Goal: Transaction & Acquisition: Purchase product/service

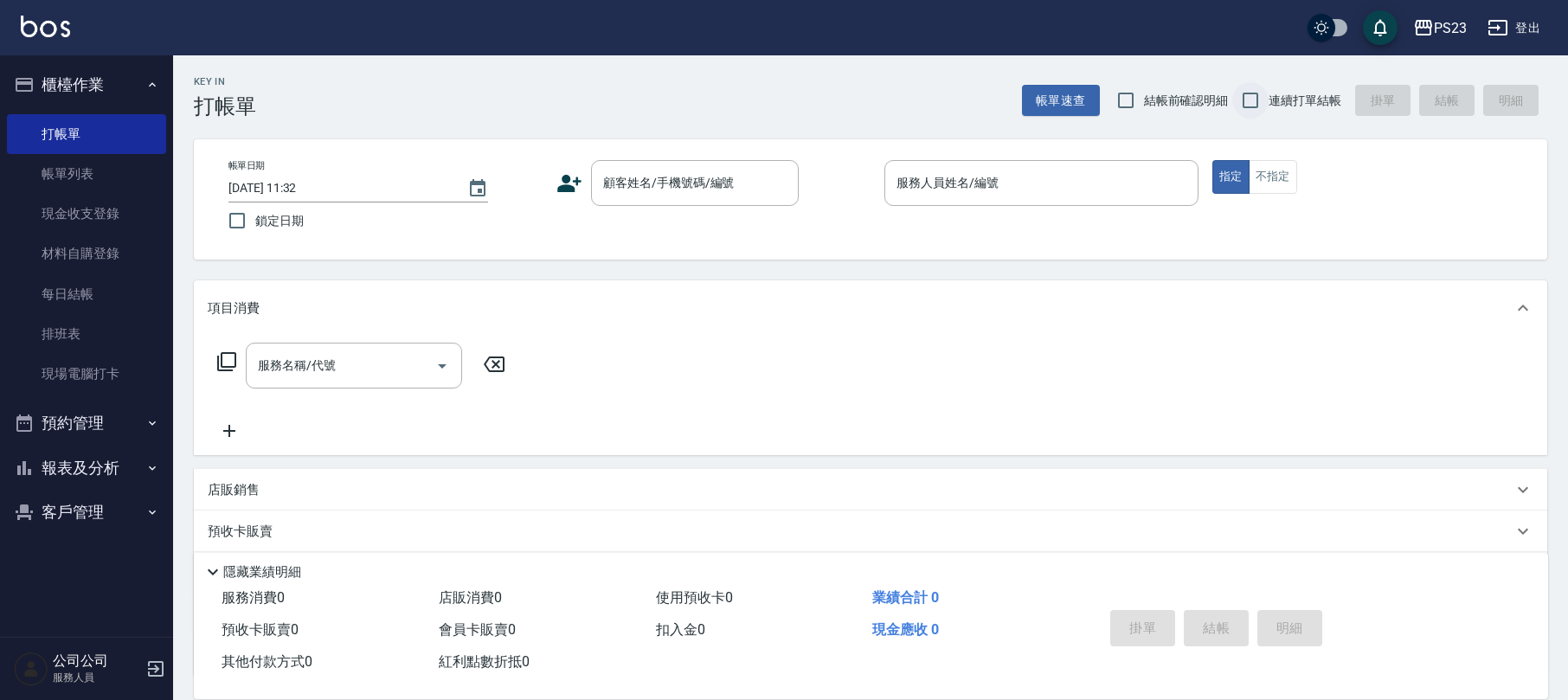
drag, startPoint x: 1256, startPoint y: 92, endPoint x: 1250, endPoint y: 100, distance: 10.0
click at [1255, 95] on input "連續打單結帳" at bounding box center [1250, 100] width 36 height 36
checkbox input "true"
click at [659, 163] on div "顧客姓名/手機號碼/編號" at bounding box center [695, 183] width 208 height 45
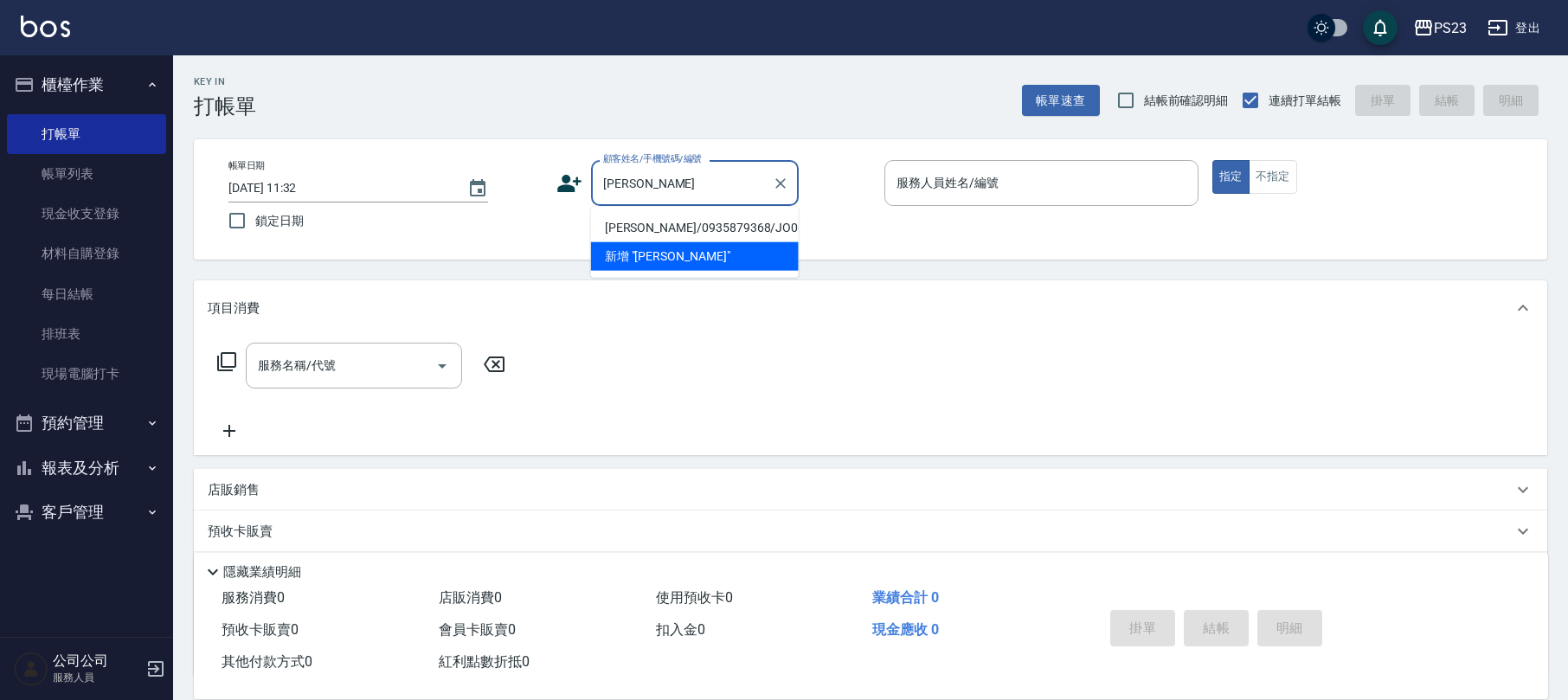
click at [727, 230] on li "[PERSON_NAME]/0935879368/JO0070717" at bounding box center [695, 228] width 208 height 29
type input "[PERSON_NAME]/0935879368/JO0070717"
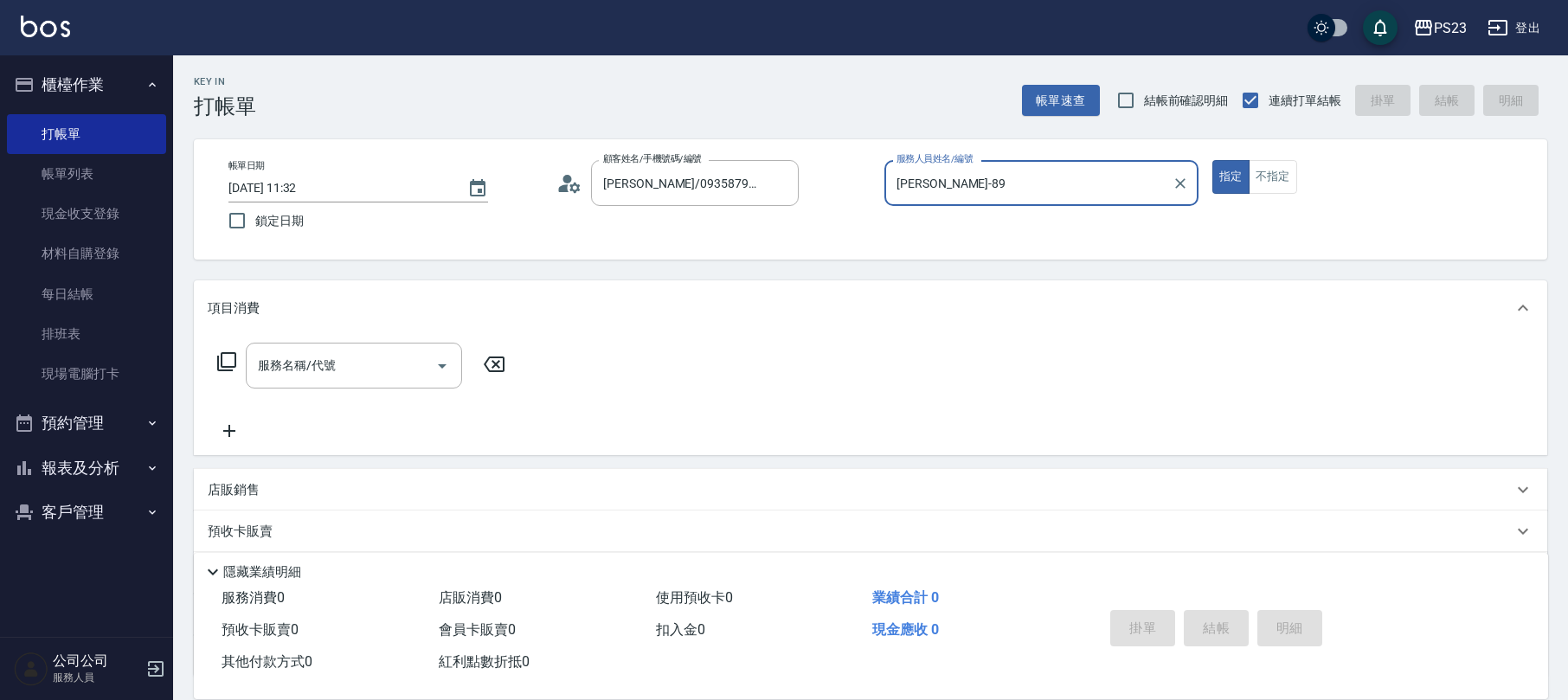
type input "[PERSON_NAME]-89"
click at [229, 360] on icon at bounding box center [226, 362] width 20 height 20
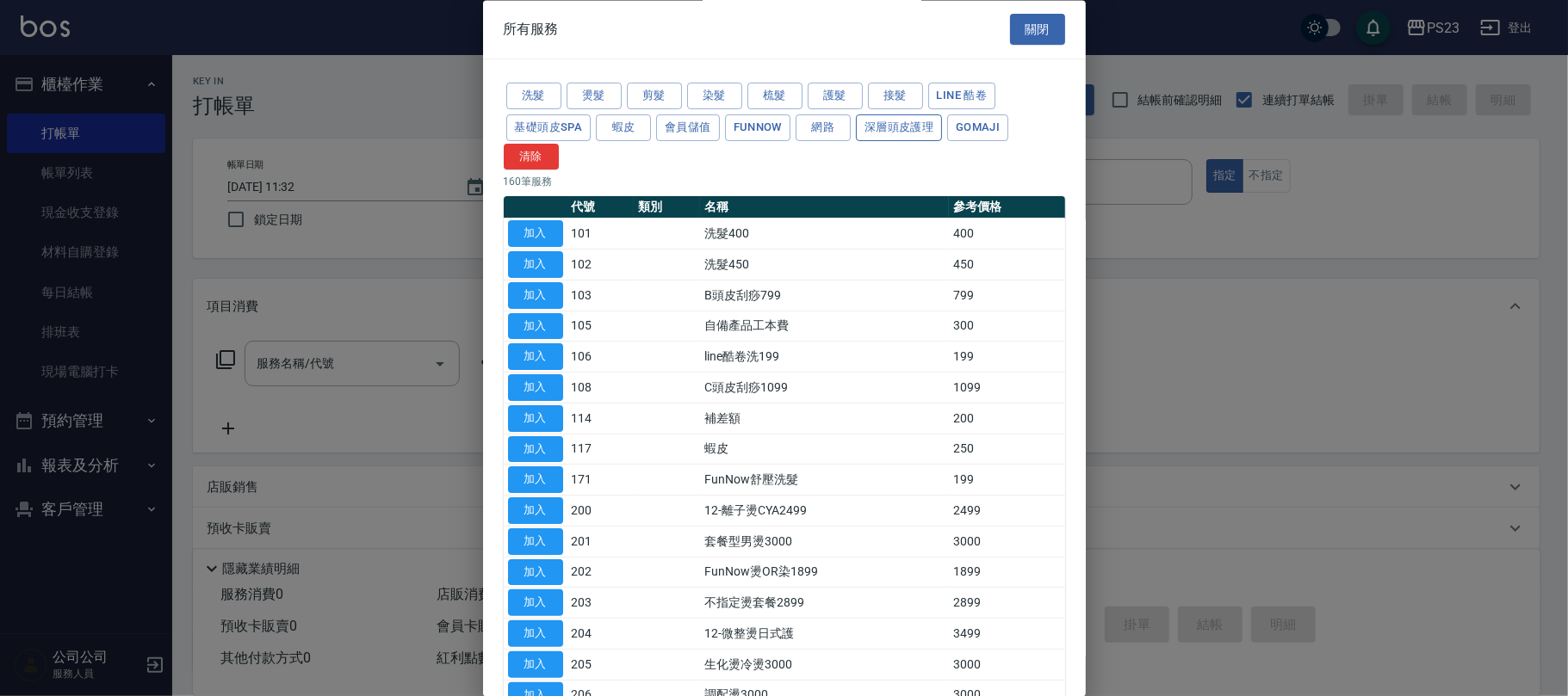
click at [878, 124] on button "深層頭皮護理" at bounding box center [898, 127] width 86 height 27
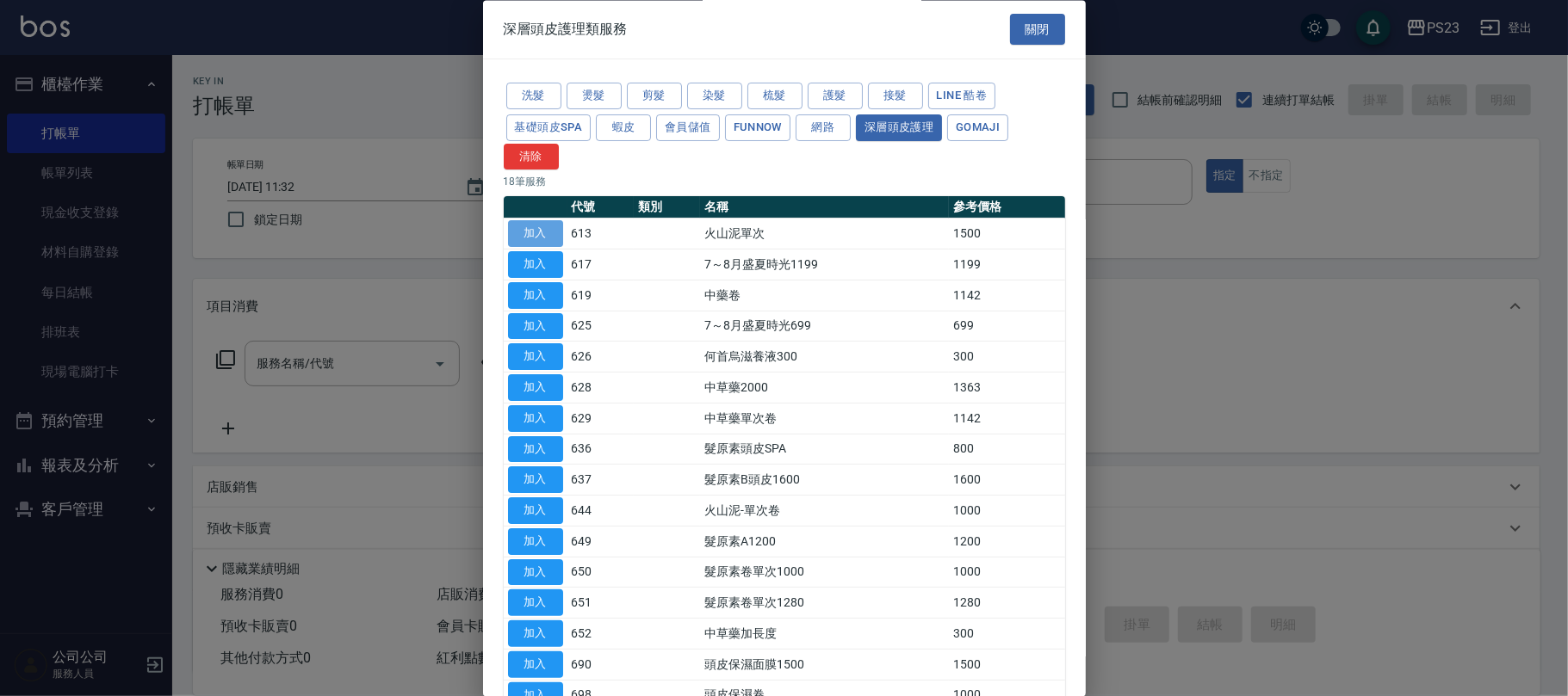
click at [546, 239] on button "加入" at bounding box center [536, 234] width 55 height 27
type input "火山泥單次(613)"
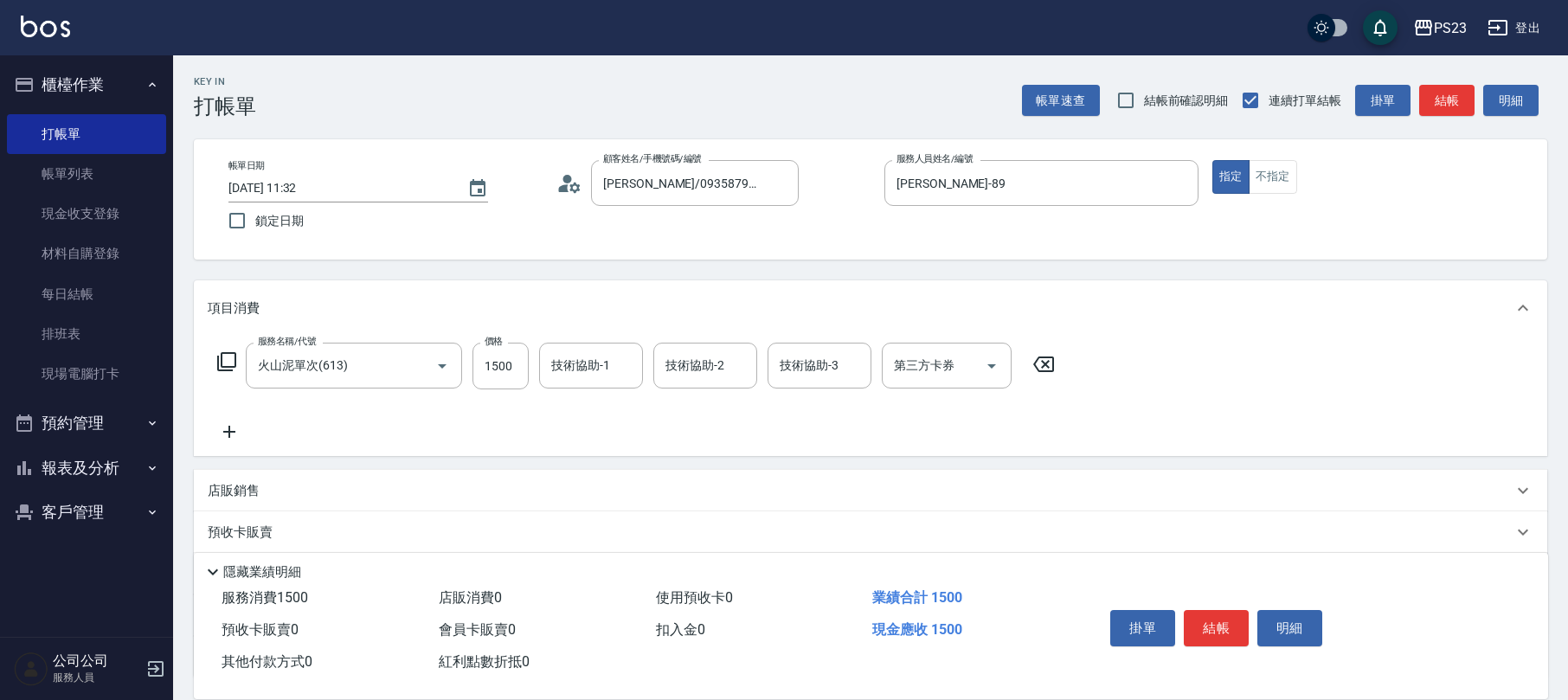
click at [220, 358] on icon at bounding box center [226, 362] width 20 height 20
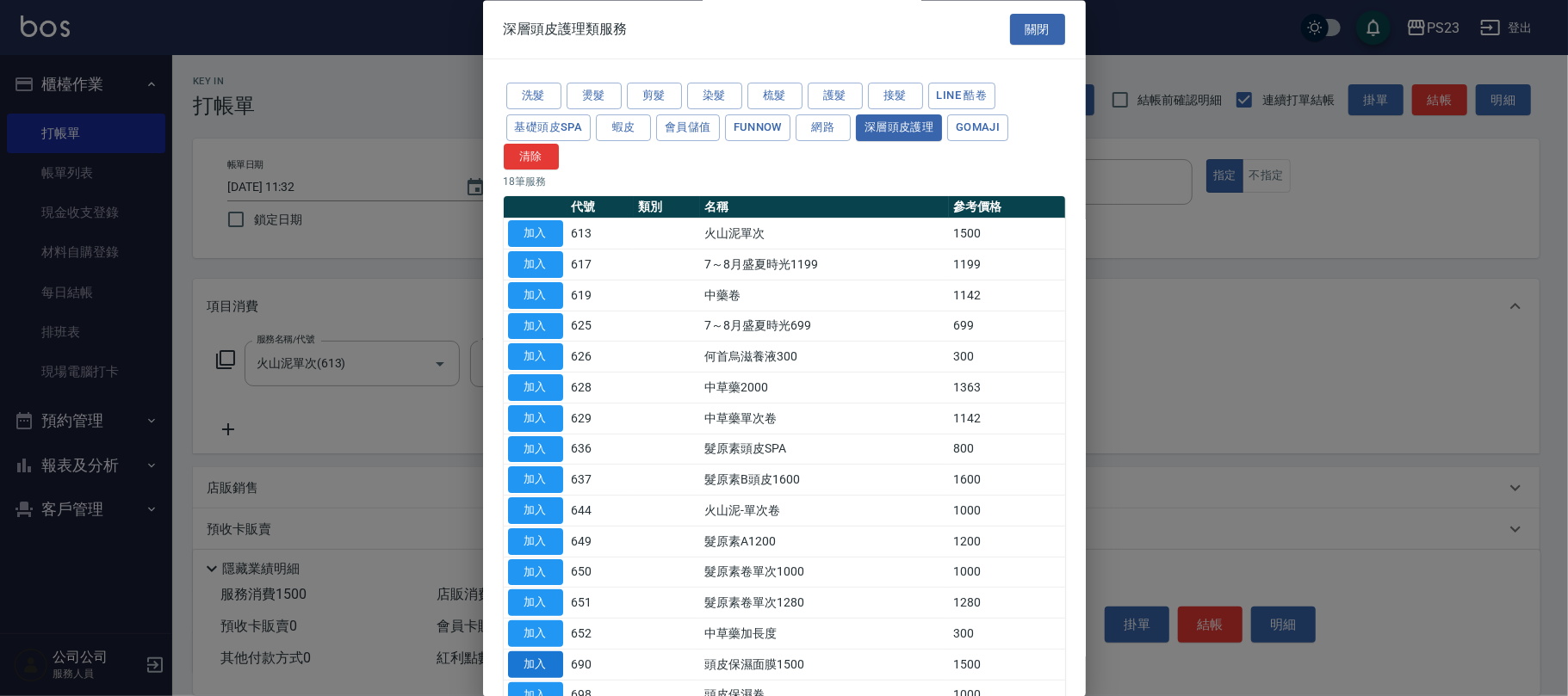
click at [535, 668] on button "加入" at bounding box center [536, 665] width 55 height 27
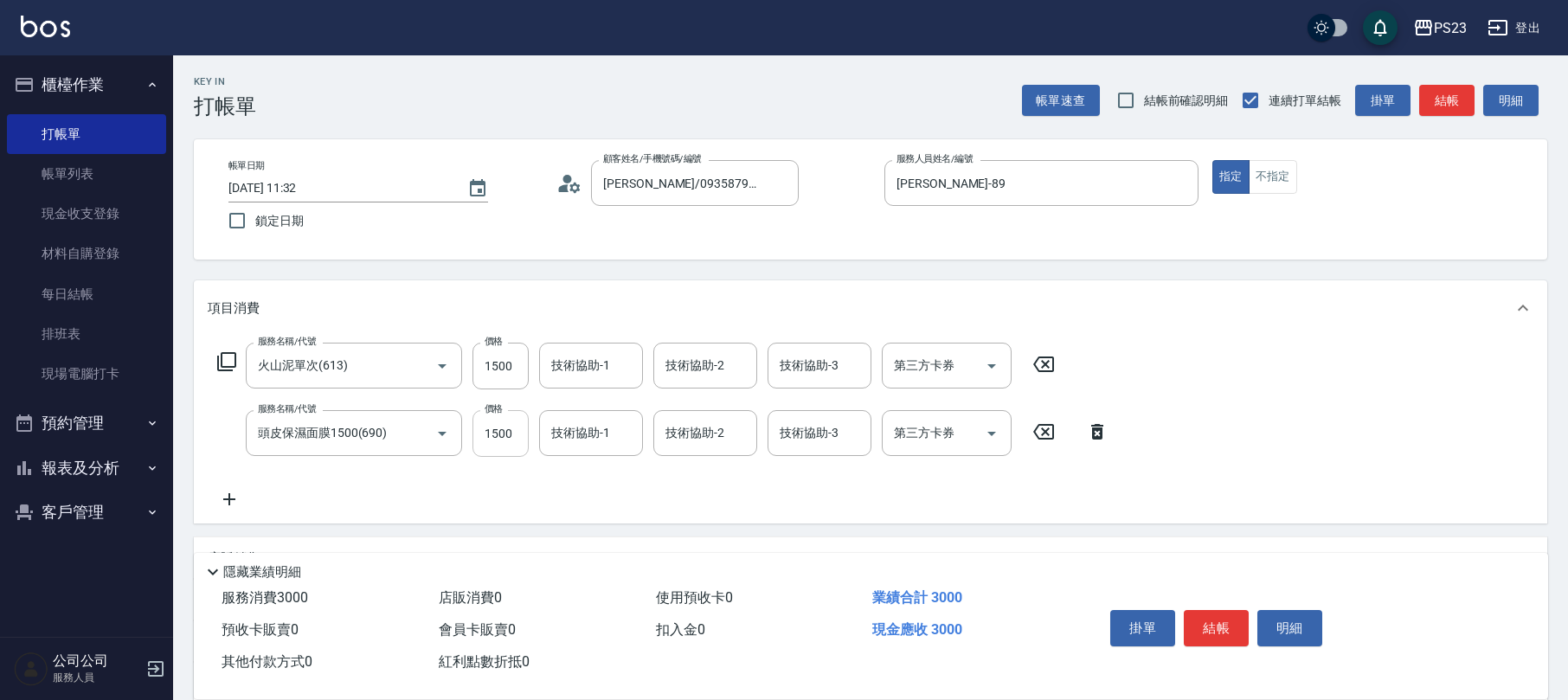
click at [511, 429] on input "1500" at bounding box center [501, 433] width 57 height 46
type input "1300"
type input "[PERSON_NAME]-89"
click at [495, 365] on input "1500" at bounding box center [501, 366] width 57 height 46
type input "1300"
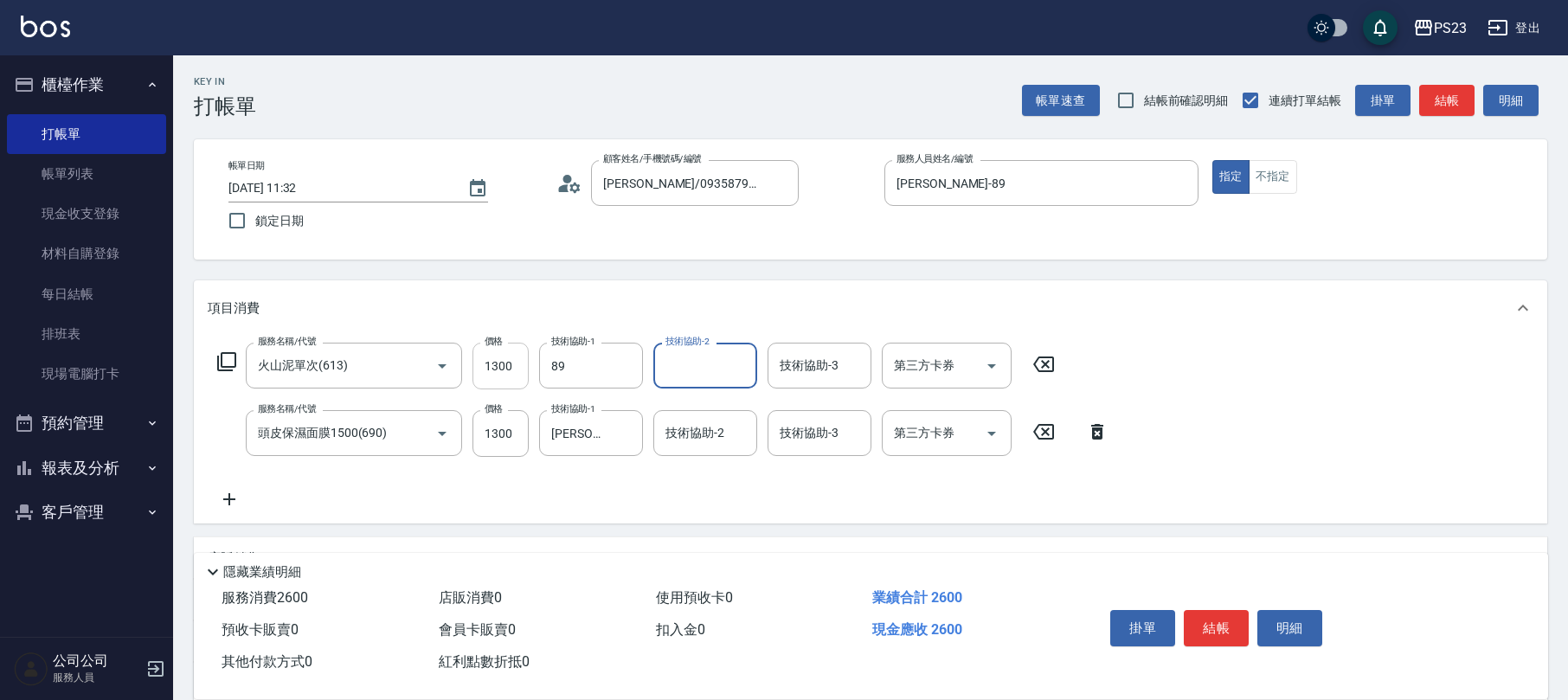
type input "[PERSON_NAME]-89"
click at [220, 364] on icon at bounding box center [226, 362] width 20 height 20
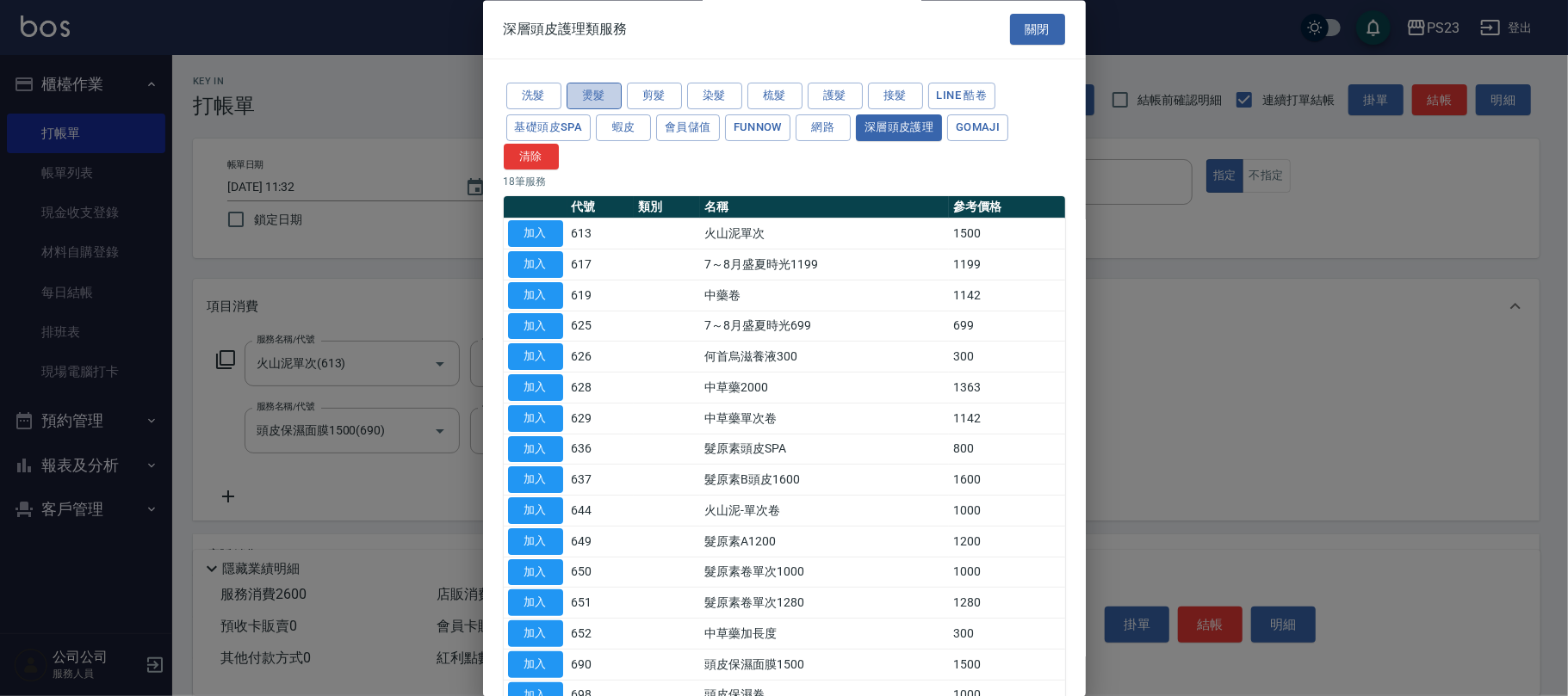
click at [607, 98] on button "燙髮" at bounding box center [594, 97] width 55 height 27
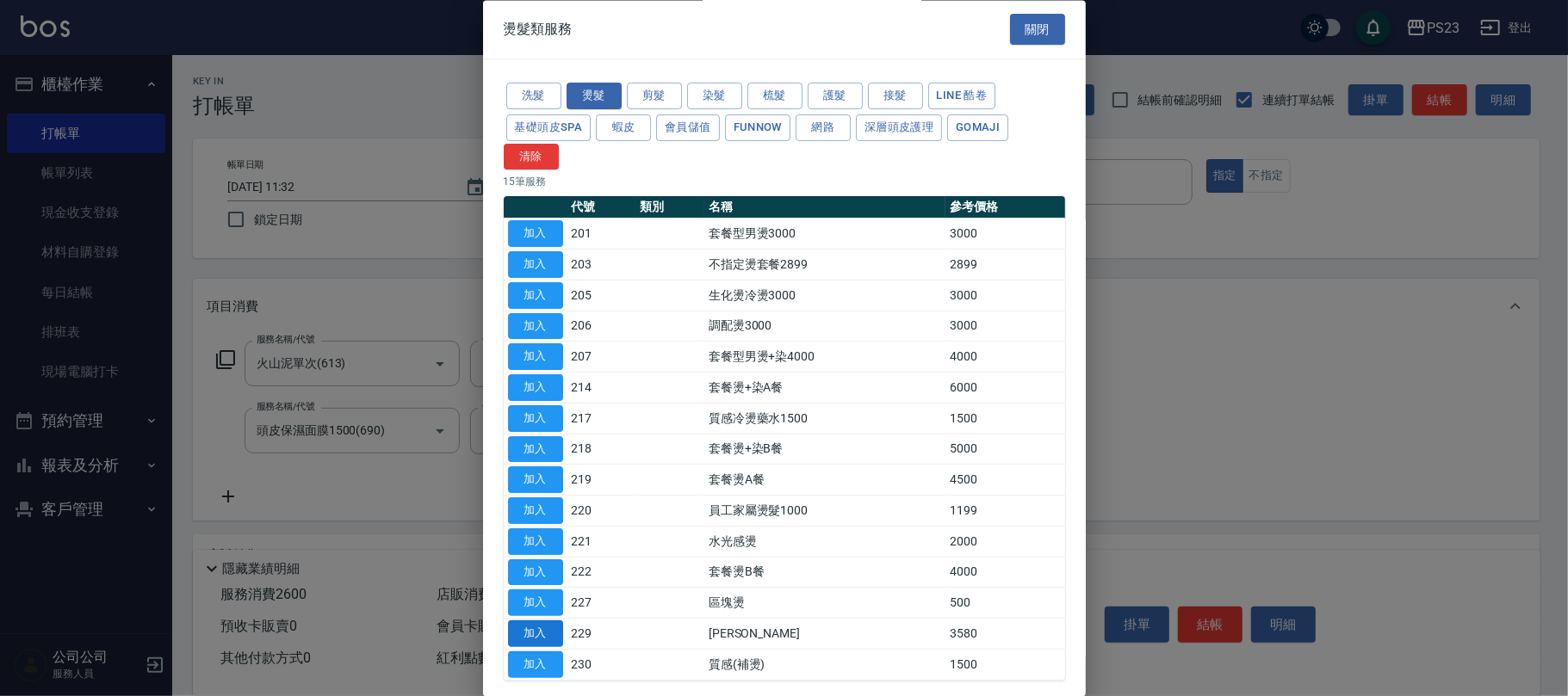
click at [536, 631] on button "加入" at bounding box center [536, 634] width 55 height 27
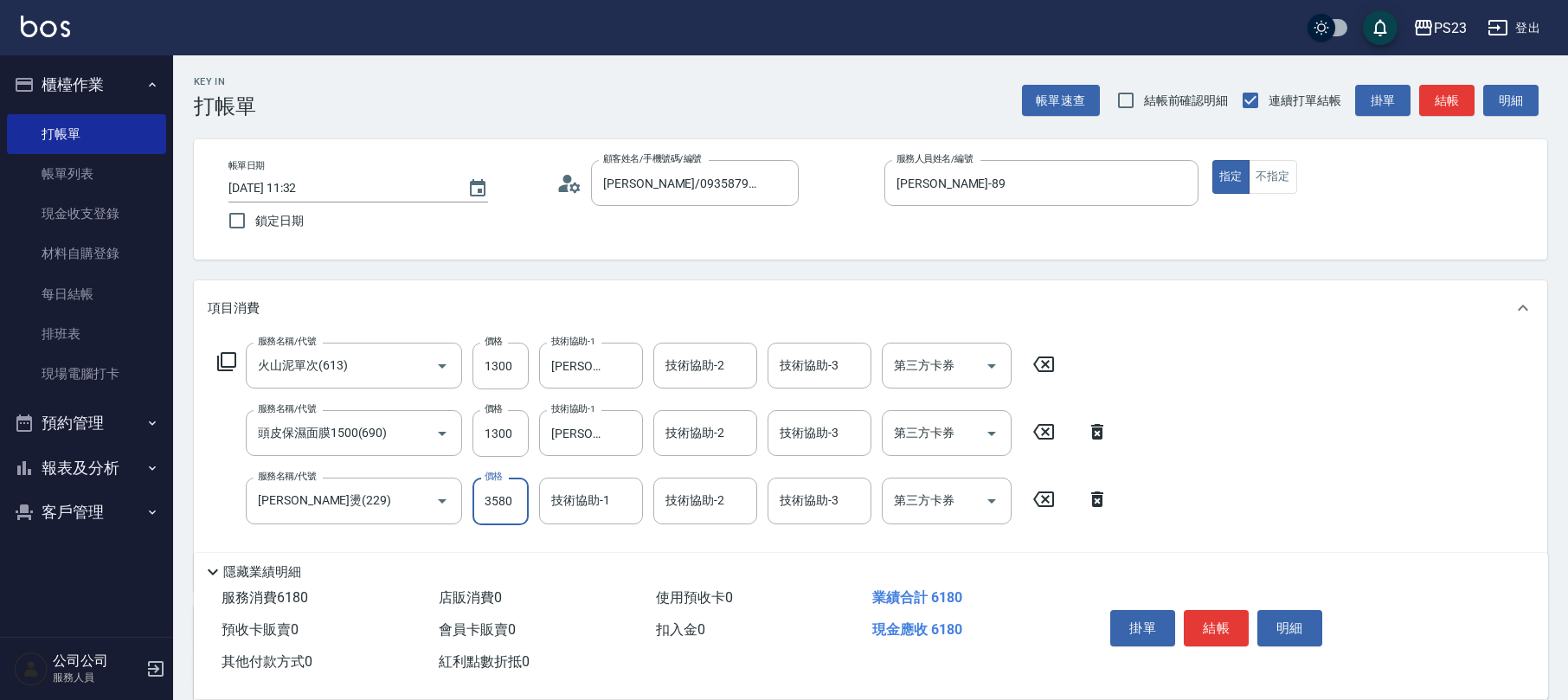
click at [497, 517] on input "3580" at bounding box center [501, 501] width 57 height 46
type input "4500"
type input "[PERSON_NAME]-89"
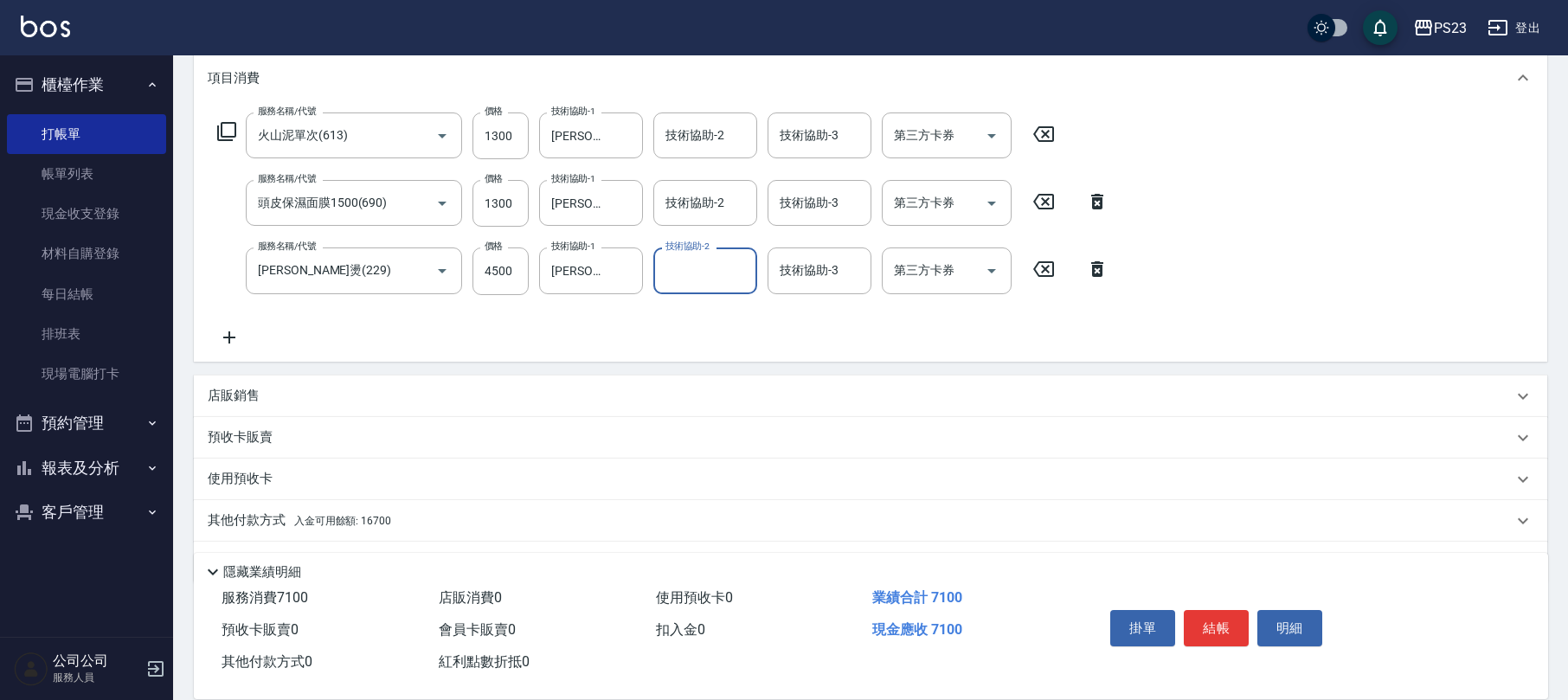
click at [243, 398] on p "店販銷售" at bounding box center [234, 396] width 52 height 19
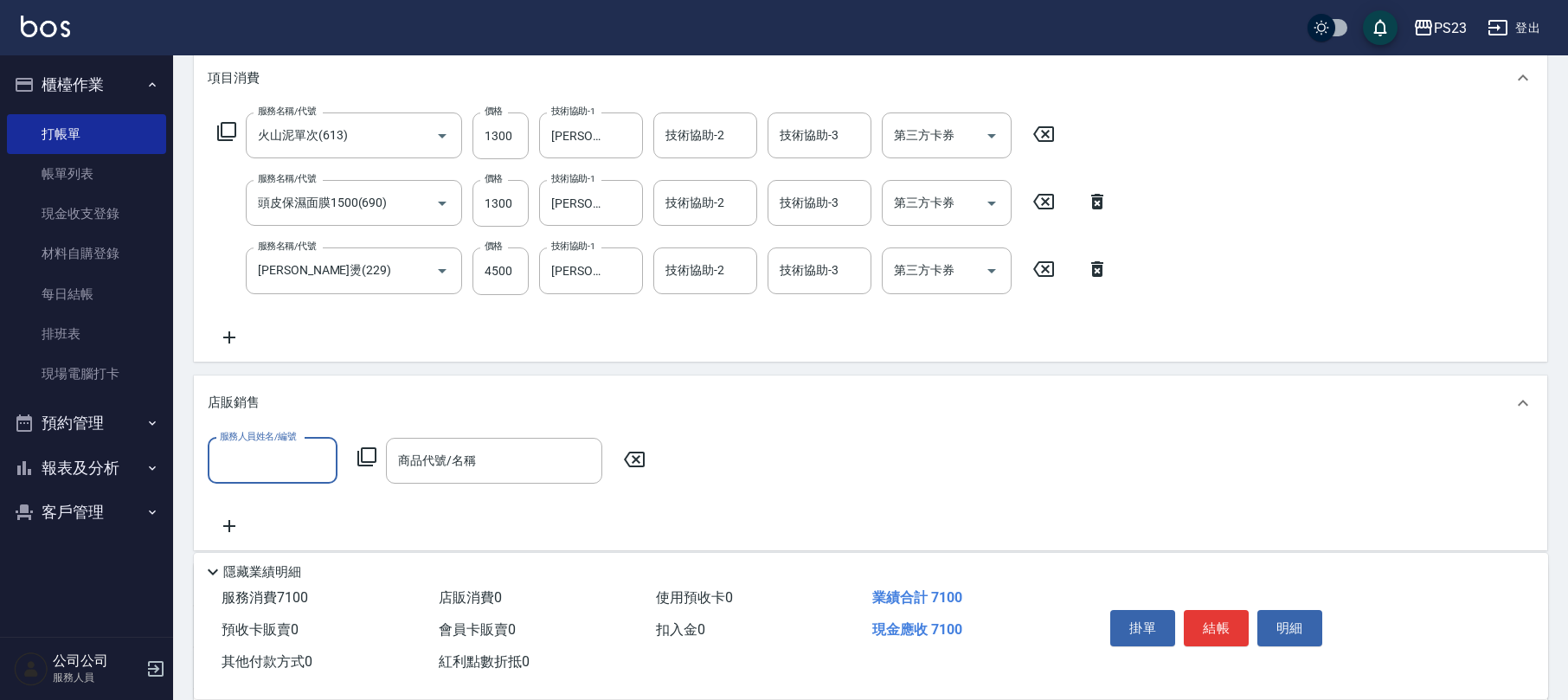
scroll to position [1, 0]
type input "[PERSON_NAME]-89"
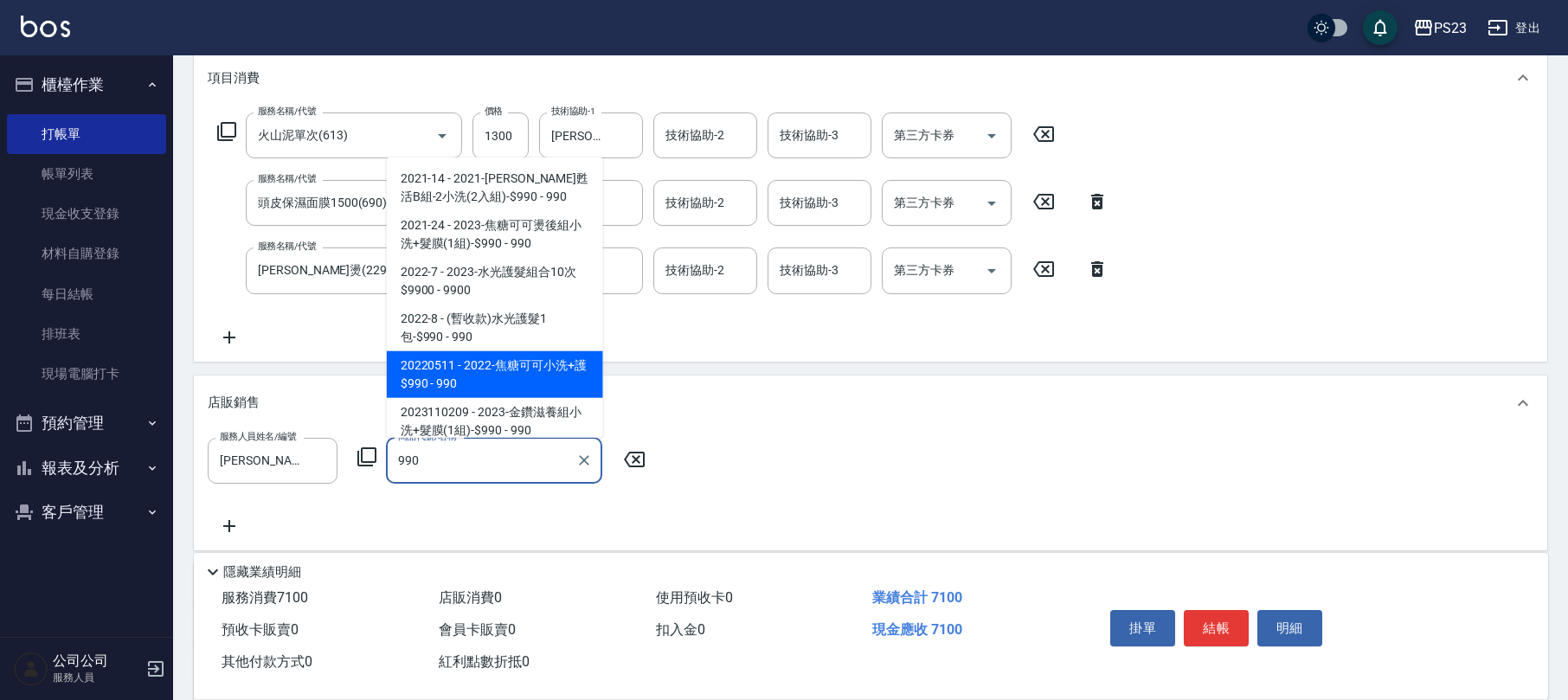
type input "990"
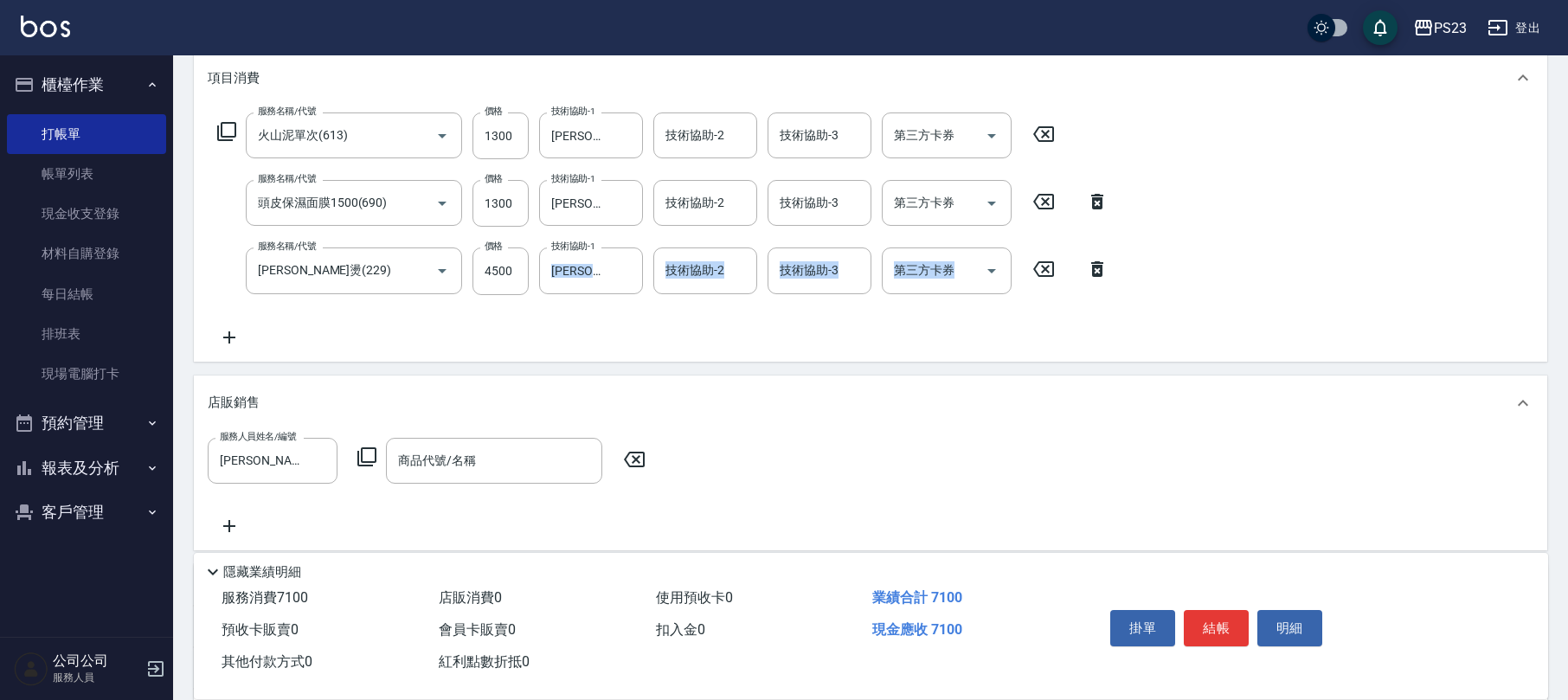
drag, startPoint x: 604, startPoint y: 331, endPoint x: 592, endPoint y: 389, distance: 59.2
click at [592, 388] on div "項目消費 服務名稱/代號 火山泥單次(613) 服務名稱/代號 價格 1300 價格 技術協助-1 [PERSON_NAME]-89 技術協助-1 技術協助-…" at bounding box center [871, 390] width 1354 height 681
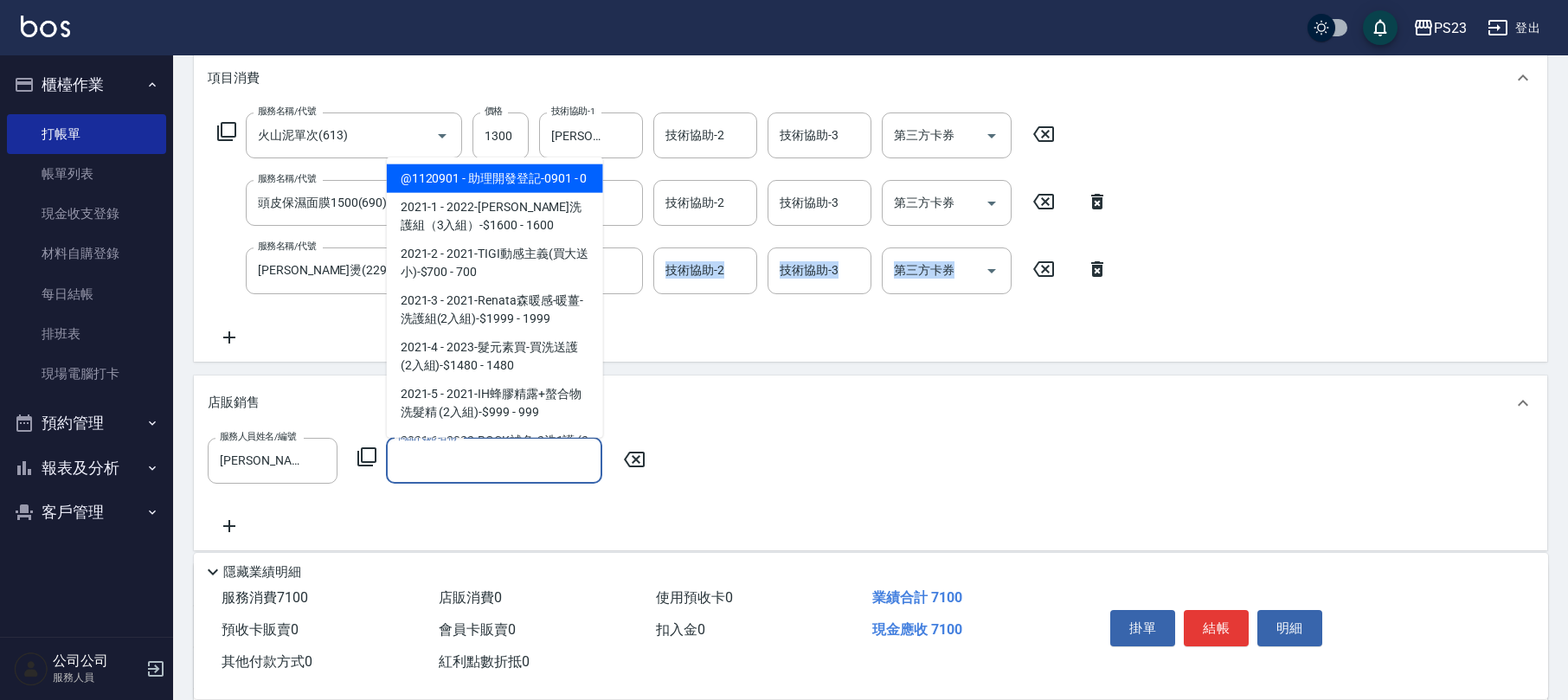
click at [519, 469] on input "商品代號/名稱" at bounding box center [494, 461] width 201 height 31
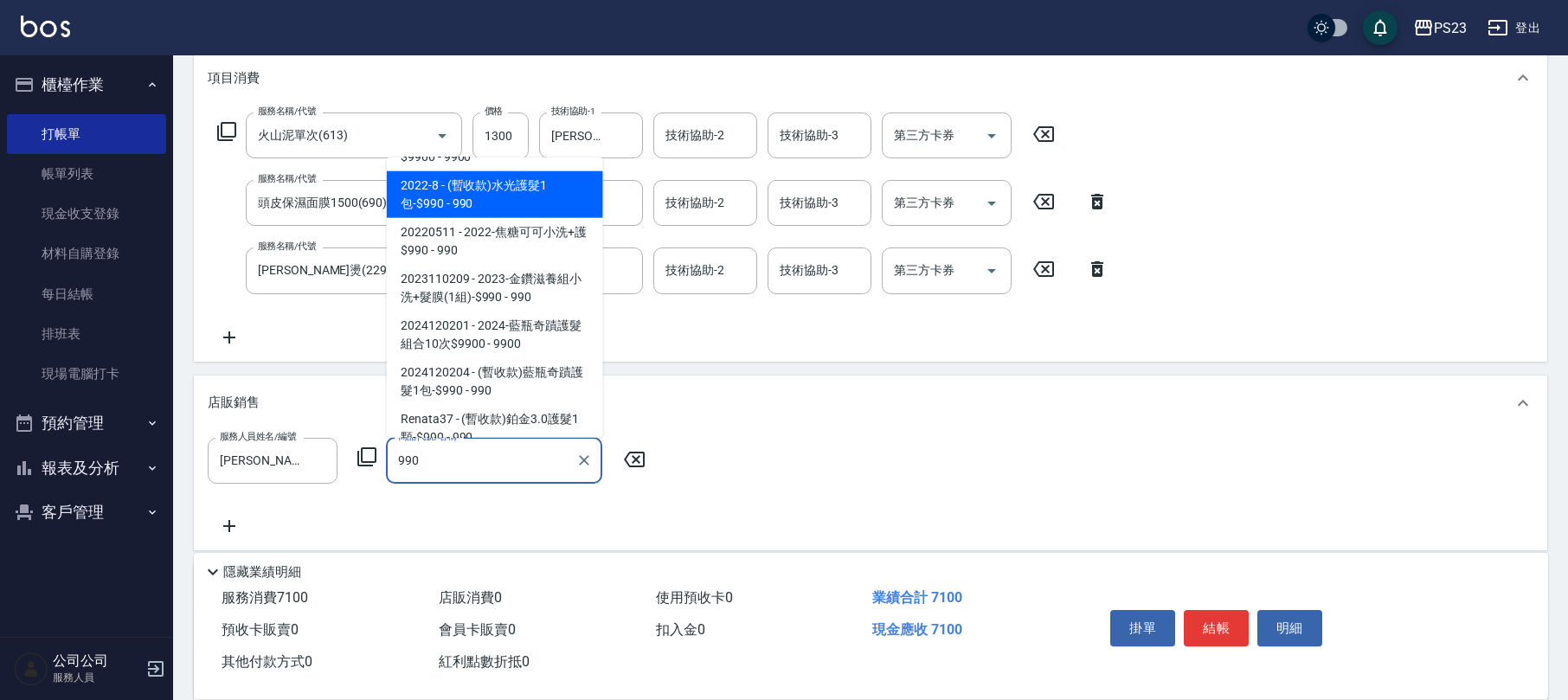
scroll to position [154, 0]
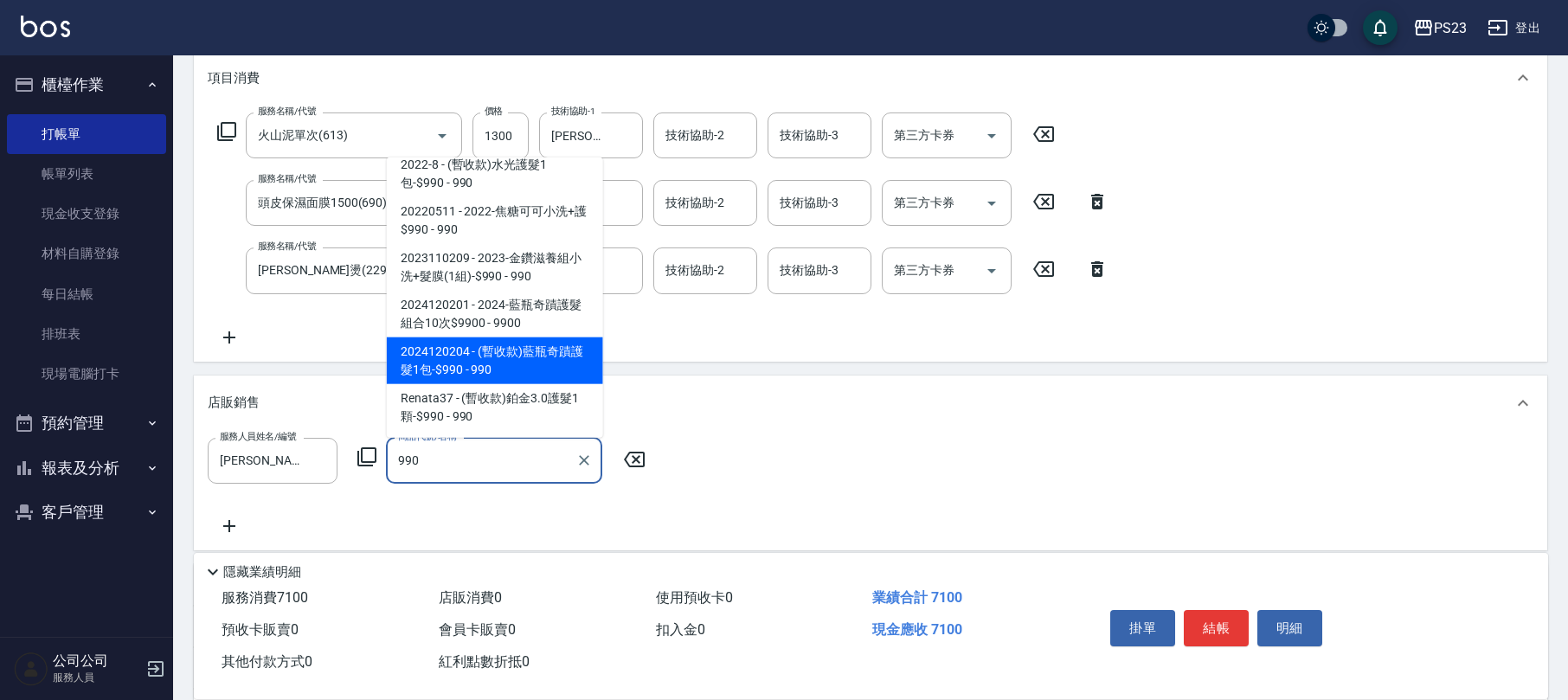
click at [552, 355] on span "2024120204 - (暫收款)藍瓶奇蹟護髮1包-$990 - 990" at bounding box center [494, 361] width 216 height 46
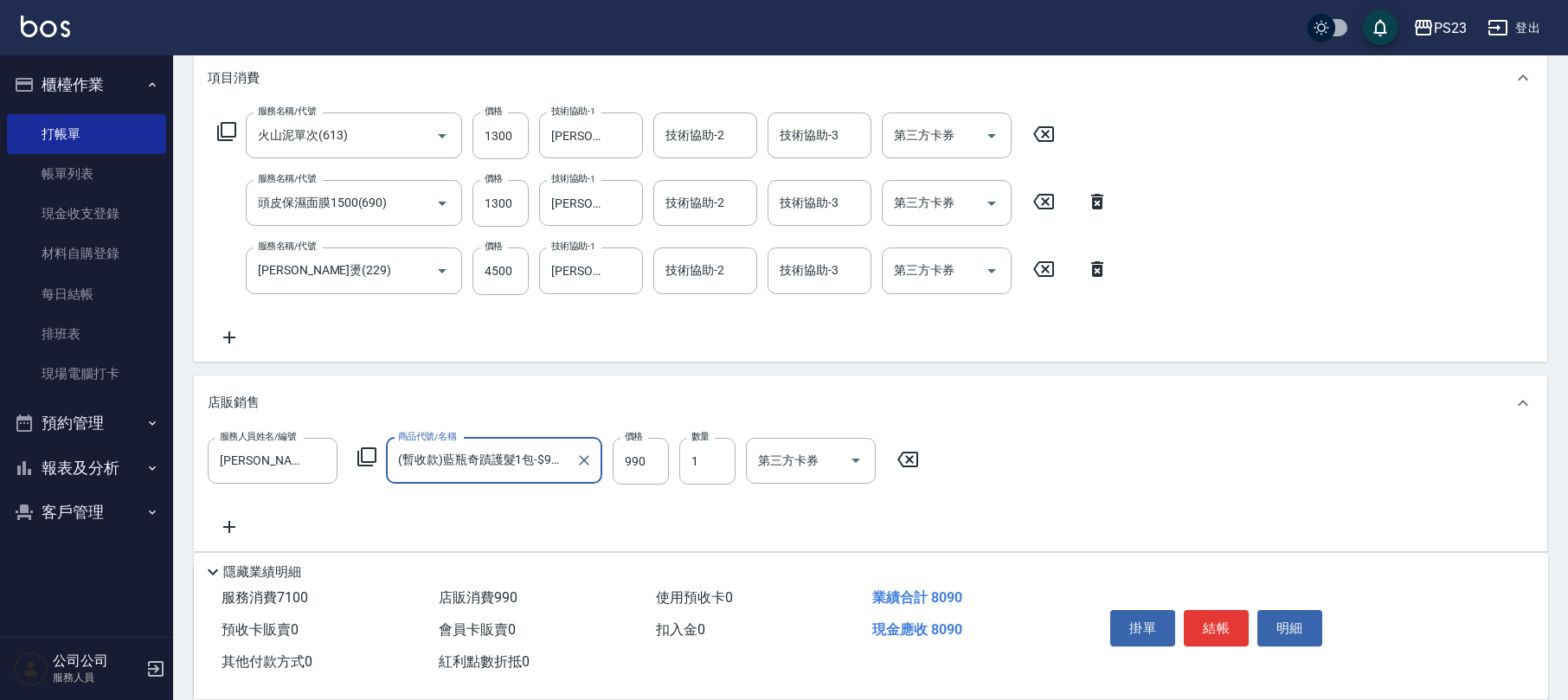
type input "(暫收款)藍瓶奇蹟護髮1包-$990"
click at [908, 457] on icon at bounding box center [908, 459] width 20 height 16
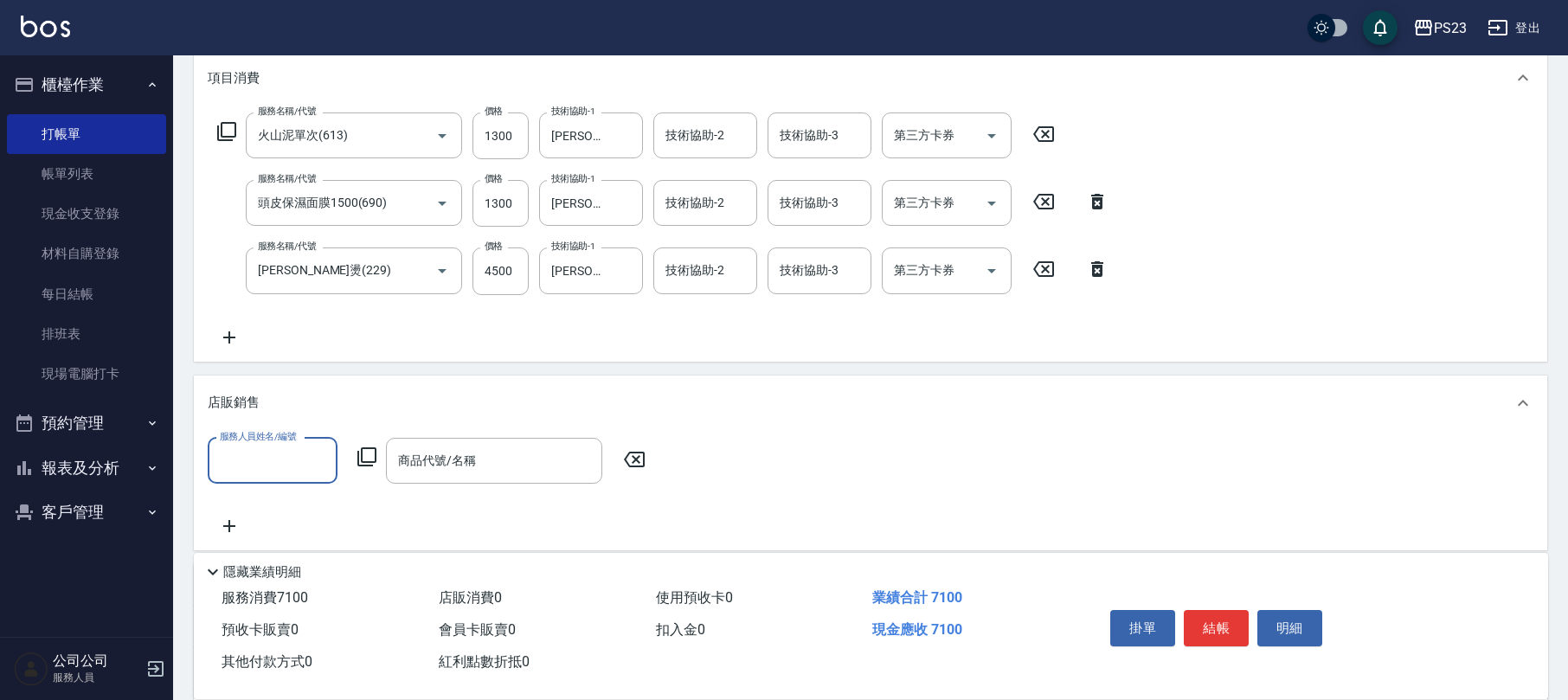
scroll to position [423, 0]
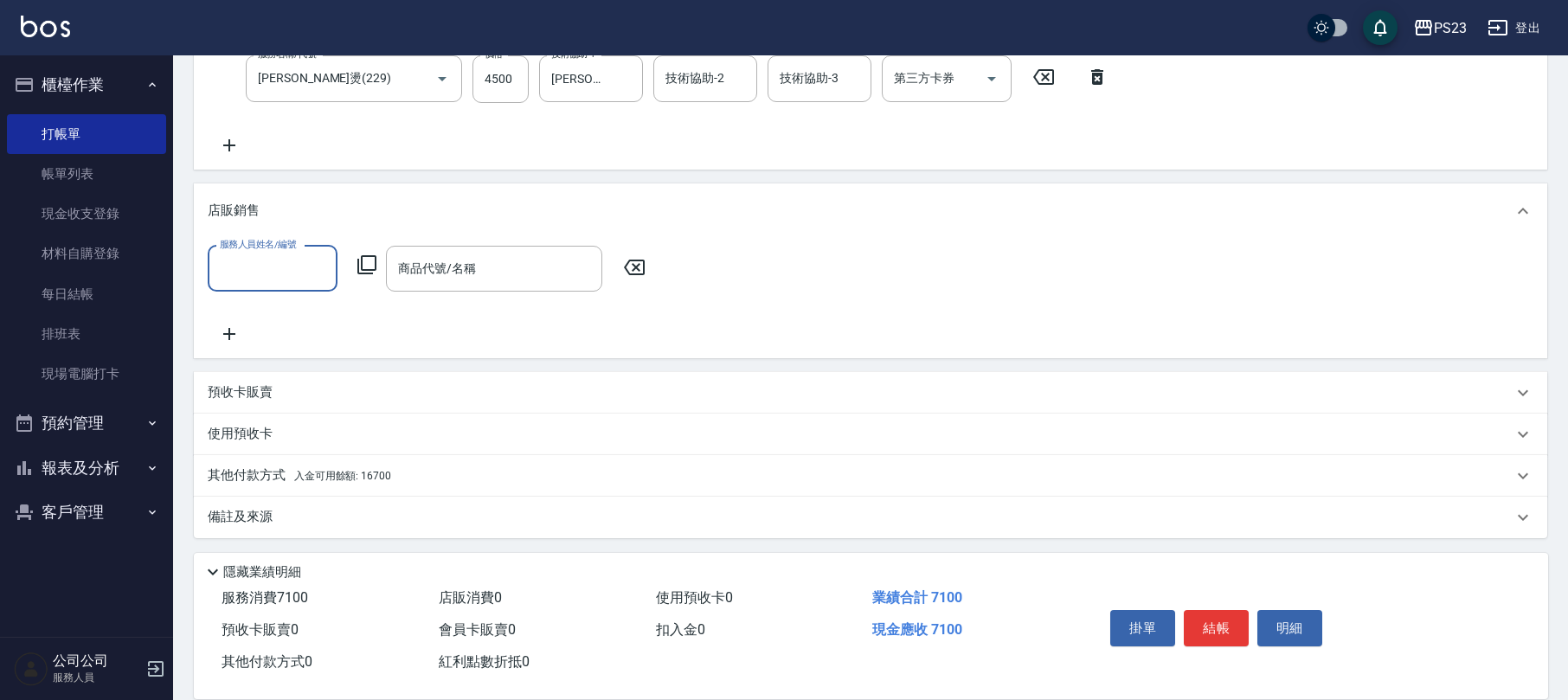
click at [434, 473] on div "其他付款方式 入金可用餘額: 16700" at bounding box center [860, 476] width 1306 height 19
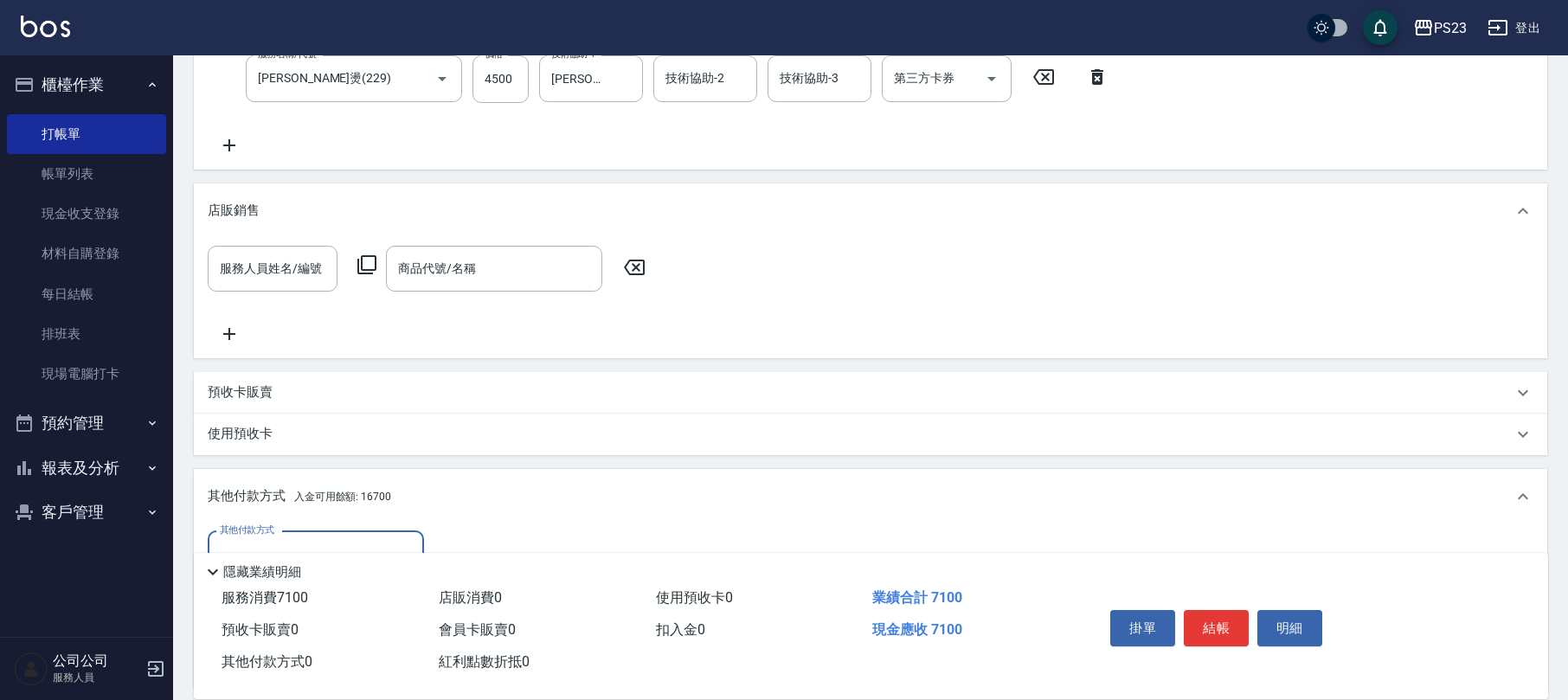
scroll to position [627, 0]
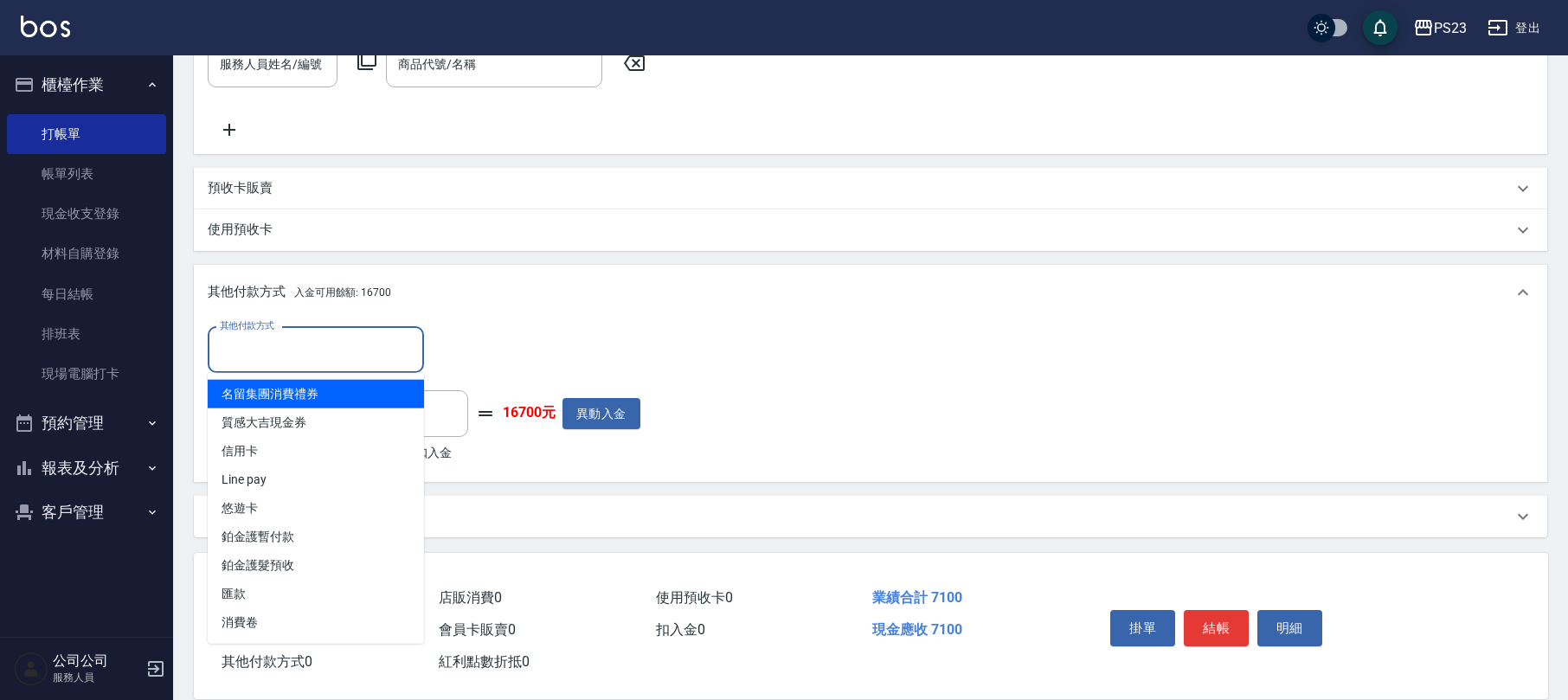
click at [346, 360] on input "其他付款方式" at bounding box center [315, 350] width 201 height 31
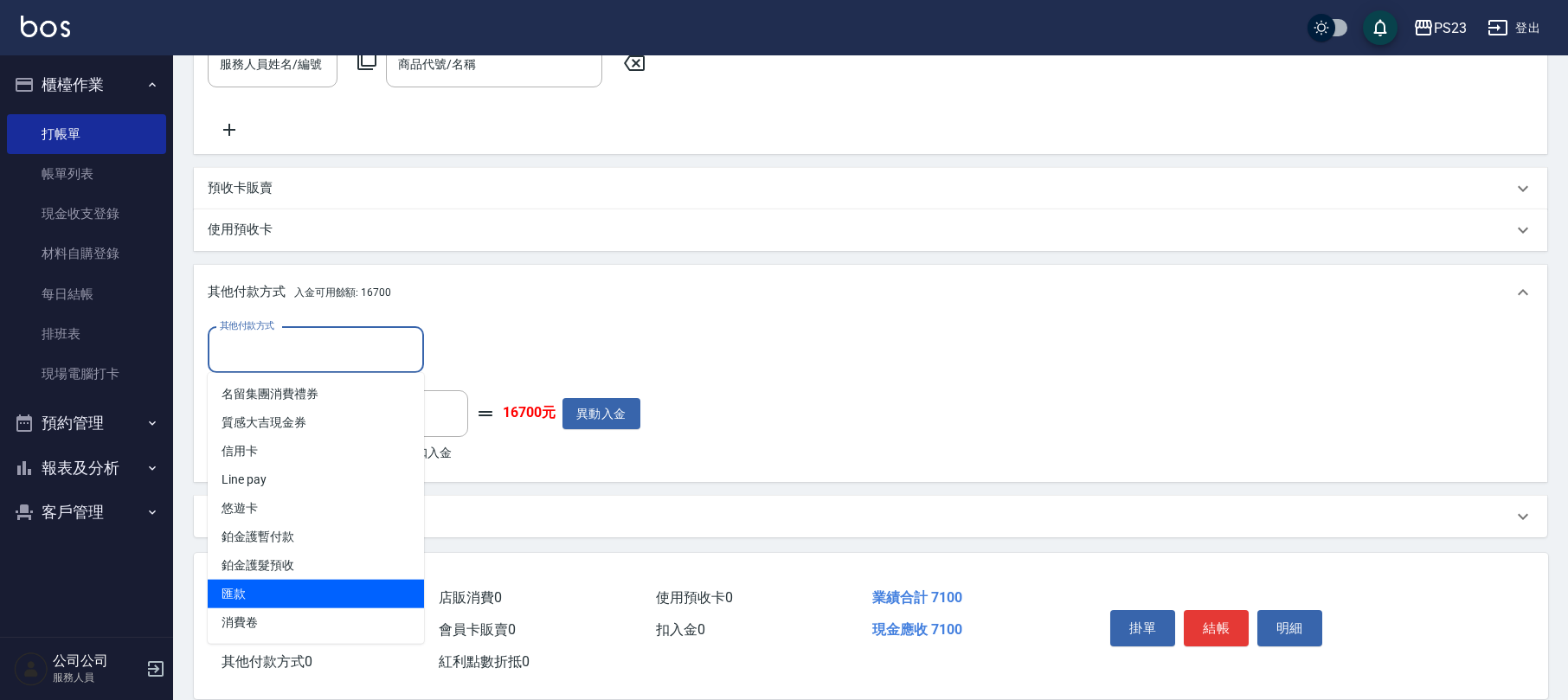
click at [302, 589] on span "匯款" at bounding box center [315, 593] width 216 height 29
type input "匯款"
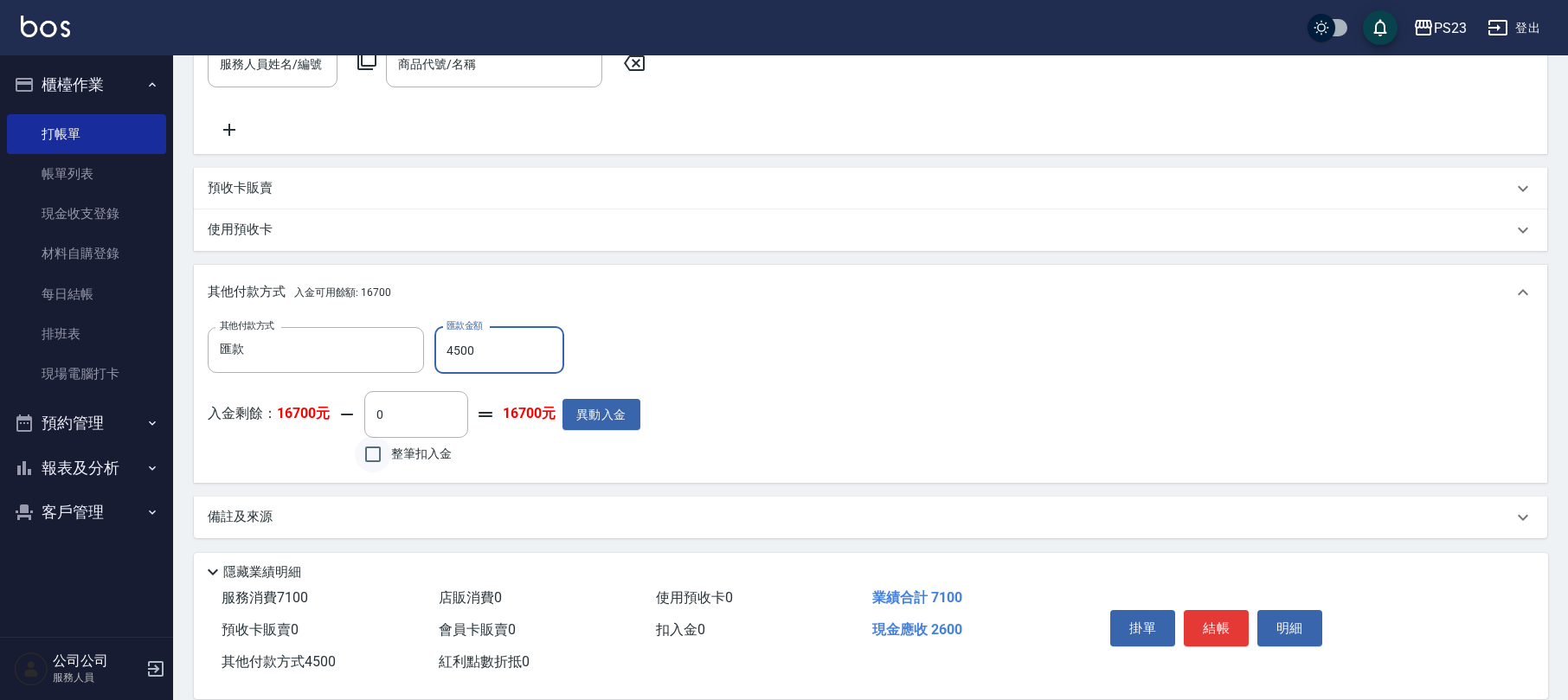
type input "4500"
click at [378, 452] on input "整筆扣入金" at bounding box center [373, 453] width 36 height 36
checkbox input "true"
type input "2600"
click at [1214, 628] on button "結帳" at bounding box center [1217, 628] width 65 height 36
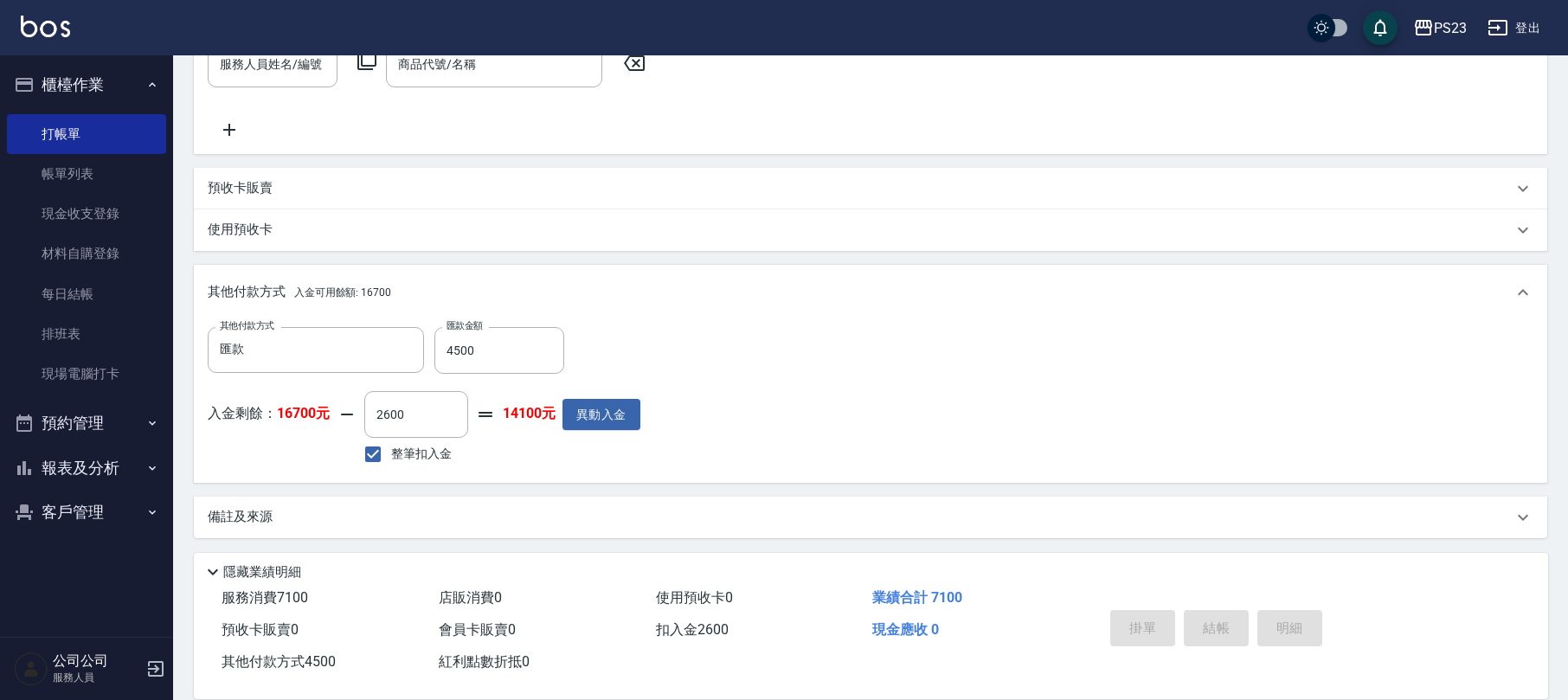
type input "[DATE] 18:28"
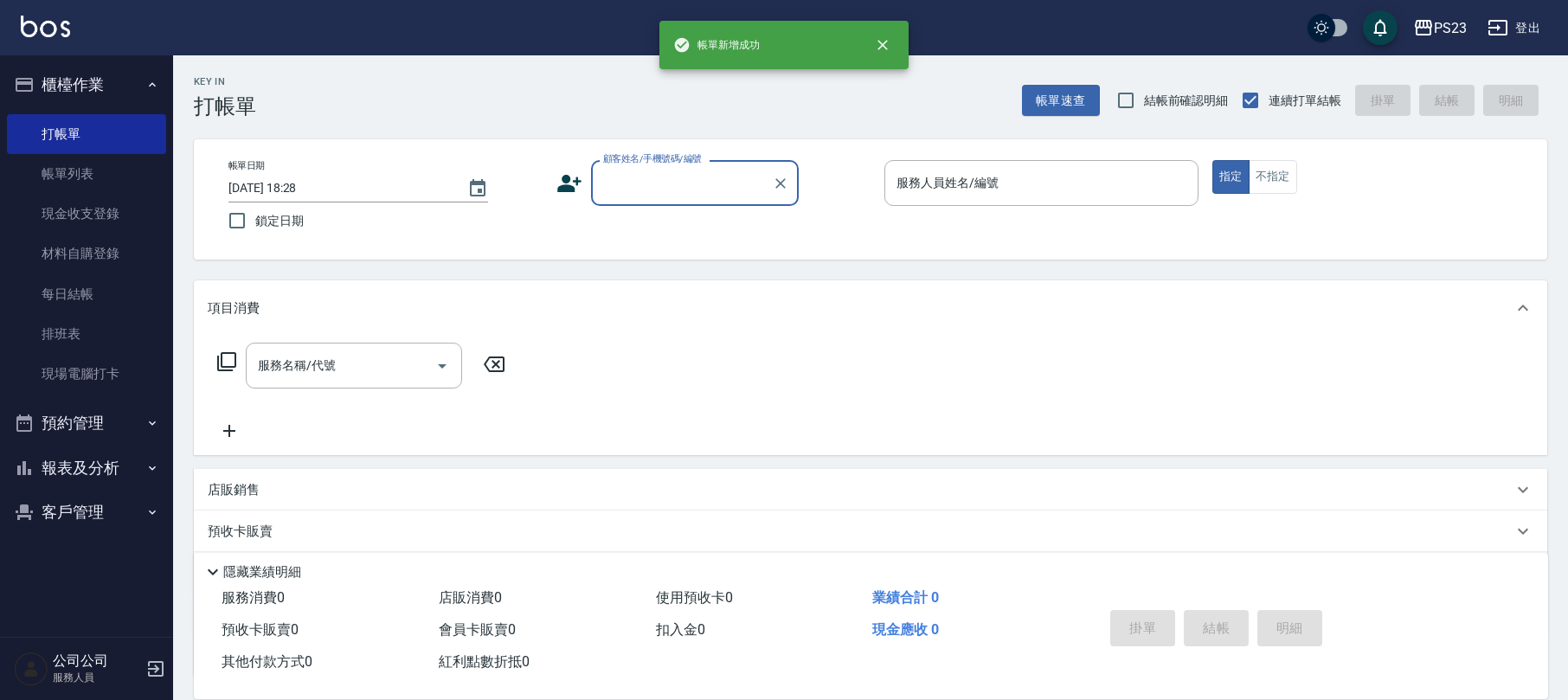
scroll to position [0, 0]
click at [635, 171] on input "顧客姓名/手機號碼/編號" at bounding box center [682, 183] width 166 height 31
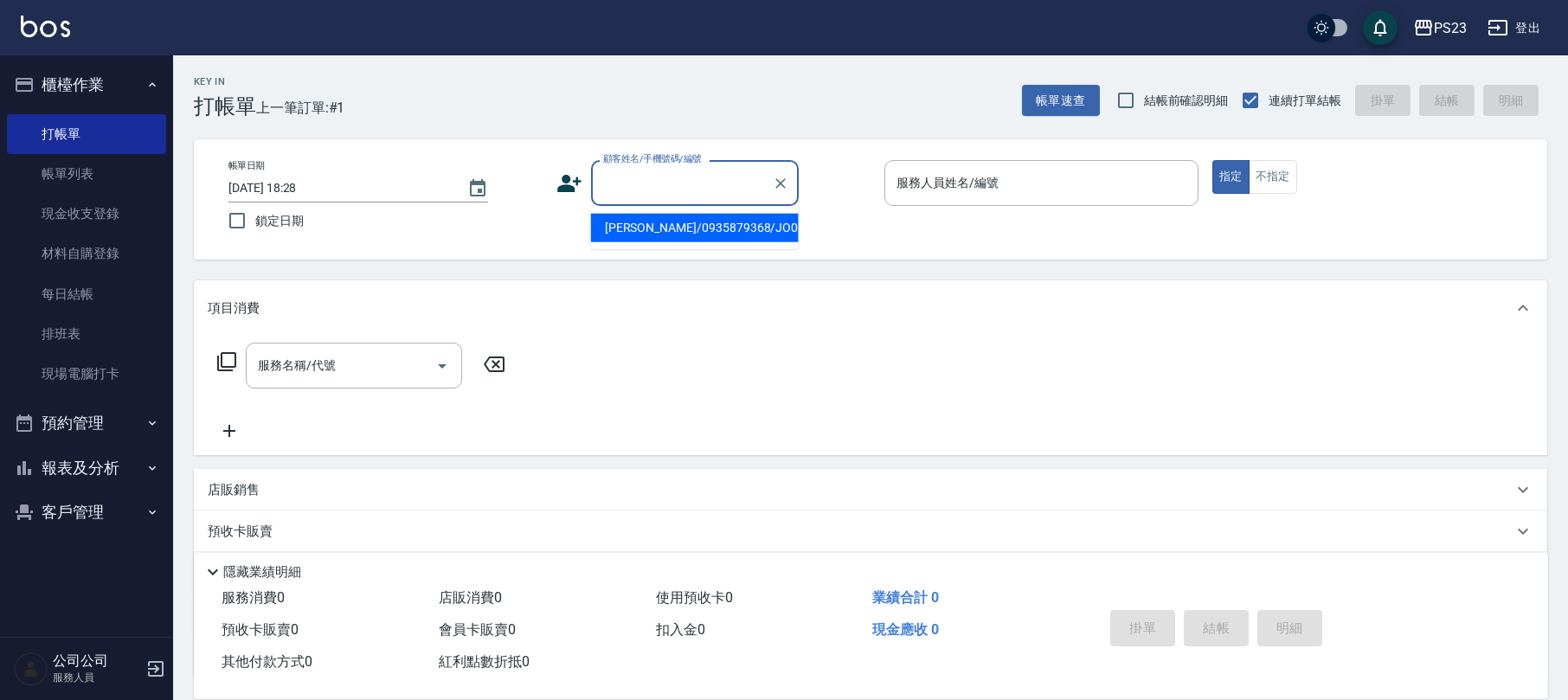
click at [673, 223] on li "[PERSON_NAME]/0935879368/JO0070717" at bounding box center [695, 228] width 208 height 29
type input "[PERSON_NAME]/0935879368/JO0070717"
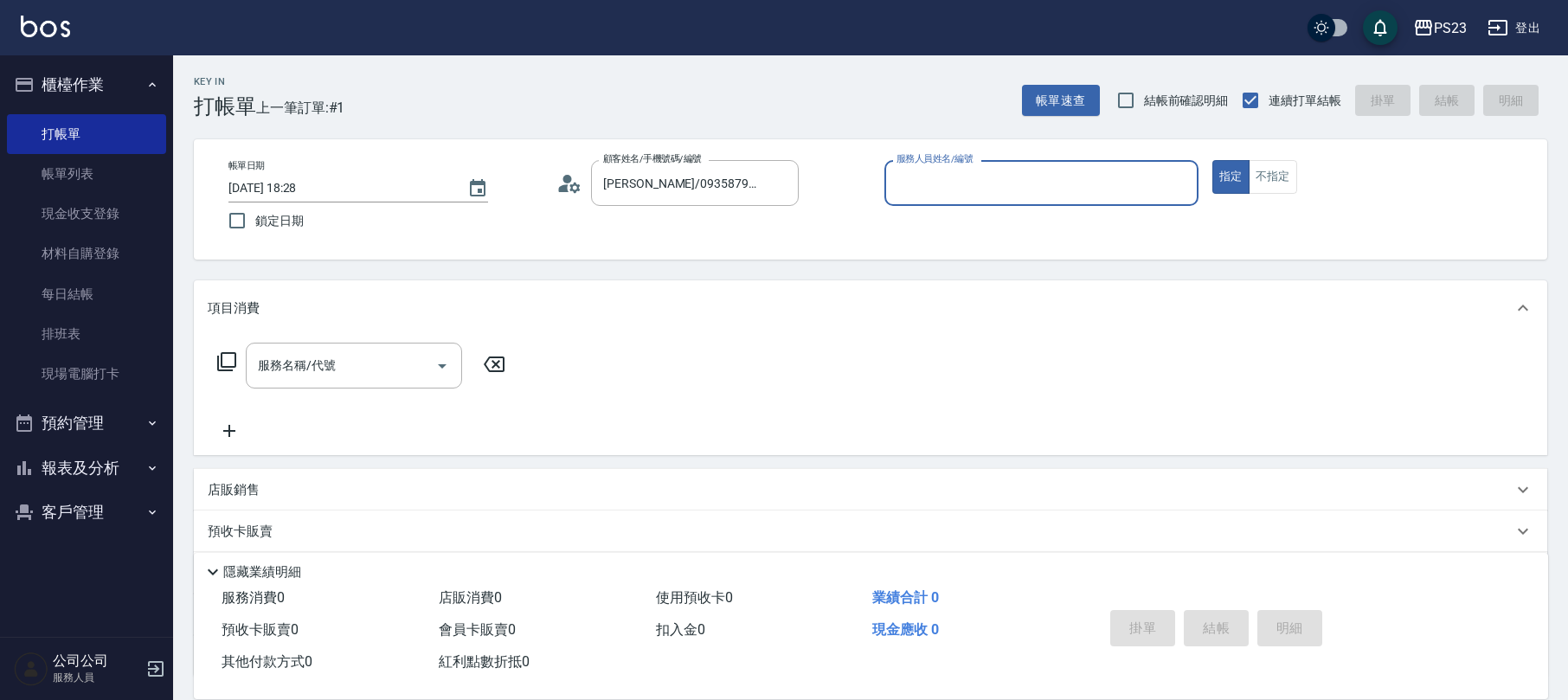
type input "[PERSON_NAME]-89"
click at [223, 363] on icon at bounding box center [226, 362] width 20 height 20
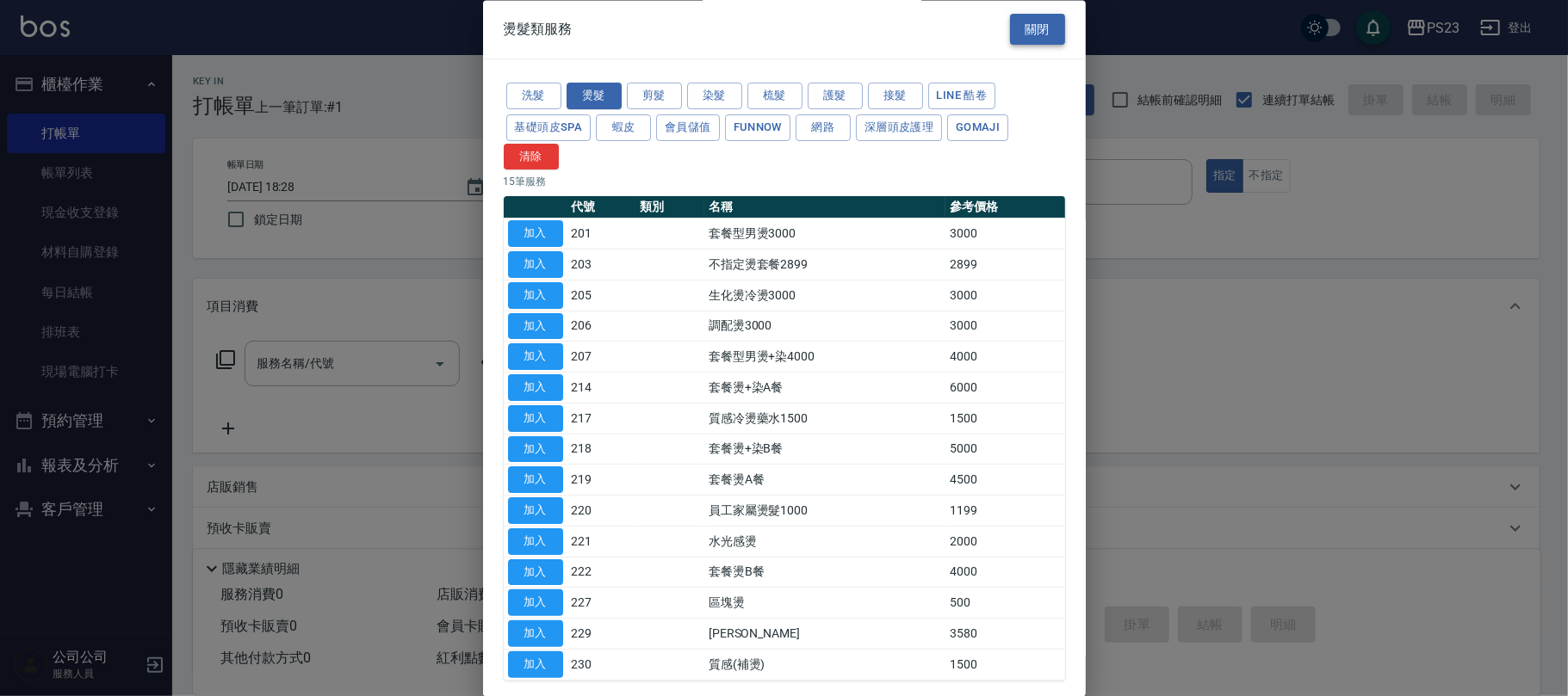
click at [1014, 26] on button "關閉" at bounding box center [1038, 29] width 55 height 32
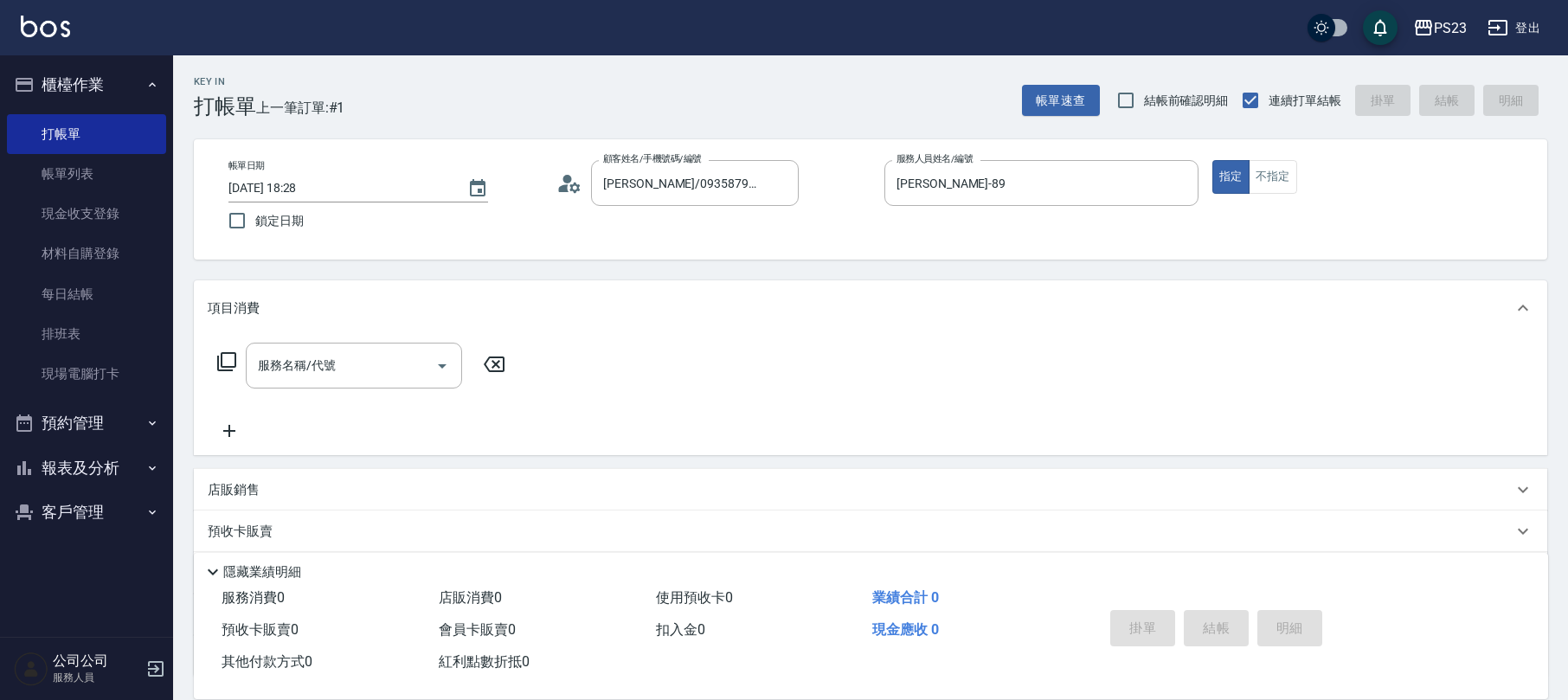
scroll to position [139, 0]
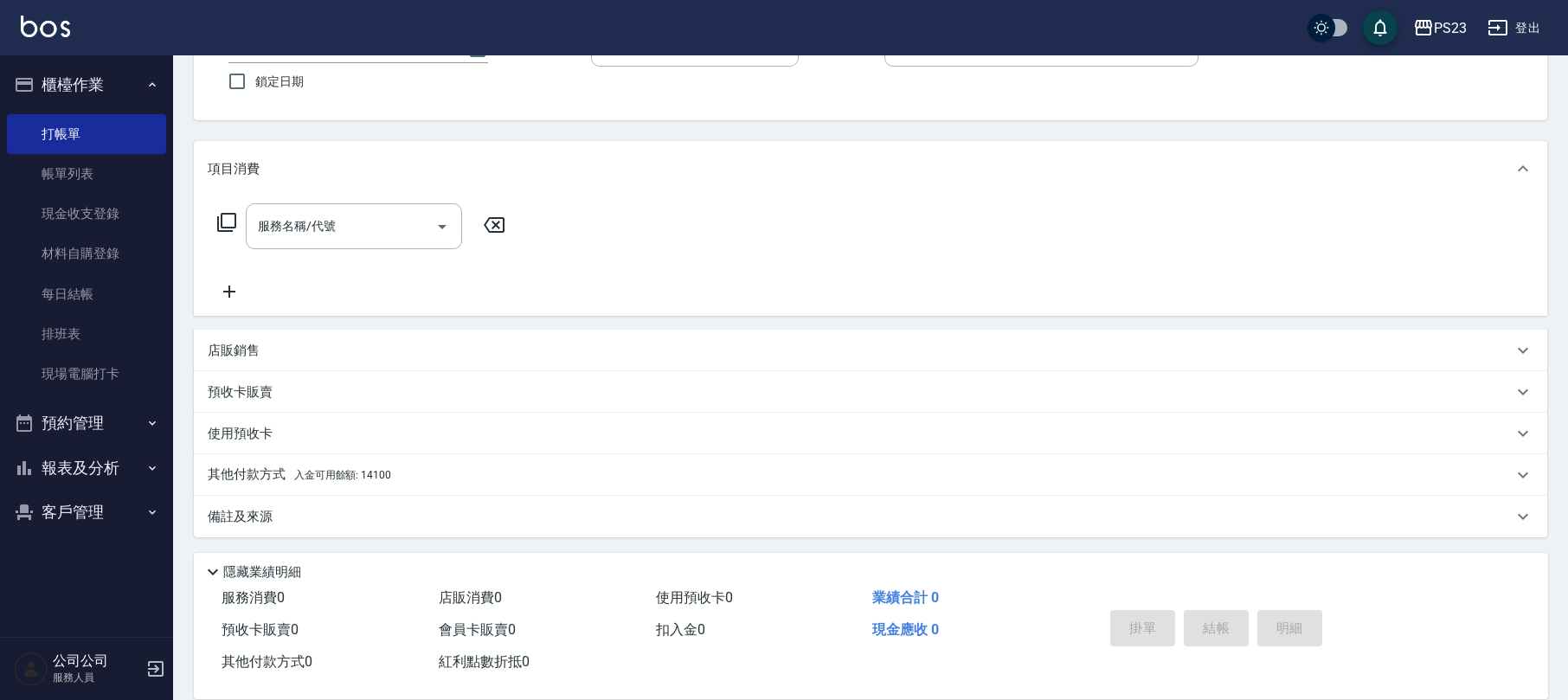
click at [305, 351] on div "店販銷售" at bounding box center [860, 351] width 1306 height 19
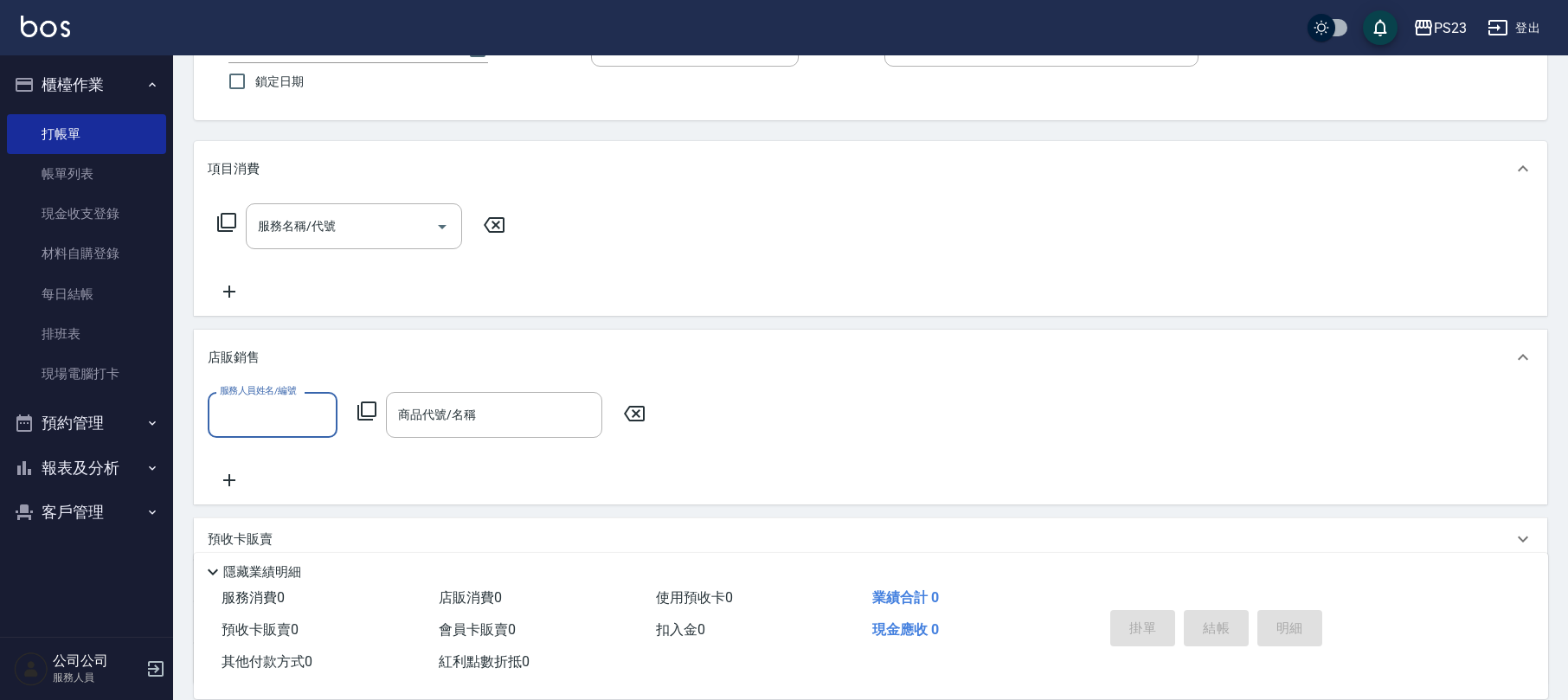
scroll to position [1, 0]
type input "[PERSON_NAME]-89"
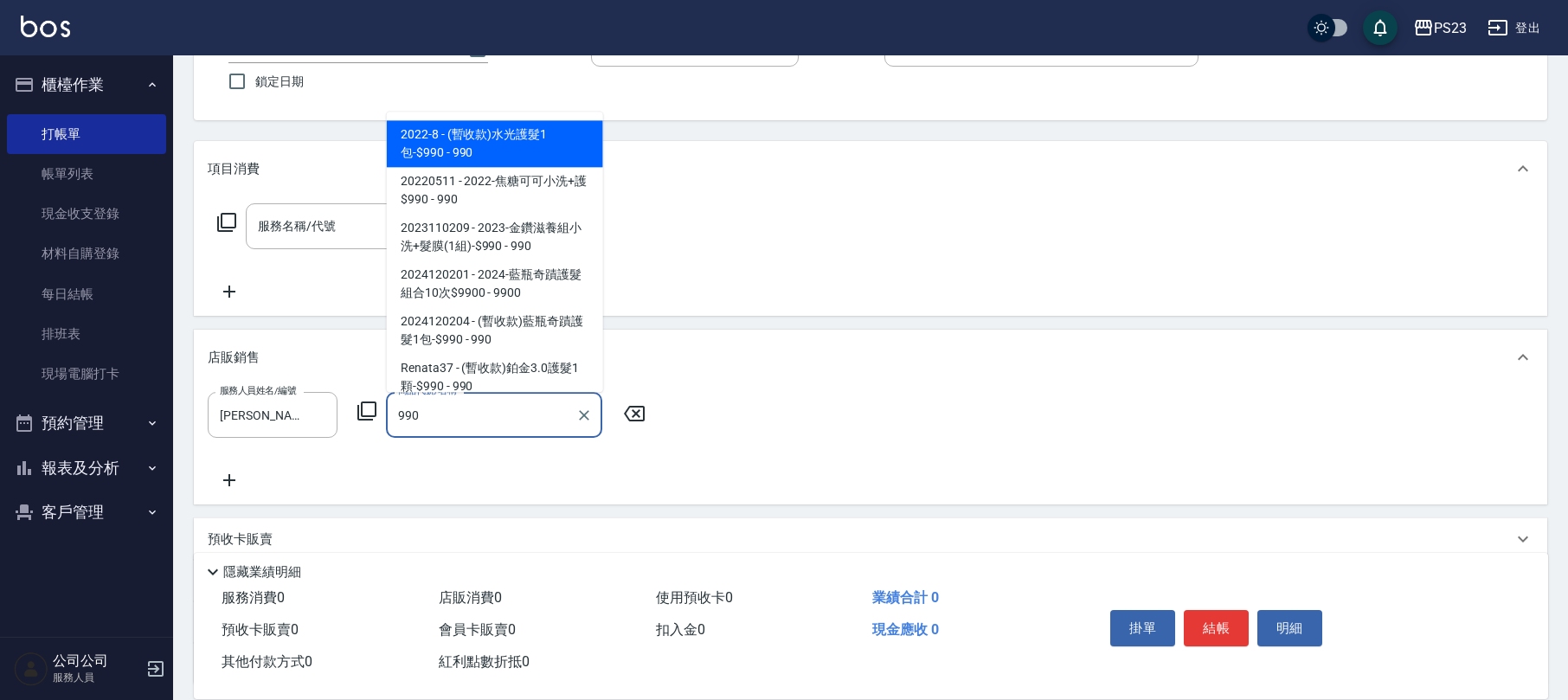
scroll to position [147, 0]
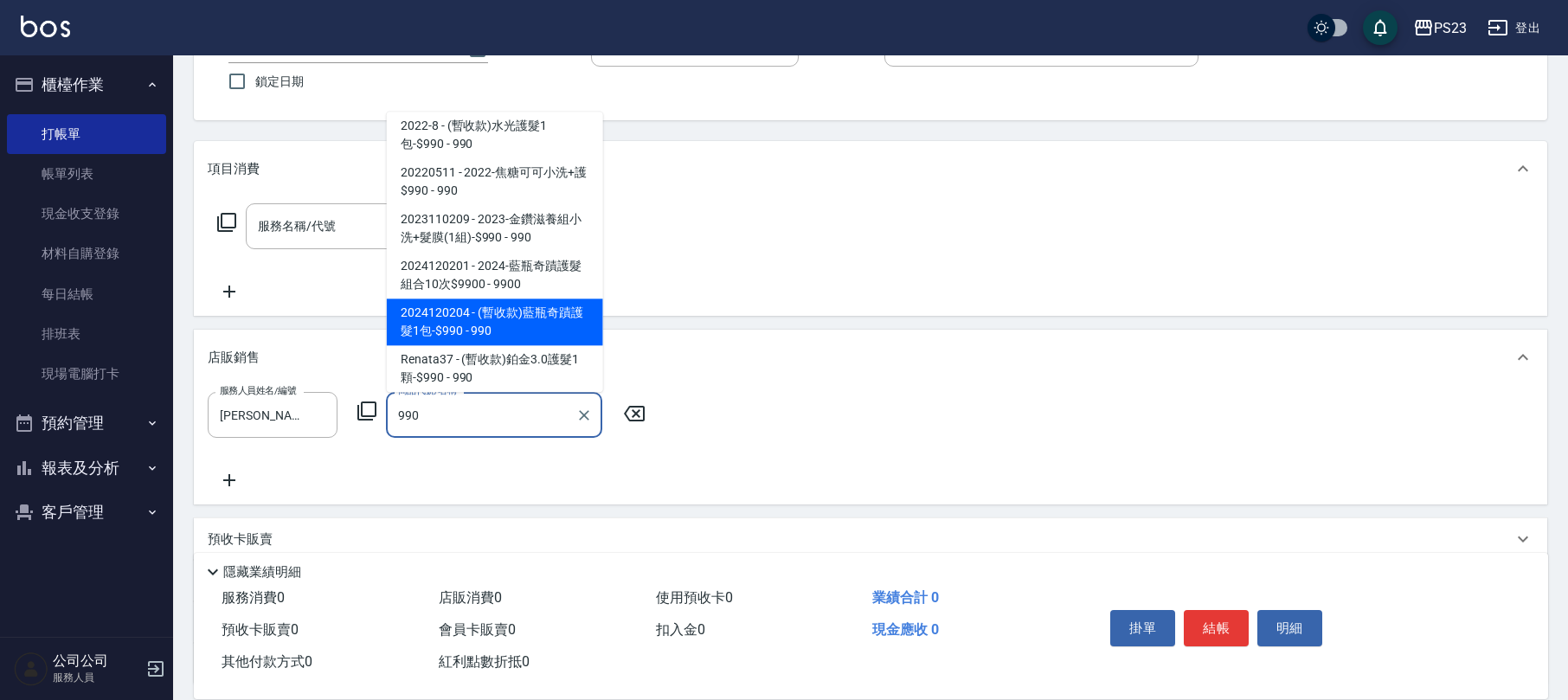
click at [555, 327] on span "2024120204 - (暫收款)藍瓶奇蹟護髮1包-$990 - 990" at bounding box center [494, 323] width 216 height 46
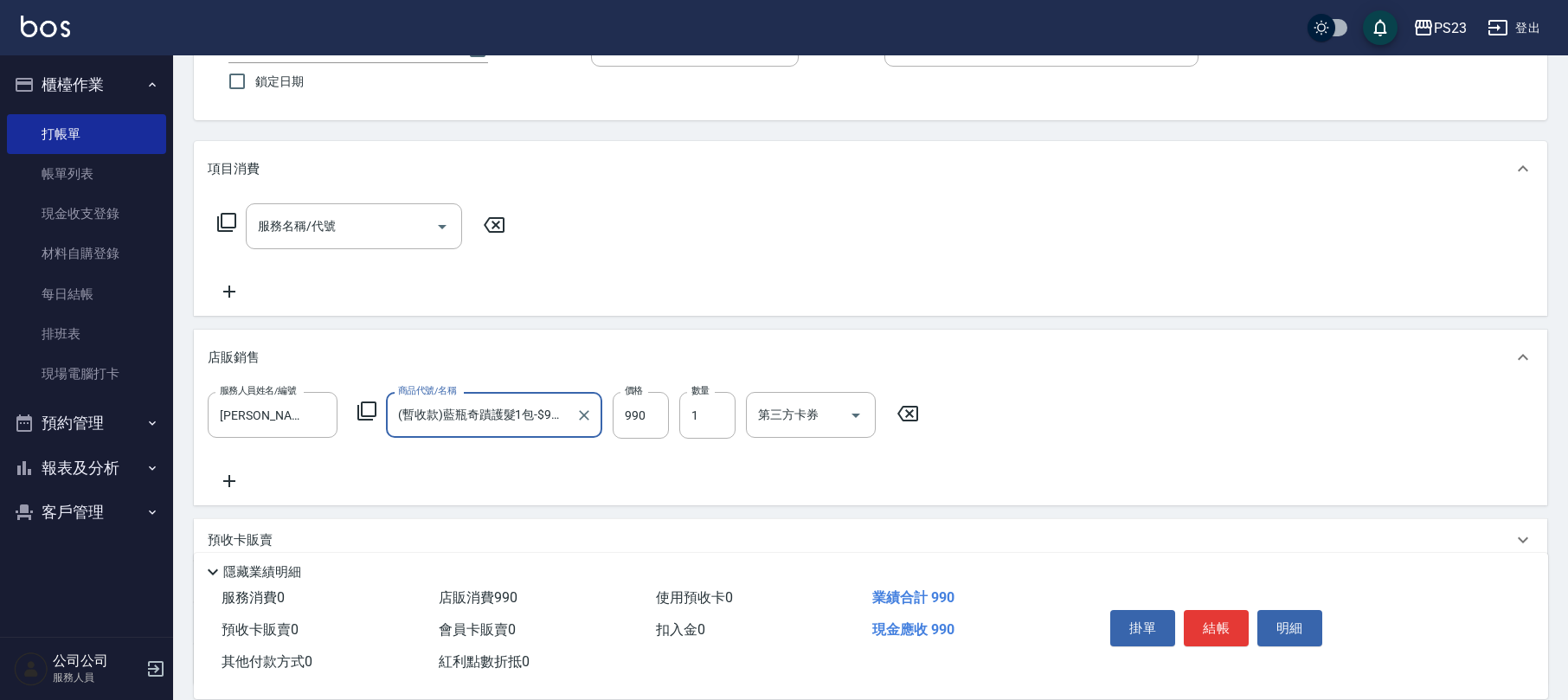
scroll to position [287, 0]
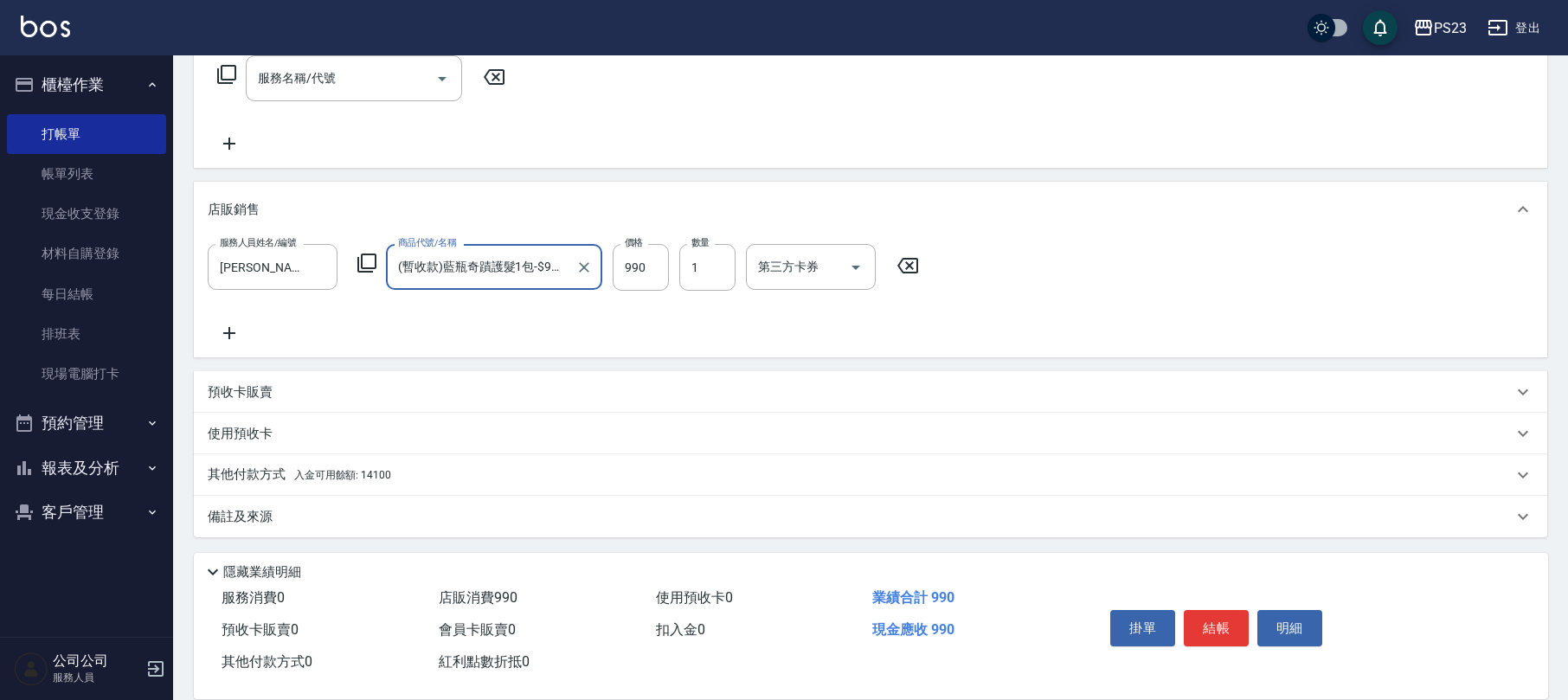
type input "(暫收款)藍瓶奇蹟護髮1包-$990"
click at [351, 471] on span "入金可用餘額: 14100" at bounding box center [342, 475] width 97 height 12
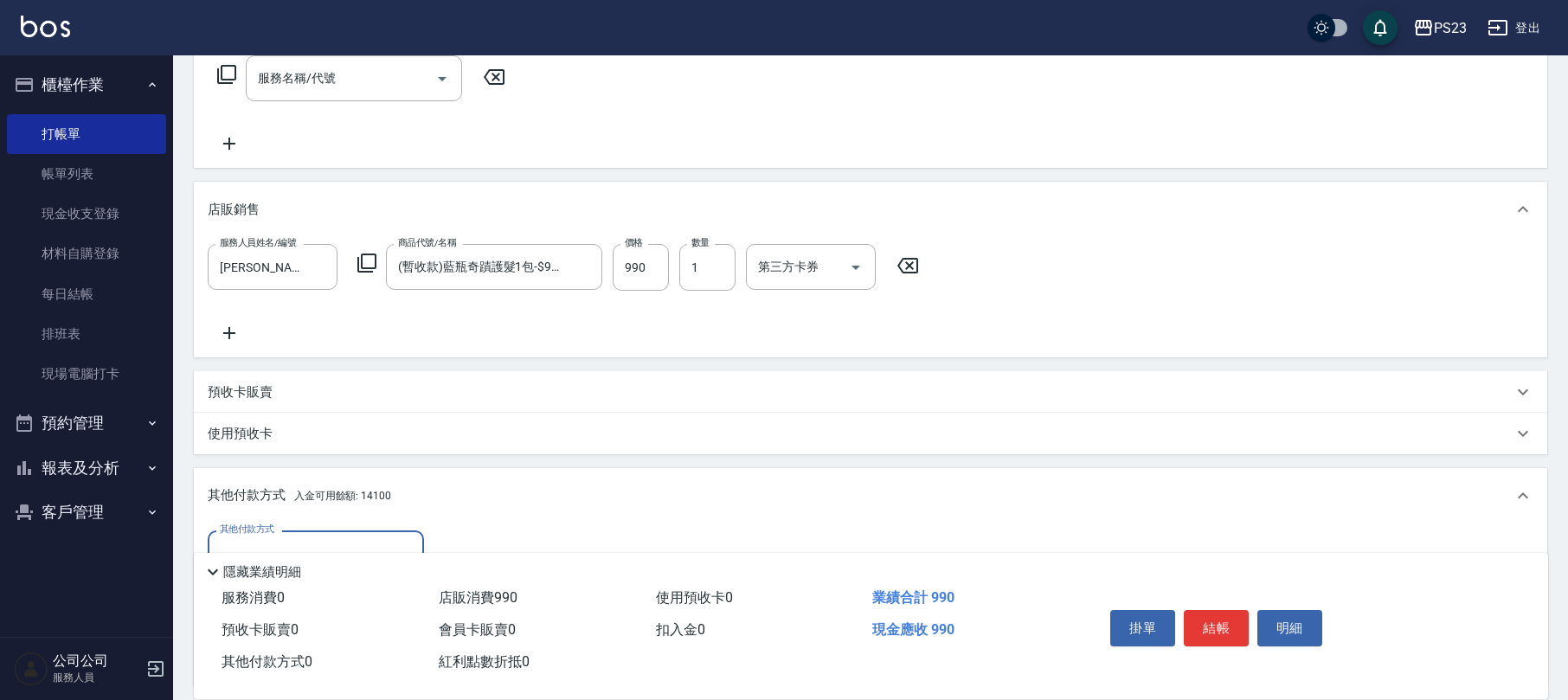
scroll to position [490, 0]
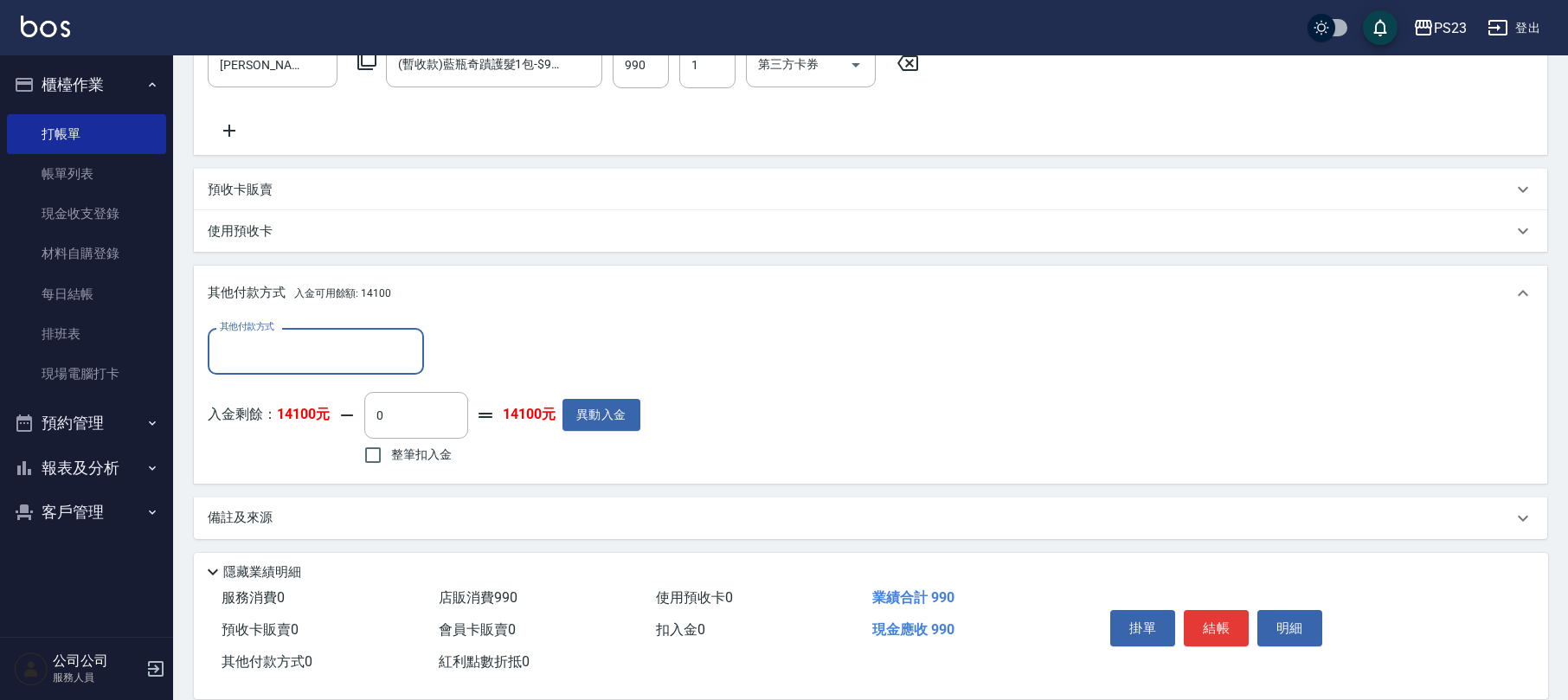
click at [371, 332] on div "其他付款方式" at bounding box center [315, 350] width 216 height 45
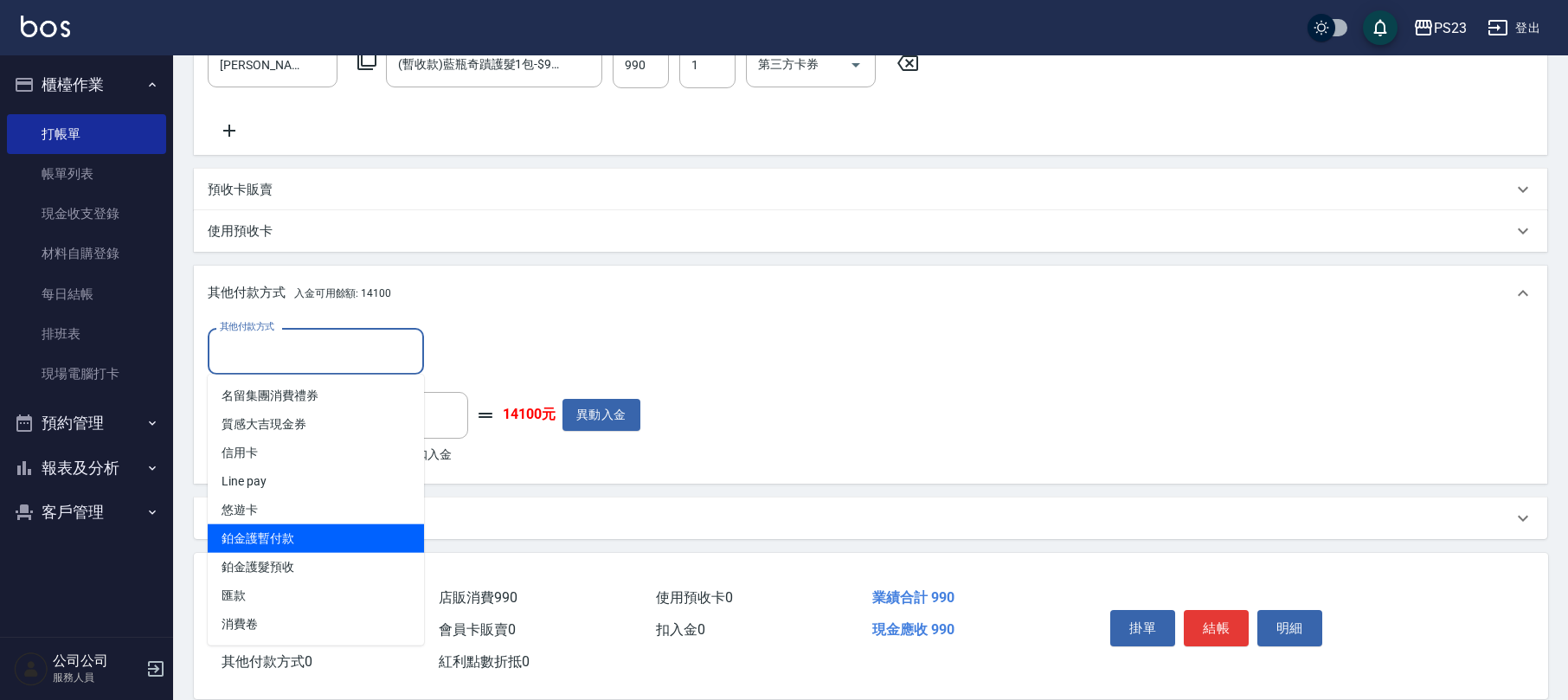
click at [339, 527] on span "鉑金護暫付款" at bounding box center [315, 539] width 216 height 29
type input "鉑金護暫付款"
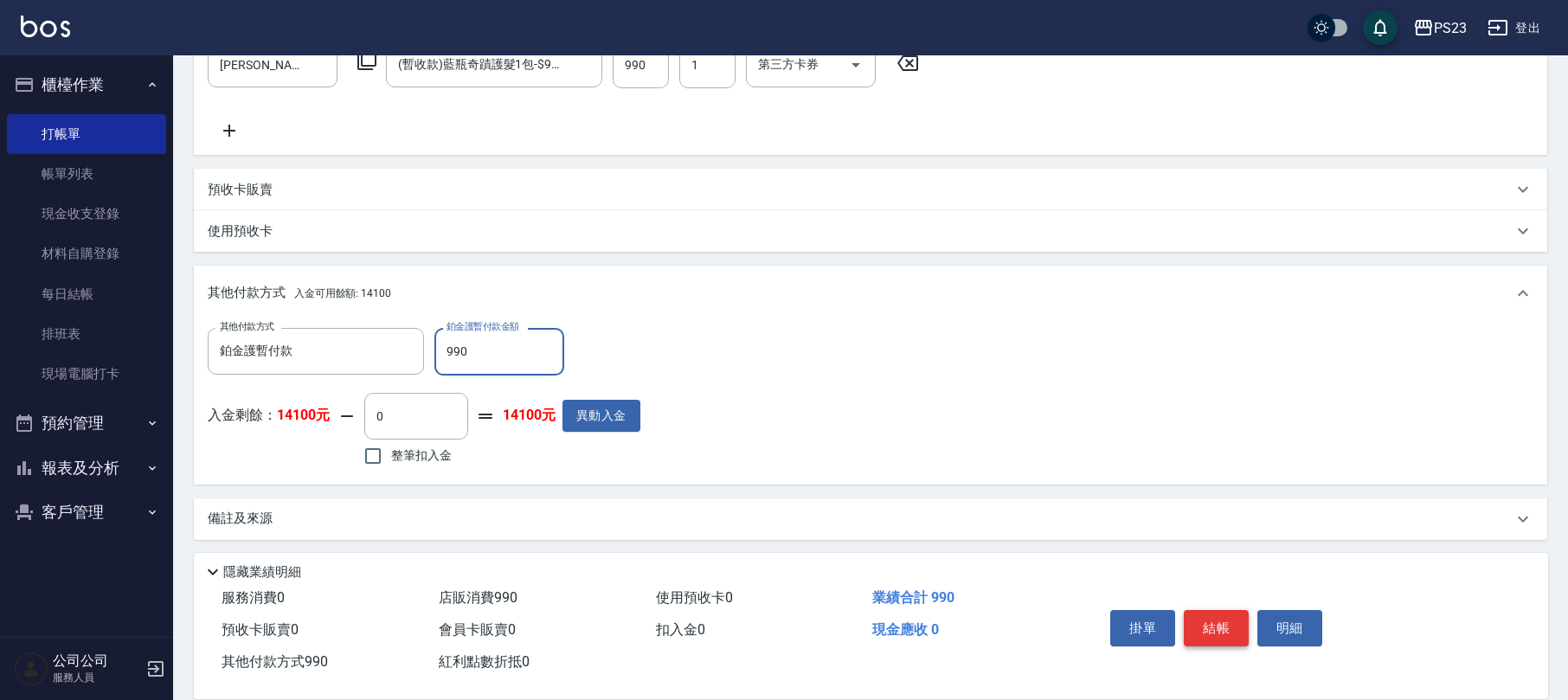
type input "990"
click at [1219, 629] on button "結帳" at bounding box center [1217, 628] width 65 height 36
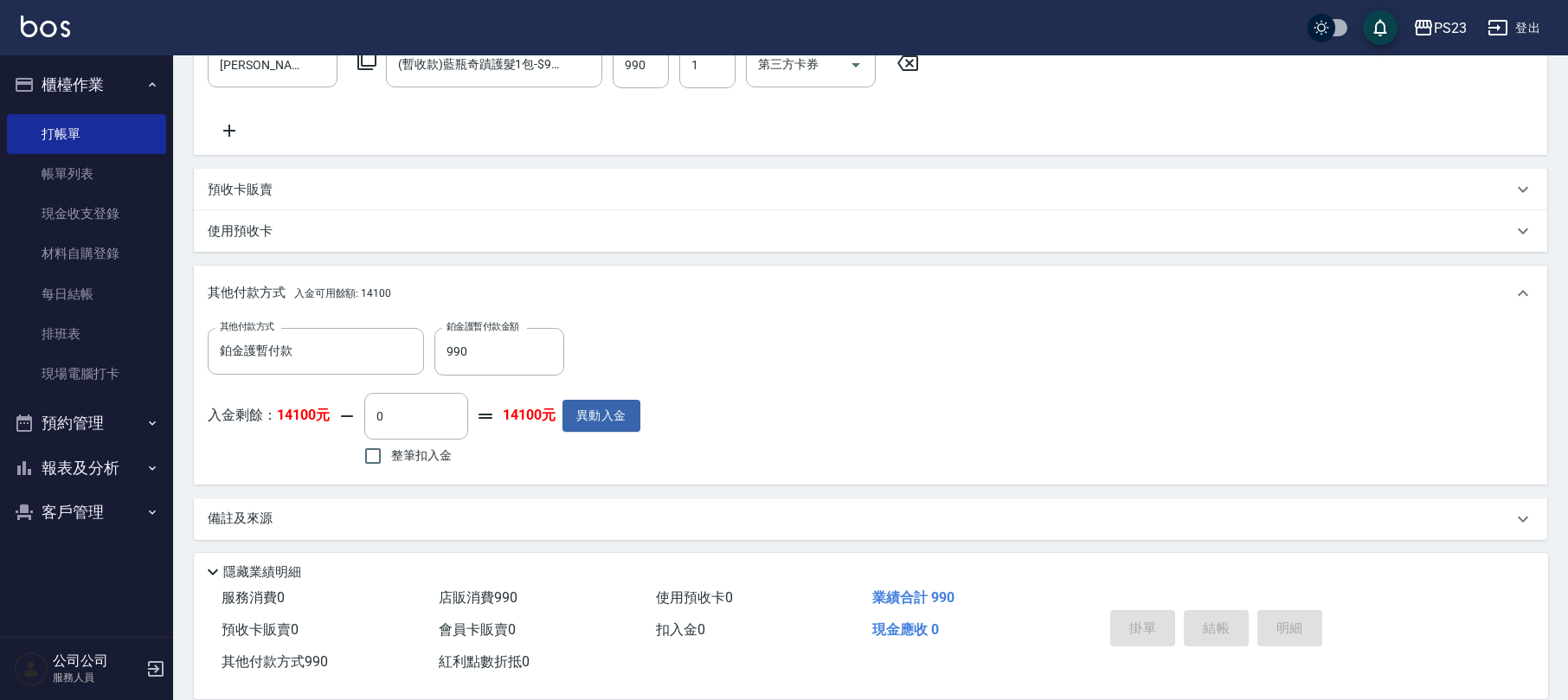
type input "[DATE] 18:29"
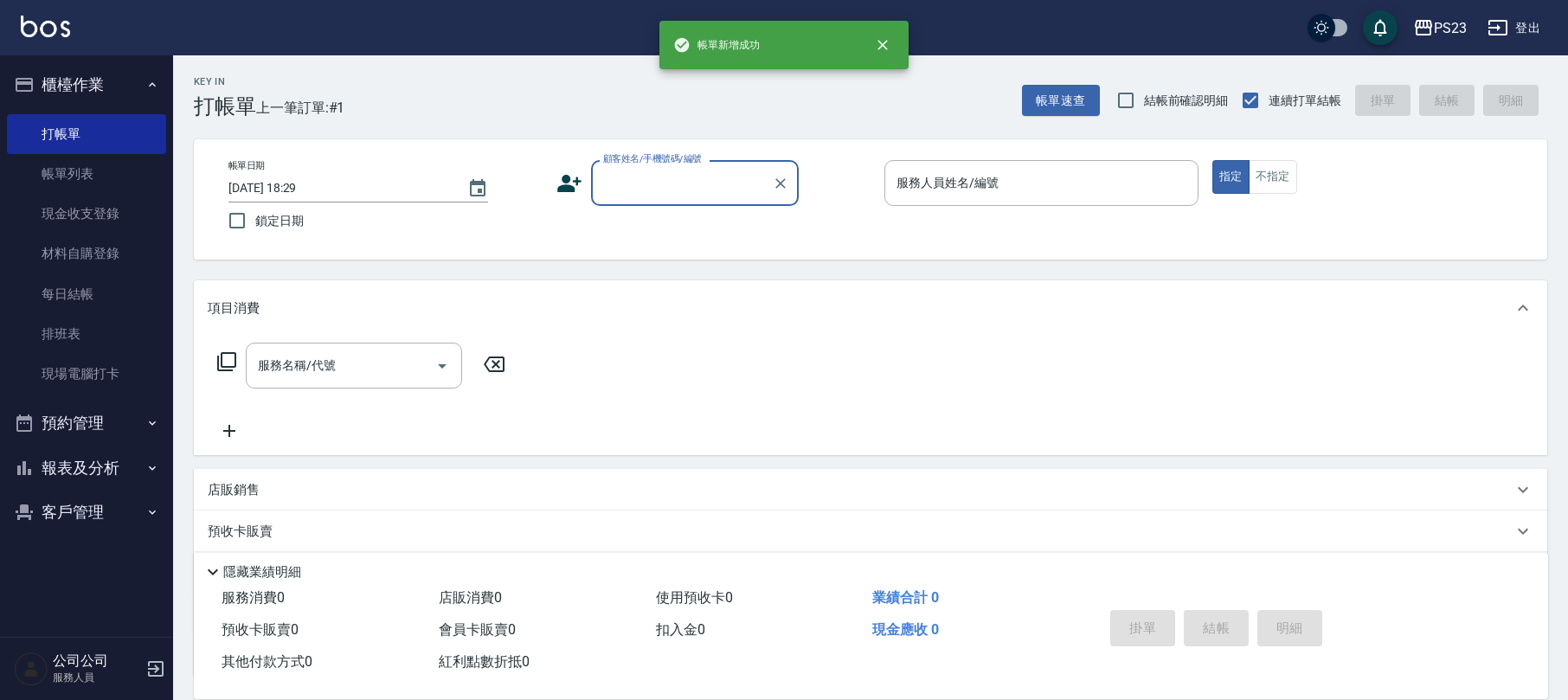
scroll to position [0, 0]
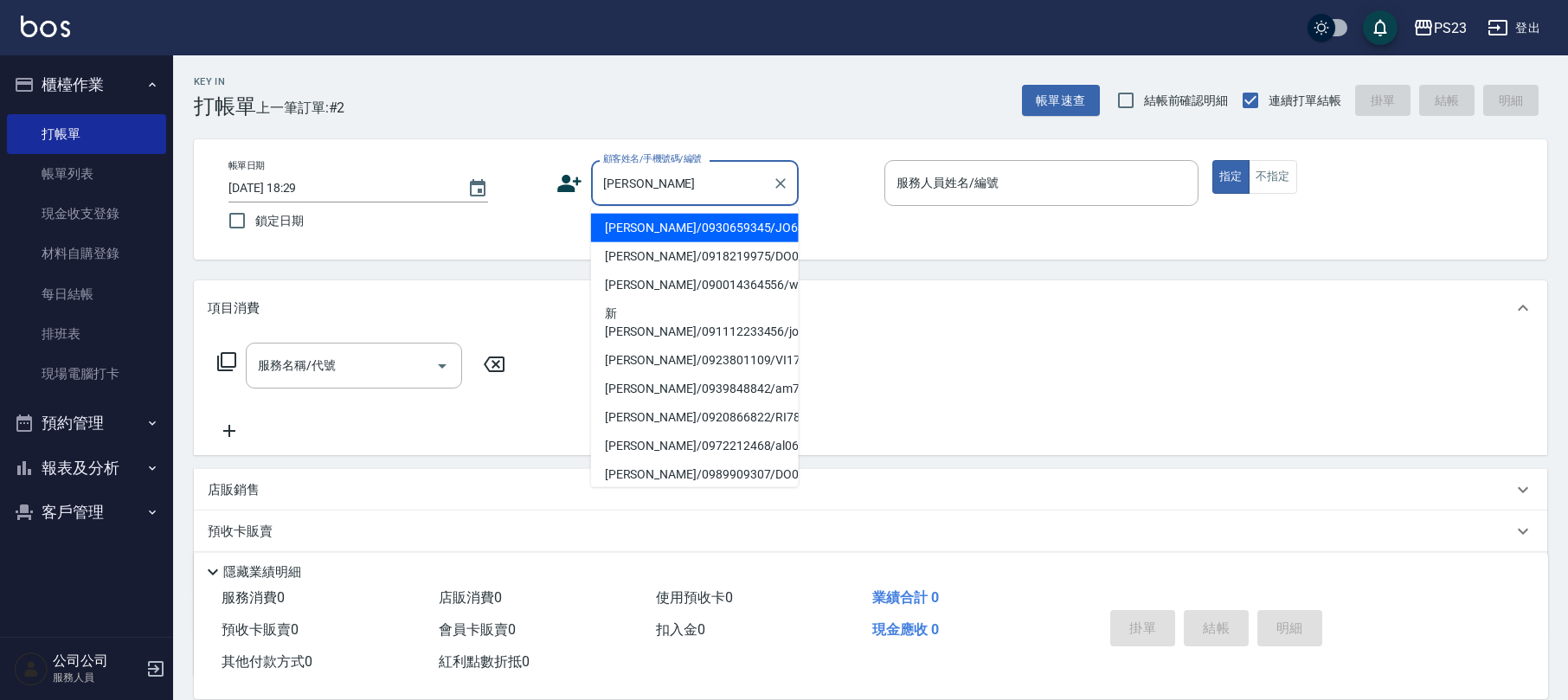
click at [681, 227] on li "[PERSON_NAME]/0930659345/JO640926" at bounding box center [695, 228] width 208 height 29
type input "[PERSON_NAME]/0930659345/JO640926"
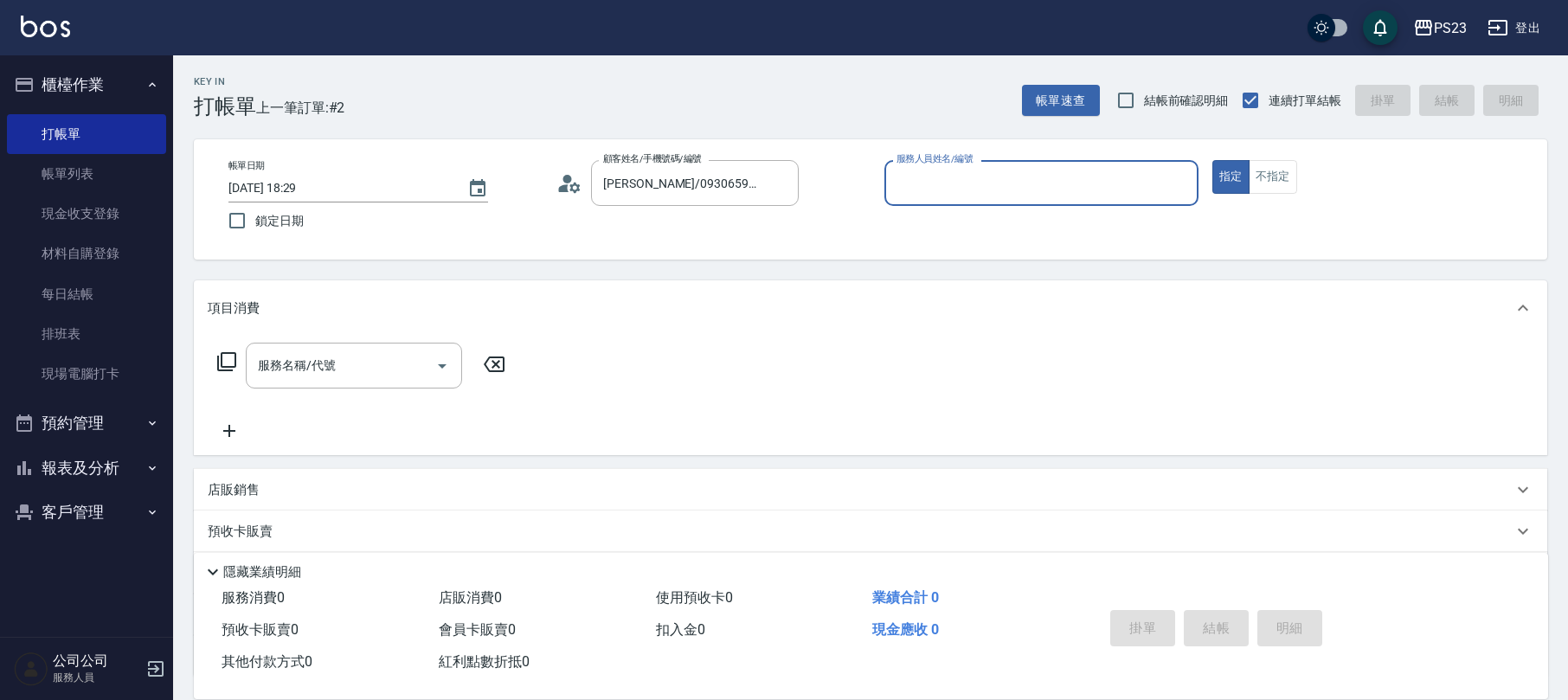
type input "[PERSON_NAME]-89"
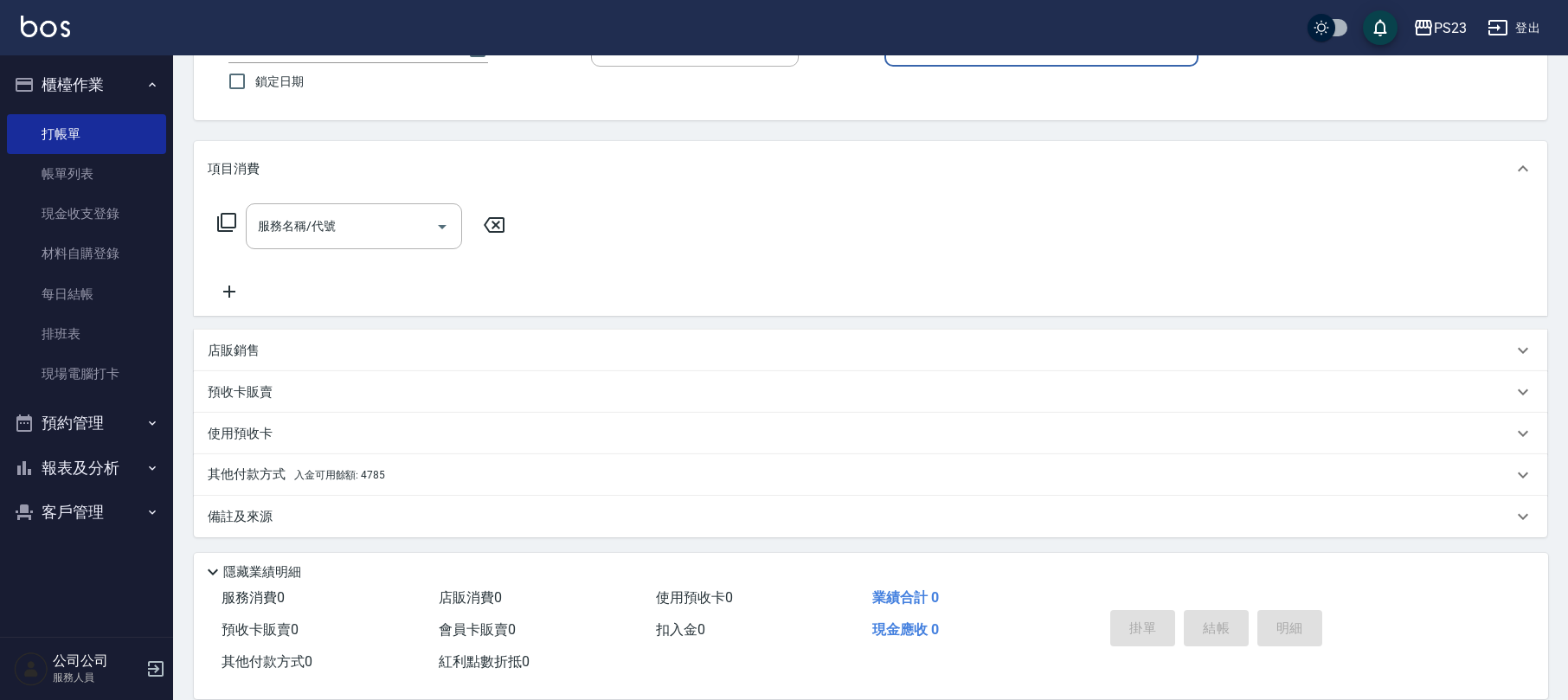
click at [491, 467] on div "其他付款方式 入金可用餘額: 4785" at bounding box center [860, 475] width 1306 height 19
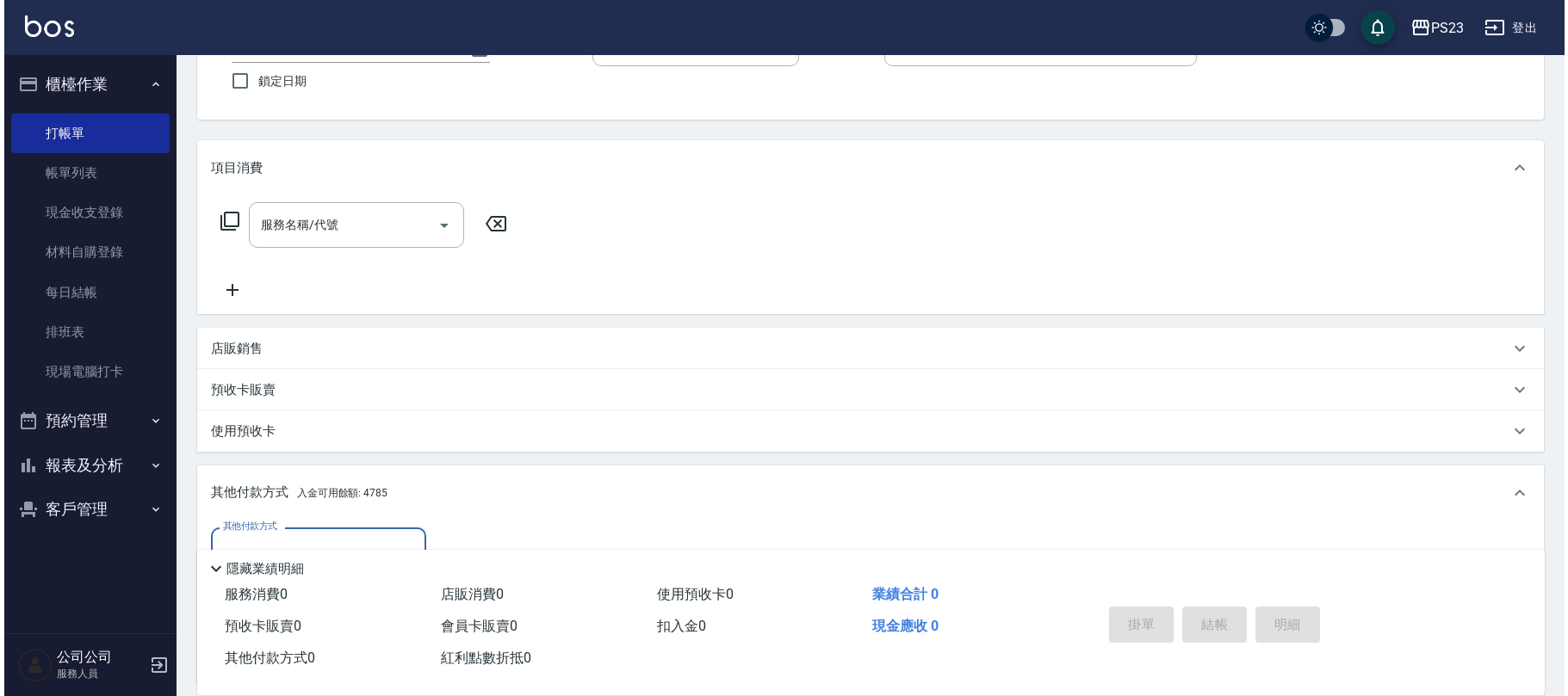
scroll to position [341, 0]
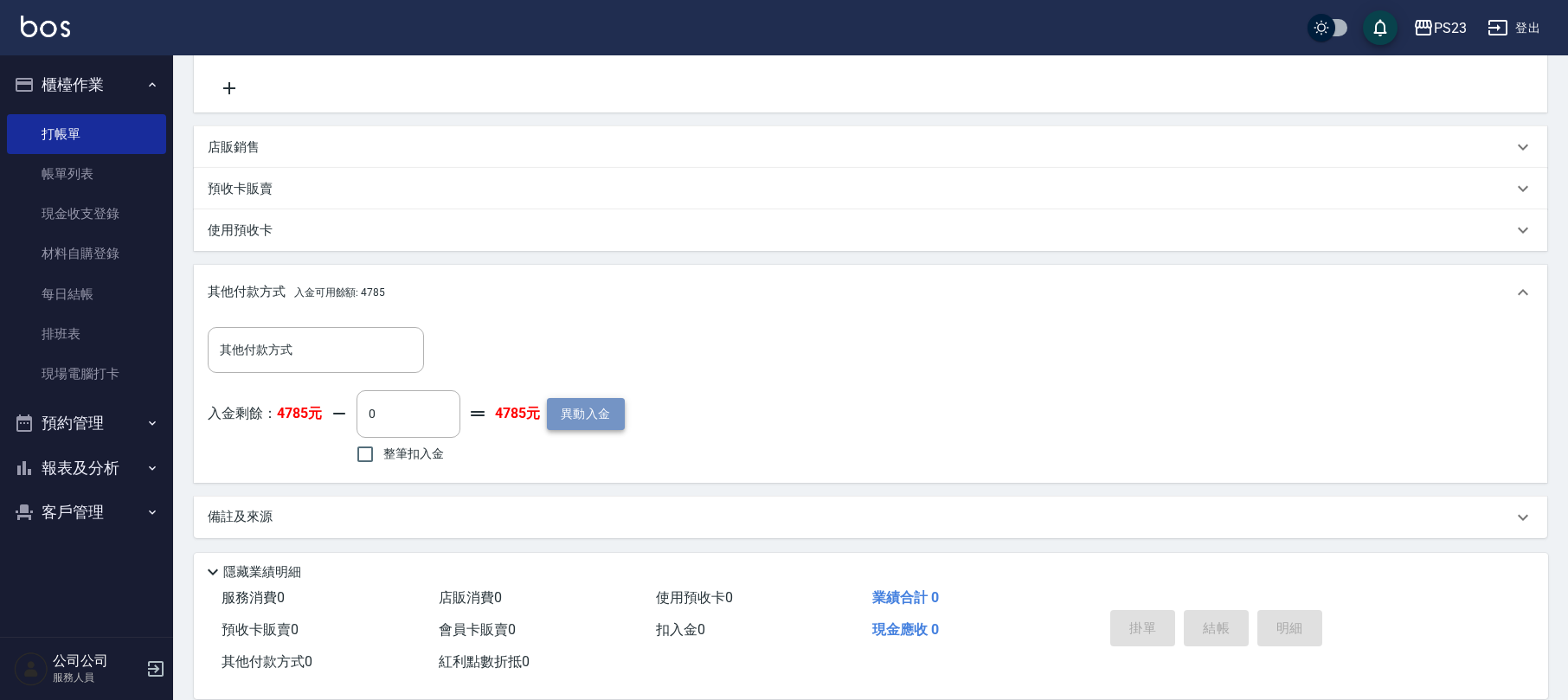
click at [559, 423] on button "異動入金" at bounding box center [586, 414] width 78 height 32
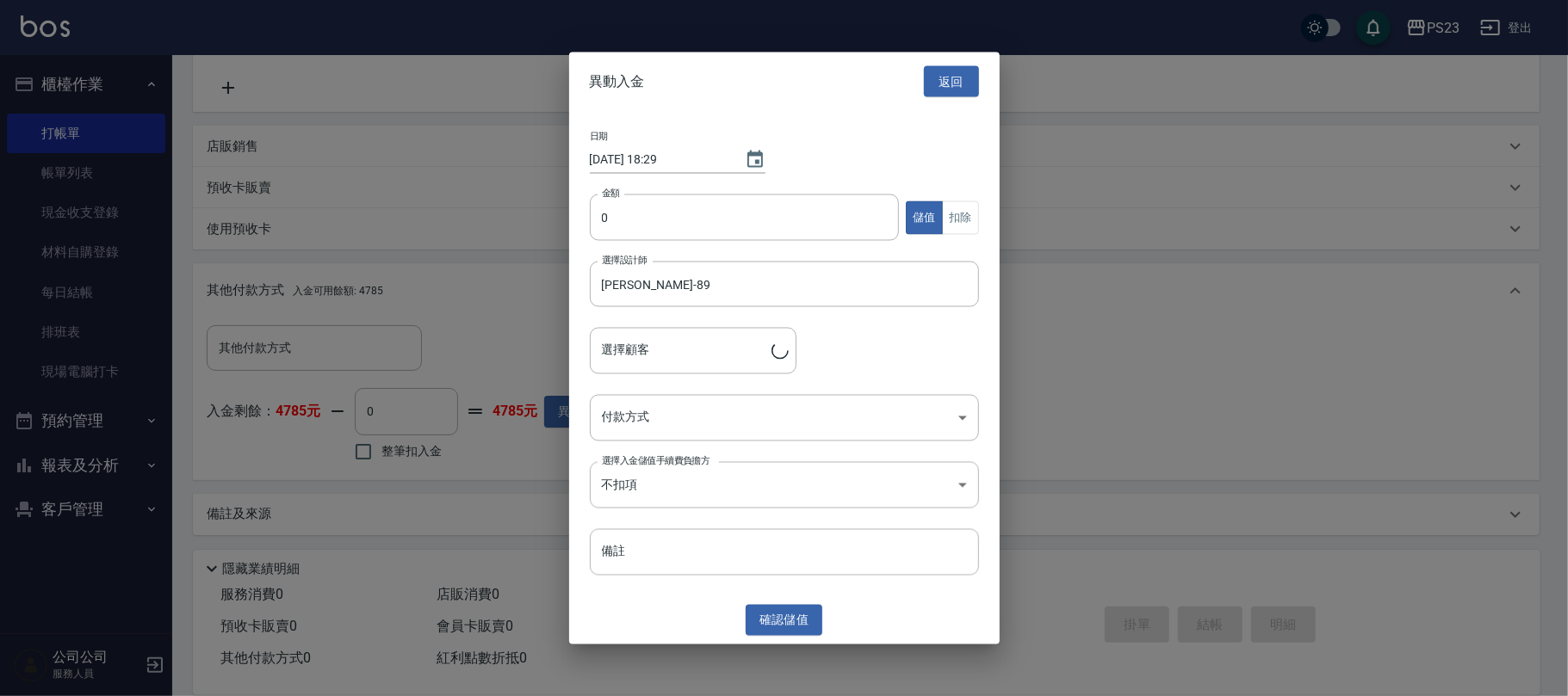
type input "[PERSON_NAME]/0930659345/JO640926"
type input "6000"
click at [632, 419] on body "PS23 登出 櫃檯作業 打帳單 帳單列表 現金收支登錄 材料自購登錄 每日結帳 排班表 現場電腦打卡 預約管理 預約管理 單日預約紀錄 單週預約紀錄 報表及…" at bounding box center [784, 178] width 1568 height 1038
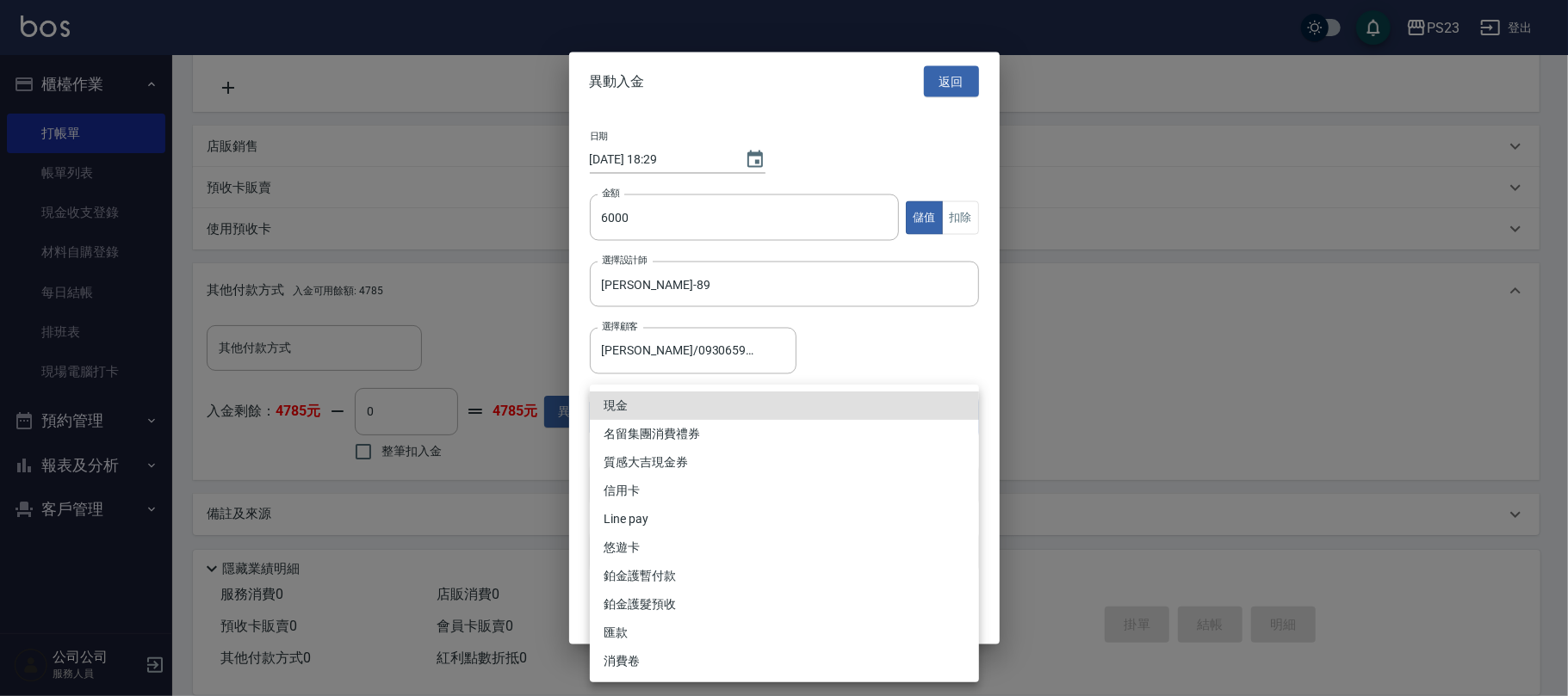
click at [666, 522] on li "Line pay" at bounding box center [784, 519] width 389 height 29
type input "Line pay"
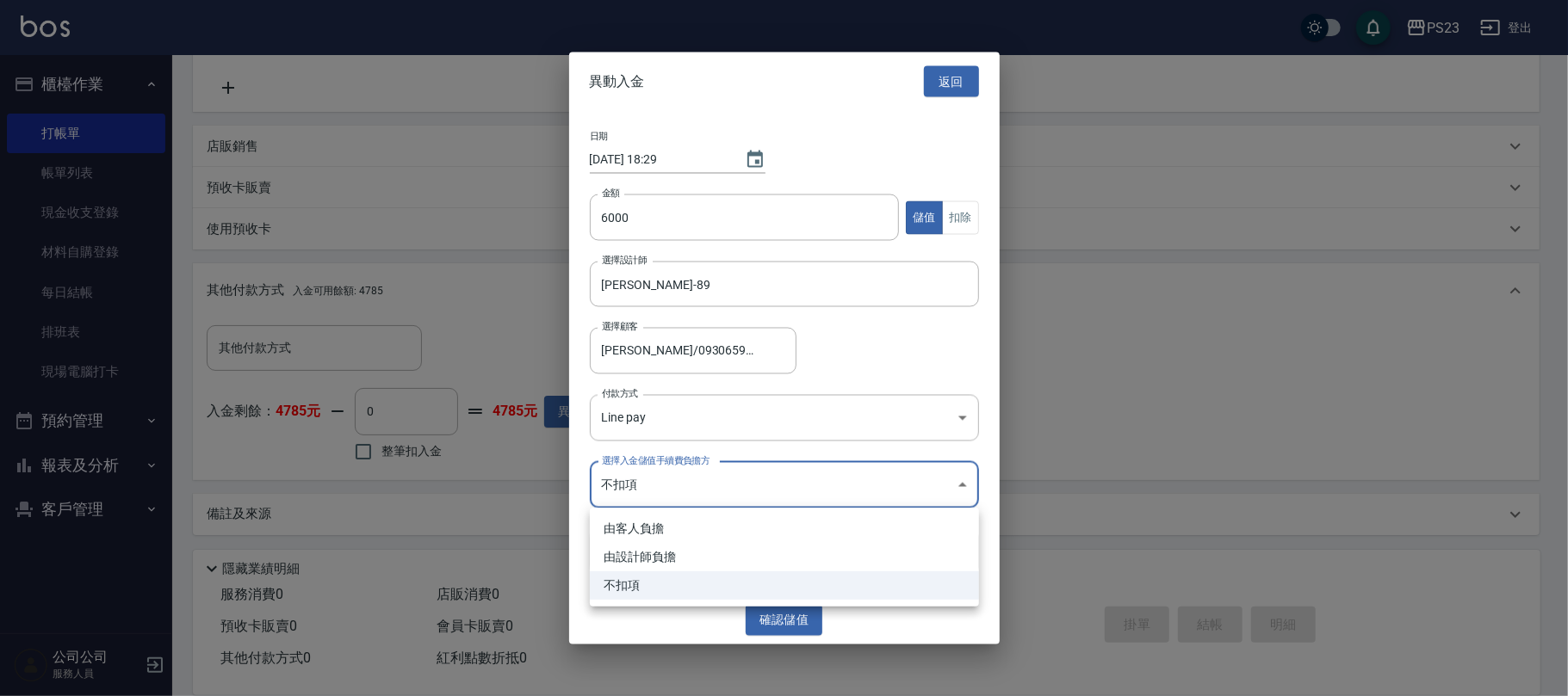
click at [755, 486] on body "PS23 登出 櫃檯作業 打帳單 帳單列表 現金收支登錄 材料自購登錄 每日結帳 排班表 現場電腦打卡 預約管理 預約管理 單日預約紀錄 單週預約紀錄 報表及…" at bounding box center [784, 178] width 1568 height 1038
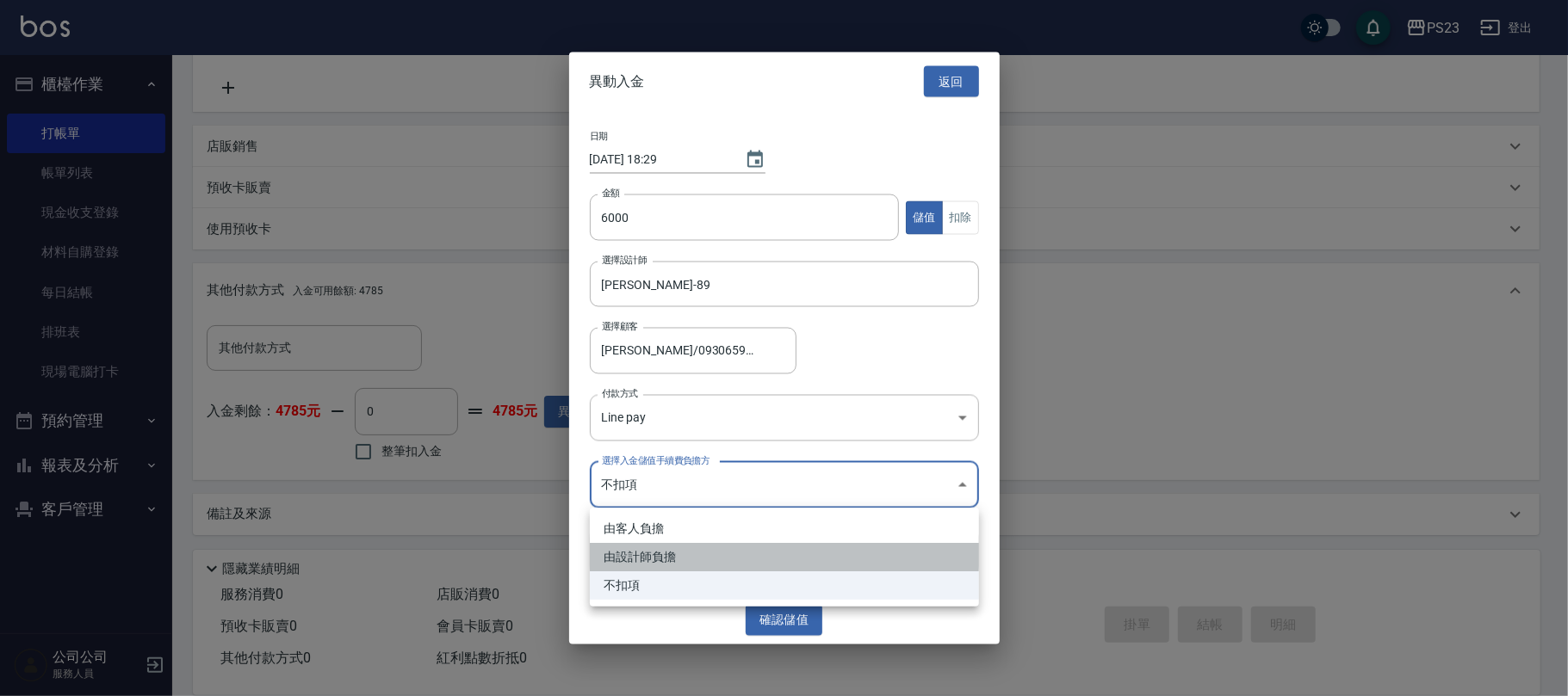
click at [673, 558] on li "由設計師負擔" at bounding box center [784, 557] width 389 height 29
type input "BYDESIGNER"
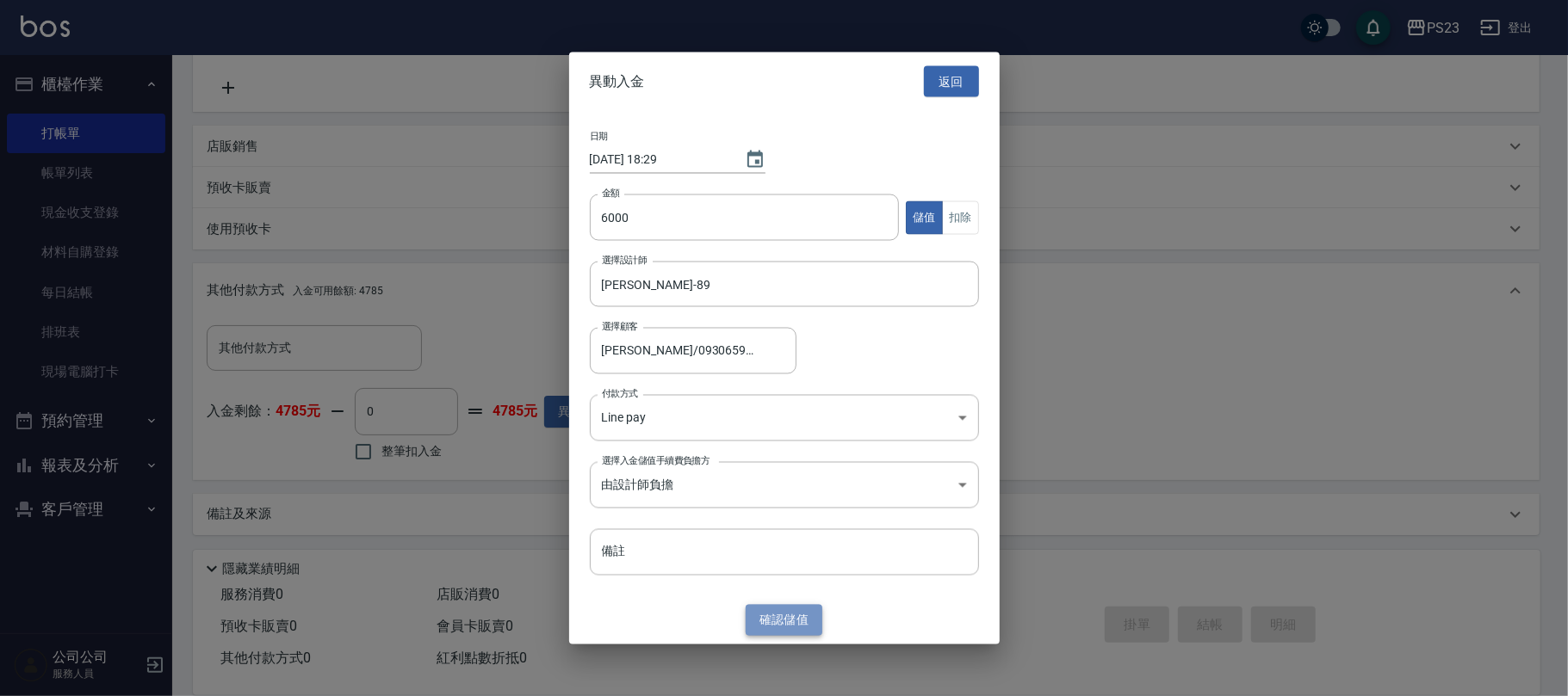
click at [790, 624] on button "確認 儲值" at bounding box center [784, 619] width 77 height 32
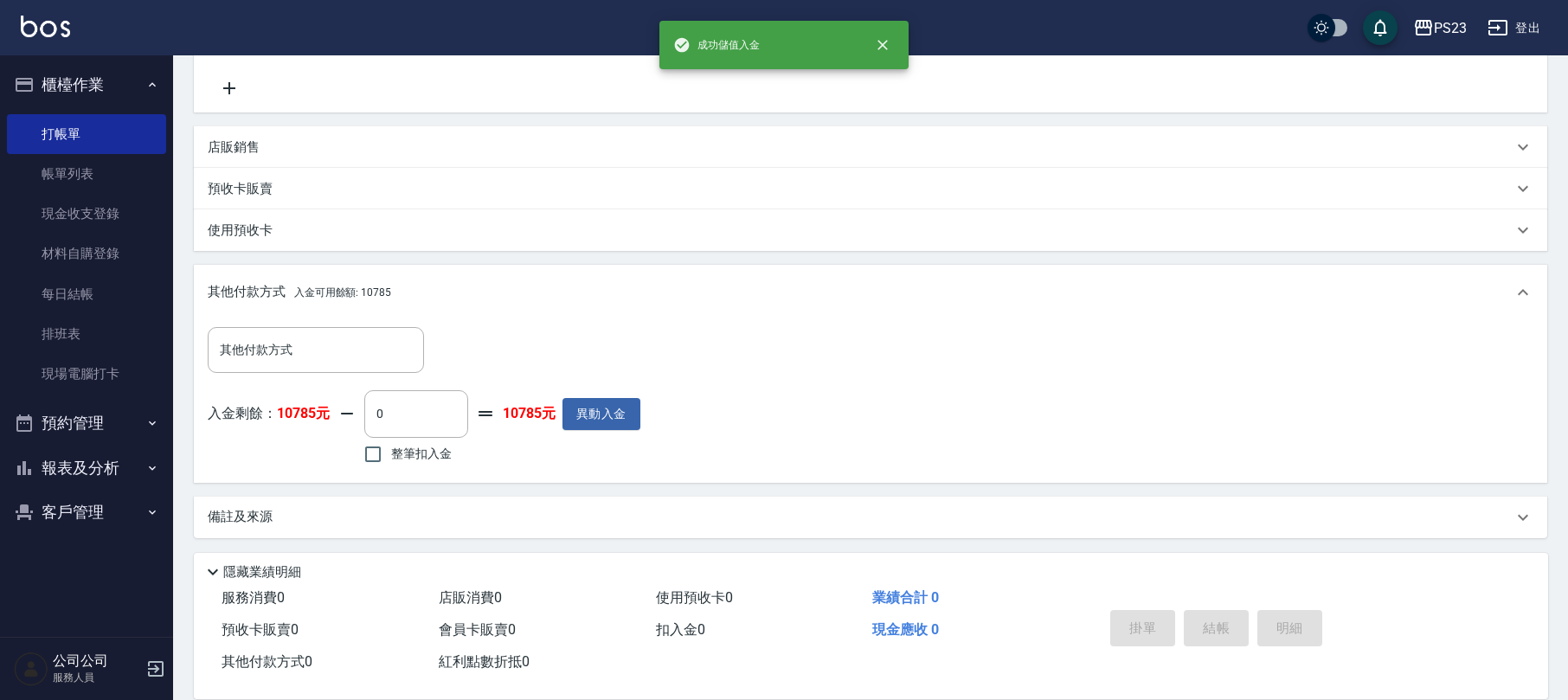
scroll to position [111, 0]
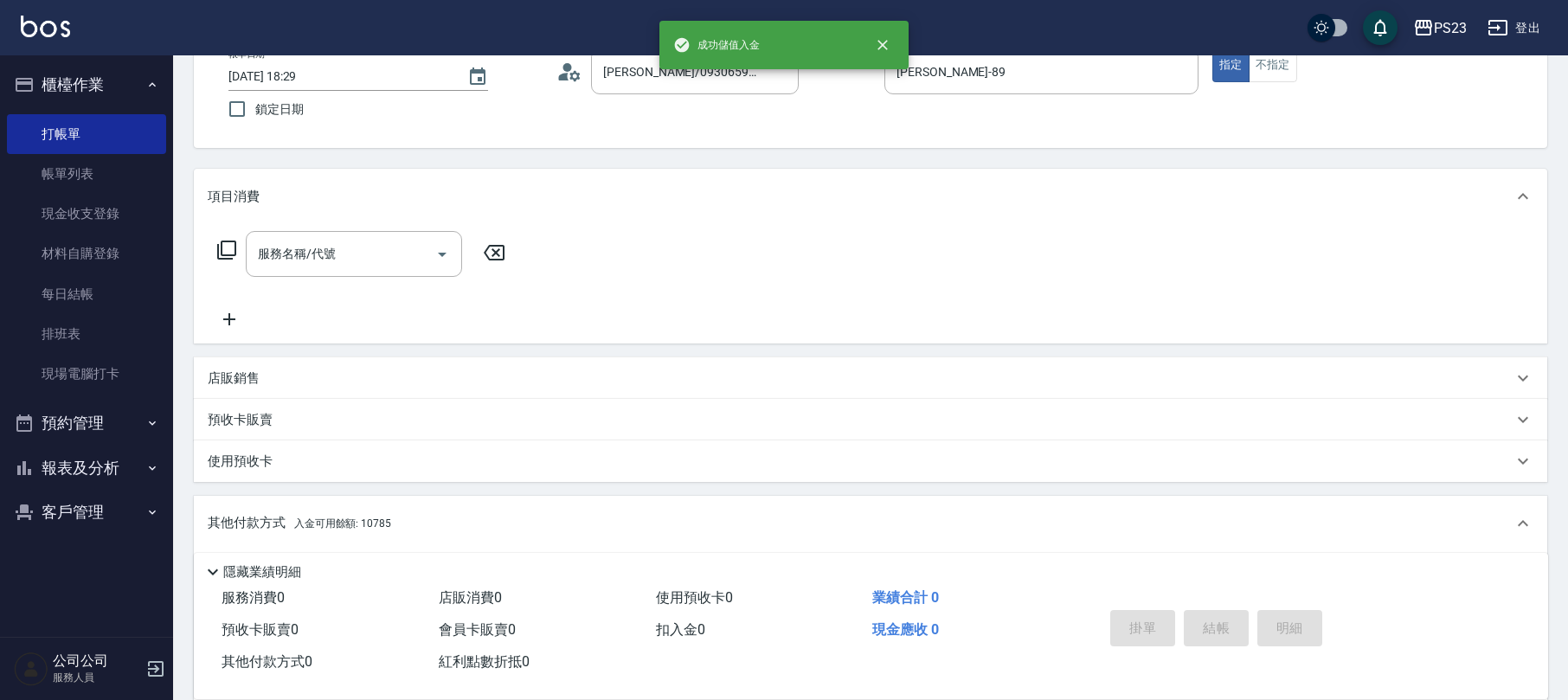
click at [233, 247] on icon at bounding box center [226, 250] width 20 height 20
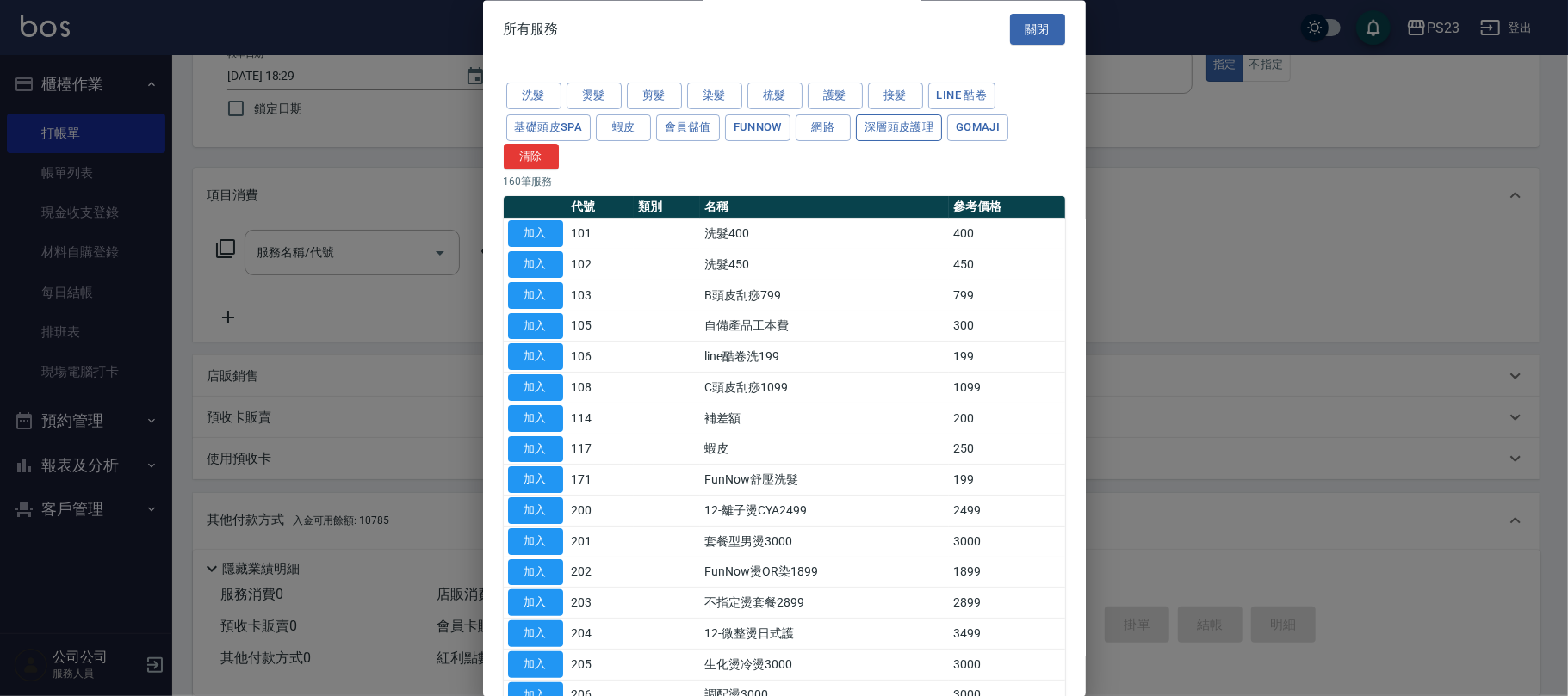
drag, startPoint x: 889, startPoint y: 135, endPoint x: 874, endPoint y: 138, distance: 15.3
click at [890, 135] on button "深層頭皮護理" at bounding box center [898, 127] width 86 height 27
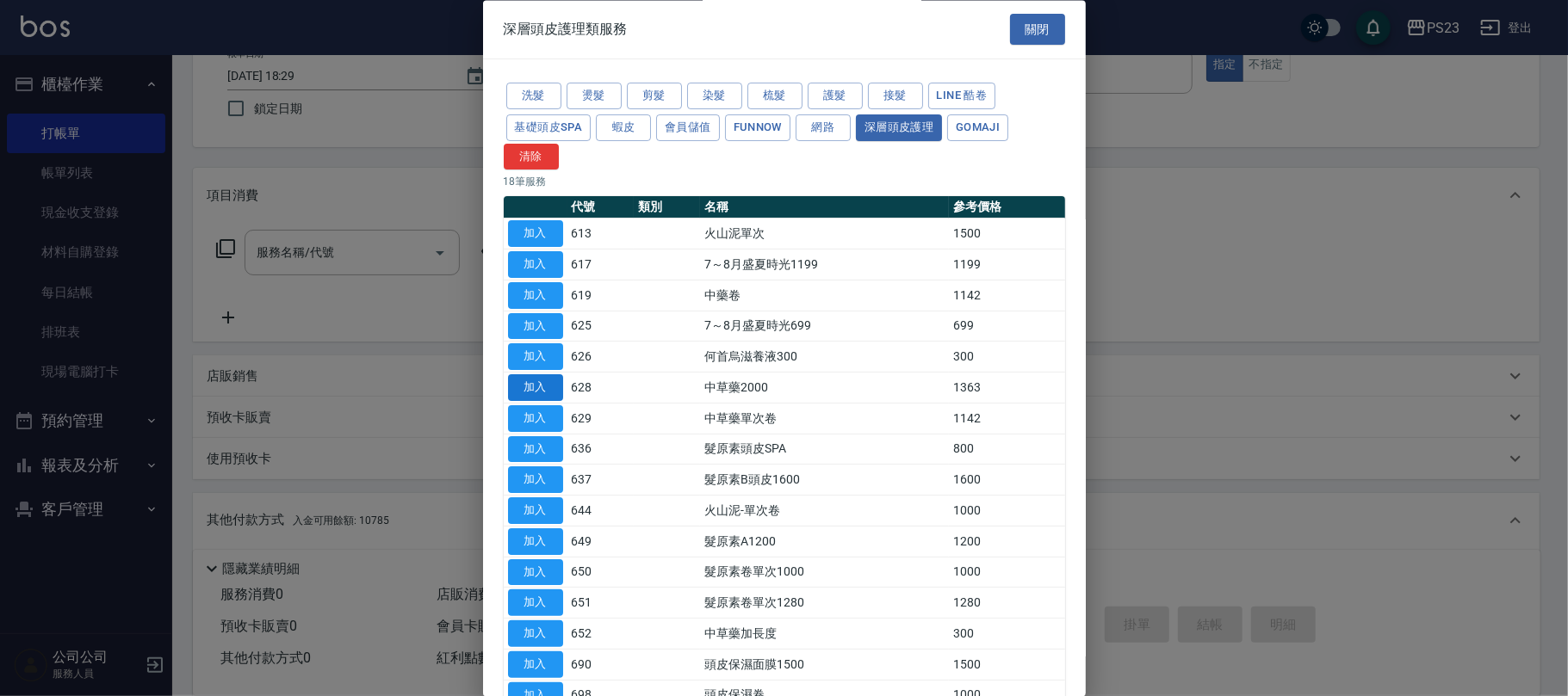
click at [549, 396] on button "加入" at bounding box center [536, 388] width 55 height 27
type input "中草藥2000(628)"
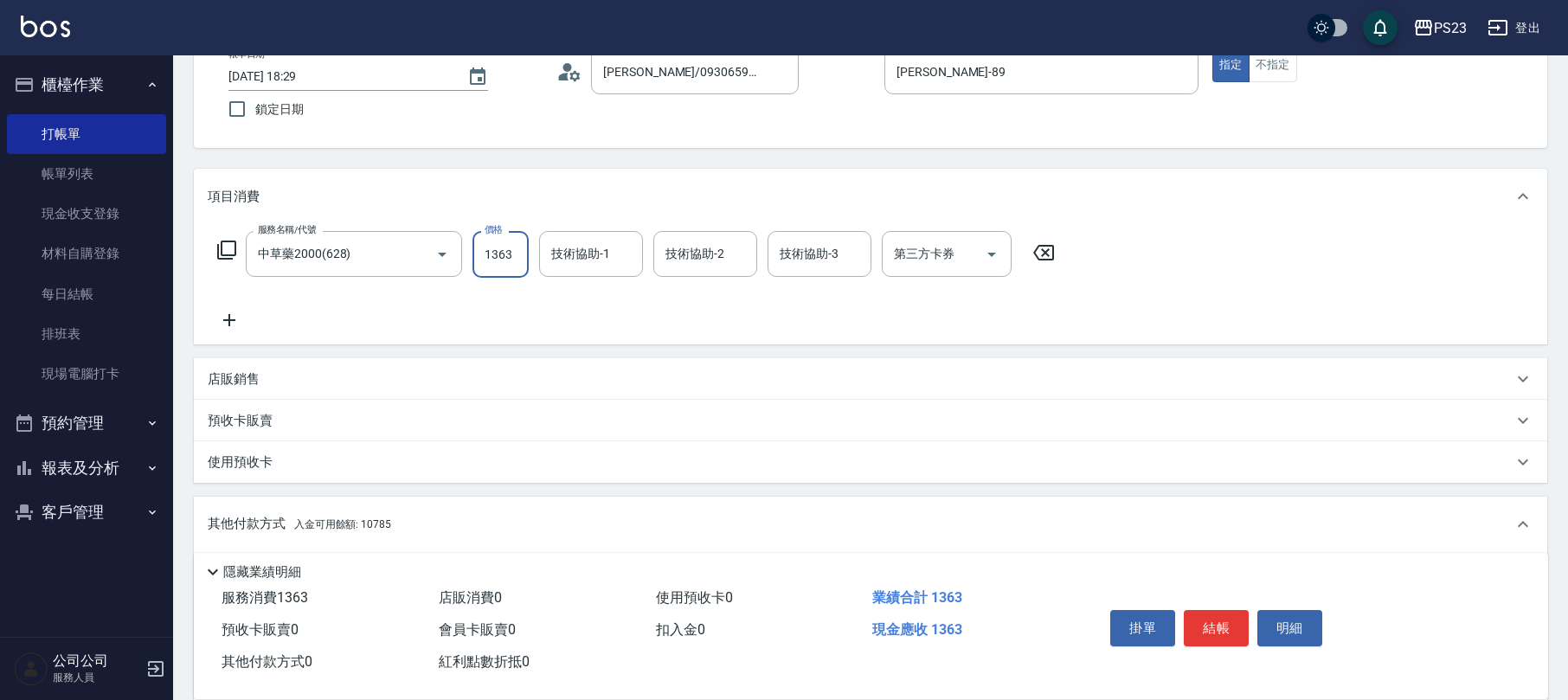
click at [510, 250] on input "1363" at bounding box center [501, 254] width 57 height 46
type input "2440"
type input "Flora-21"
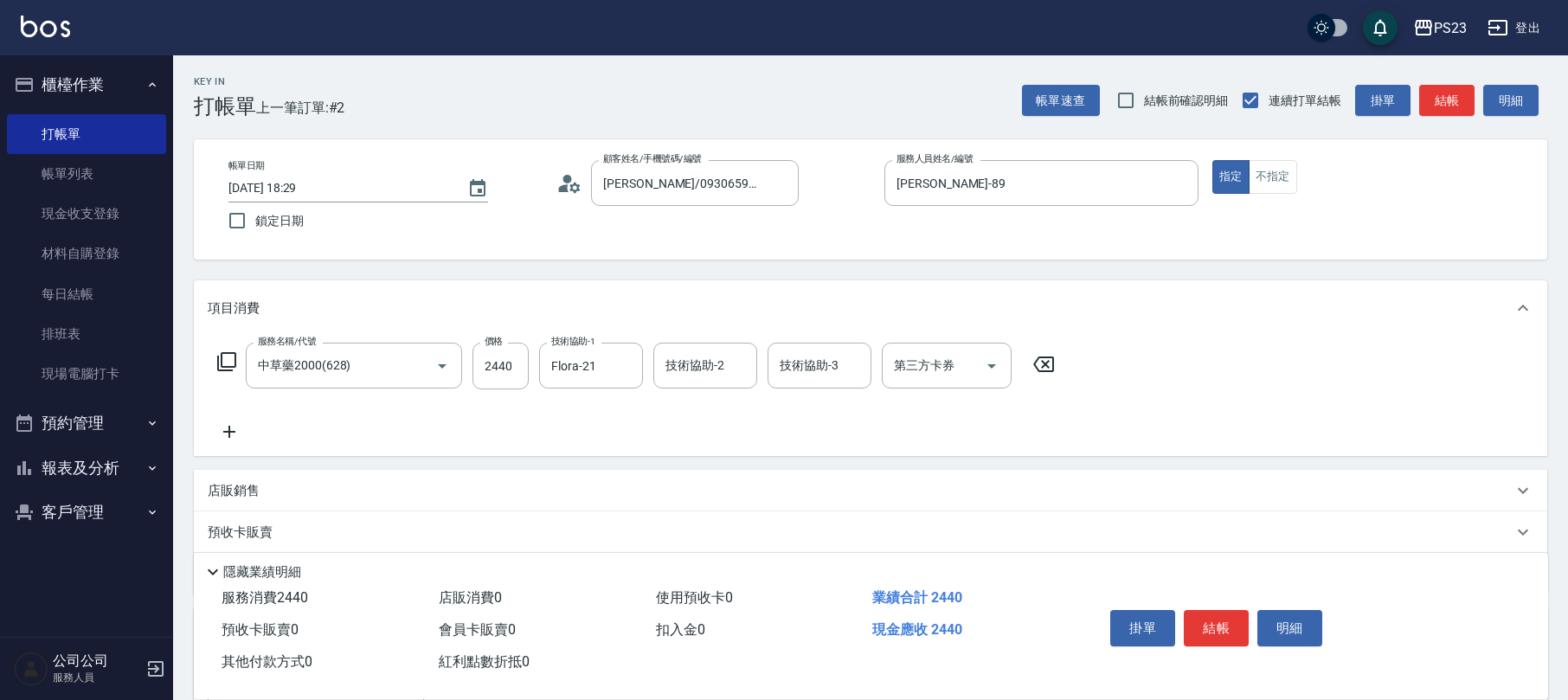
click at [227, 355] on icon at bounding box center [226, 362] width 20 height 20
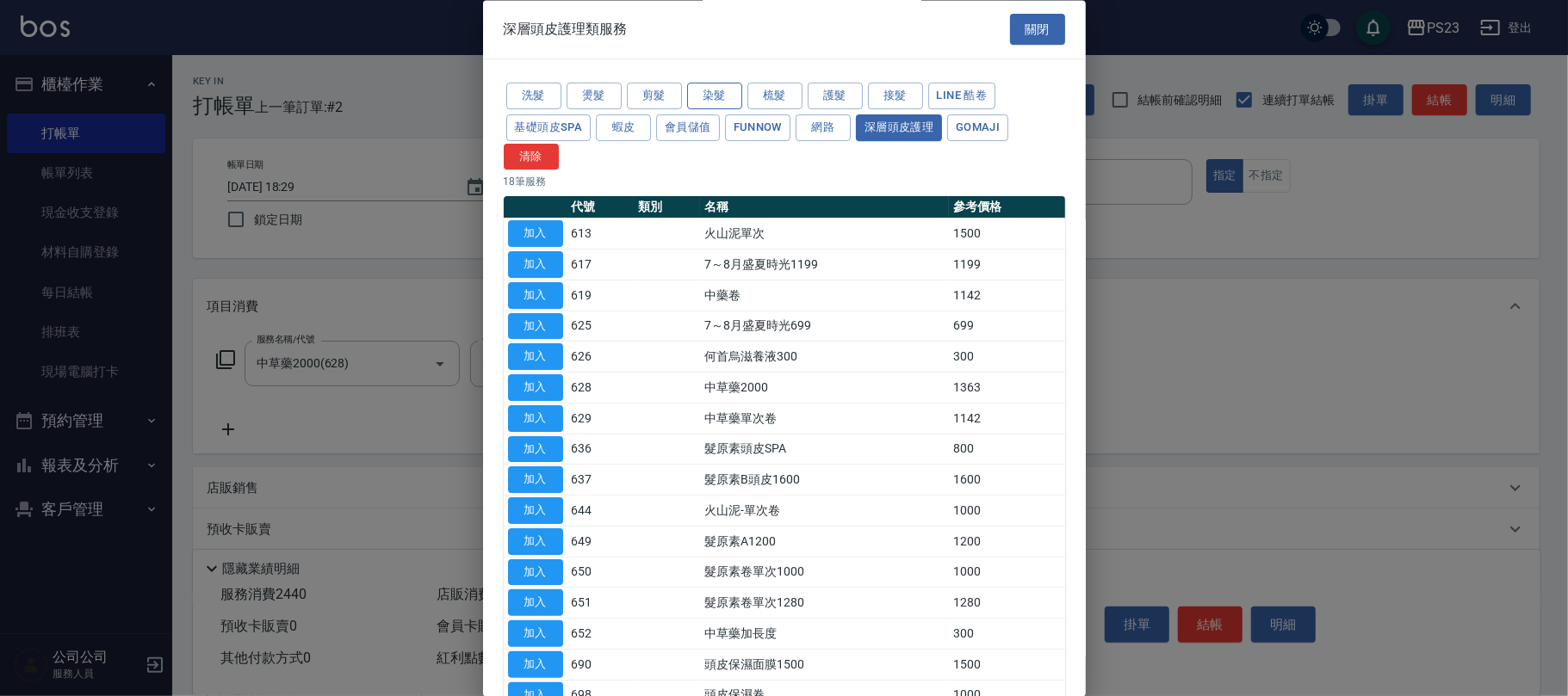
click at [731, 95] on button "染髮" at bounding box center [715, 97] width 55 height 27
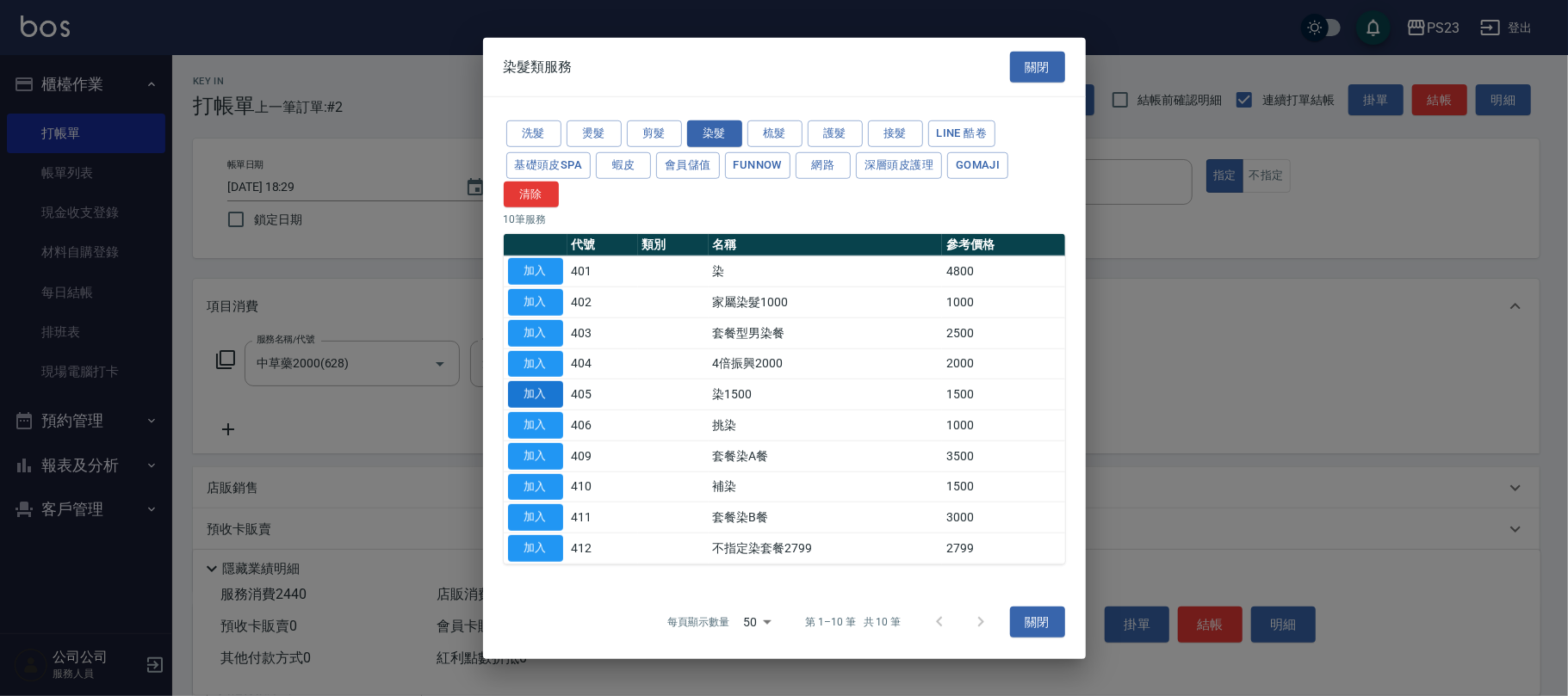
click at [538, 390] on button "加入" at bounding box center [536, 395] width 55 height 27
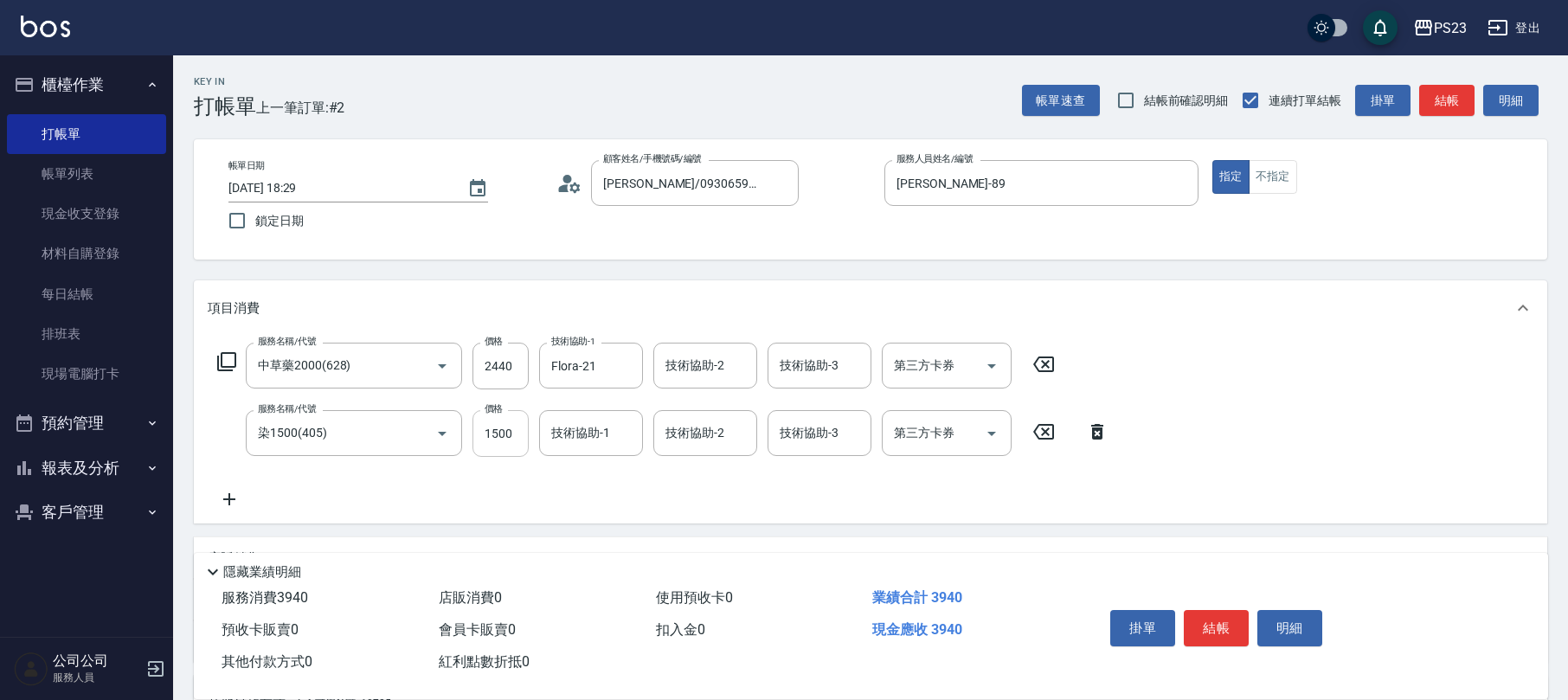
click at [497, 423] on input "1500" at bounding box center [501, 433] width 57 height 46
type input "3000"
type input "[PERSON_NAME]-89"
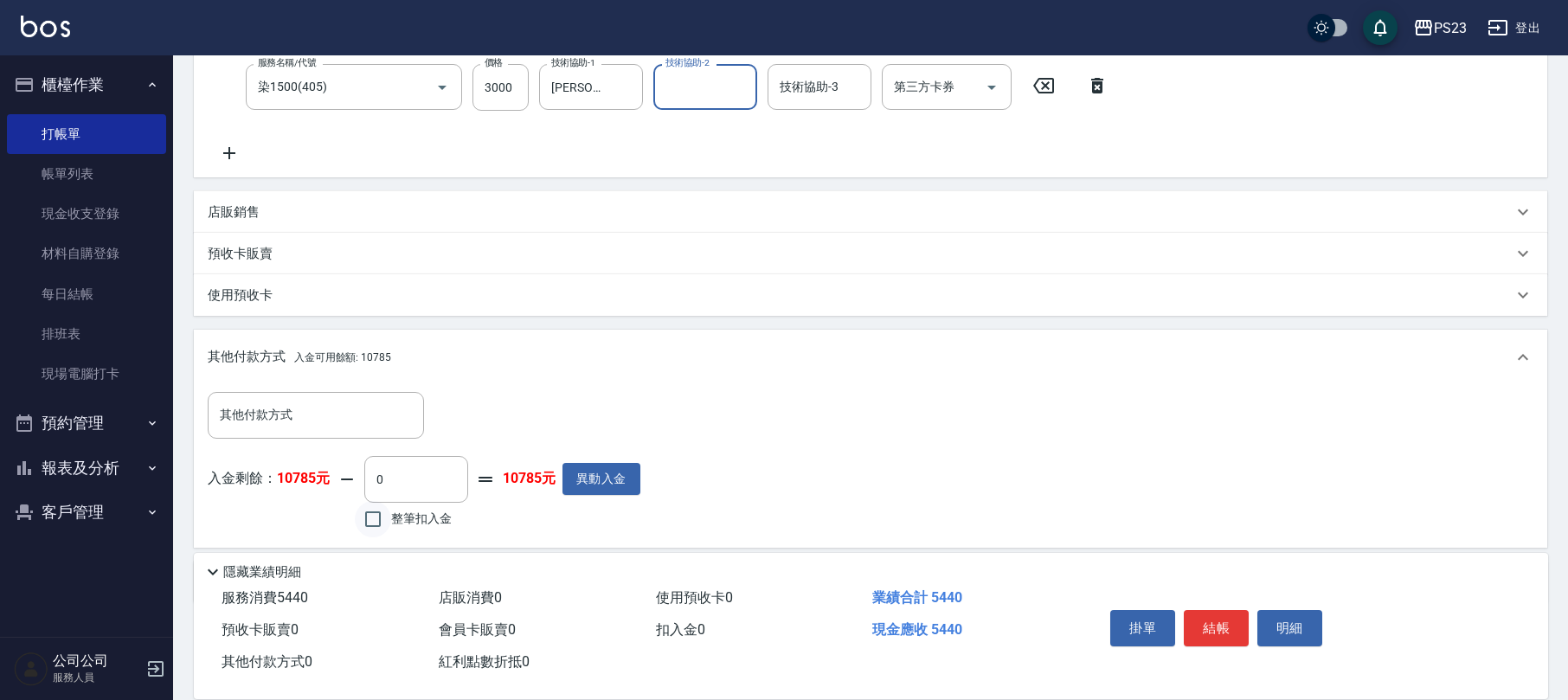
click at [381, 516] on input "整筆扣入金" at bounding box center [373, 518] width 36 height 36
checkbox input "true"
type input "5440"
click at [1217, 613] on button "結帳" at bounding box center [1217, 628] width 65 height 36
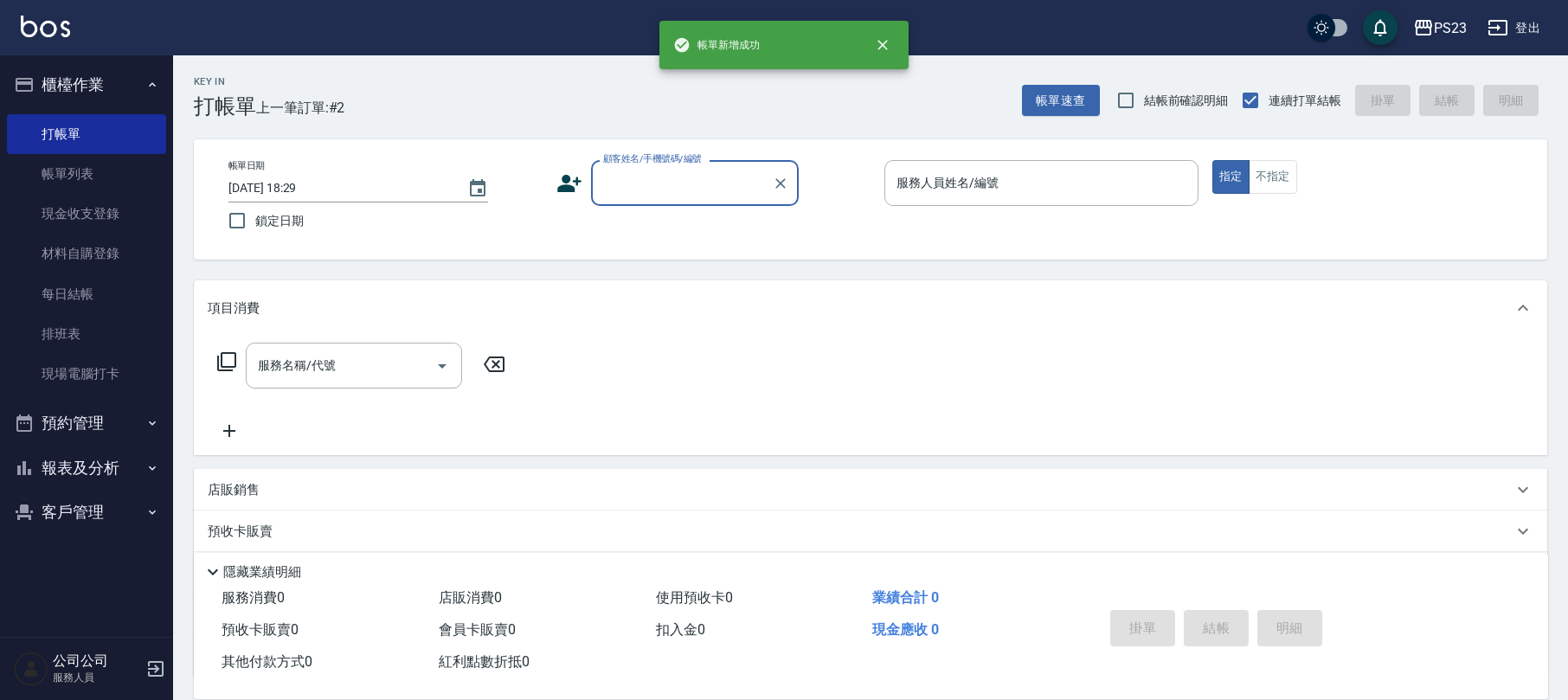
scroll to position [0, 0]
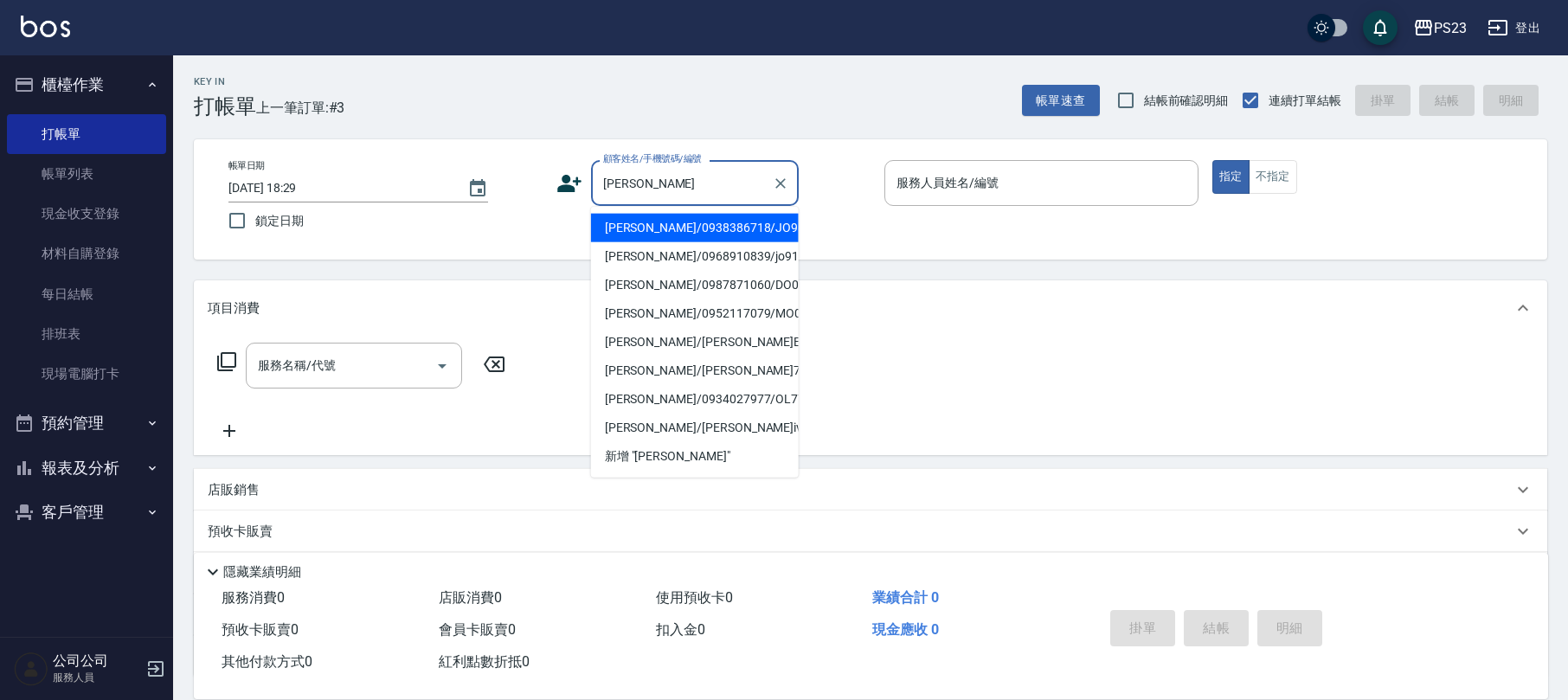
click at [649, 239] on li "[PERSON_NAME]/0938386718/JO9854123" at bounding box center [695, 228] width 208 height 29
type input "[PERSON_NAME]/0938386718/JO9854123"
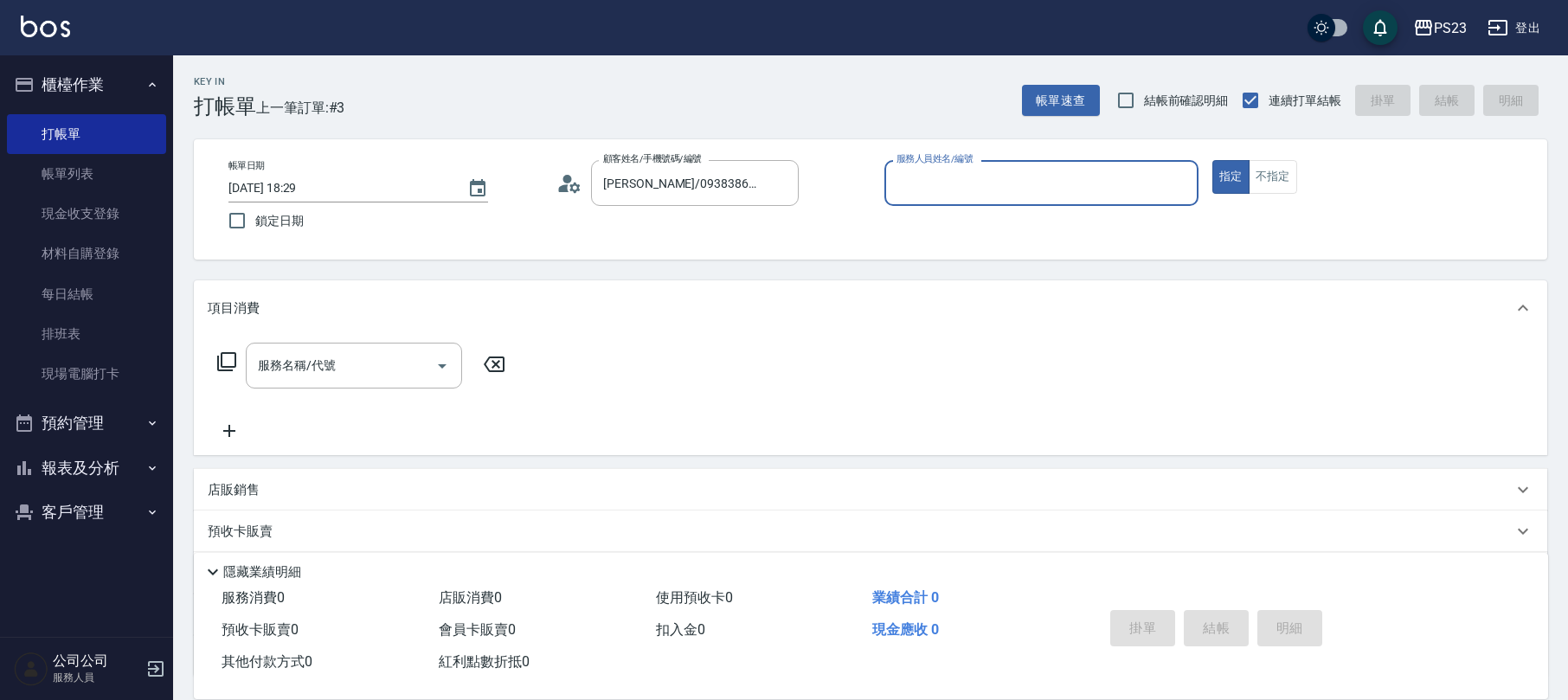
type input "[PERSON_NAME]-89"
click at [233, 364] on icon at bounding box center [226, 362] width 20 height 20
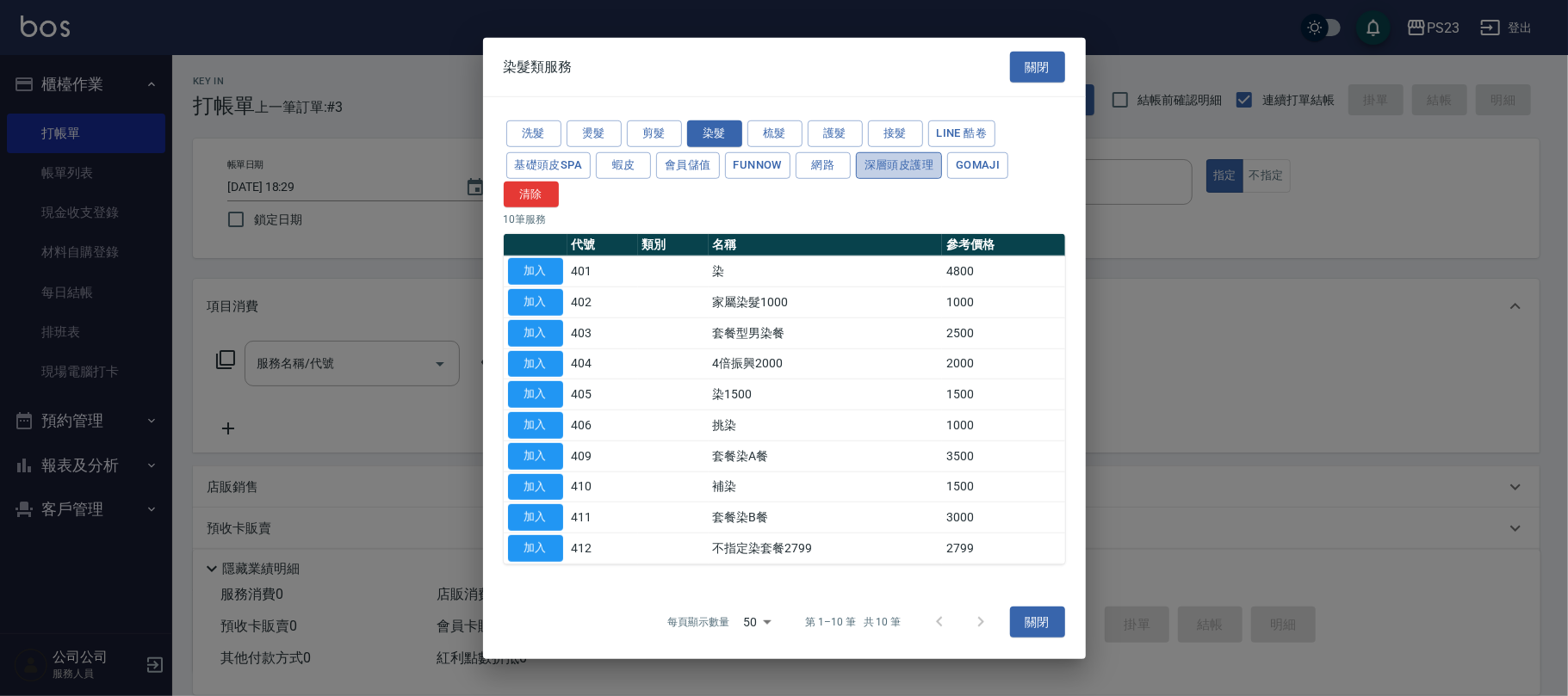
click at [904, 166] on button "深層頭皮護理" at bounding box center [898, 165] width 86 height 27
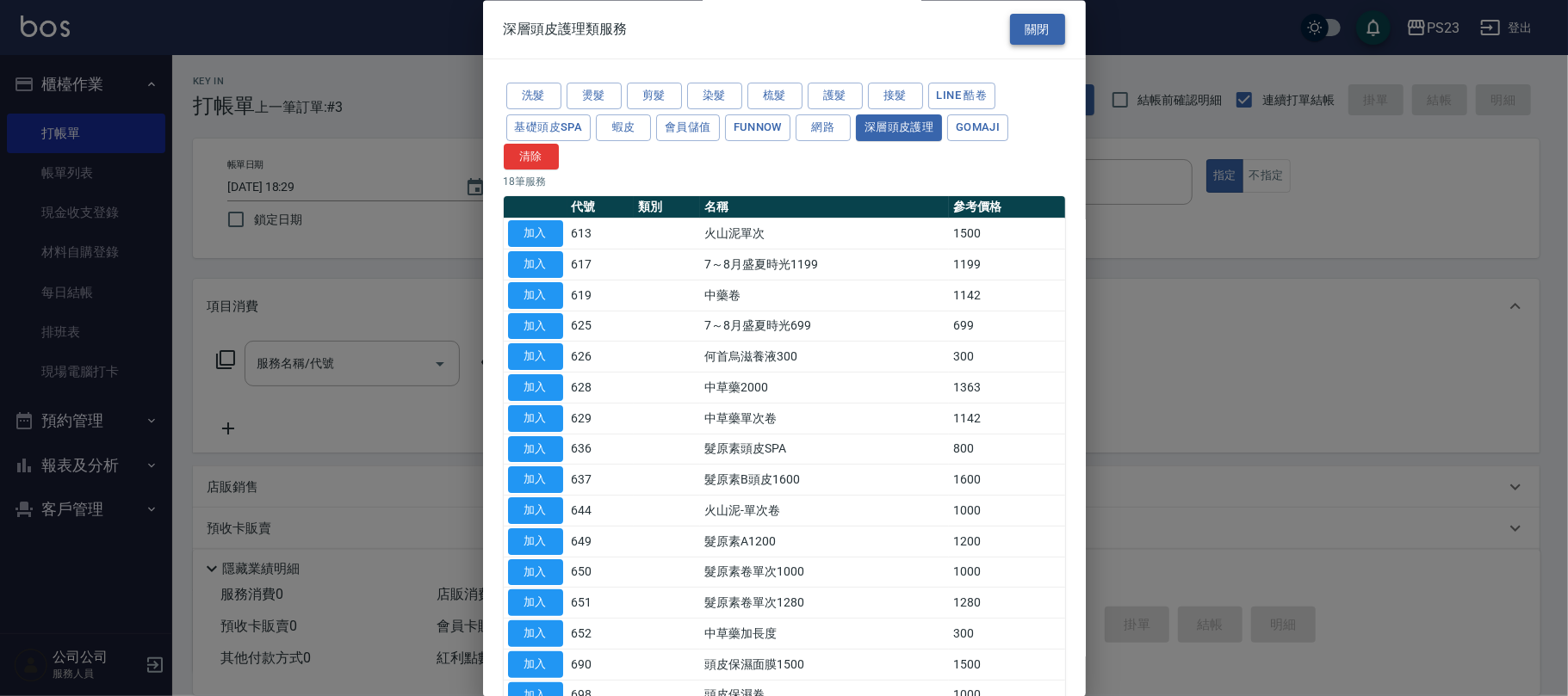
click at [1039, 26] on button "關閉" at bounding box center [1038, 29] width 55 height 32
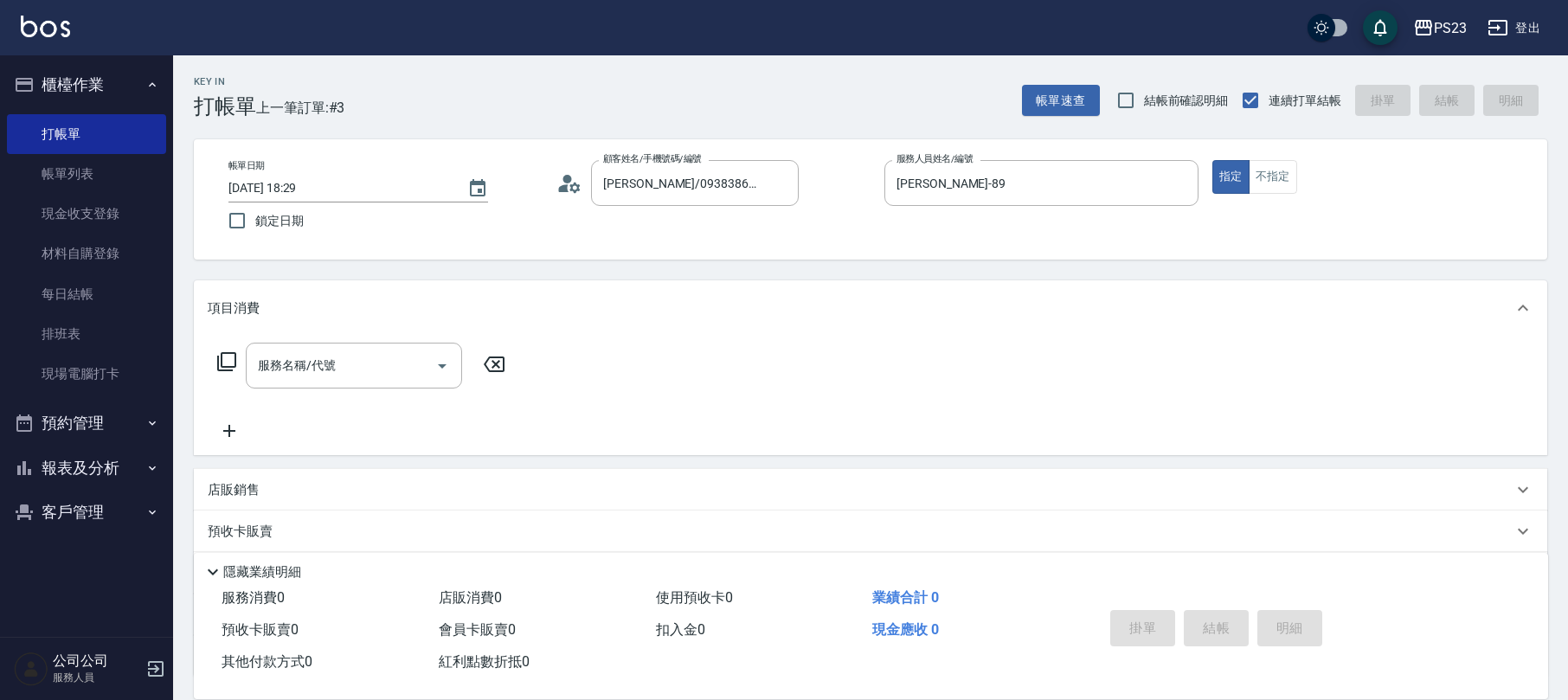
click at [265, 486] on div "店販銷售" at bounding box center [860, 490] width 1306 height 19
type input "[PERSON_NAME]-89"
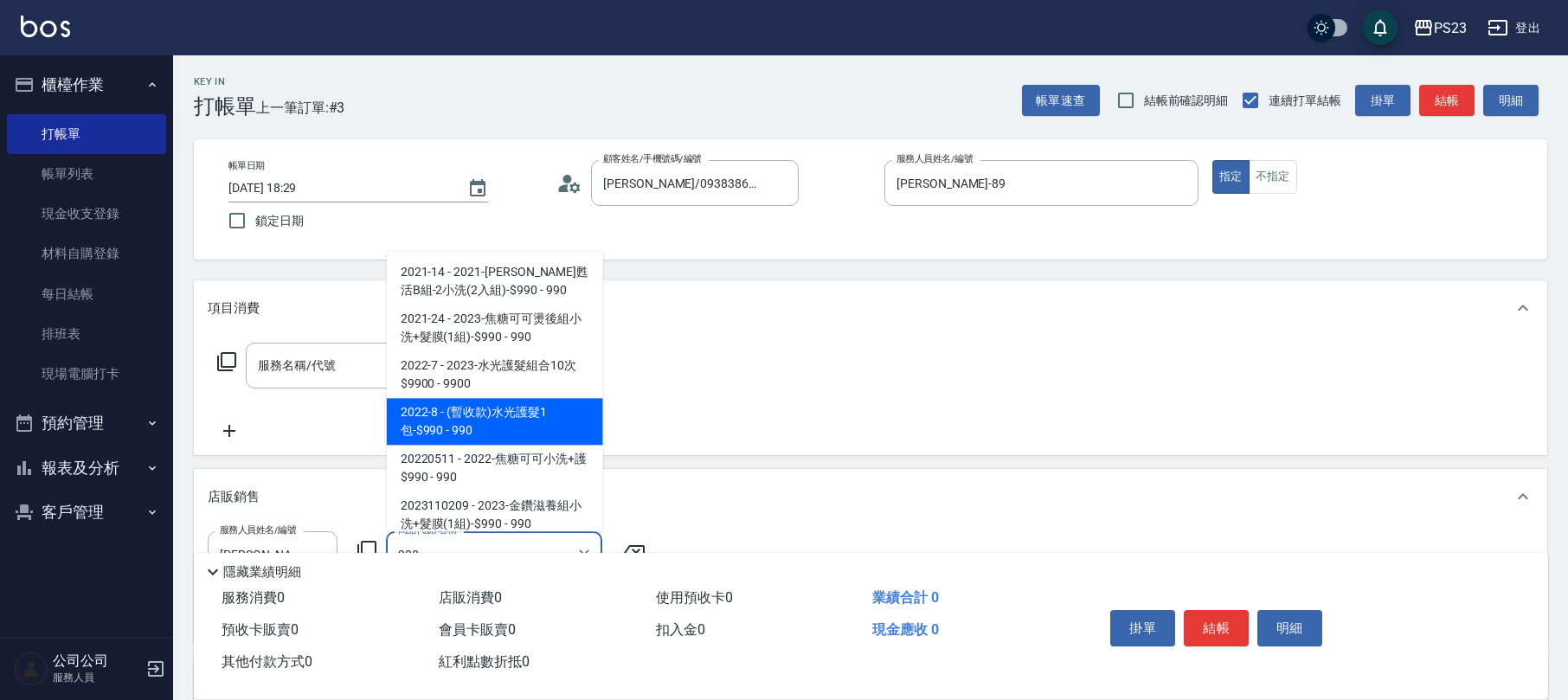
type input "990"
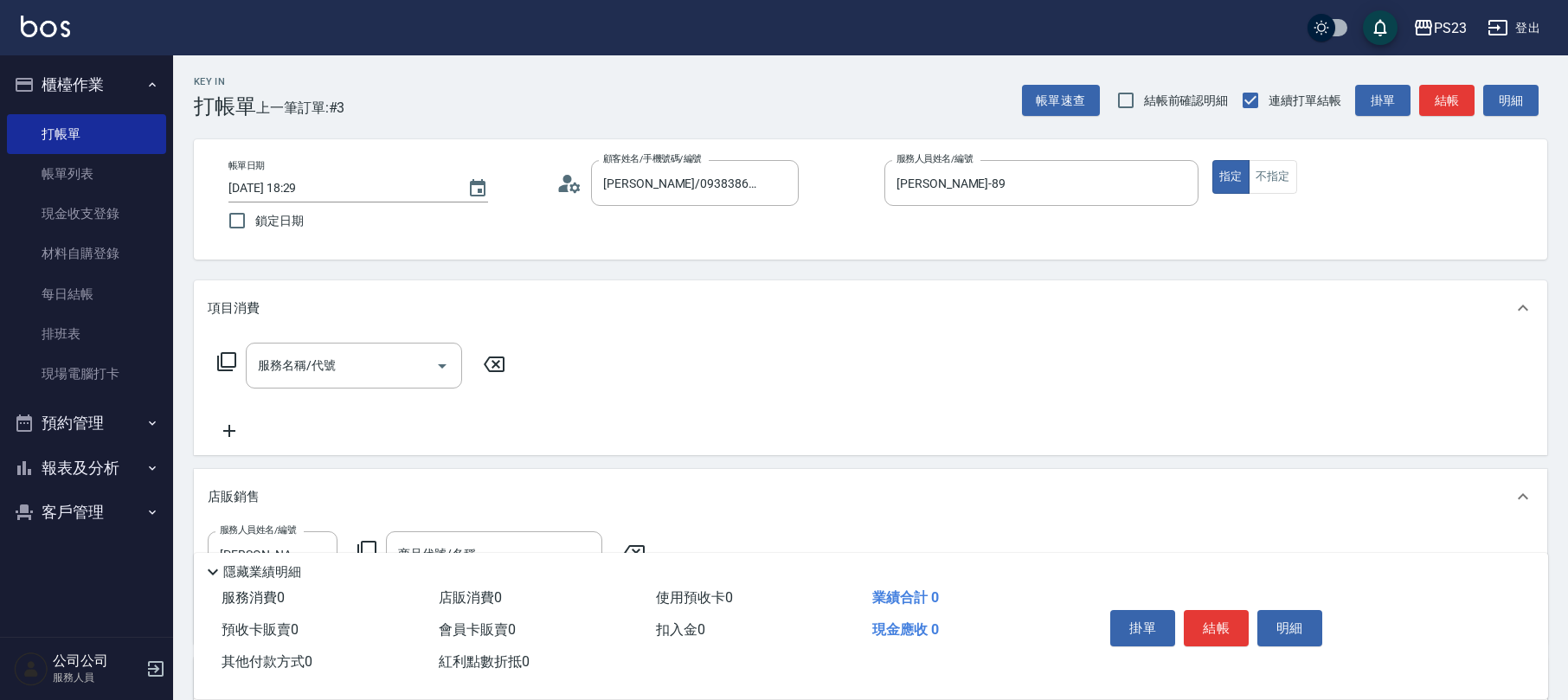
drag, startPoint x: 604, startPoint y: 423, endPoint x: 586, endPoint y: 488, distance: 67.4
click at [586, 488] on div "項目消費 服務名稱/代號 服務名稱/代號 店販銷售 服務人員姓名/編號 [PERSON_NAME]-89 服務人員姓名/編號 商品代號/名稱 商品代號/名稱 …" at bounding box center [871, 552] width 1354 height 543
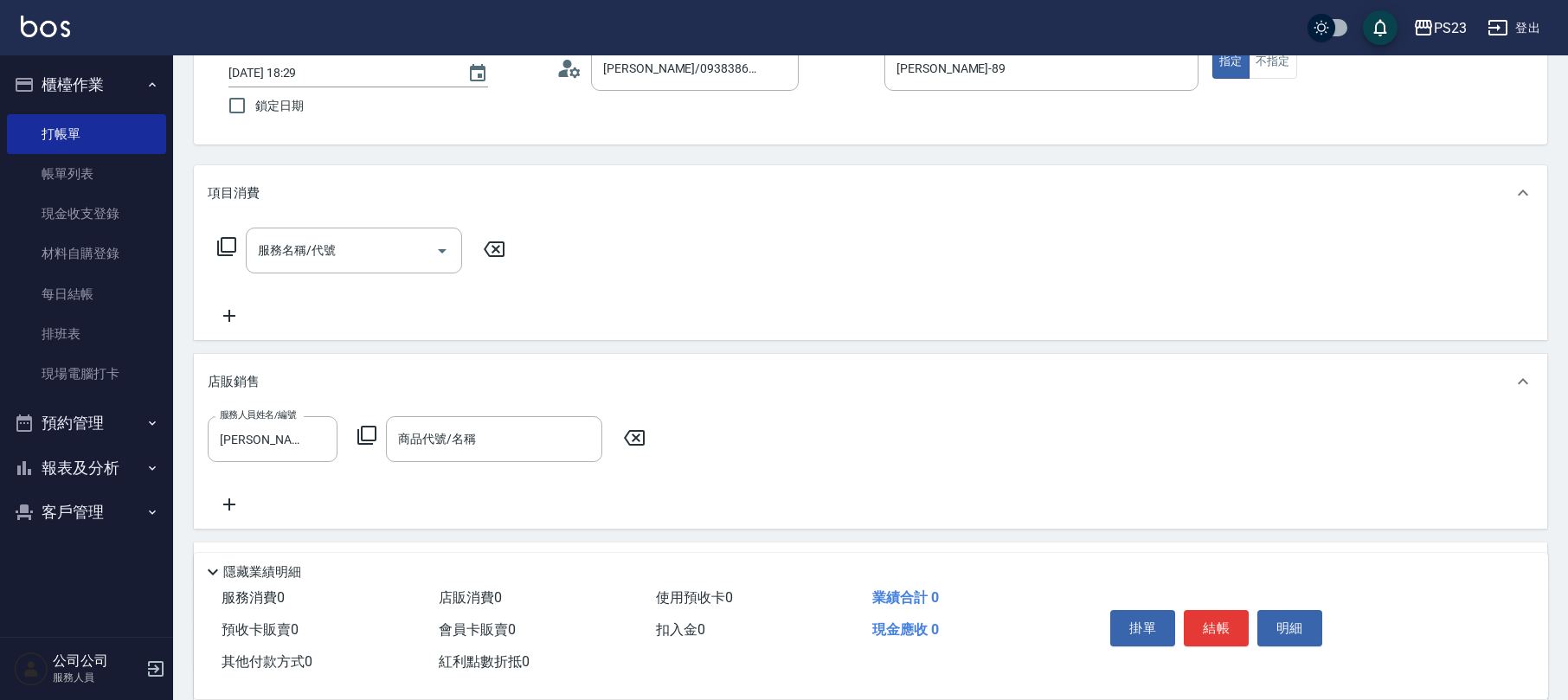
scroll to position [286, 0]
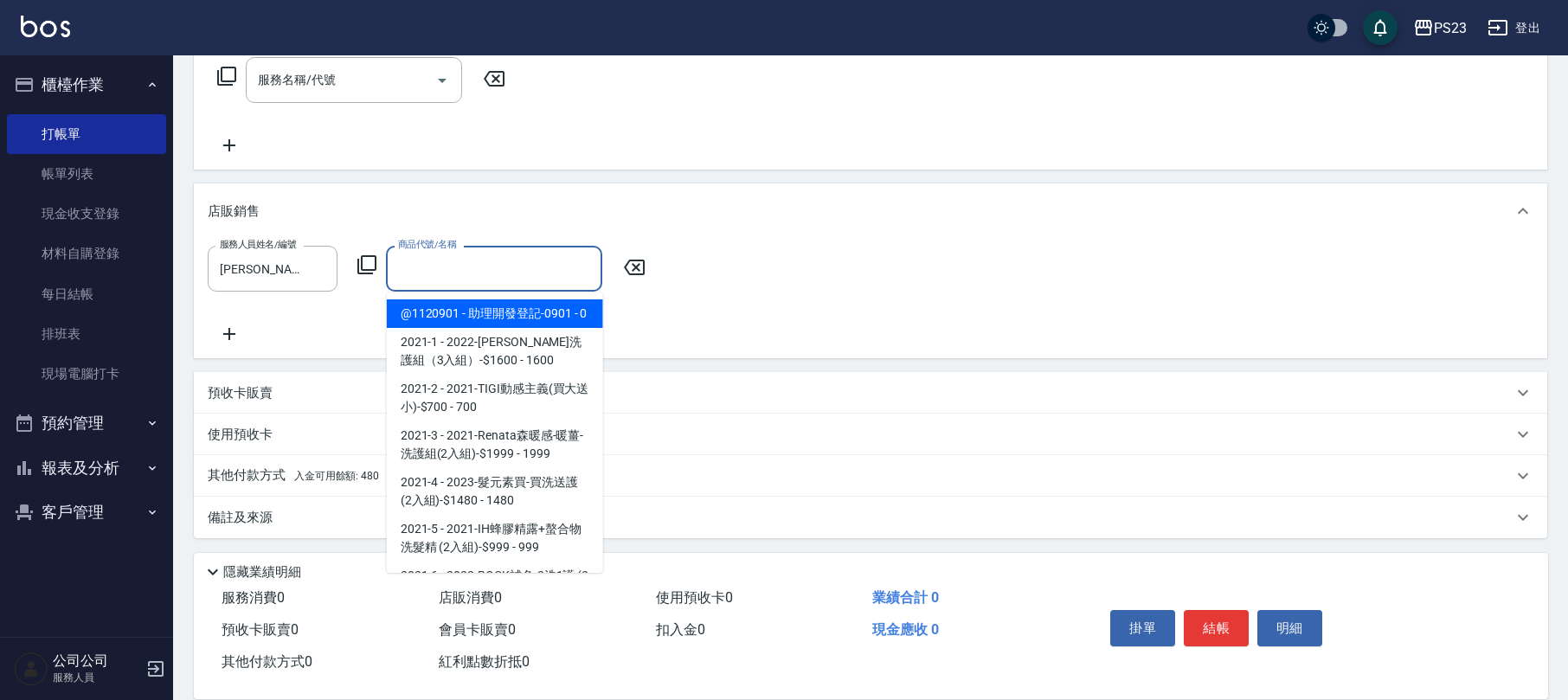
click at [533, 268] on input "商品代號/名稱" at bounding box center [494, 269] width 201 height 31
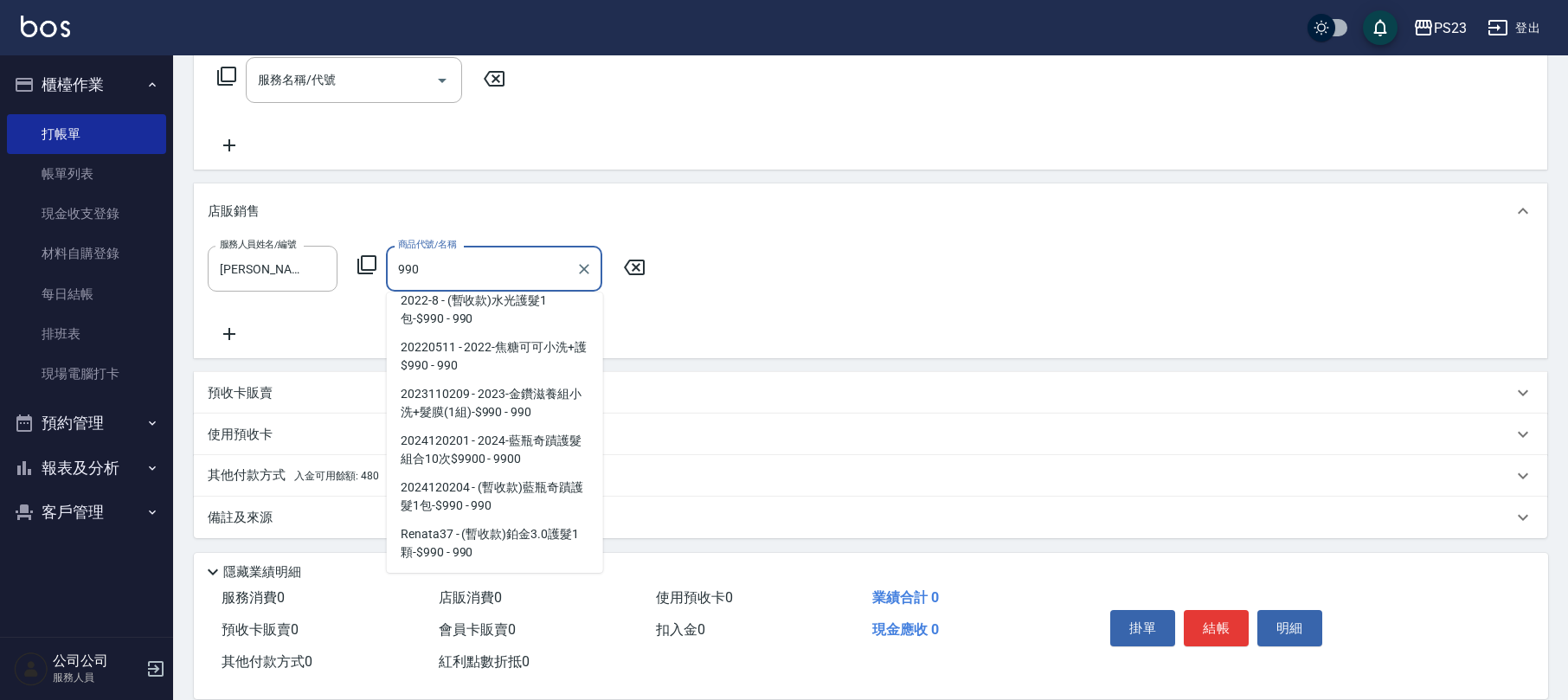
scroll to position [154, 0]
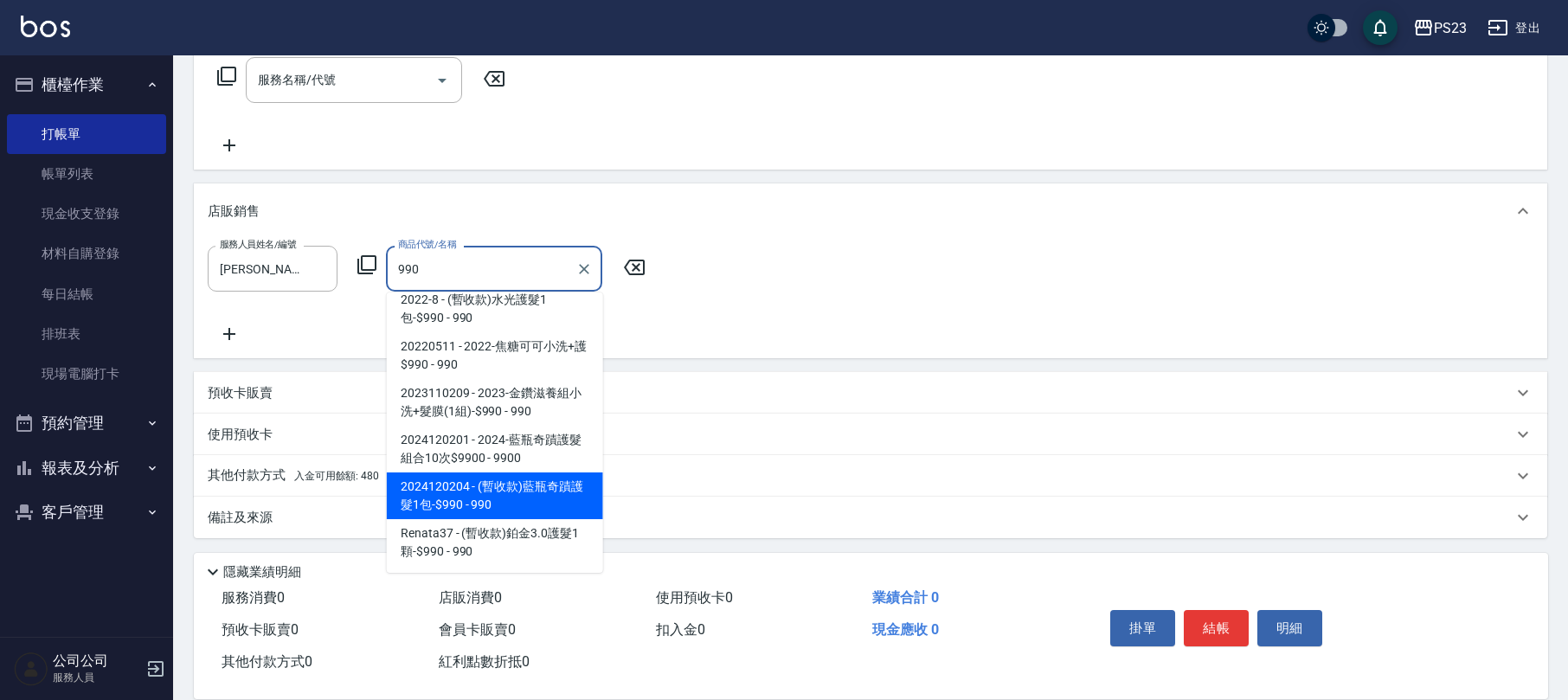
click at [552, 497] on span "2024120204 - (暫收款)藍瓶奇蹟護髮1包-$990 - 990" at bounding box center [494, 496] width 216 height 46
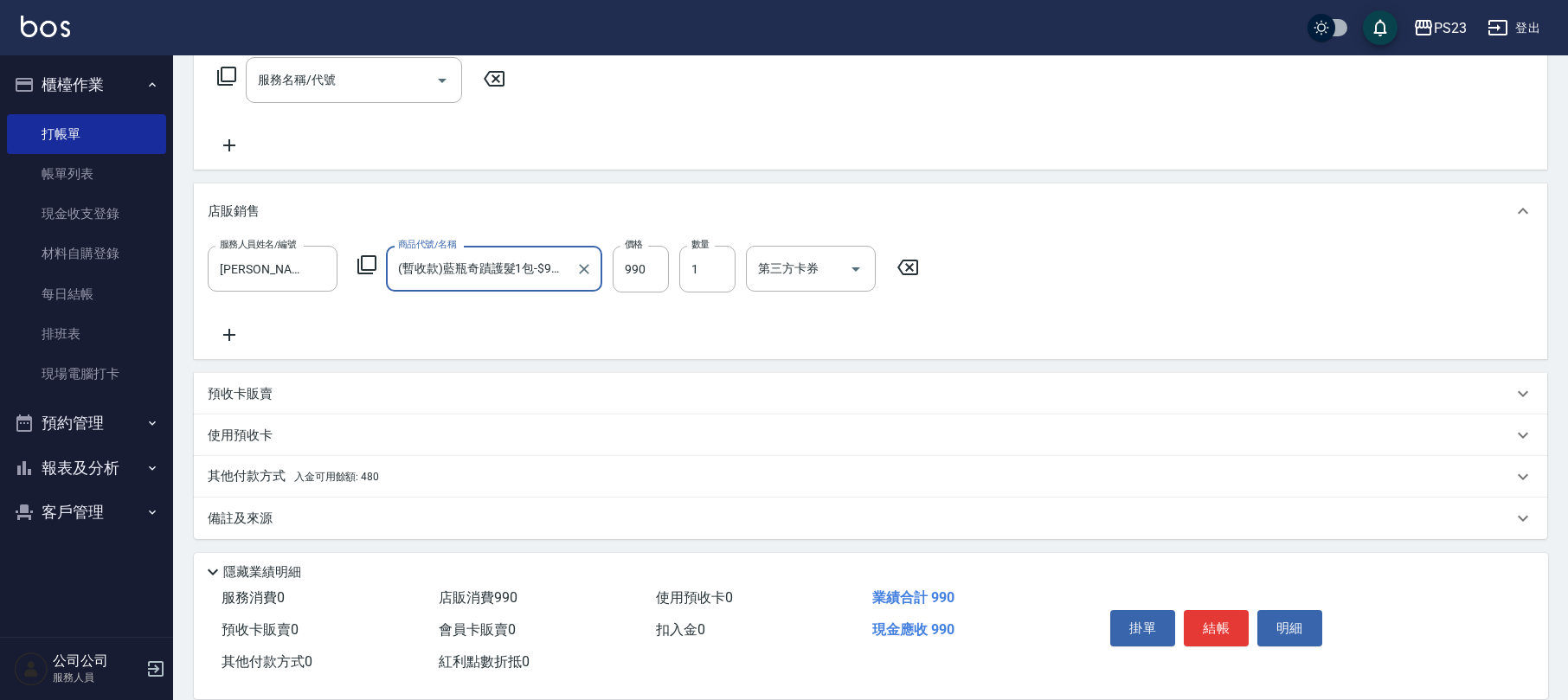
scroll to position [287, 0]
type input "(暫收款)藍瓶奇蹟護髮1包-$990"
click at [420, 465] on div "其他付款方式 入金可用餘額: 480" at bounding box center [871, 475] width 1354 height 42
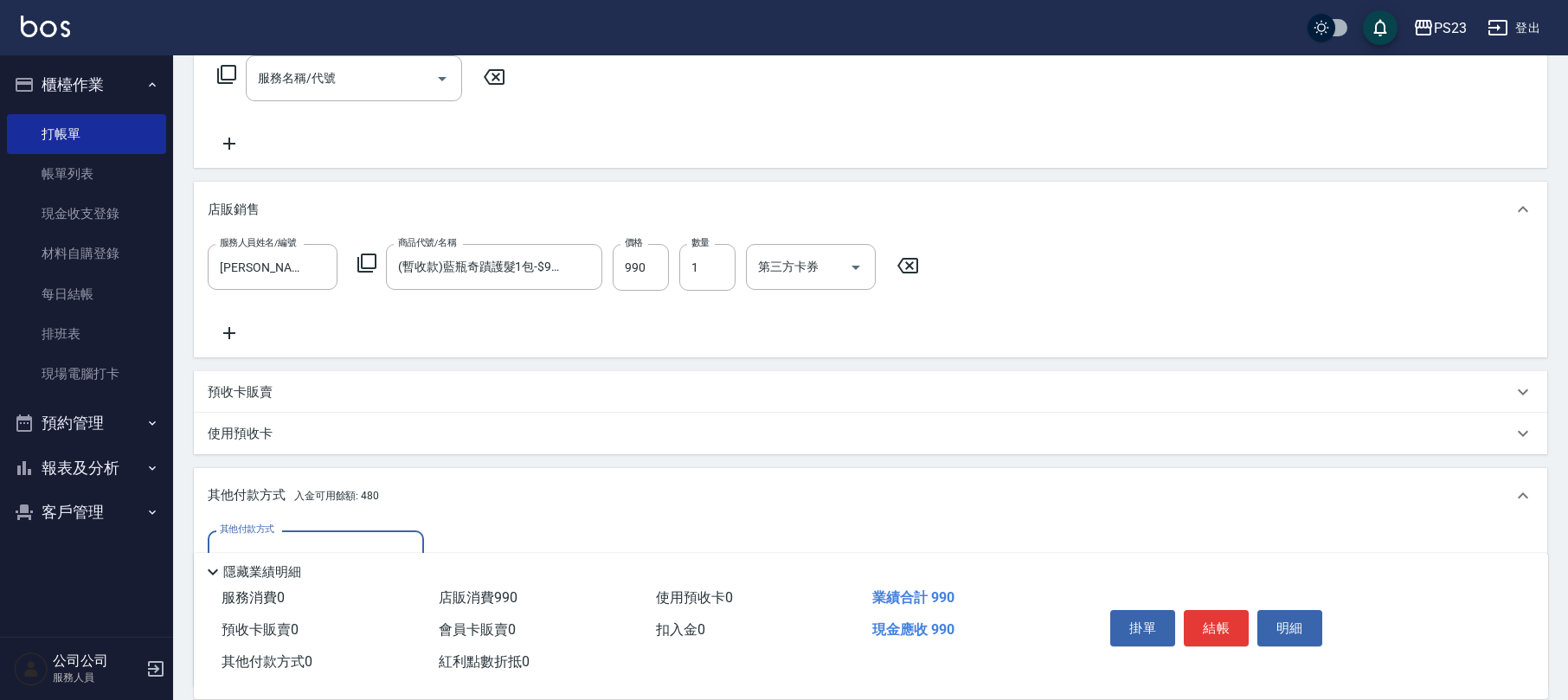
scroll to position [490, 0]
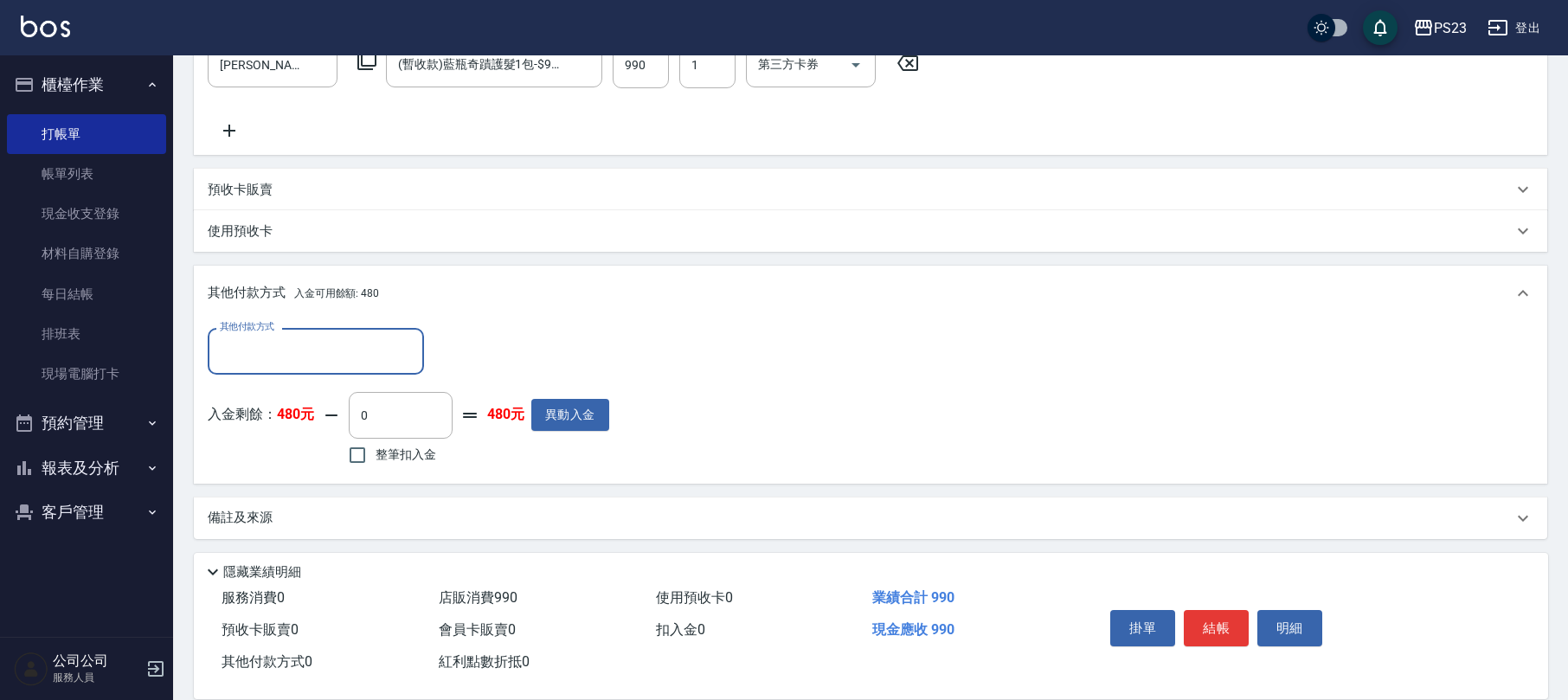
click at [403, 350] on input "其他付款方式" at bounding box center [315, 350] width 201 height 31
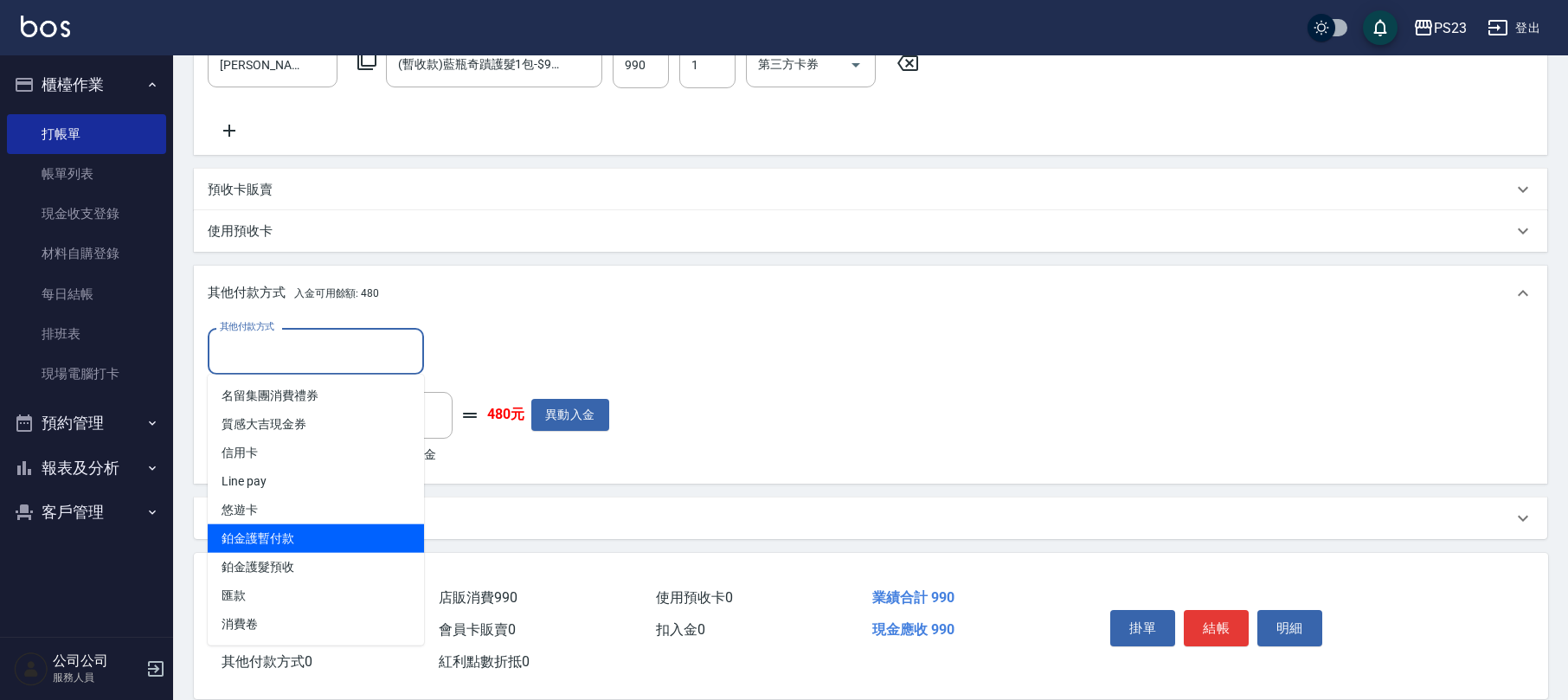
click at [371, 530] on span "鉑金護暫付款" at bounding box center [315, 539] width 216 height 29
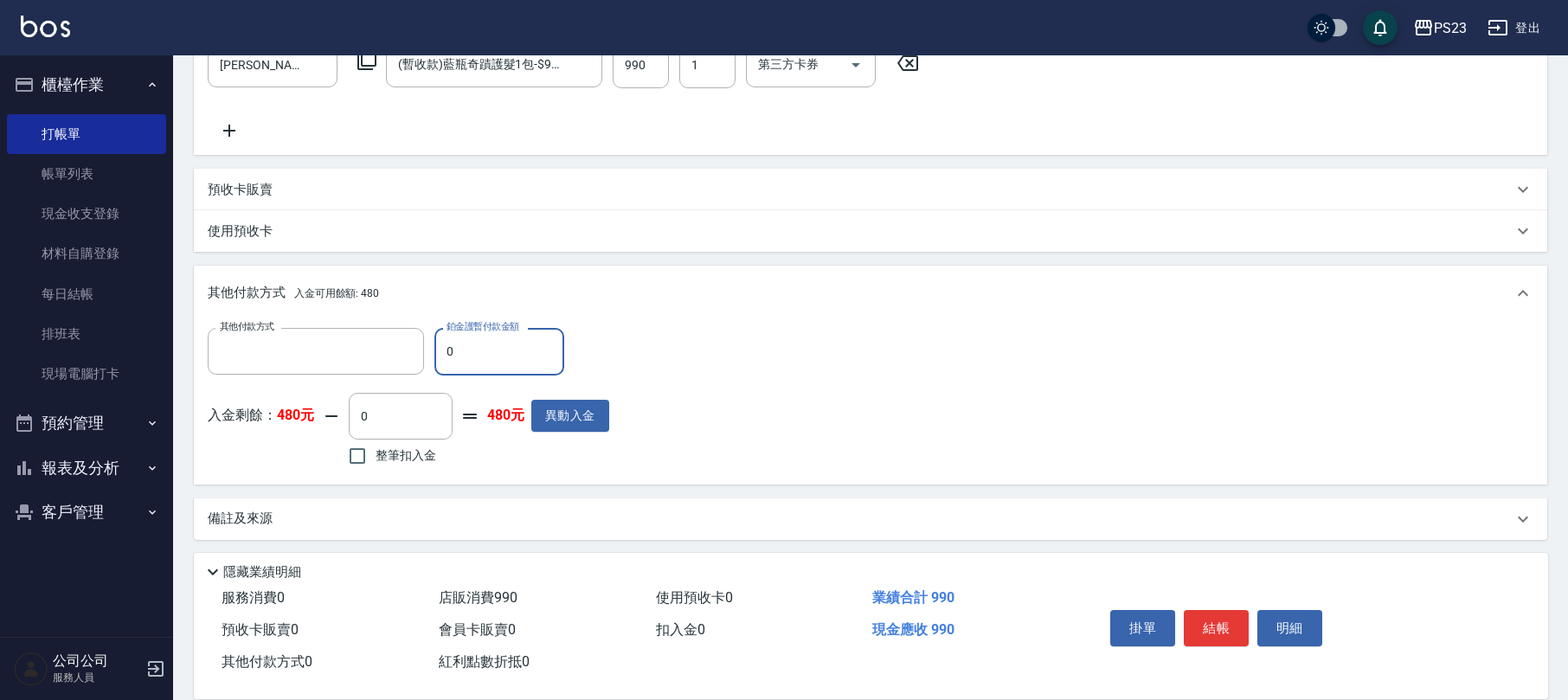
type input "鉑金護暫付款"
type input "990"
click at [1216, 634] on button "結帳" at bounding box center [1217, 628] width 65 height 36
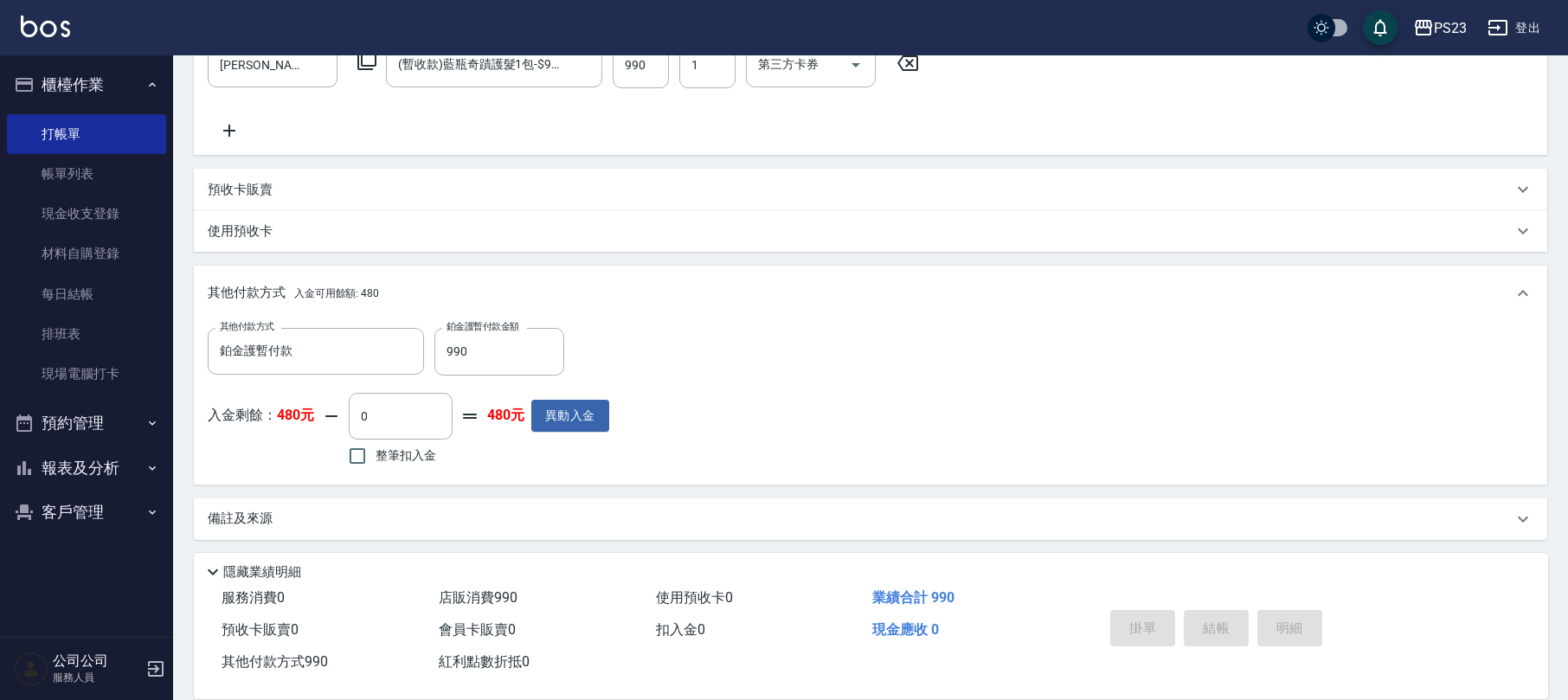
type input "[DATE] 18:30"
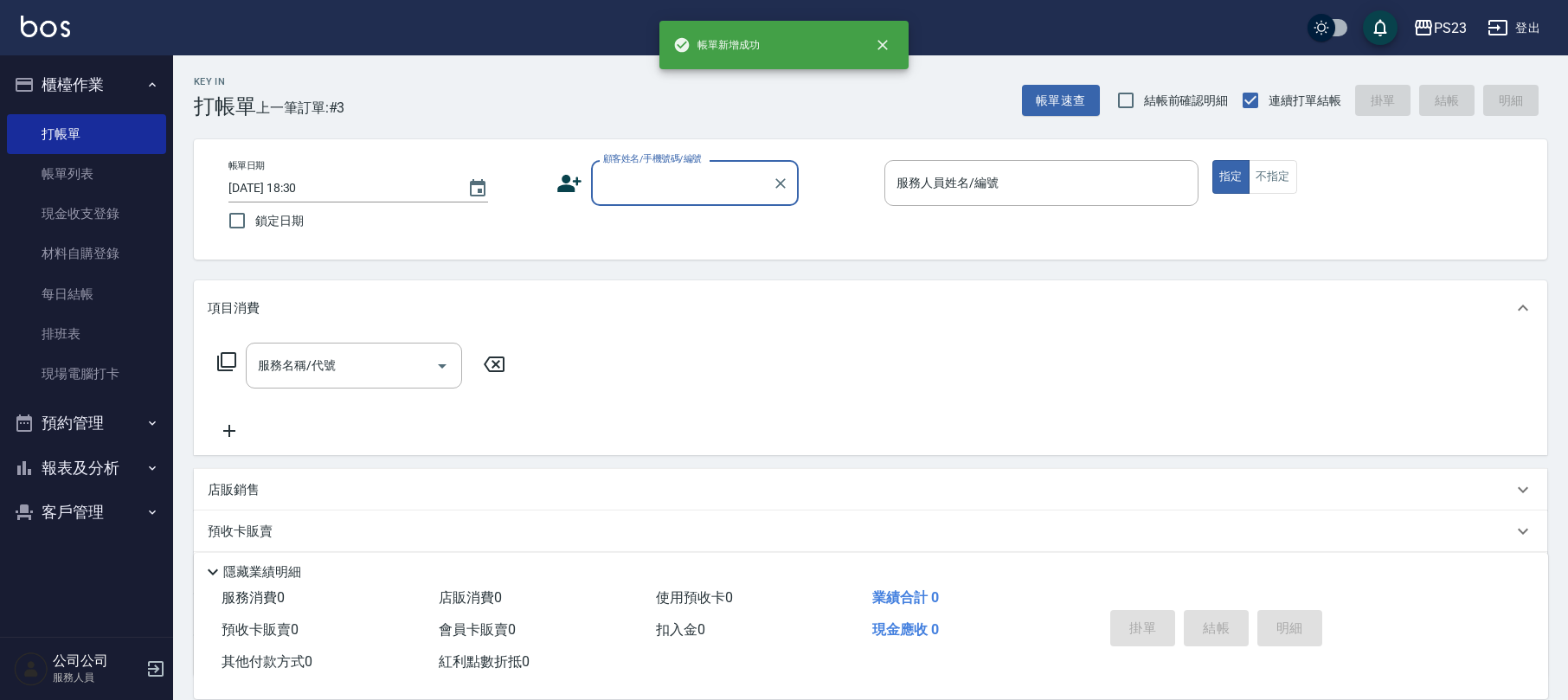
scroll to position [0, 0]
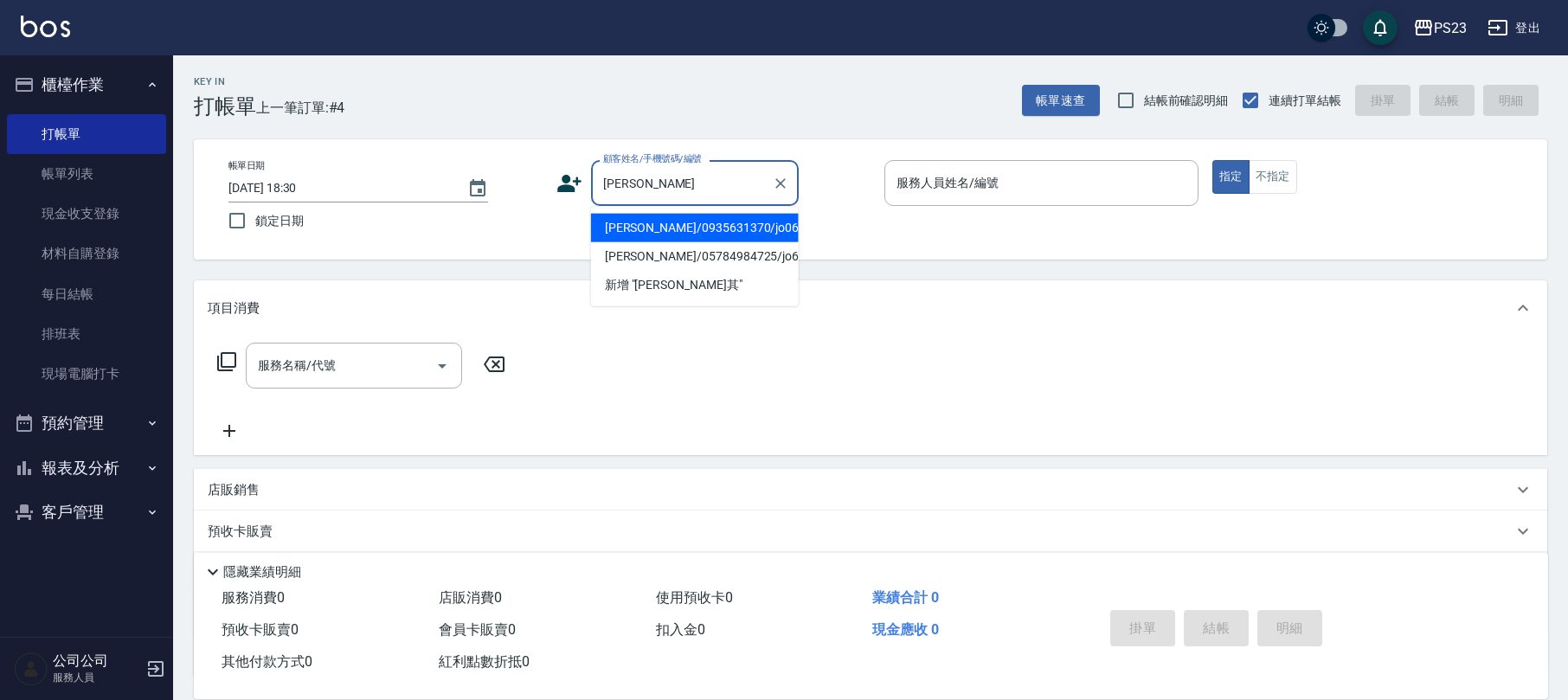
click at [708, 232] on li "[PERSON_NAME]/0935631370/jo0650601" at bounding box center [695, 228] width 208 height 29
type input "[PERSON_NAME]/0935631370/jo0650601"
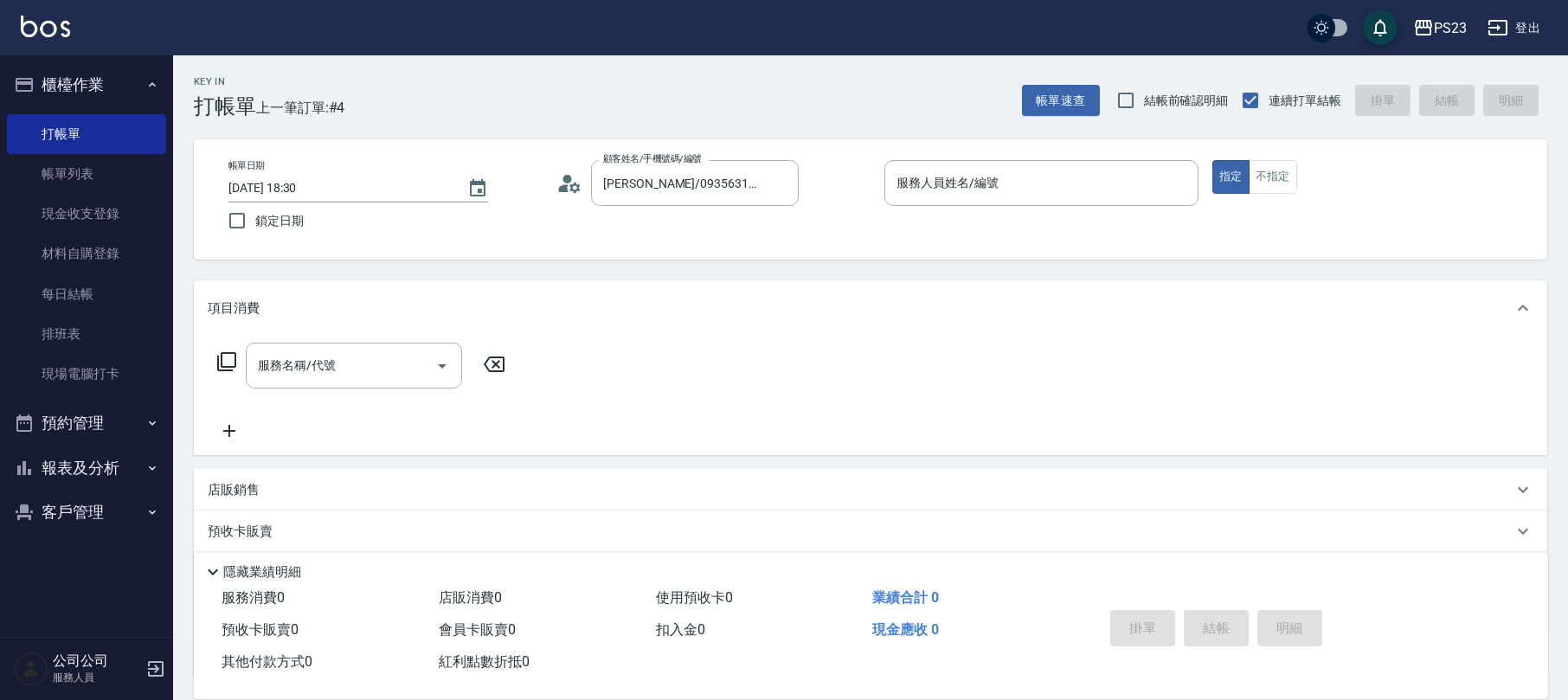
click at [575, 182] on icon at bounding box center [574, 186] width 10 height 10
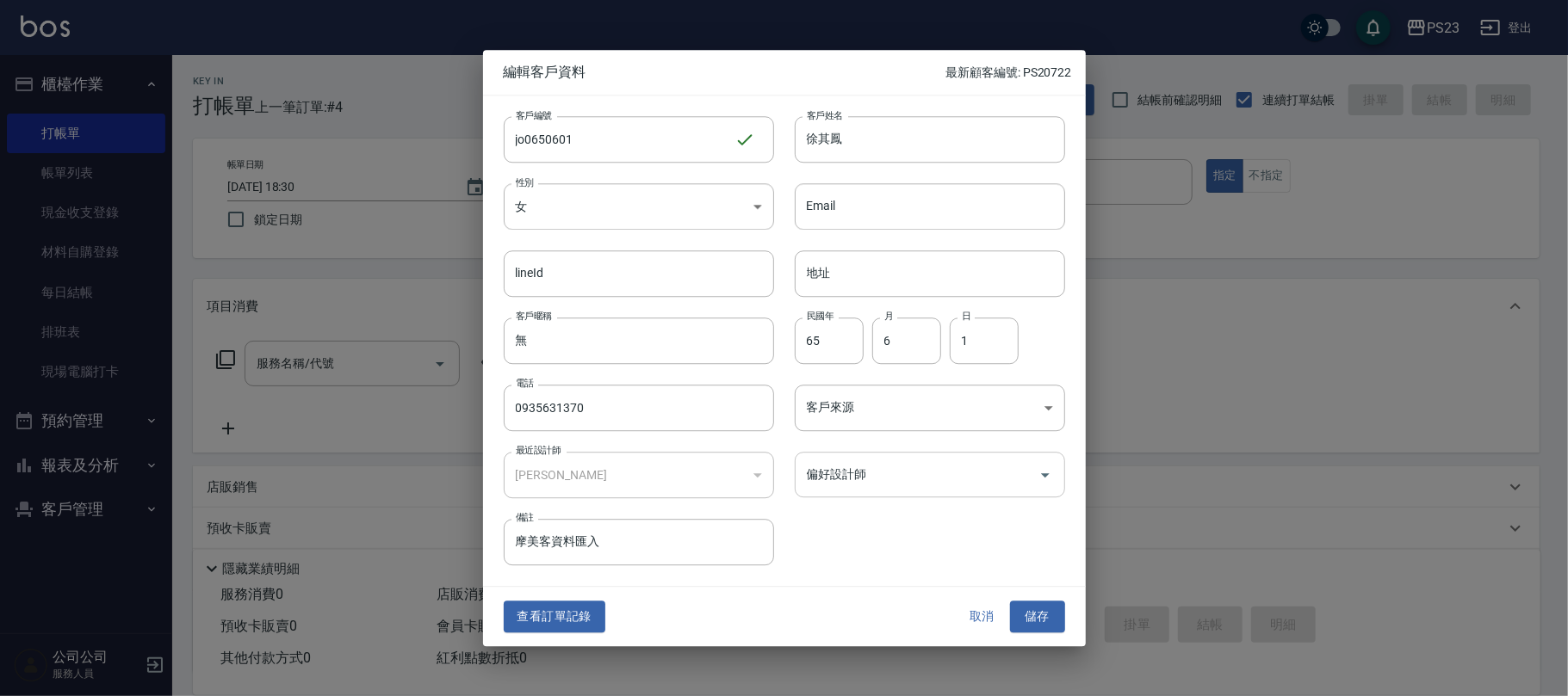
click at [910, 469] on input "偏好設計師" at bounding box center [917, 474] width 229 height 30
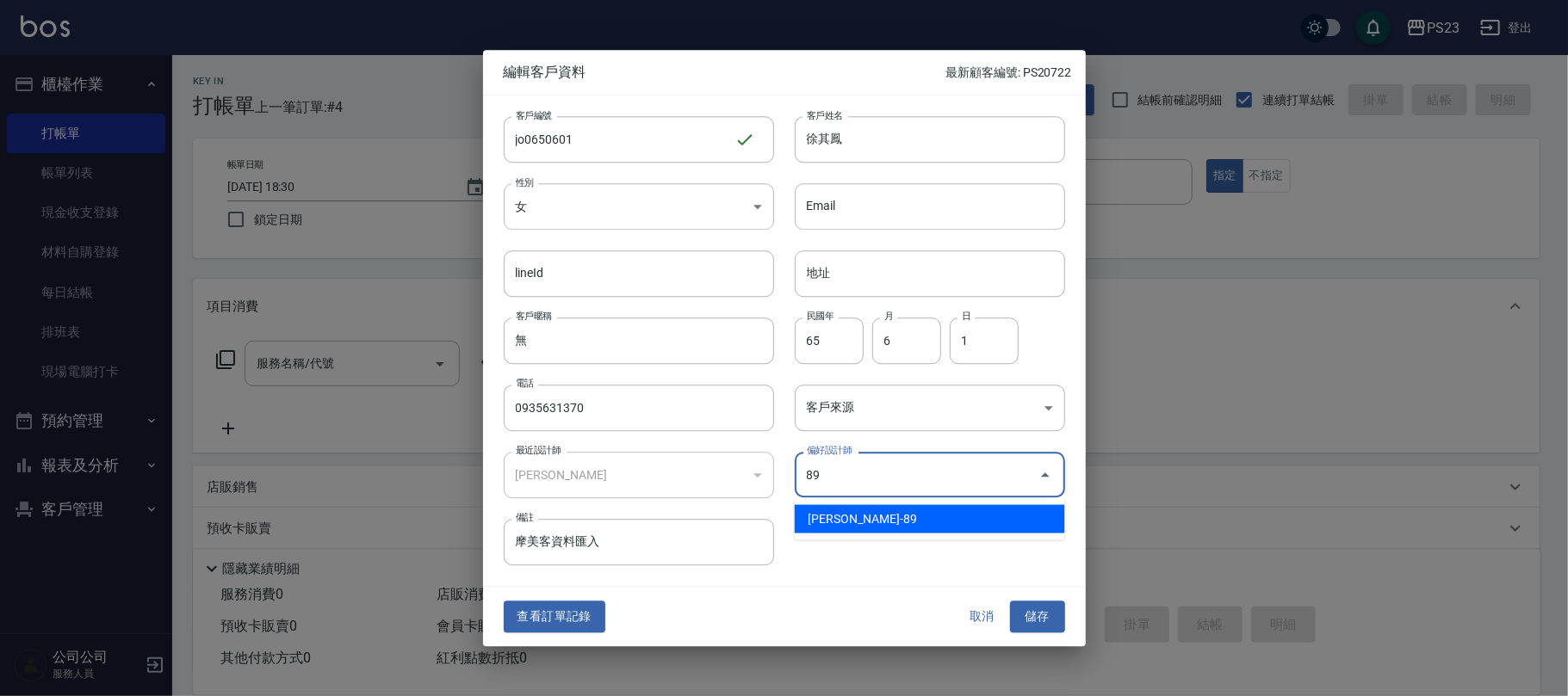
type input "[PERSON_NAME]"
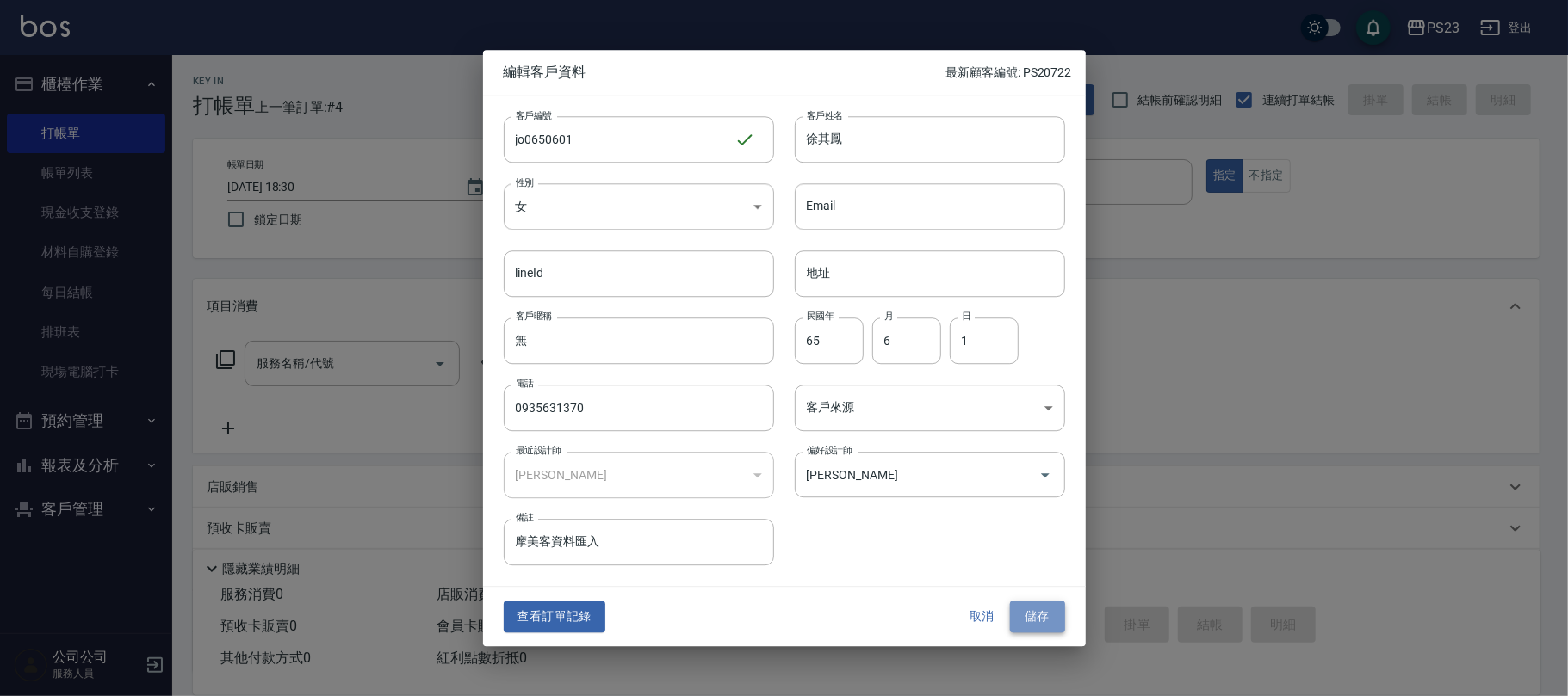
click at [1048, 616] on button "儲存" at bounding box center [1038, 617] width 55 height 32
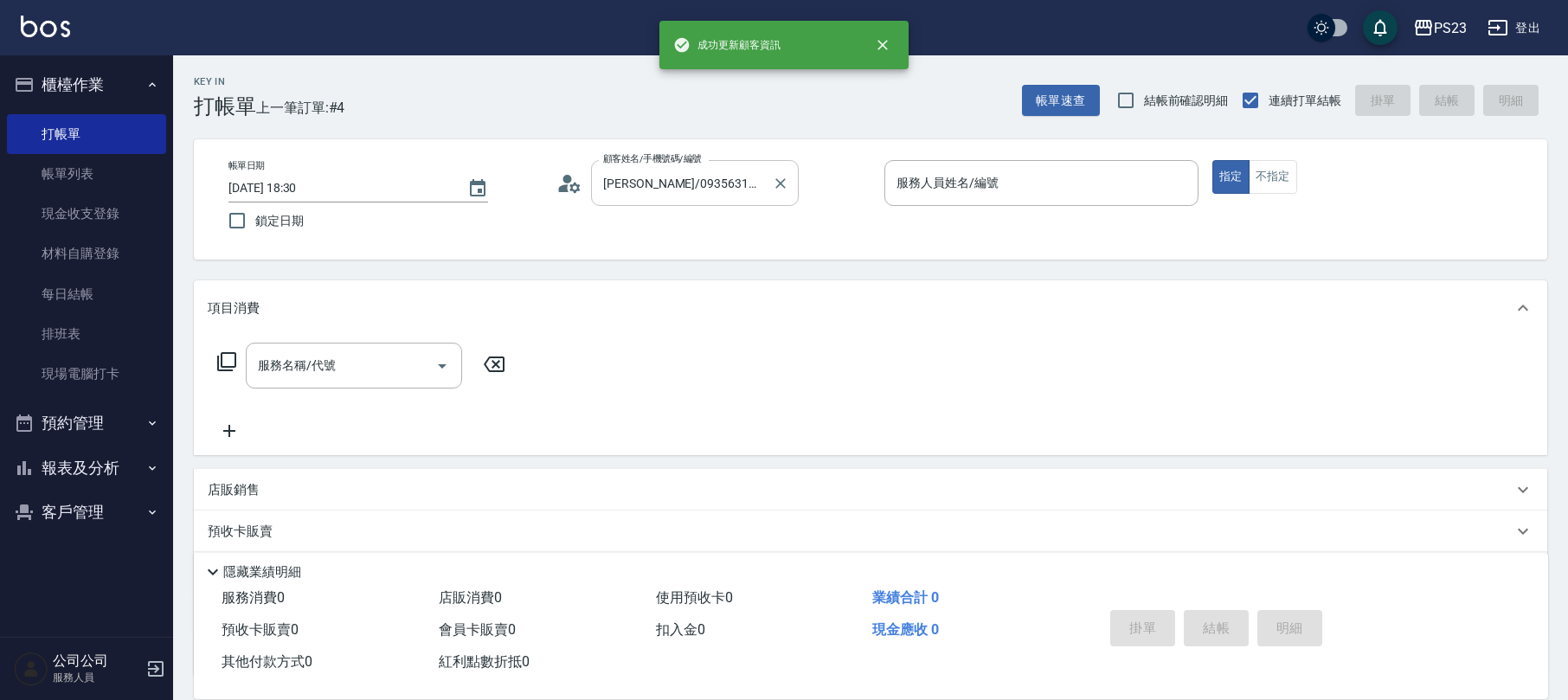
click at [672, 185] on input "[PERSON_NAME]/0935631370/jo0650601" at bounding box center [682, 183] width 166 height 31
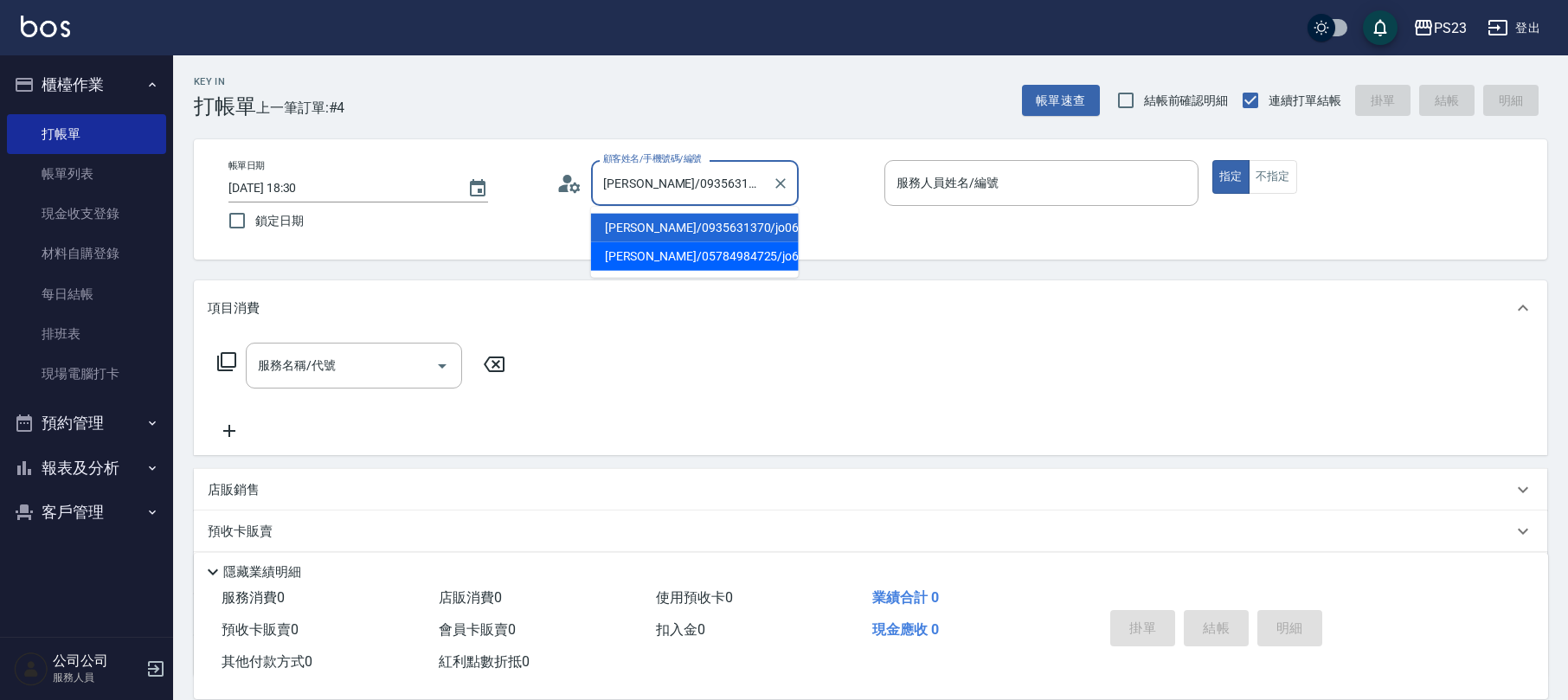
click at [721, 254] on li "[PERSON_NAME]/05784984725/jo650601" at bounding box center [695, 256] width 208 height 29
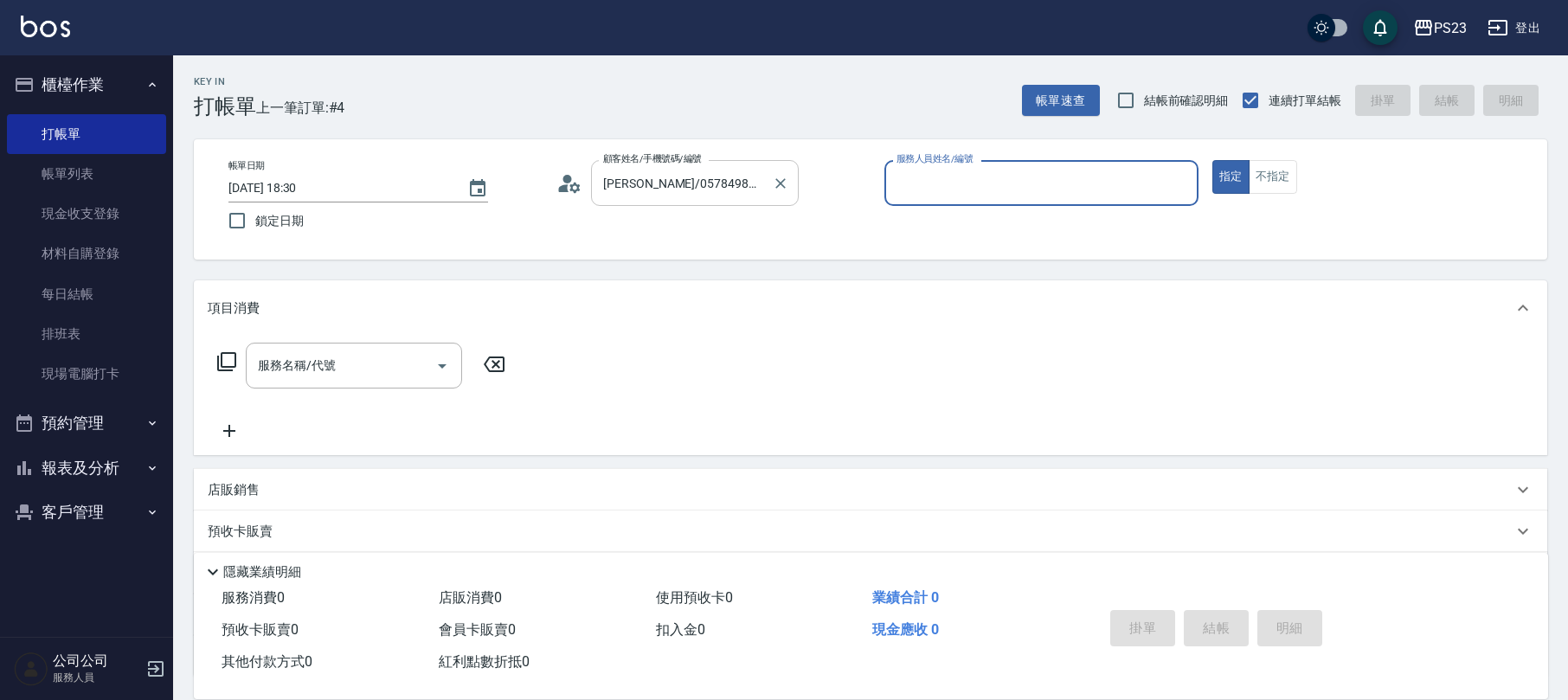
click at [686, 195] on input "[PERSON_NAME]/05784984725/jo650601" at bounding box center [682, 183] width 166 height 31
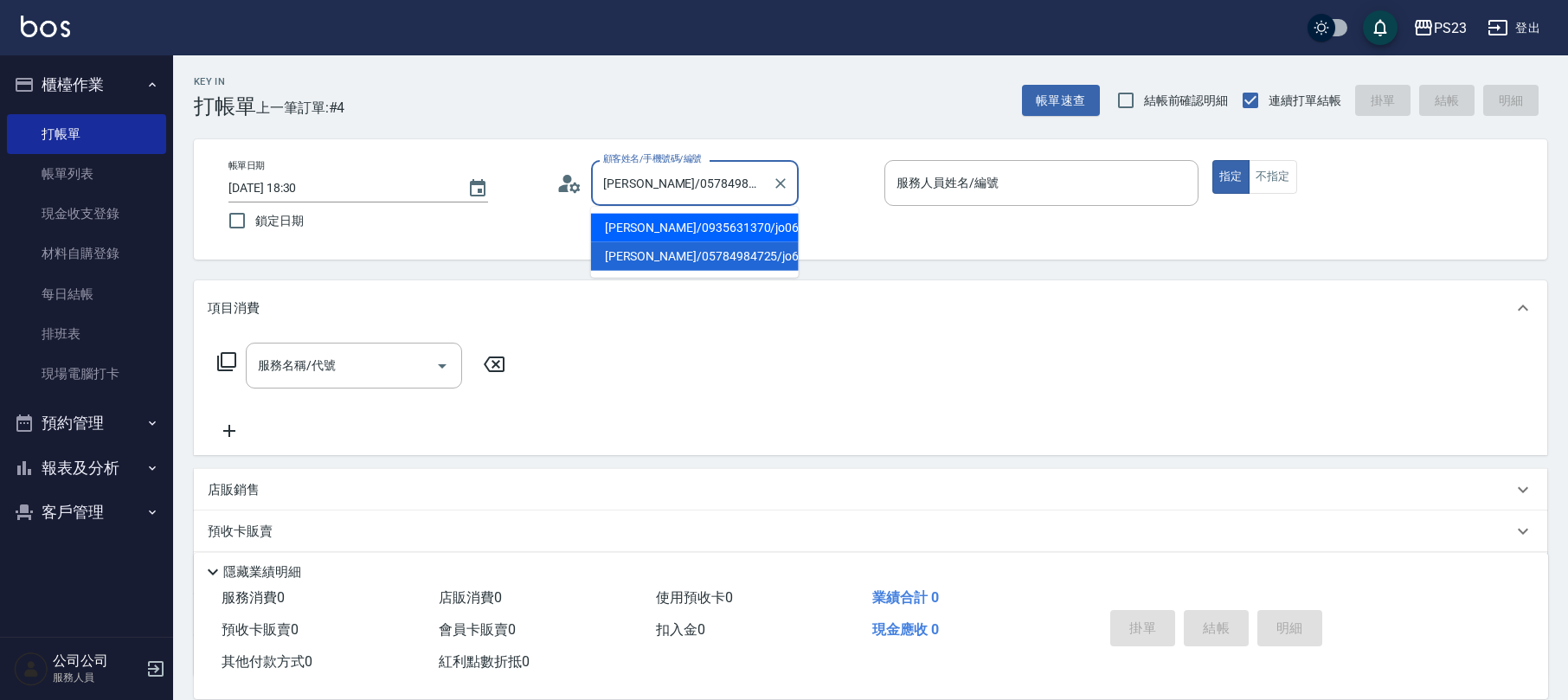
click at [686, 223] on li "[PERSON_NAME]/0935631370/jo0650601" at bounding box center [695, 228] width 208 height 29
type input "[PERSON_NAME]/0935631370/jo0650601"
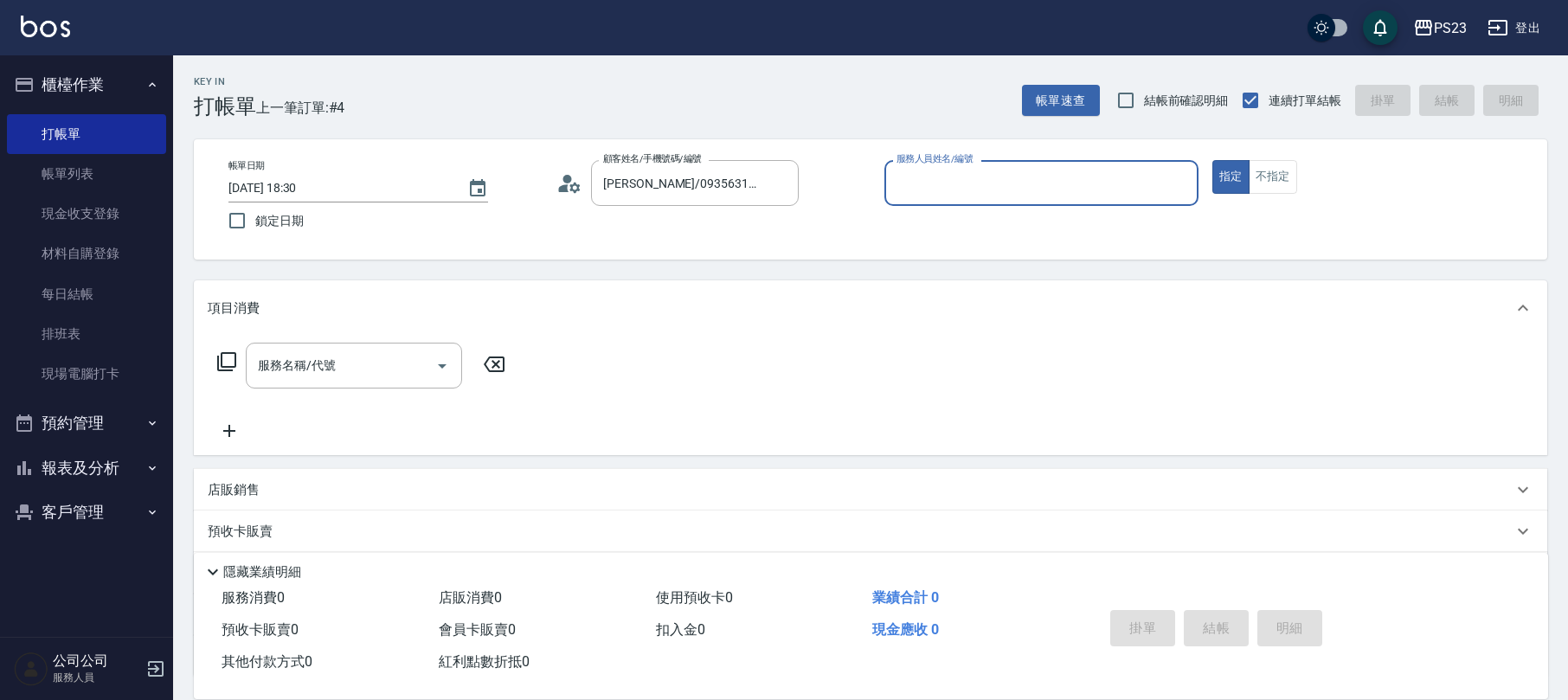
type input "[PERSON_NAME]-89"
click at [218, 358] on icon at bounding box center [226, 362] width 19 height 19
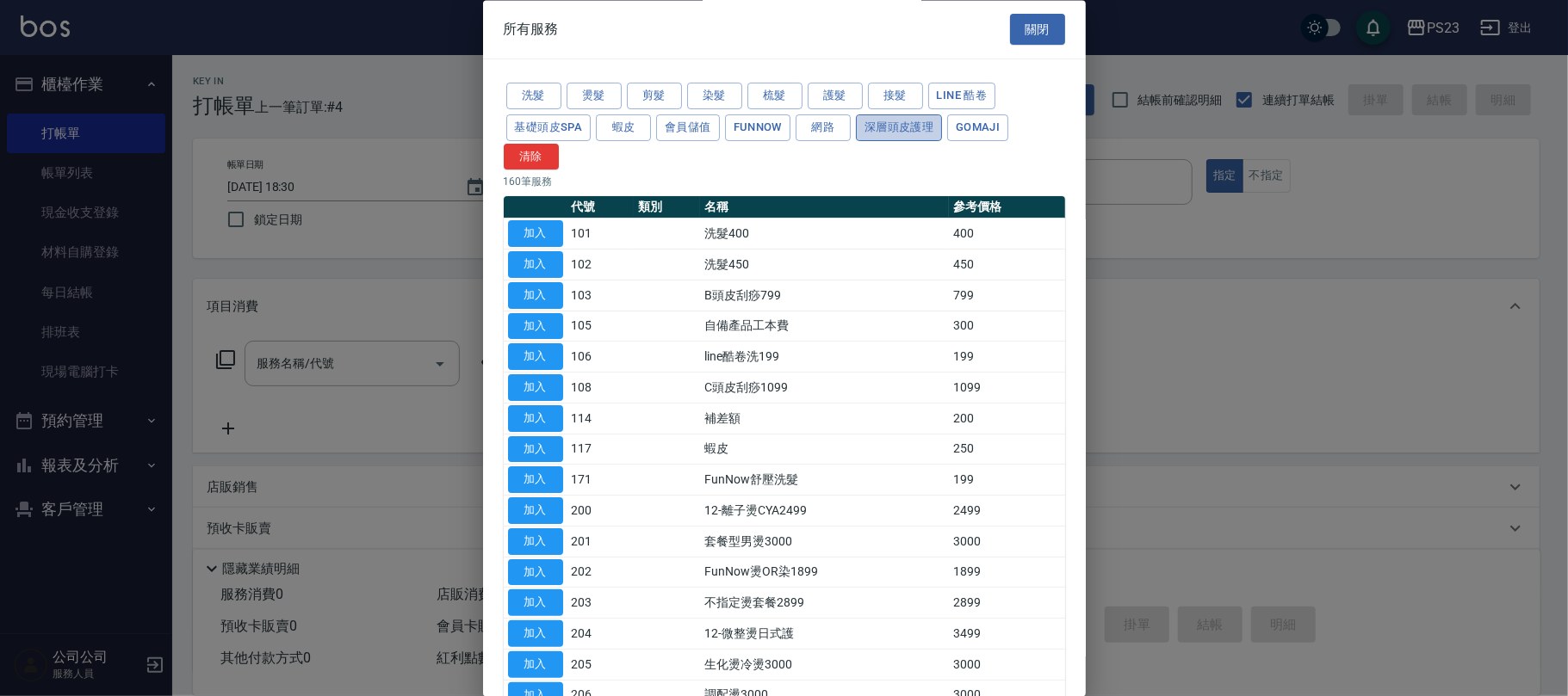
click at [886, 128] on button "深層頭皮護理" at bounding box center [898, 127] width 86 height 27
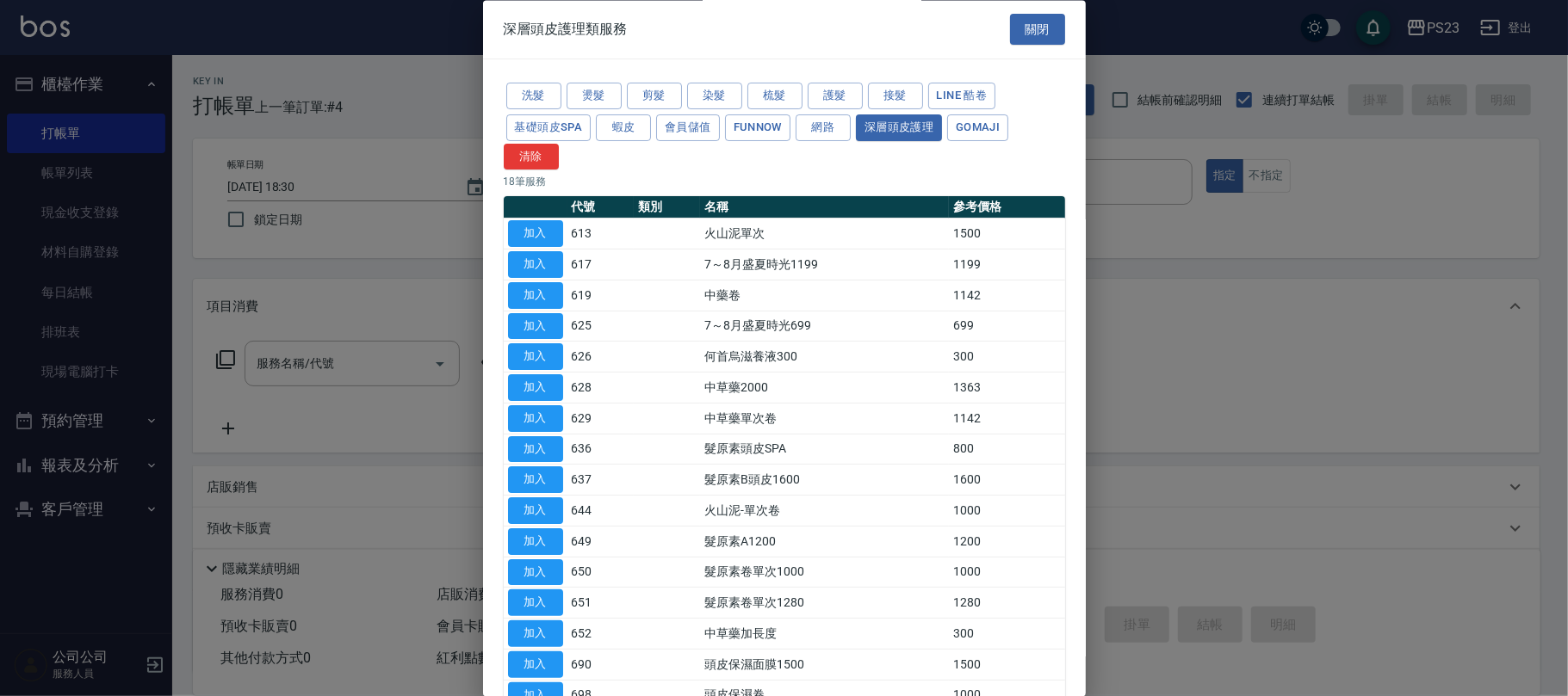
drag, startPoint x: 541, startPoint y: 391, endPoint x: 524, endPoint y: 393, distance: 17.1
click at [541, 390] on button "加入" at bounding box center [536, 388] width 55 height 27
type input "中草藥2000(628)"
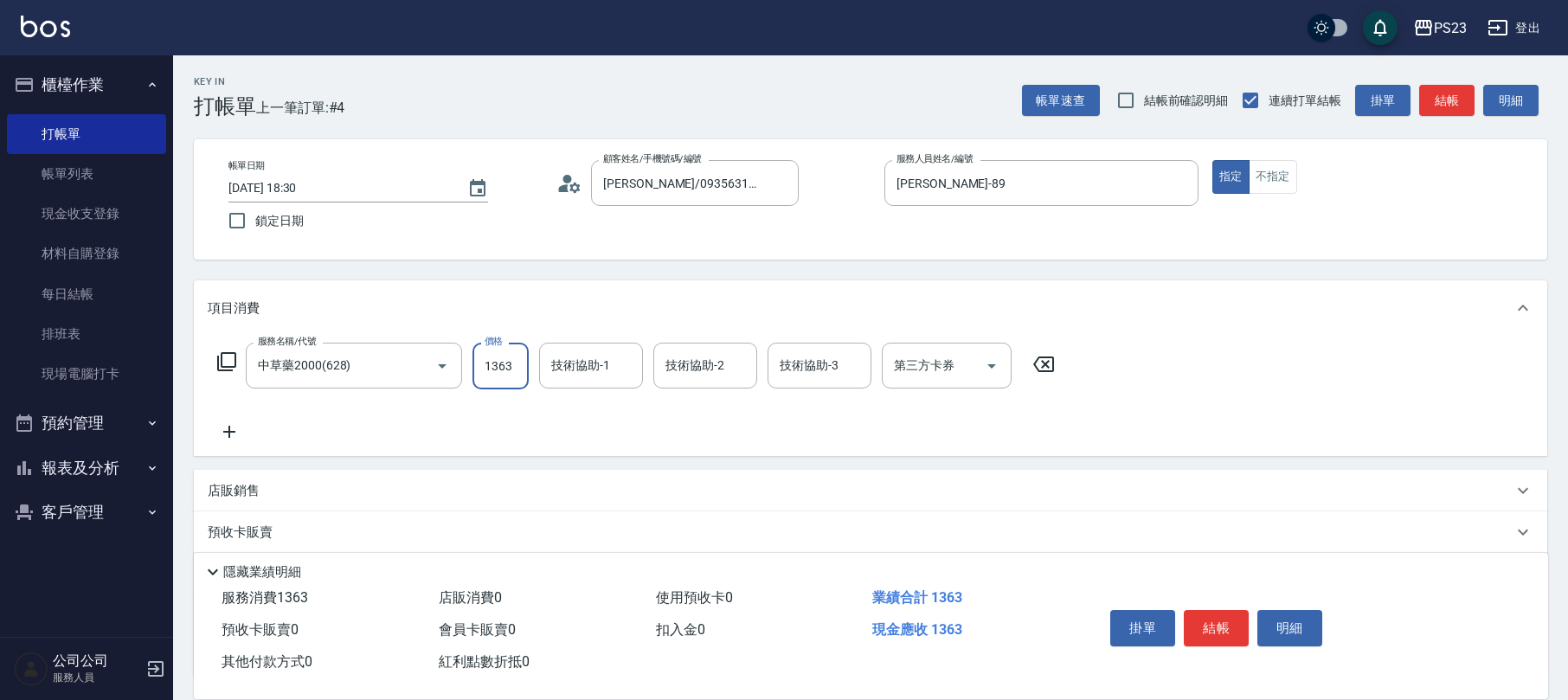
click at [497, 371] on input "1363" at bounding box center [501, 366] width 57 height 46
type input "1500"
type input "Flora-21"
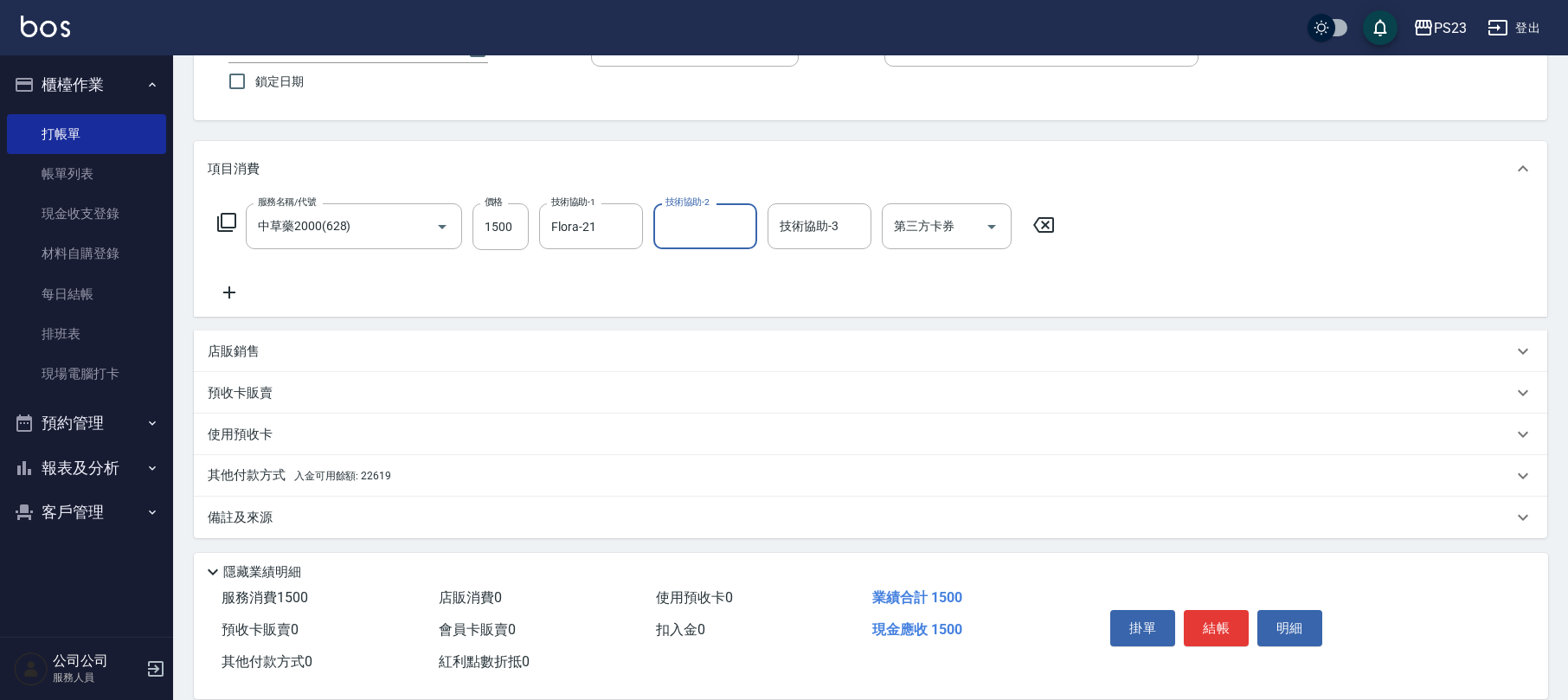
click at [227, 223] on icon at bounding box center [226, 223] width 20 height 20
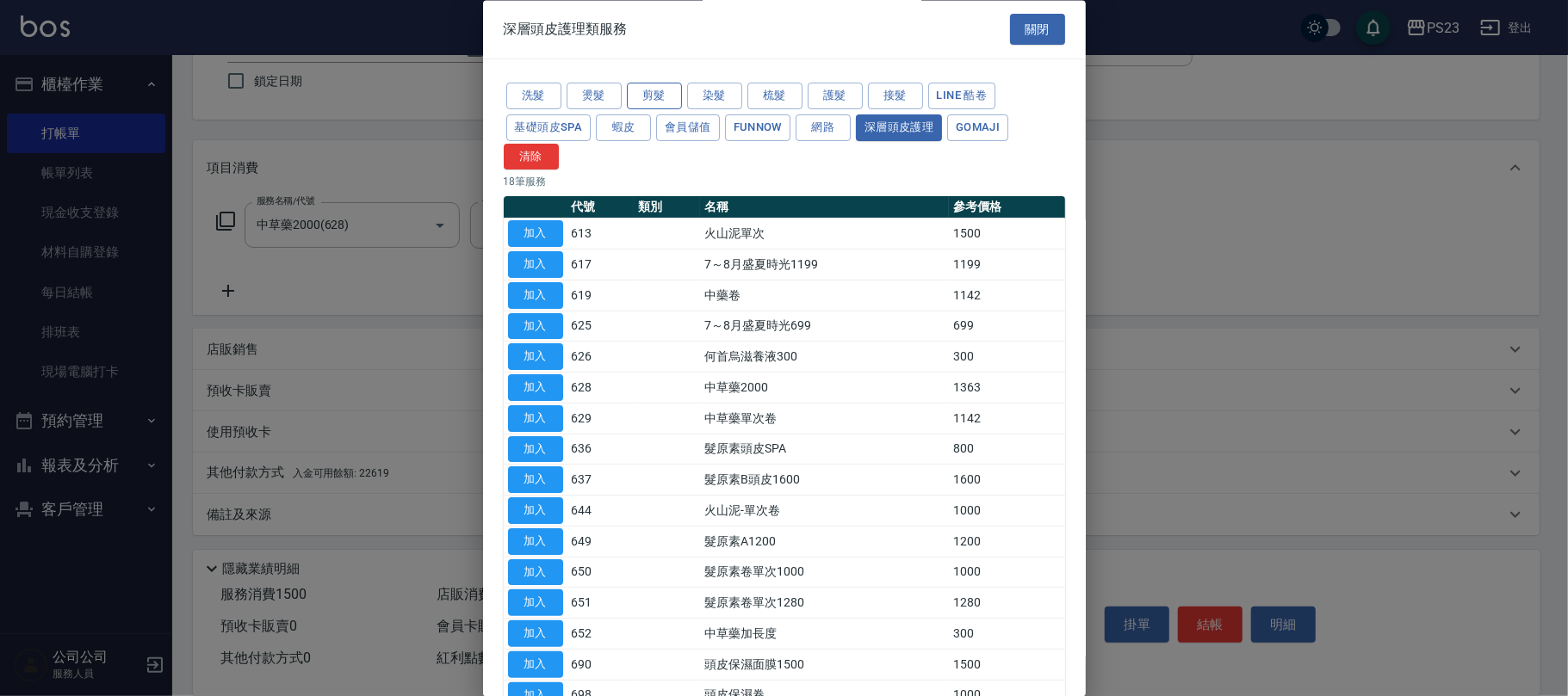
click at [646, 91] on button "剪髮" at bounding box center [655, 97] width 55 height 27
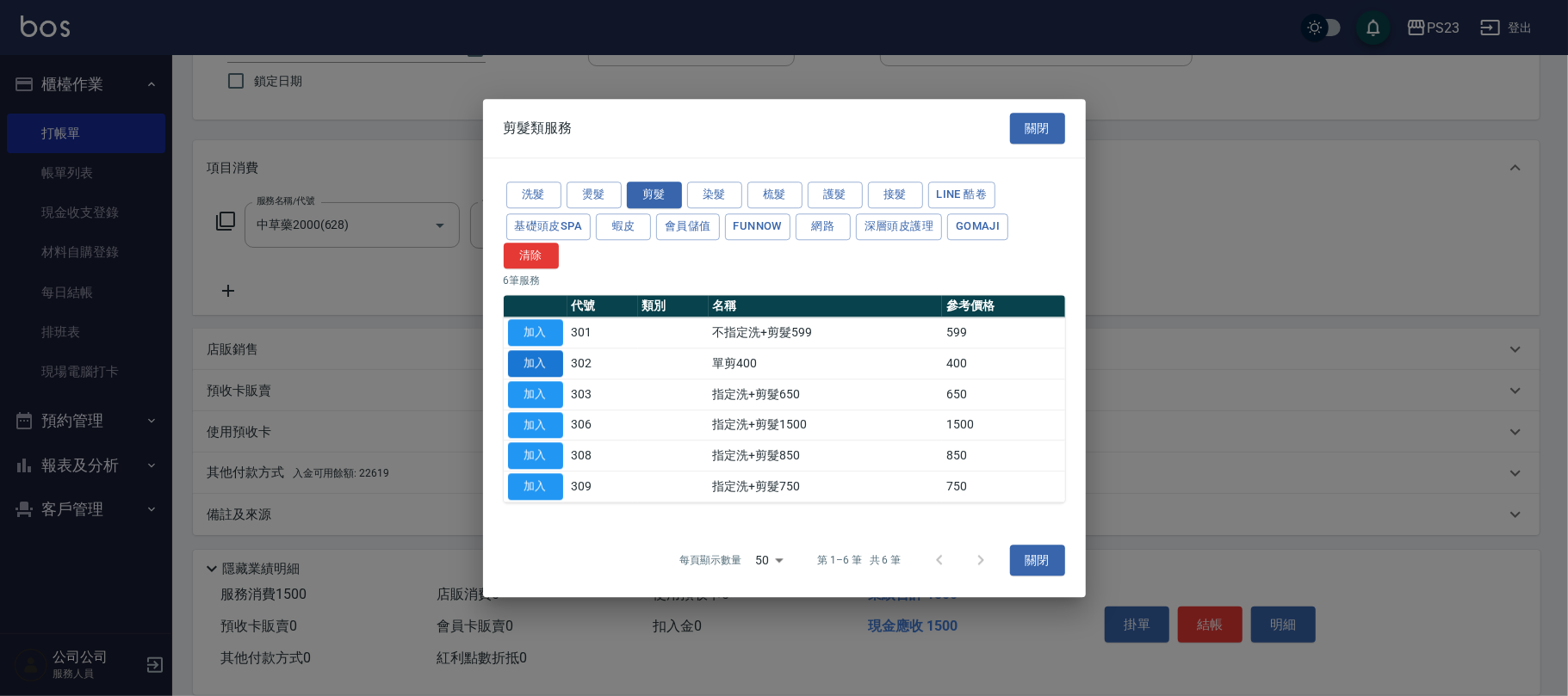
click at [540, 359] on button "加入" at bounding box center [536, 363] width 55 height 27
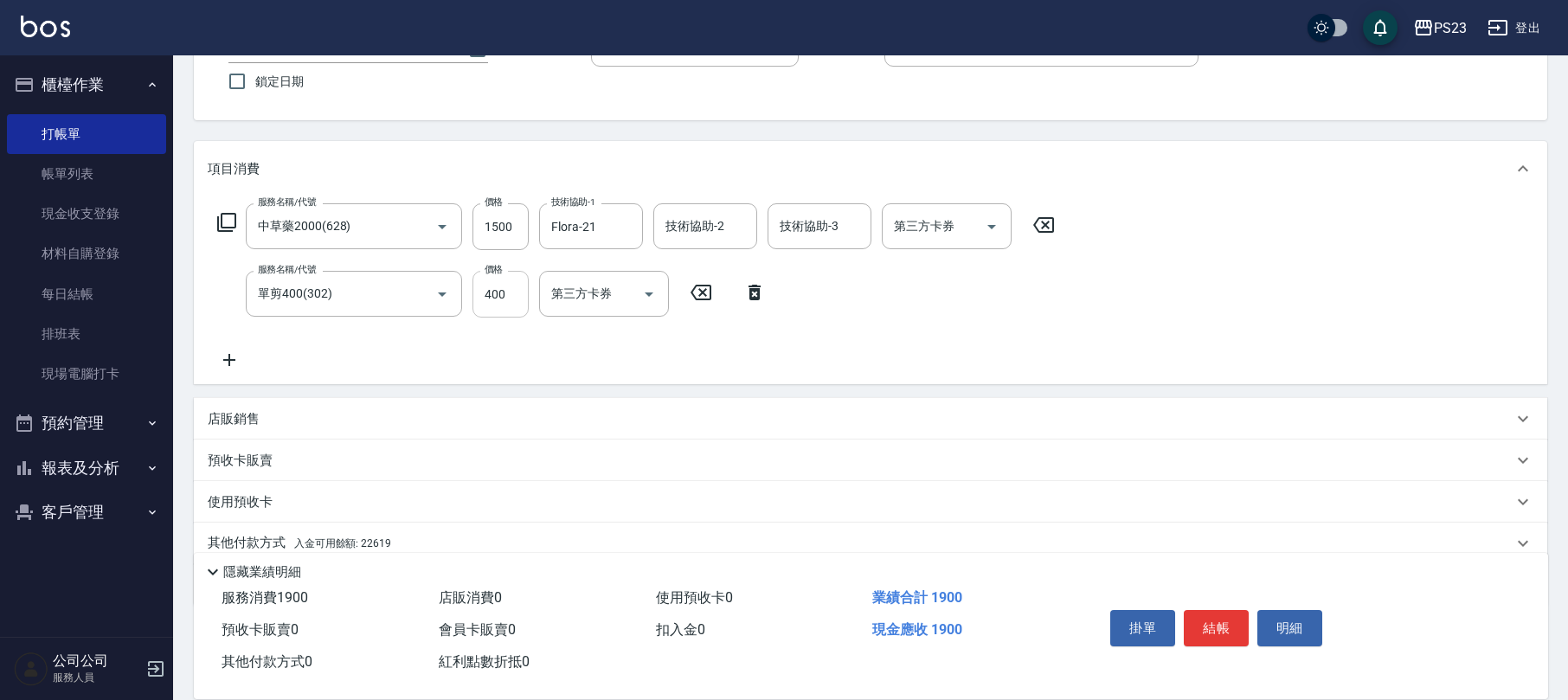
click at [495, 292] on input "400" at bounding box center [501, 294] width 57 height 46
type input "1000"
click at [449, 539] on div "其他付款方式 入金可用餘額: 22619" at bounding box center [860, 543] width 1306 height 19
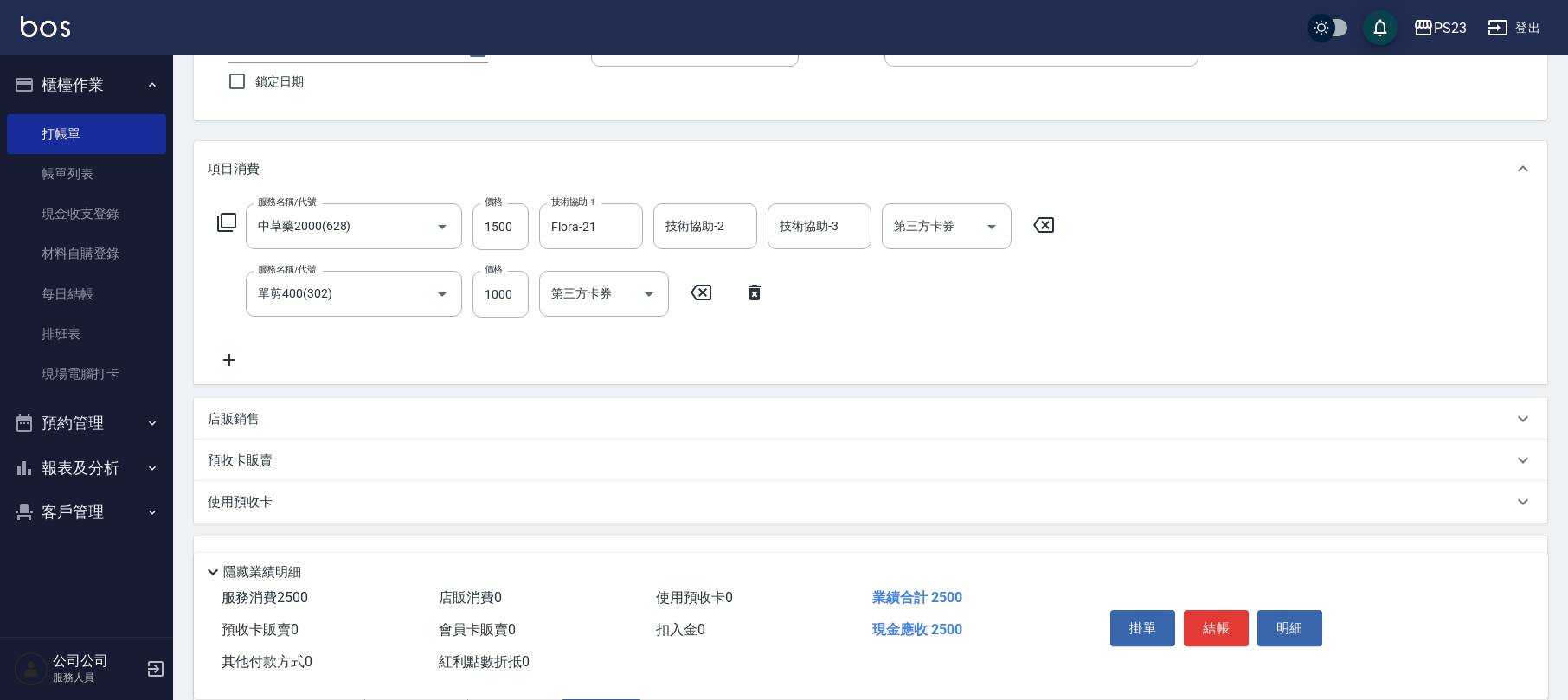
scroll to position [410, 0]
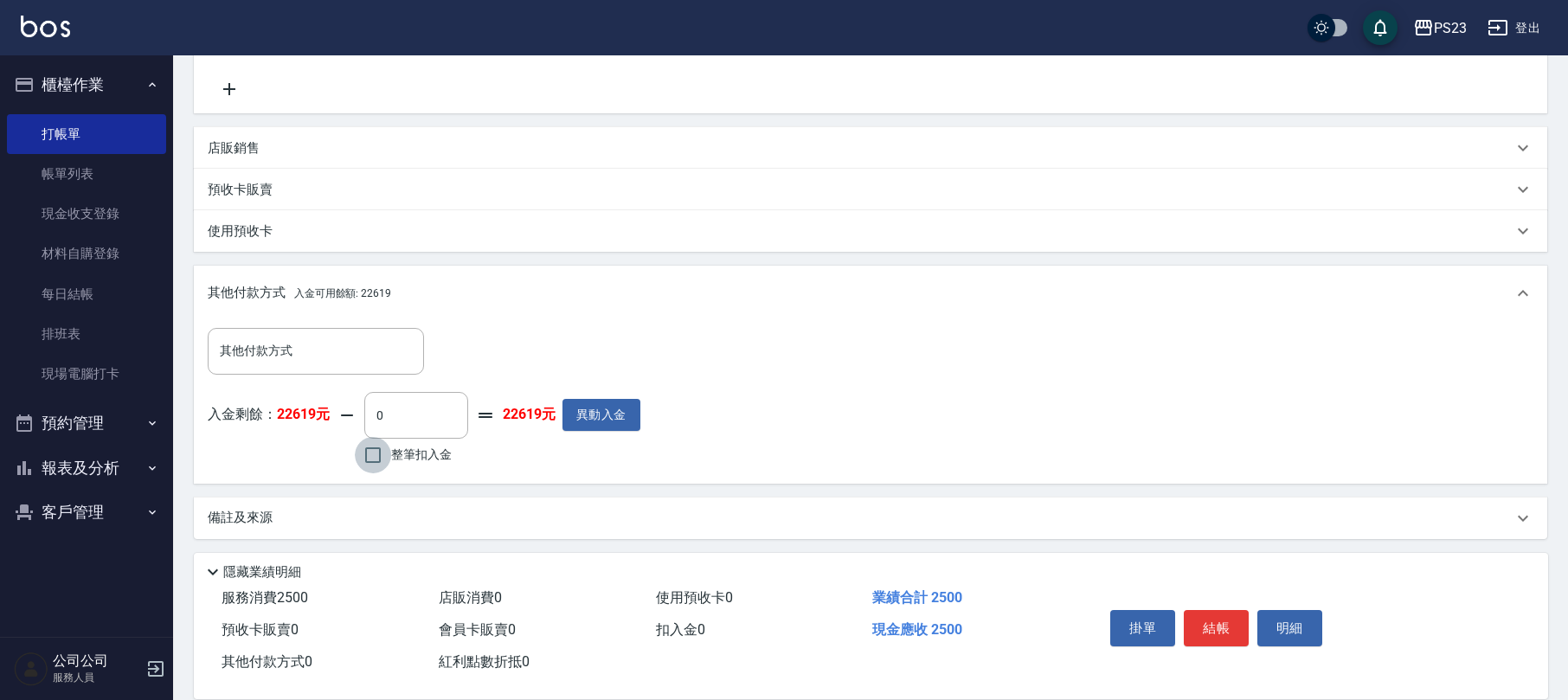
click at [391, 465] on input "整筆扣入金" at bounding box center [373, 454] width 36 height 36
checkbox input "true"
type input "2500"
click at [1220, 627] on button "結帳" at bounding box center [1217, 628] width 65 height 36
type input "[DATE] 18:32"
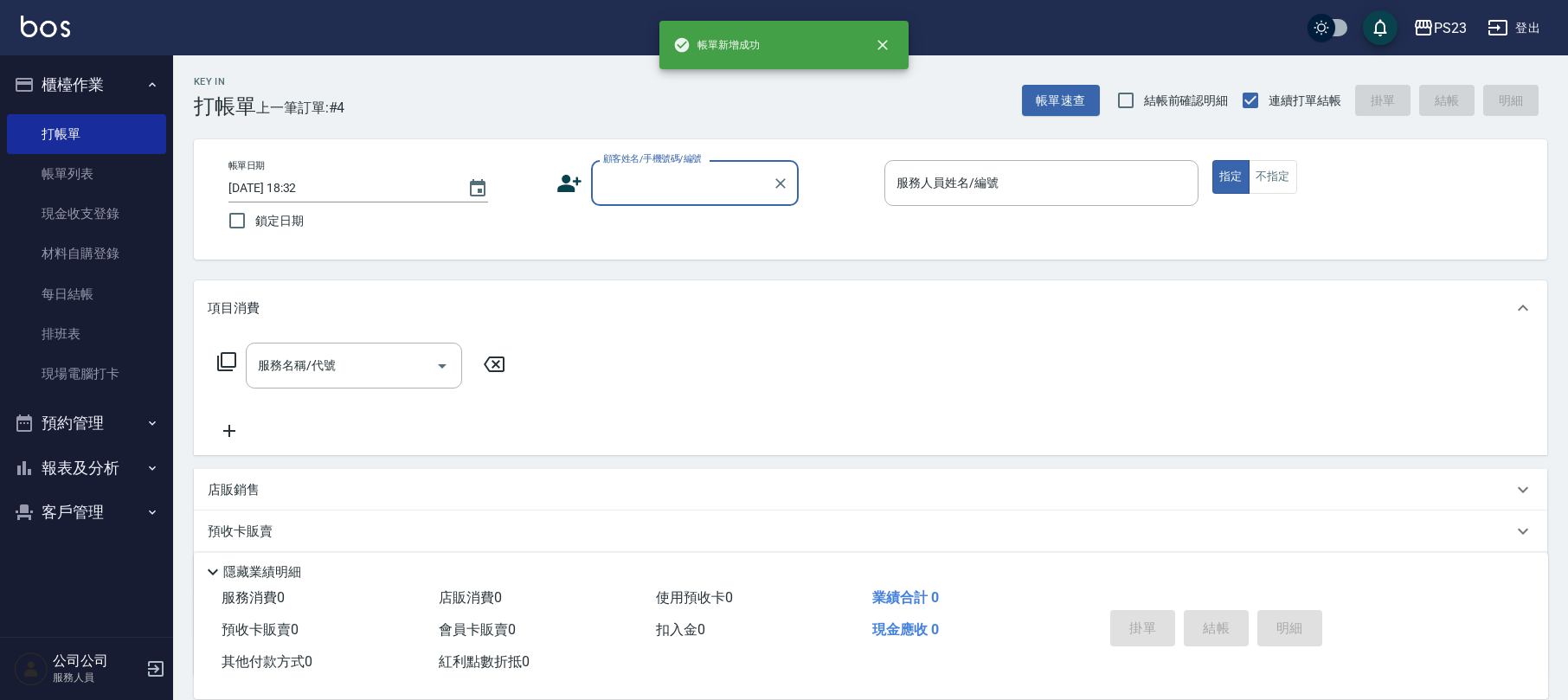
scroll to position [0, 0]
click at [708, 188] on input "顧客姓名/手機號碼/編號" at bounding box center [682, 183] width 166 height 31
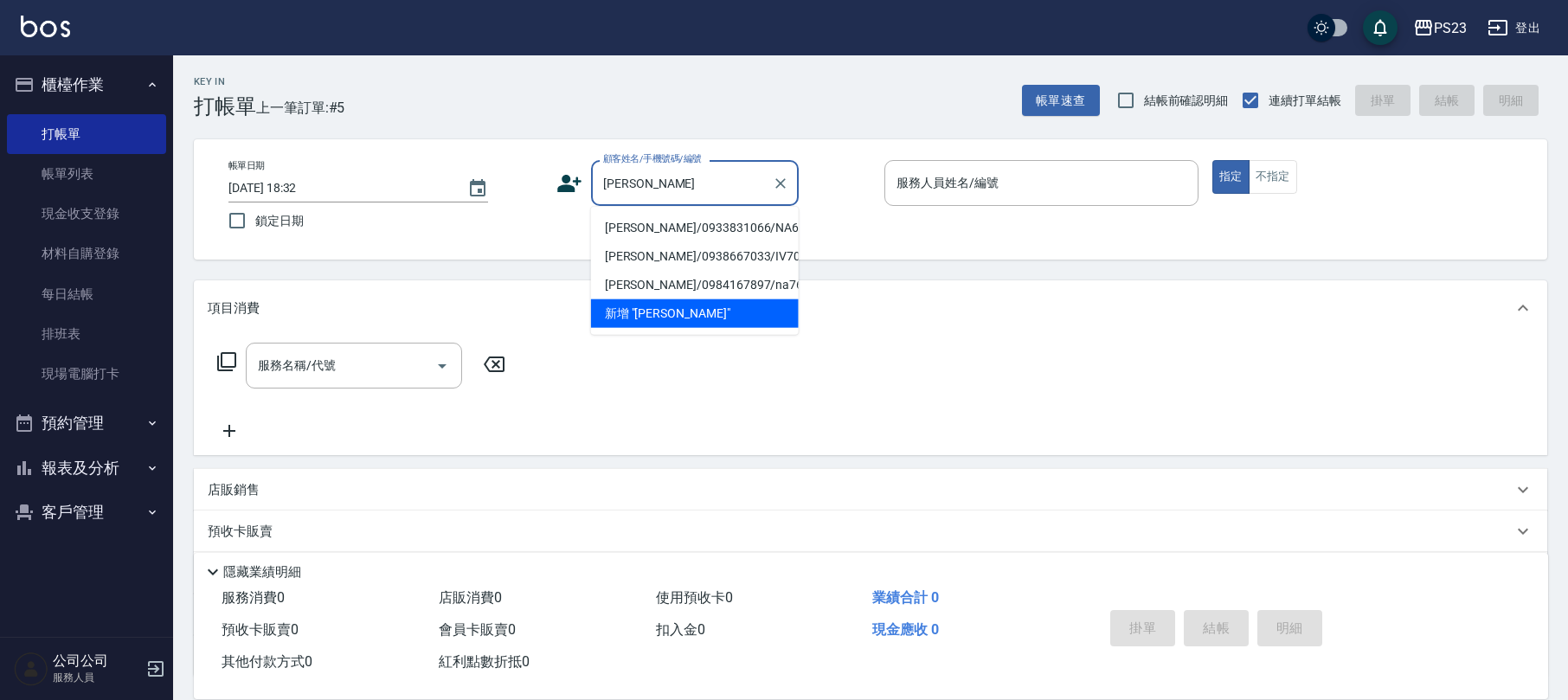
click at [701, 229] on li "[PERSON_NAME]/0933831066/NA651129" at bounding box center [695, 228] width 208 height 29
type input "[PERSON_NAME]/0933831066/NA651129"
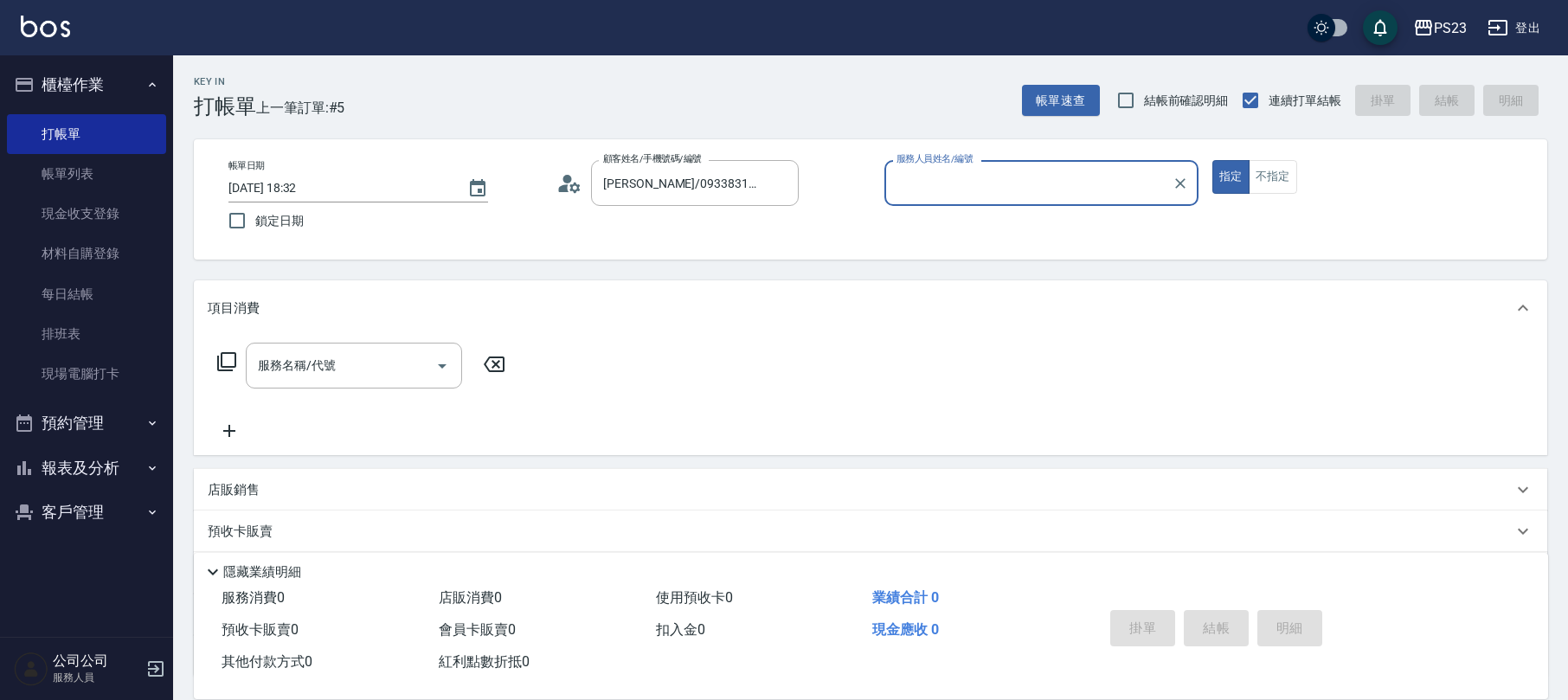
type input "Nanako-59"
click at [233, 358] on icon at bounding box center [226, 362] width 20 height 20
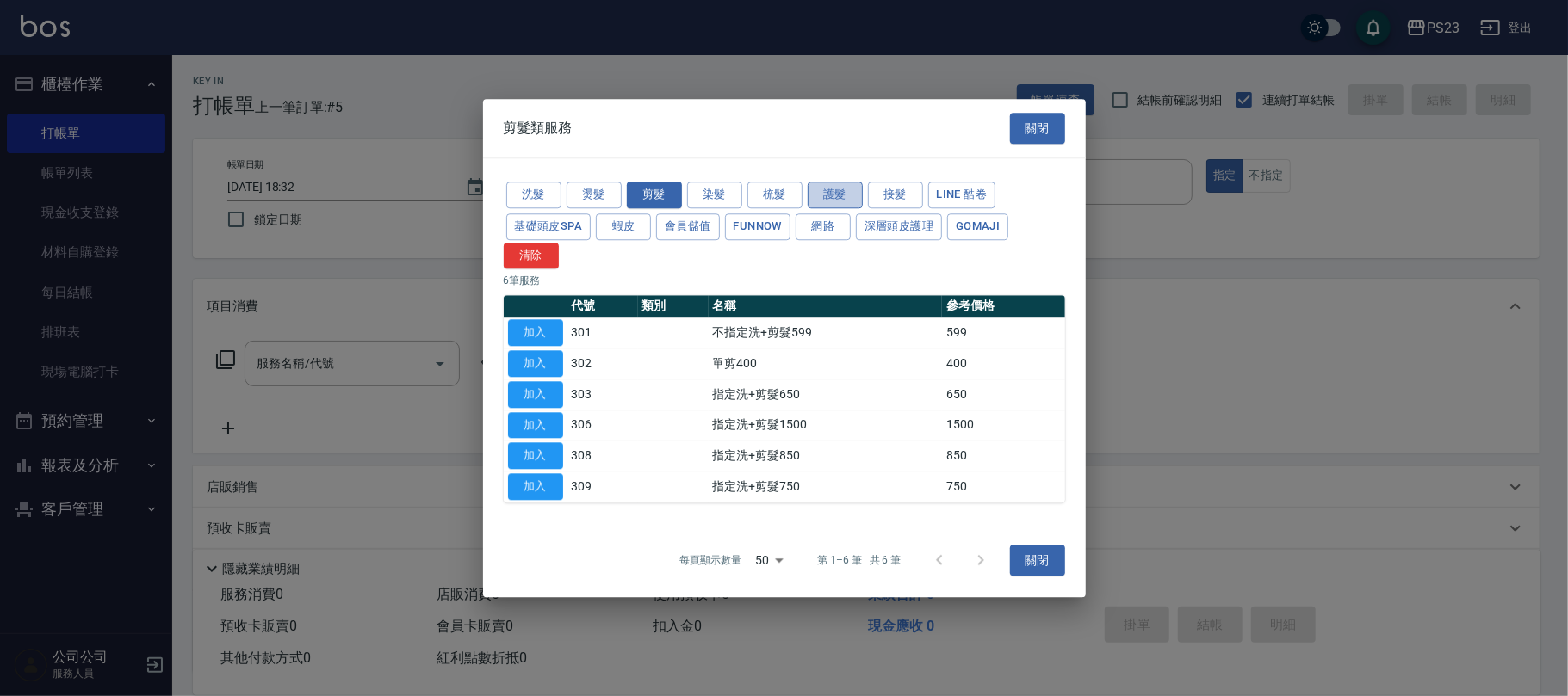
click at [849, 198] on button "護髮" at bounding box center [836, 195] width 55 height 27
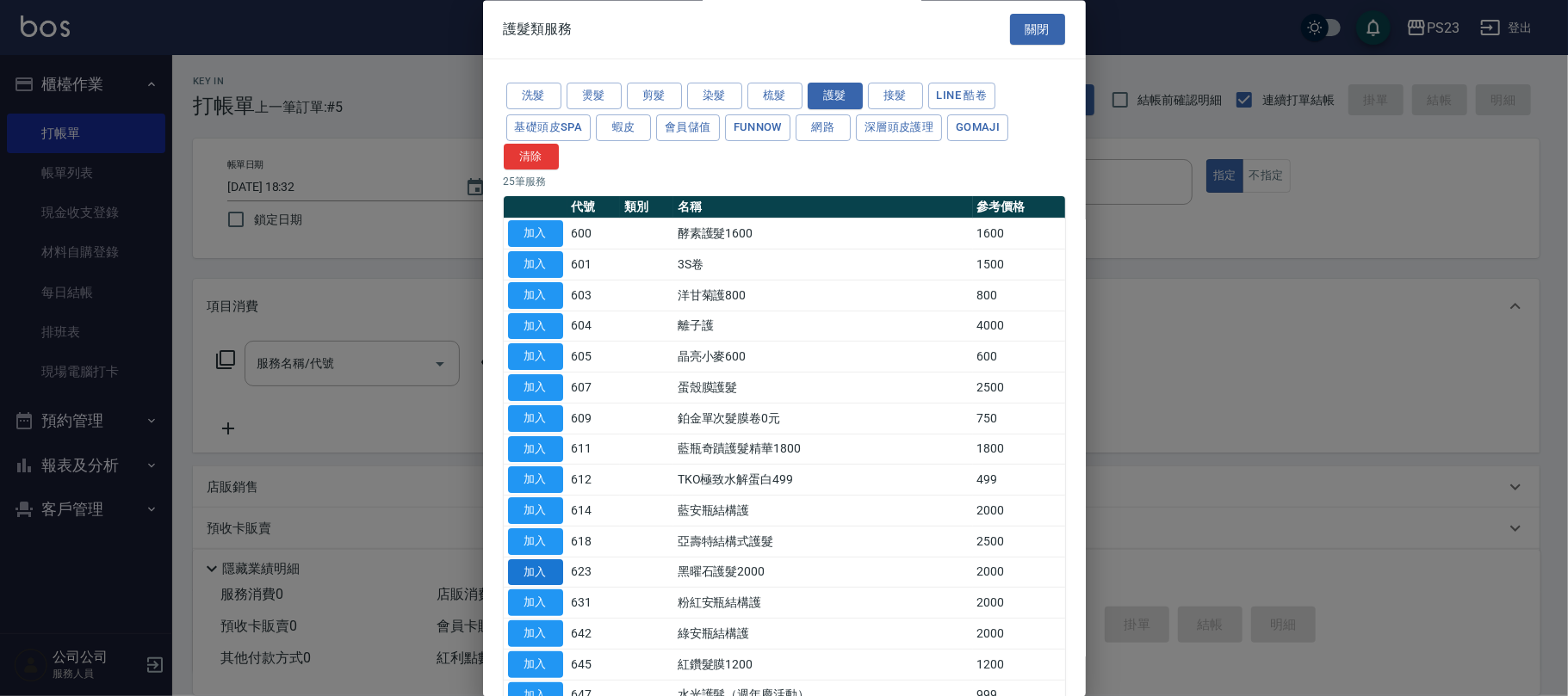
click at [524, 575] on button "加入" at bounding box center [536, 572] width 55 height 27
type input "黑曜石護髮2000(623)"
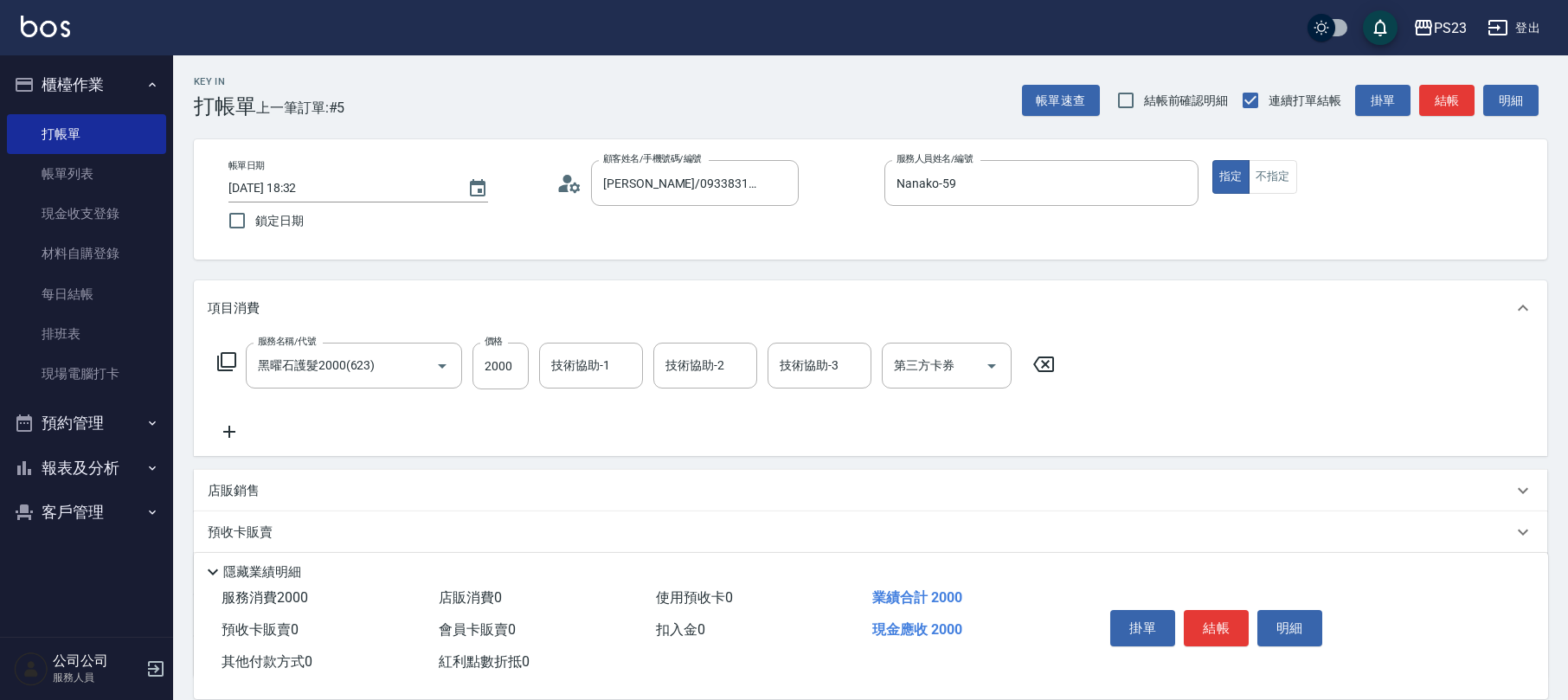
click at [228, 361] on icon at bounding box center [226, 362] width 20 height 20
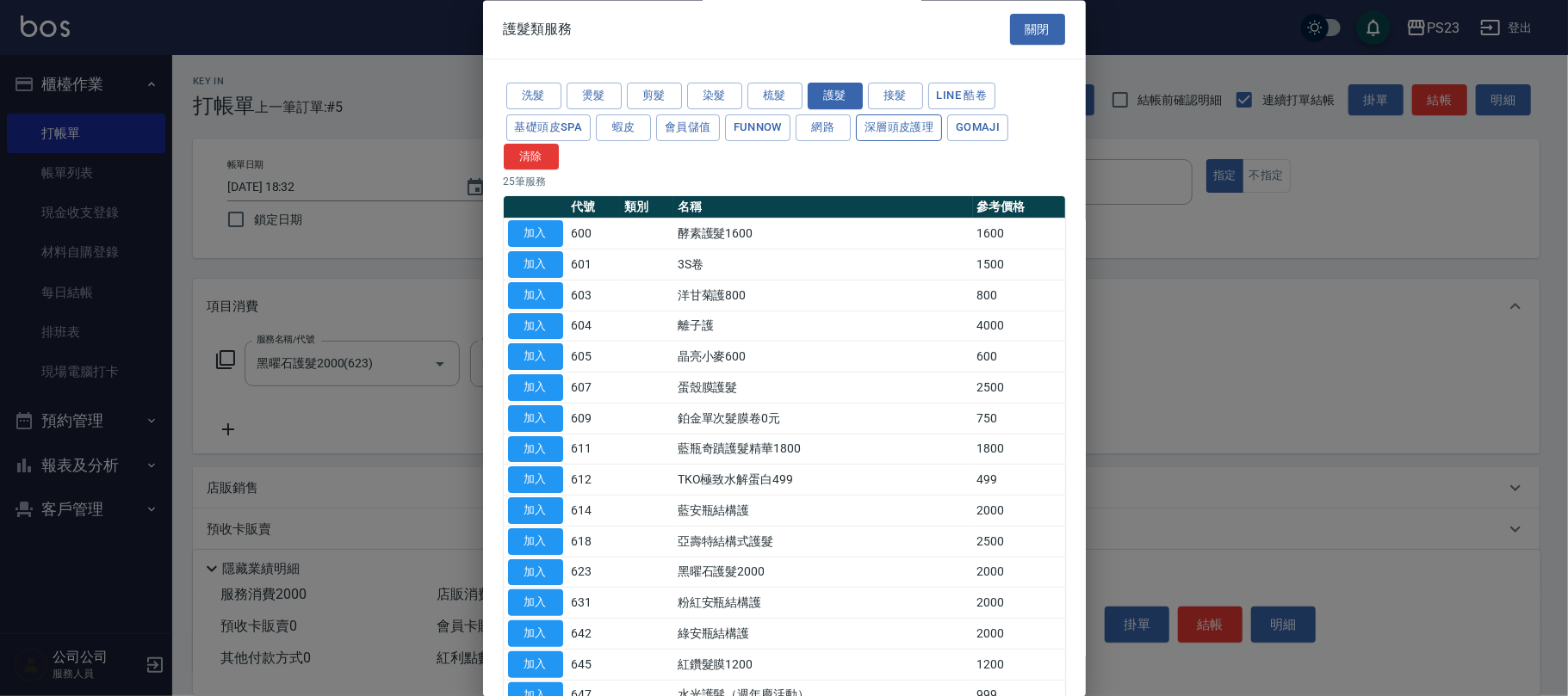
click at [914, 131] on button "深層頭皮護理" at bounding box center [898, 127] width 86 height 27
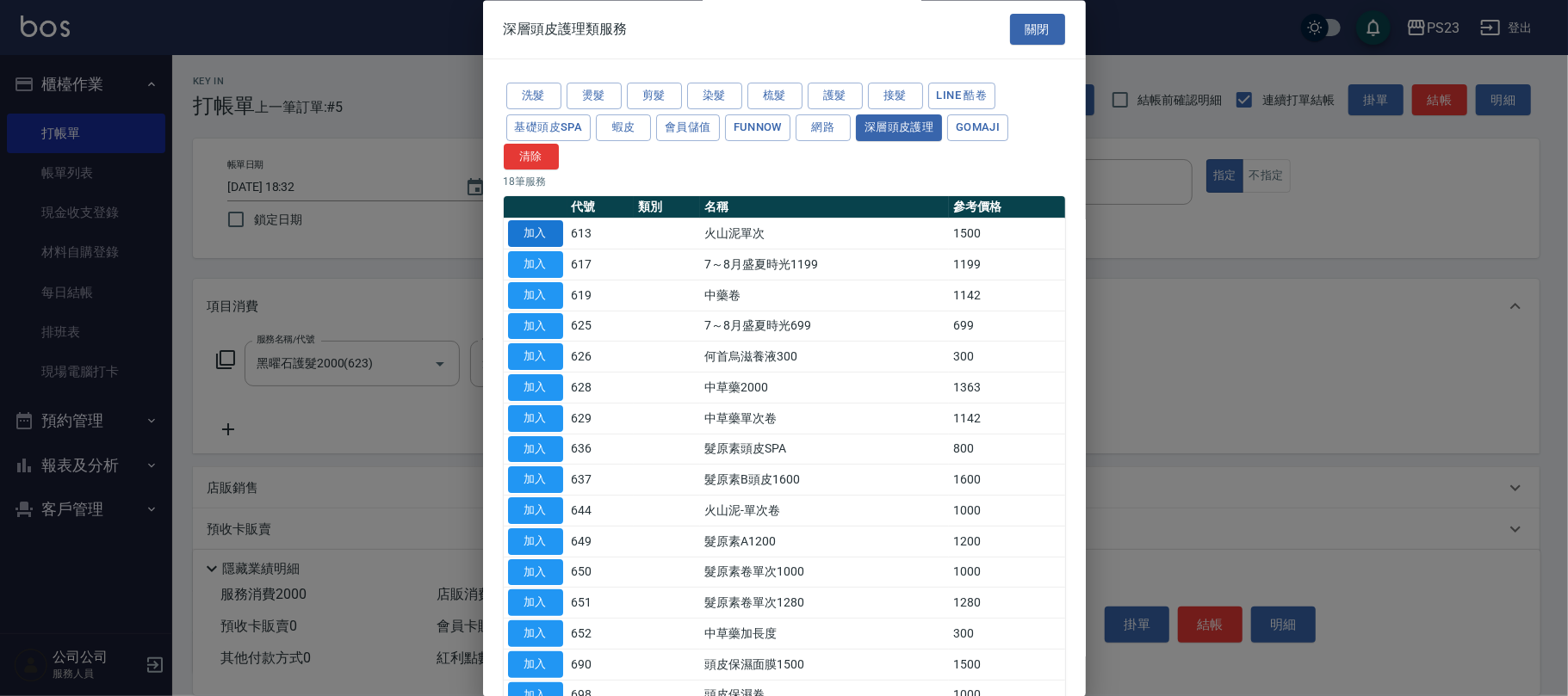
click at [550, 228] on button "加入" at bounding box center [536, 234] width 55 height 27
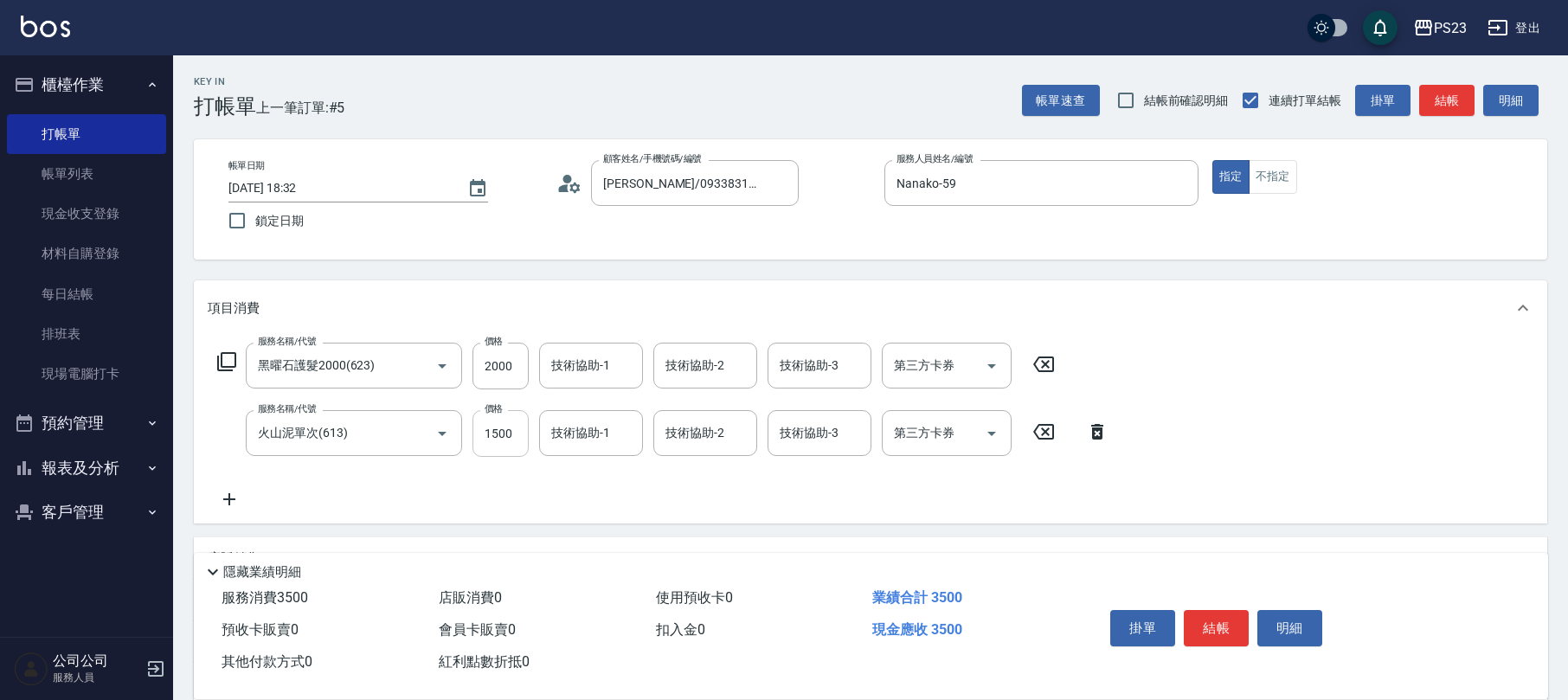
drag, startPoint x: 499, startPoint y: 420, endPoint x: 507, endPoint y: 436, distance: 17.9
click at [500, 421] on input "1500" at bounding box center [501, 433] width 57 height 46
type input "1440"
type input "Nanako-59"
click at [497, 375] on input "2000" at bounding box center [501, 366] width 57 height 46
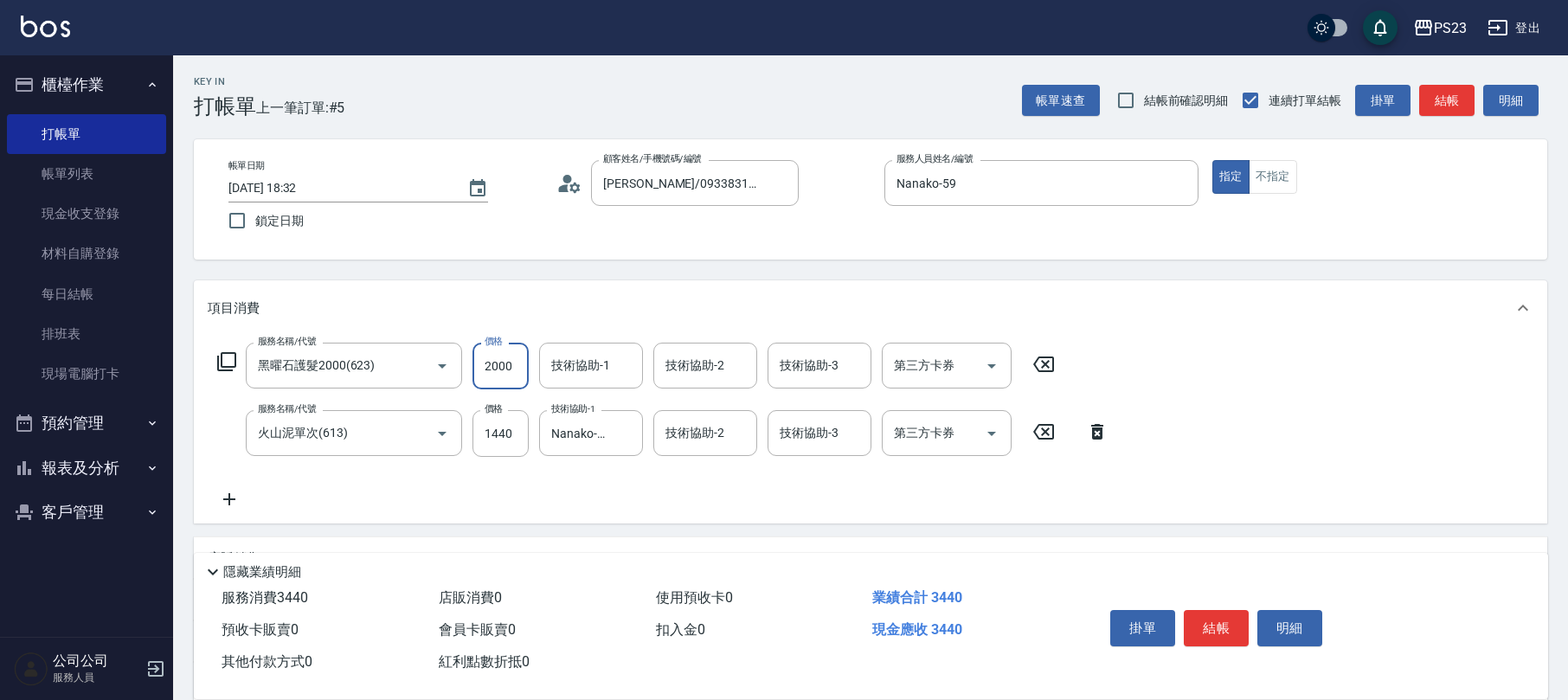
click at [497, 374] on input "2000" at bounding box center [501, 366] width 57 height 46
type input "2080"
type input "Nanako-59"
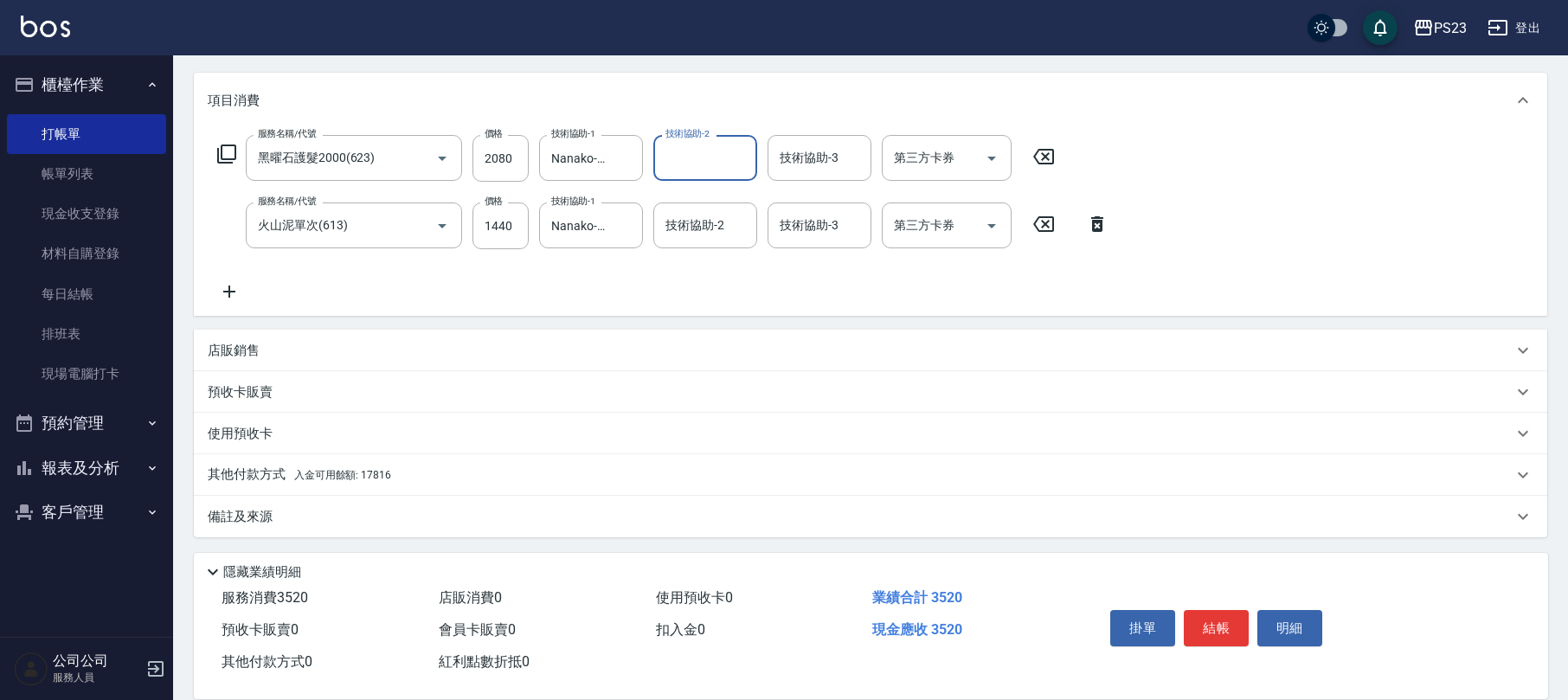
click at [403, 468] on div "其他付款方式 入金可用餘額: 17816" at bounding box center [860, 475] width 1306 height 19
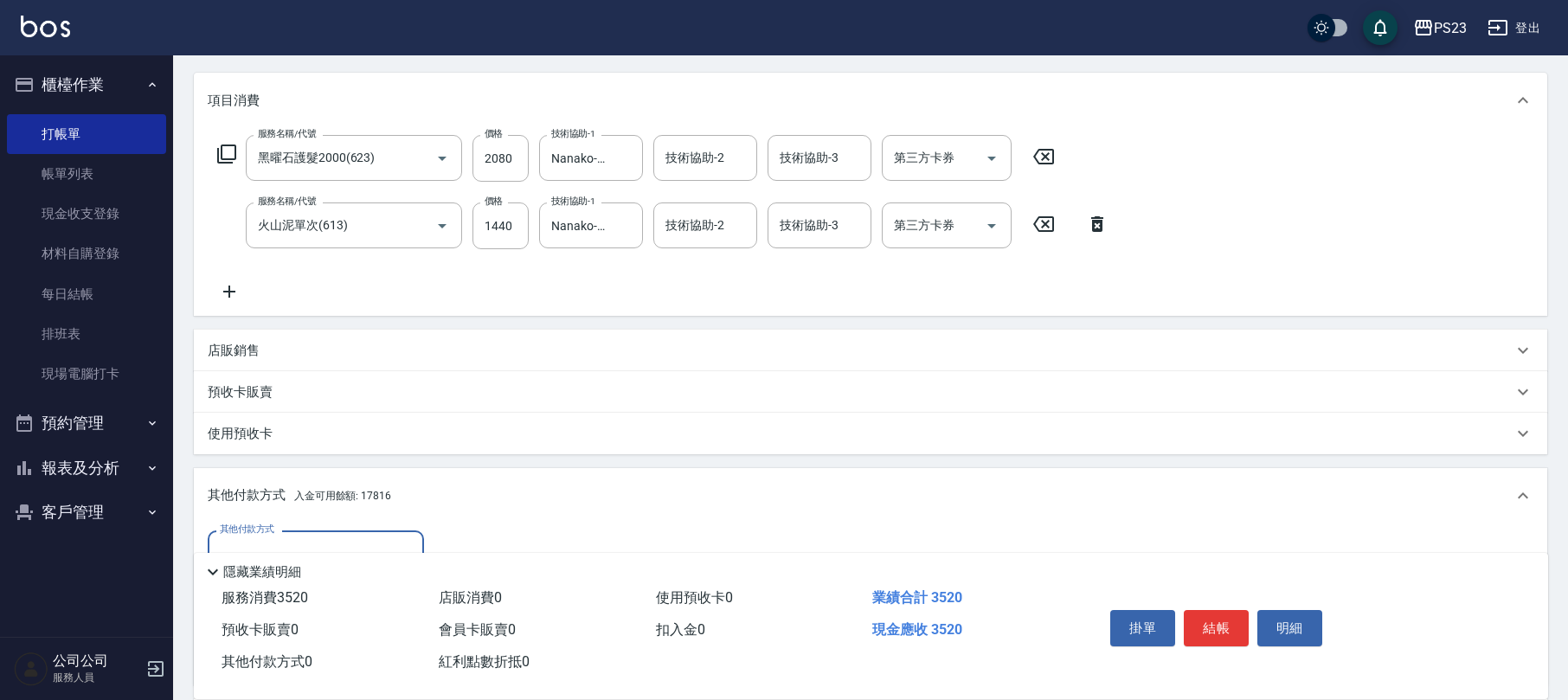
scroll to position [323, 0]
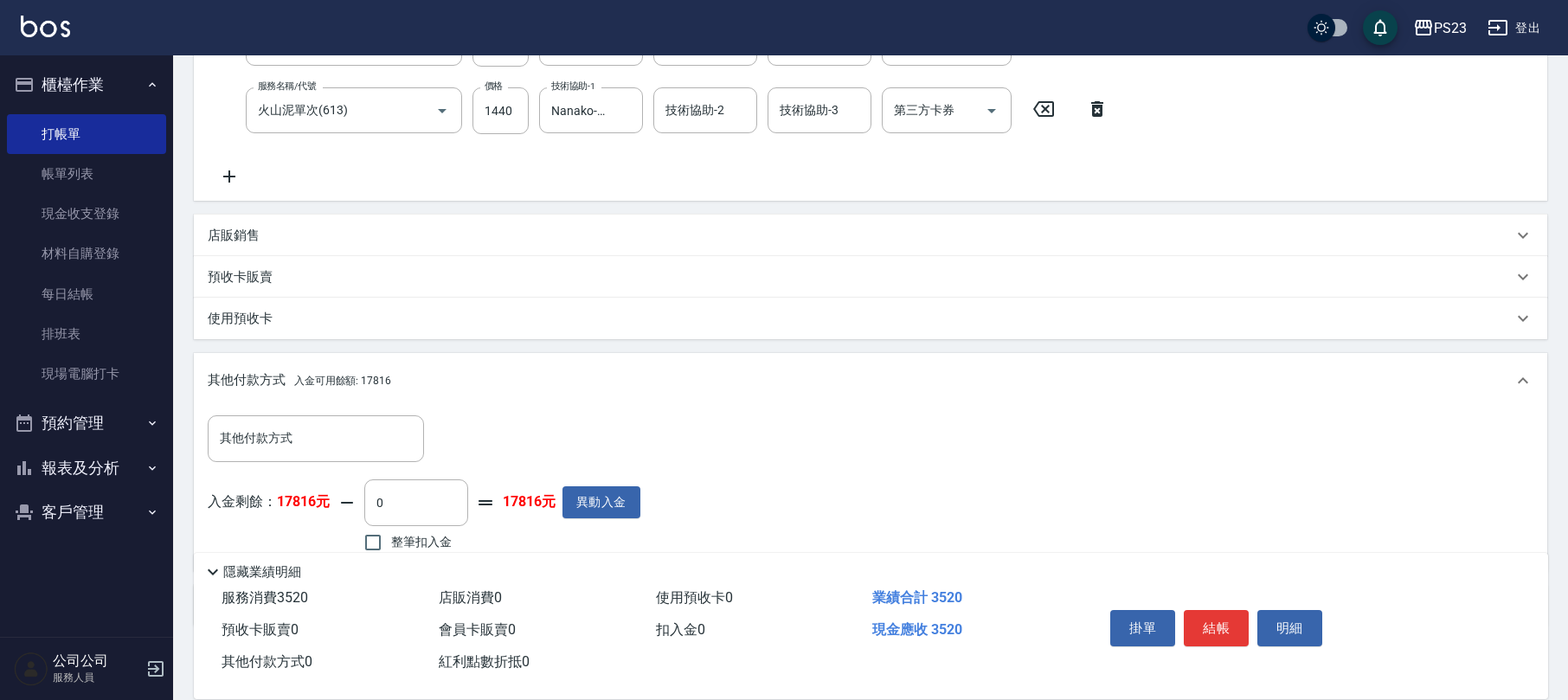
click at [368, 553] on div "隱藏業績明細" at bounding box center [871, 567] width 1355 height 30
click at [368, 544] on input "整筆扣入金" at bounding box center [373, 542] width 36 height 36
checkbox input "true"
type input "3520"
click at [1224, 634] on button "結帳" at bounding box center [1217, 628] width 65 height 36
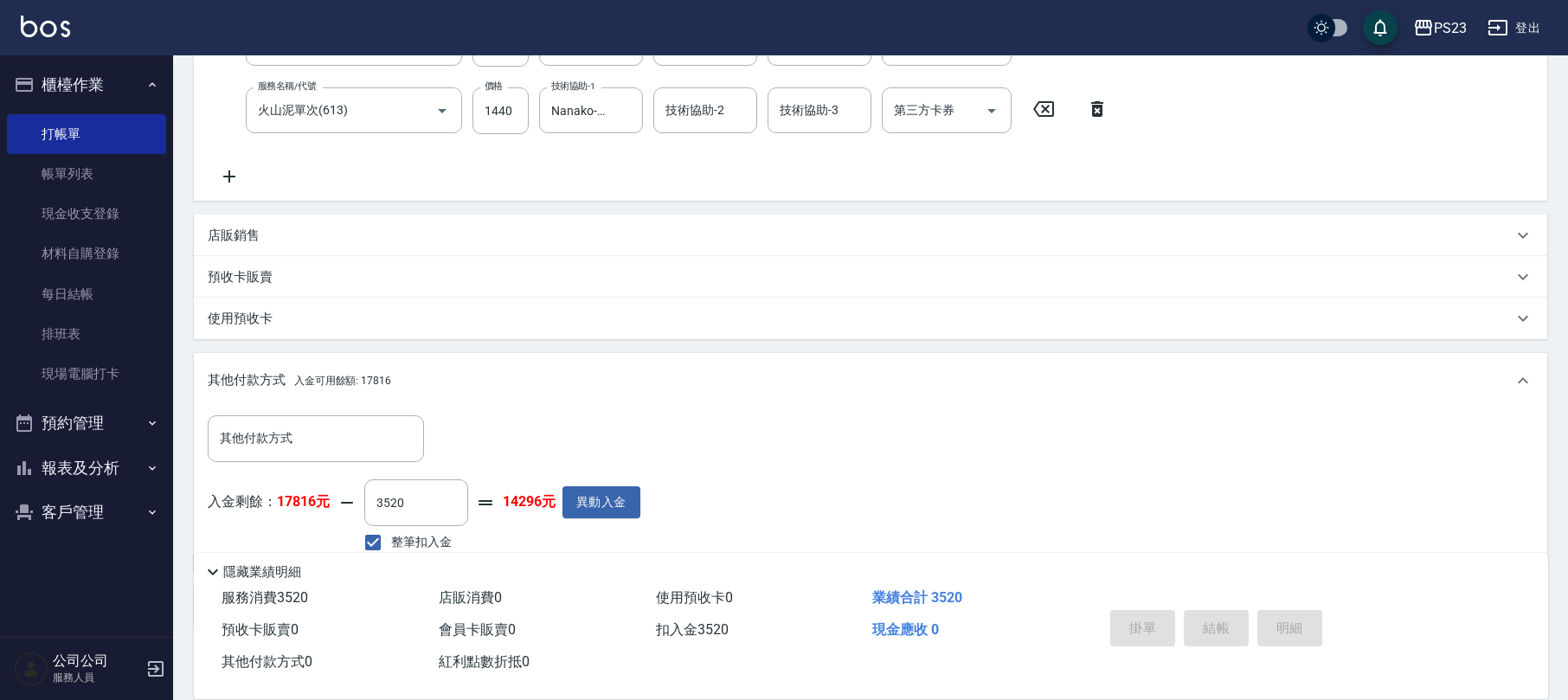
type input "[DATE] 18:34"
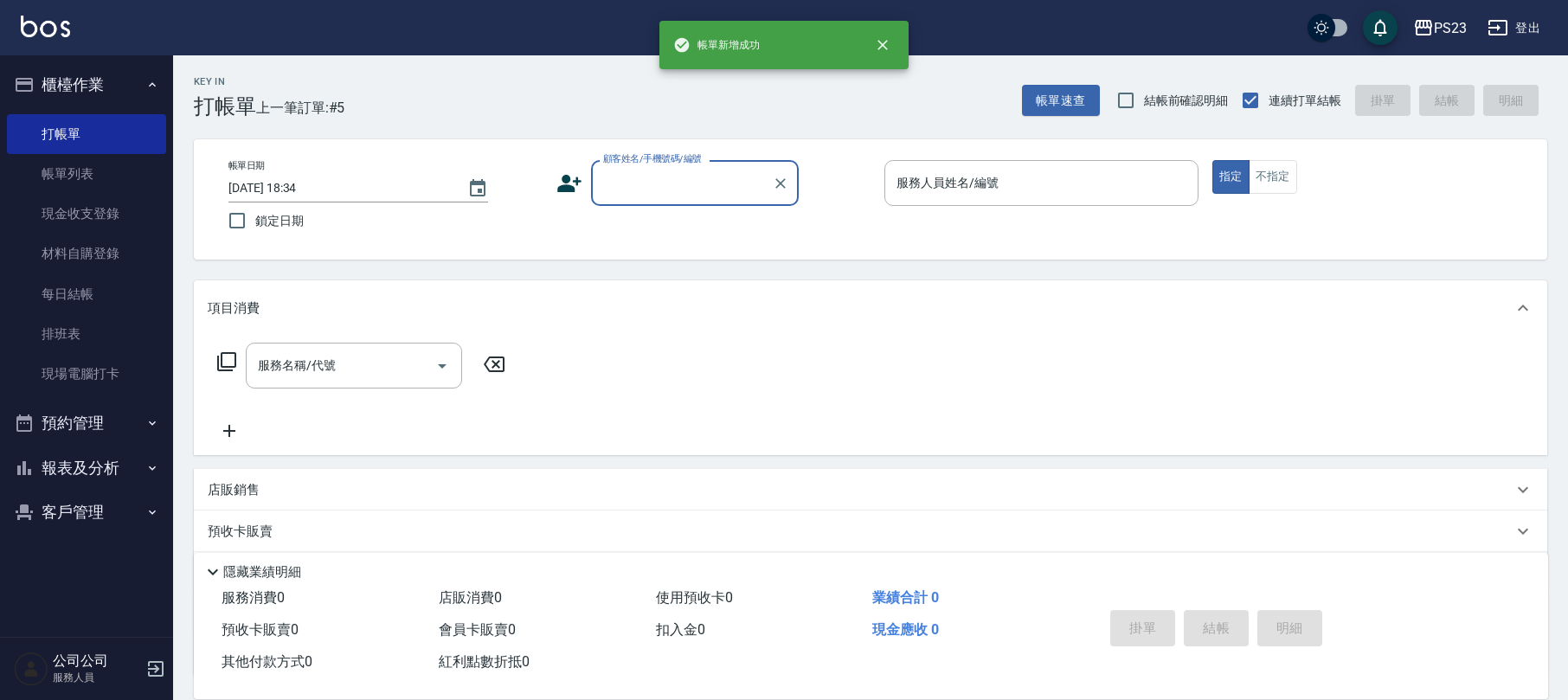
scroll to position [0, 0]
click at [651, 199] on div "顧客姓名/手機號碼/編號" at bounding box center [695, 183] width 208 height 45
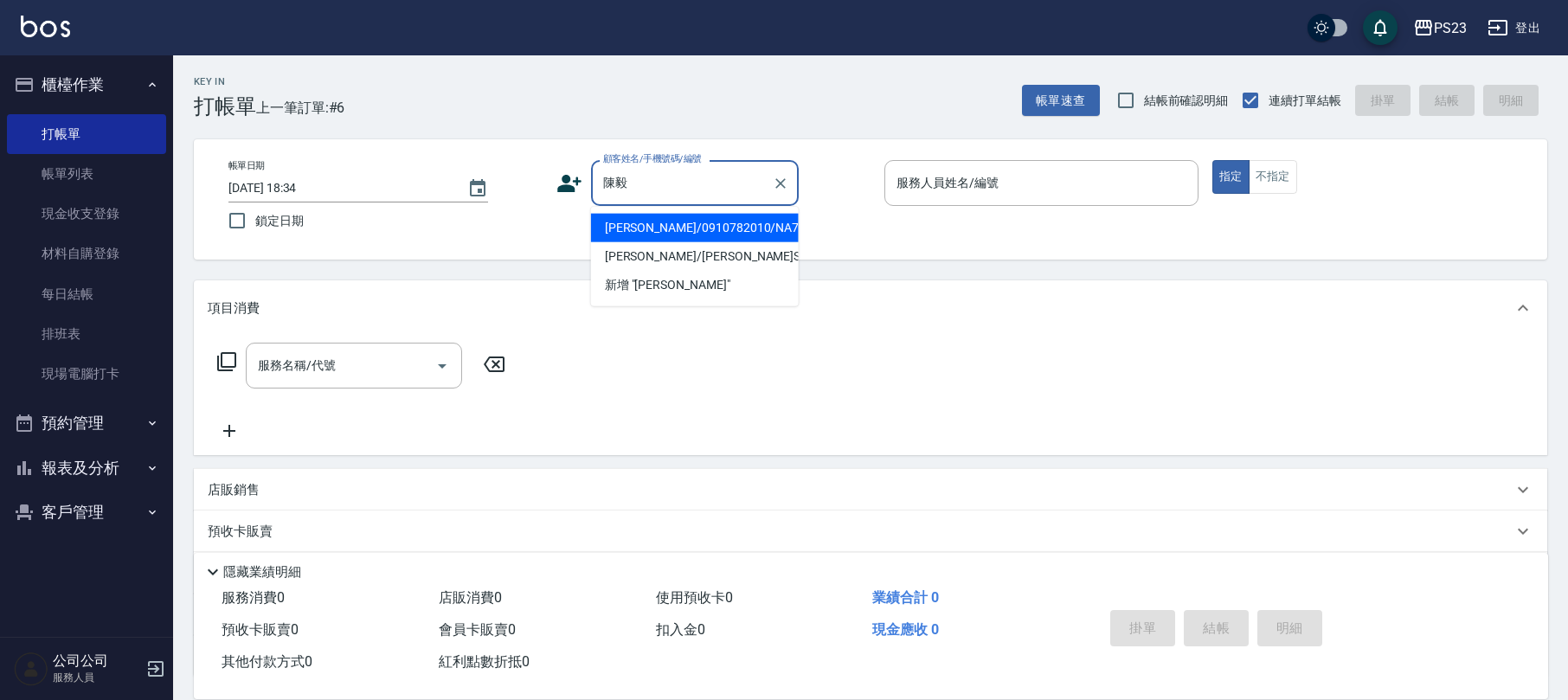
click at [695, 234] on li "[PERSON_NAME]/0910782010/NA770506" at bounding box center [695, 228] width 208 height 29
type input "[PERSON_NAME]/0910782010/NA770506"
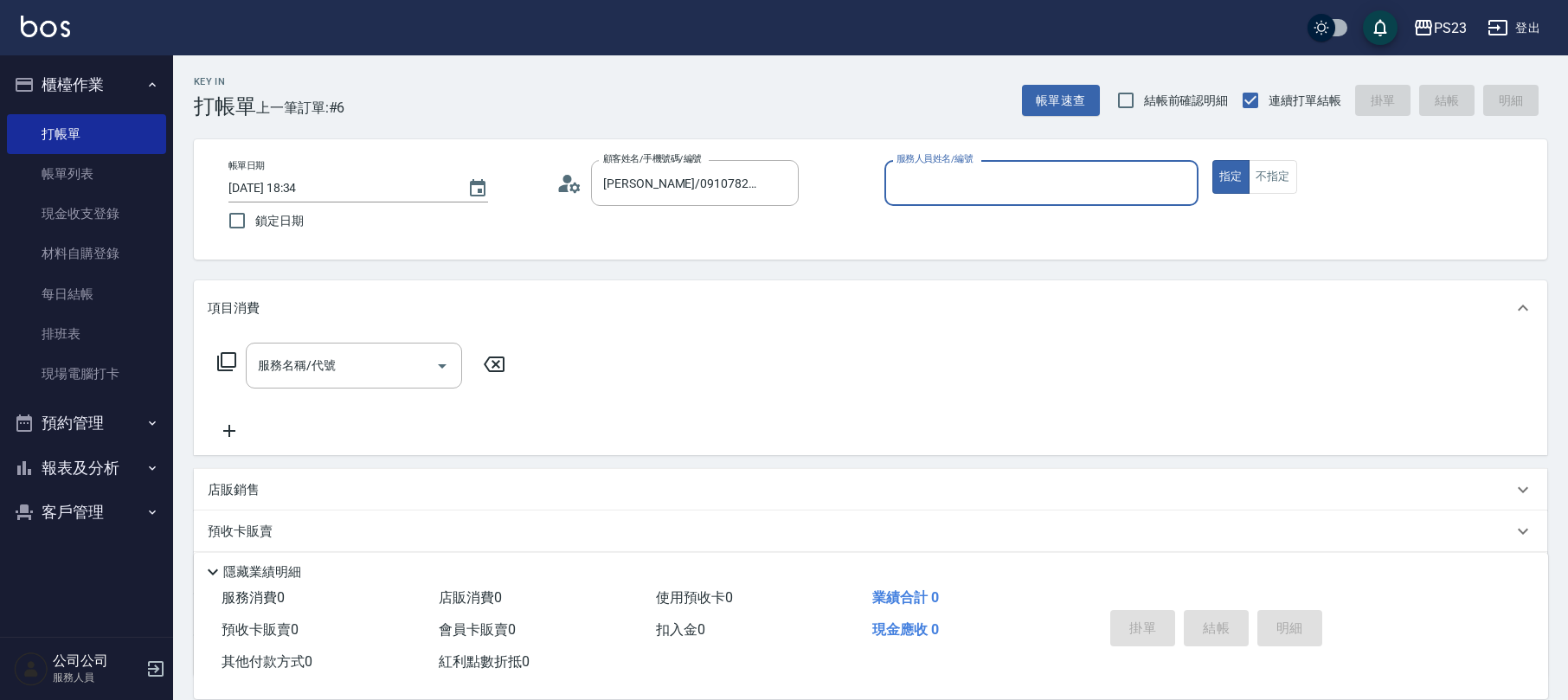
type input "Nanako-59"
click at [226, 367] on icon at bounding box center [226, 362] width 19 height 19
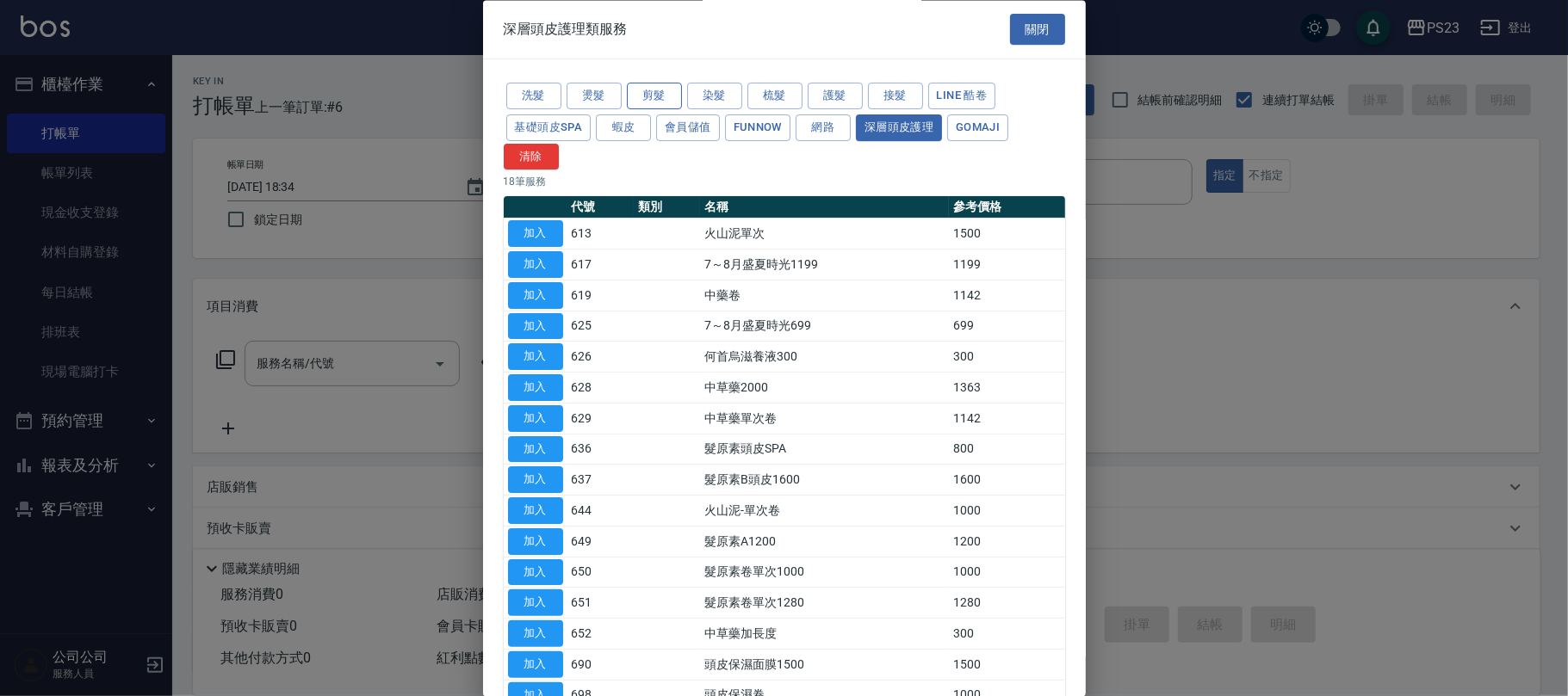
click at [666, 101] on button "剪髮" at bounding box center [655, 97] width 55 height 27
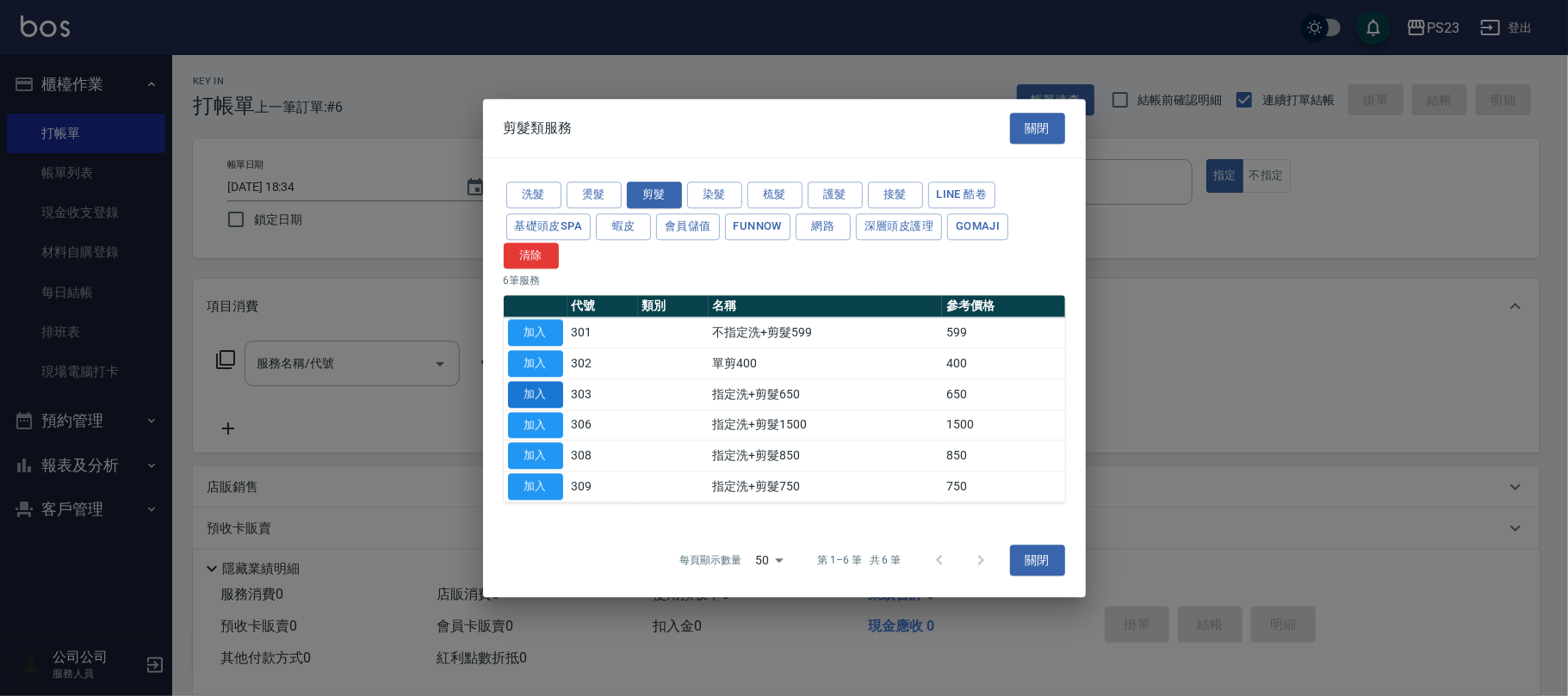
click at [531, 390] on button "加入" at bounding box center [536, 395] width 55 height 27
type input "指定洗+剪髮650(303)"
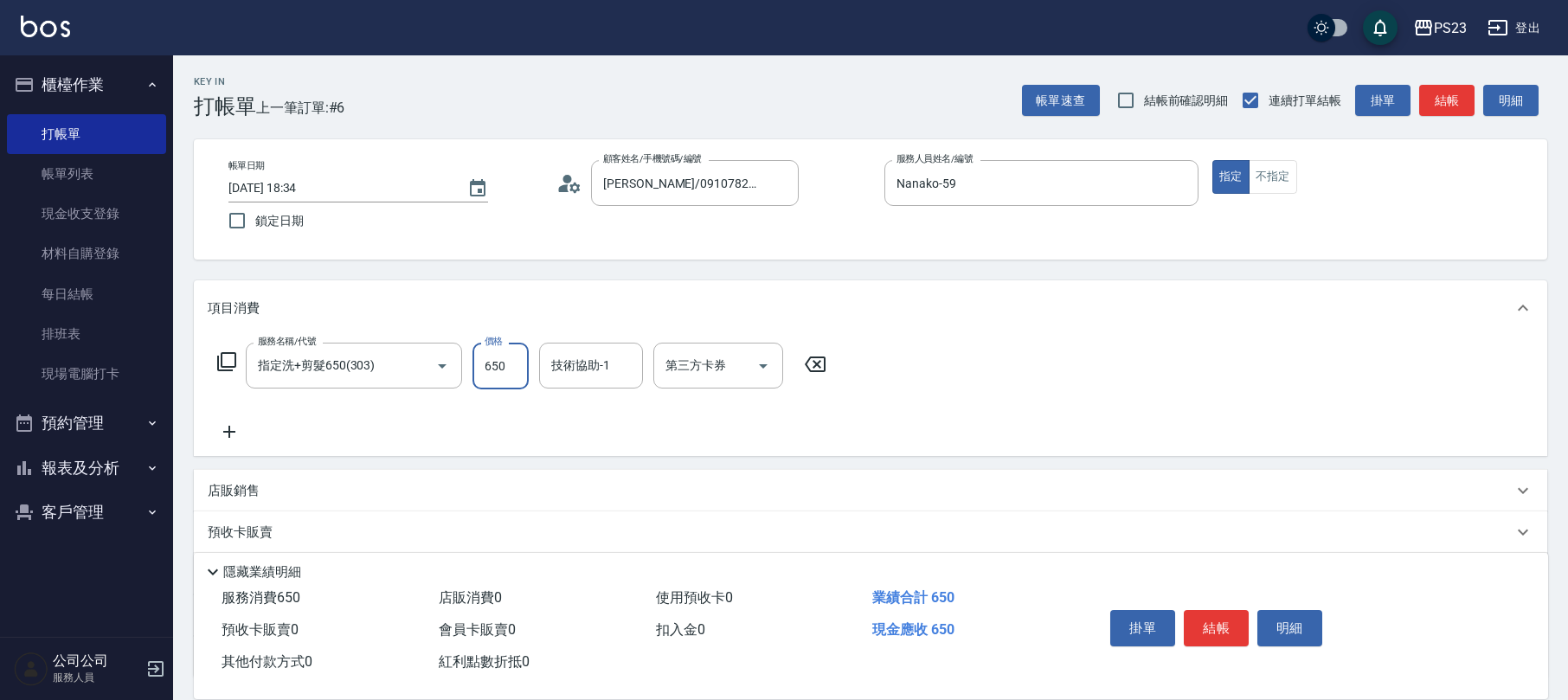
click at [509, 365] on input "650" at bounding box center [501, 366] width 57 height 46
type input "900"
type input "Nanako-59"
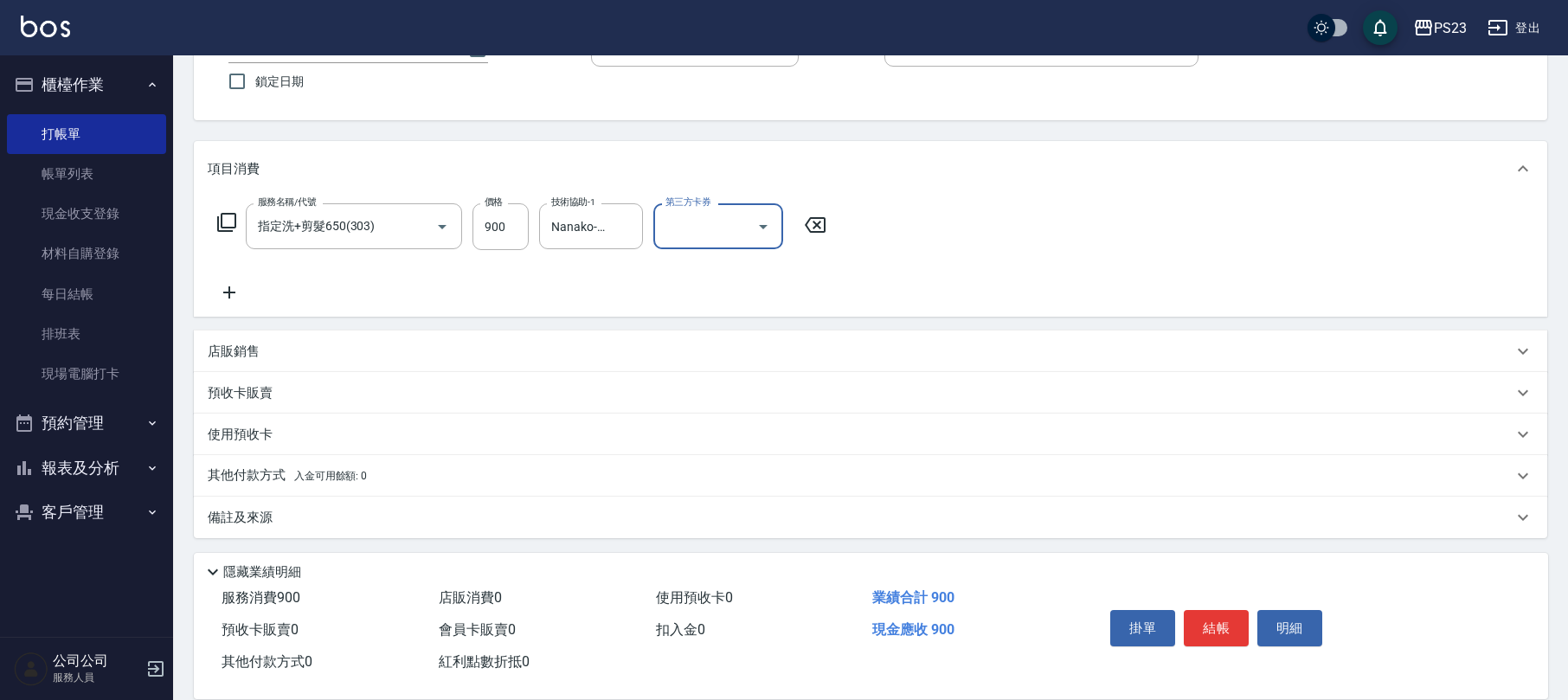
click at [514, 475] on div "其他付款方式 入金可用餘額: 0" at bounding box center [860, 476] width 1306 height 19
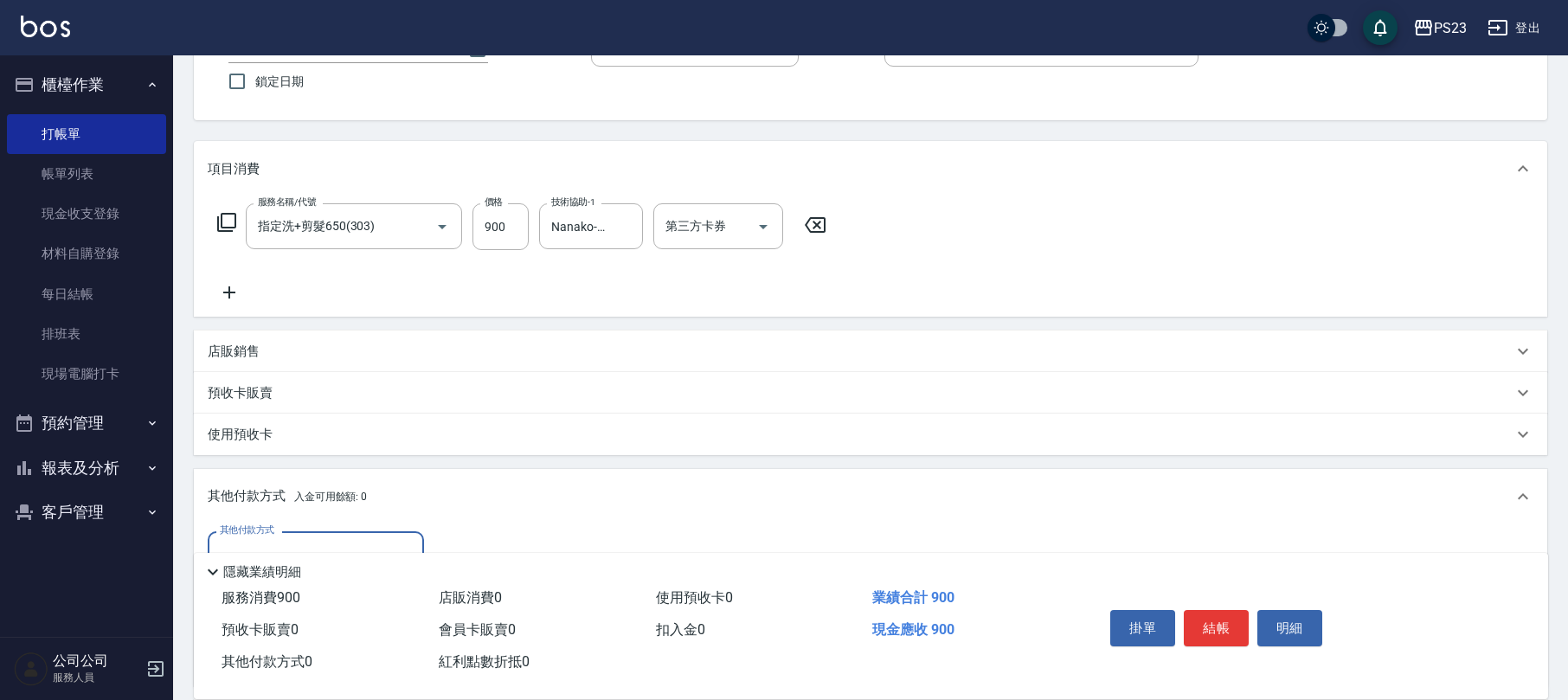
scroll to position [343, 0]
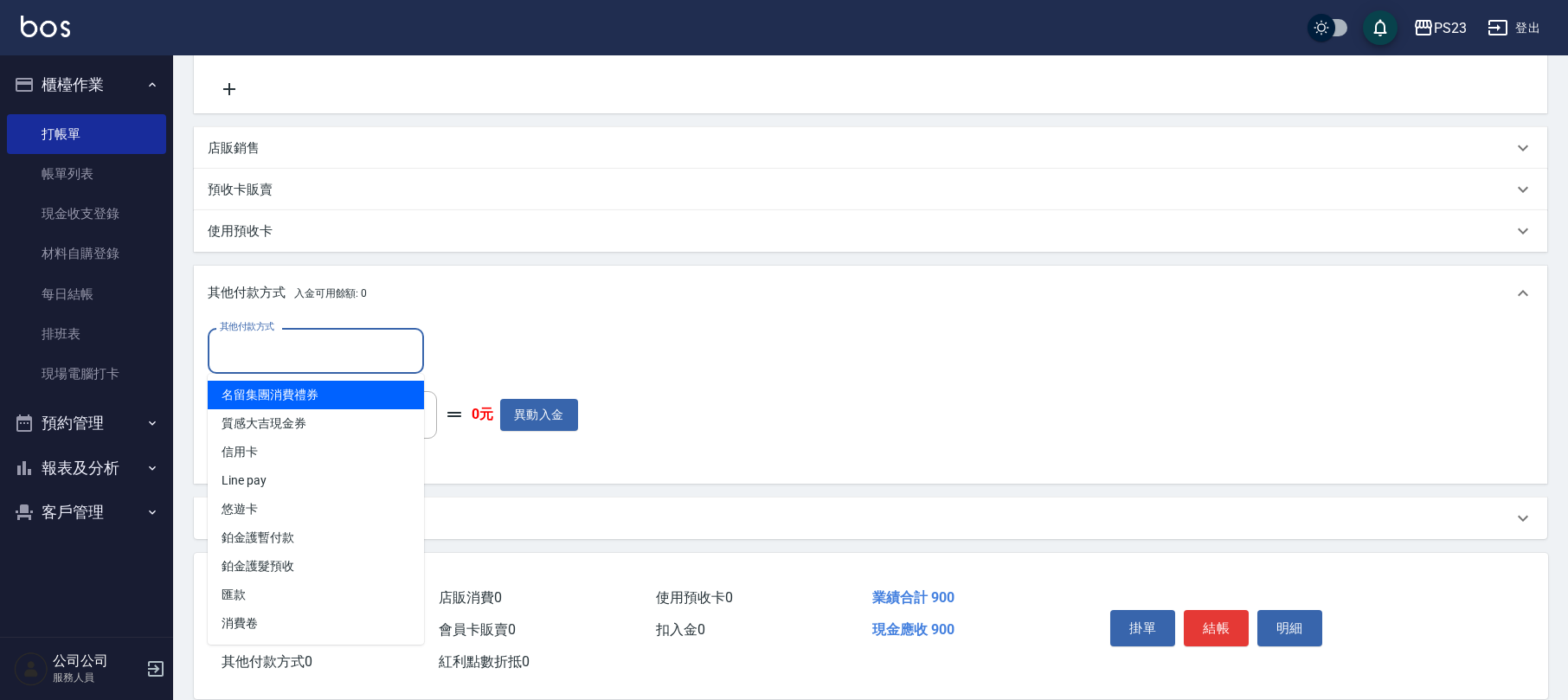
click at [346, 350] on input "其他付款方式" at bounding box center [315, 350] width 201 height 31
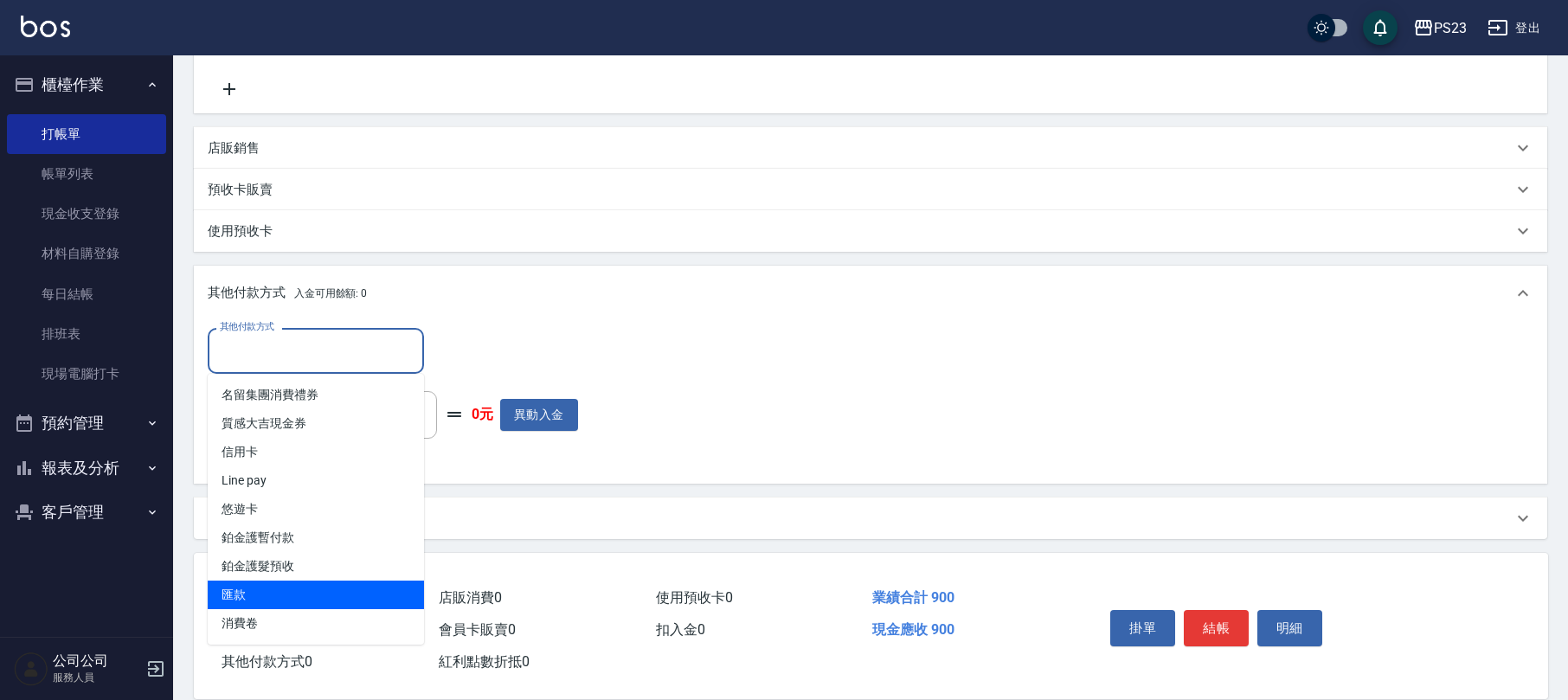
click at [334, 585] on span "匯款" at bounding box center [315, 594] width 216 height 29
type input "匯款"
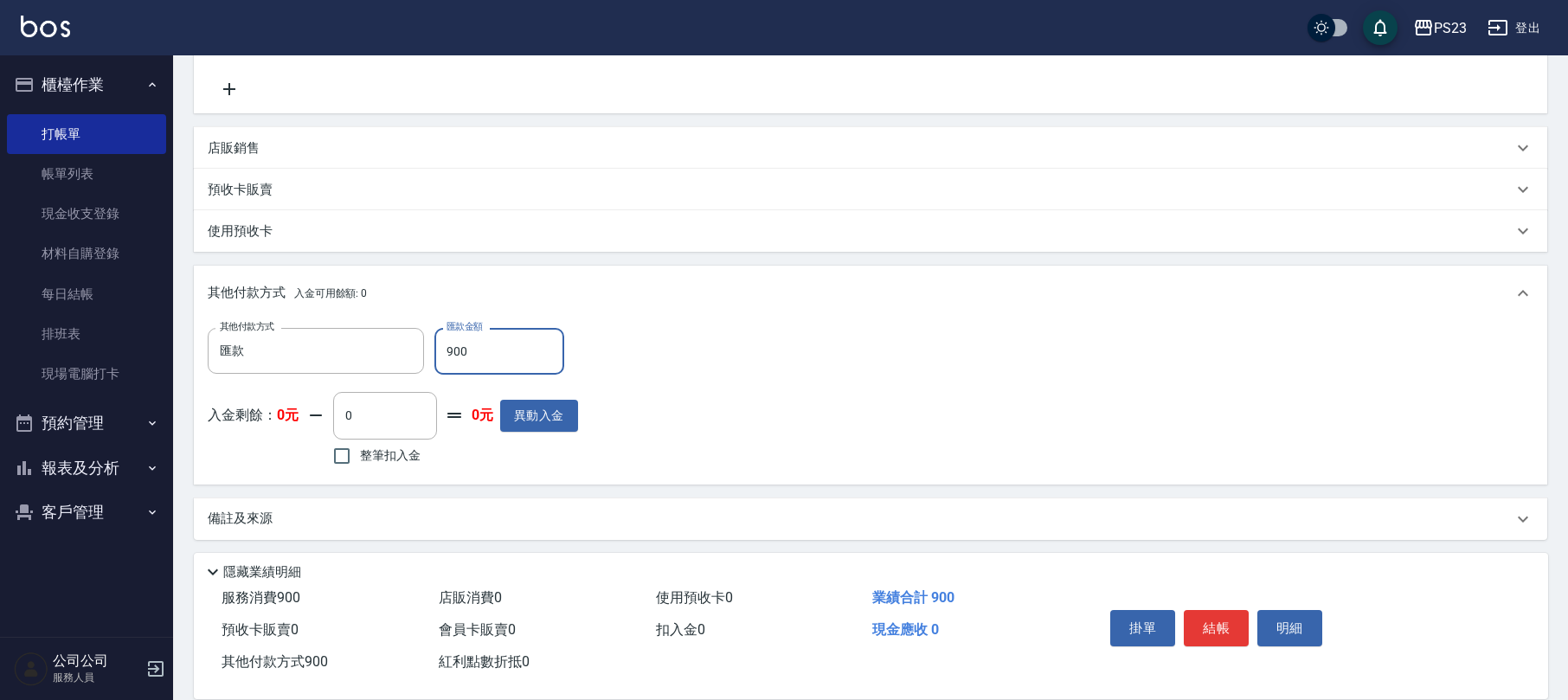
type input "900"
click at [1218, 625] on button "結帳" at bounding box center [1217, 628] width 65 height 36
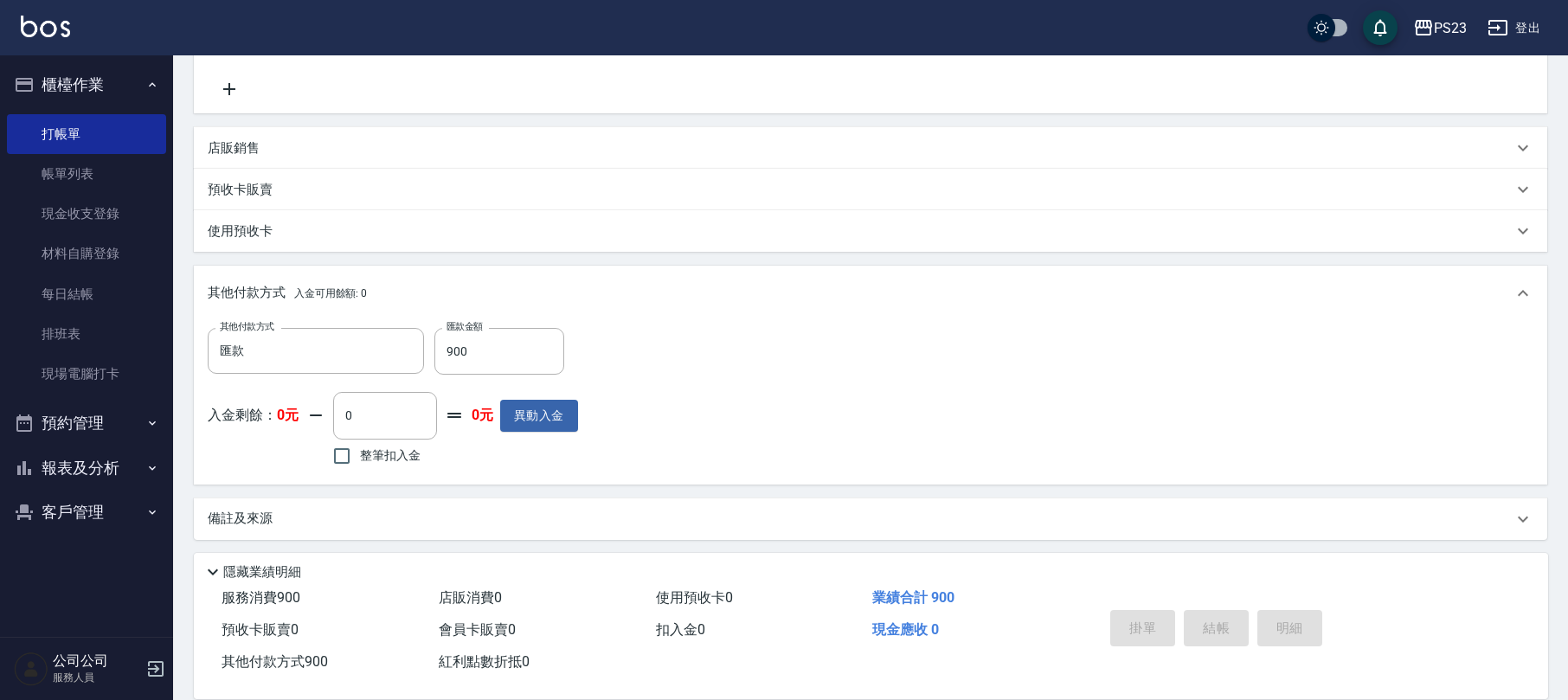
type input "[DATE] 18:37"
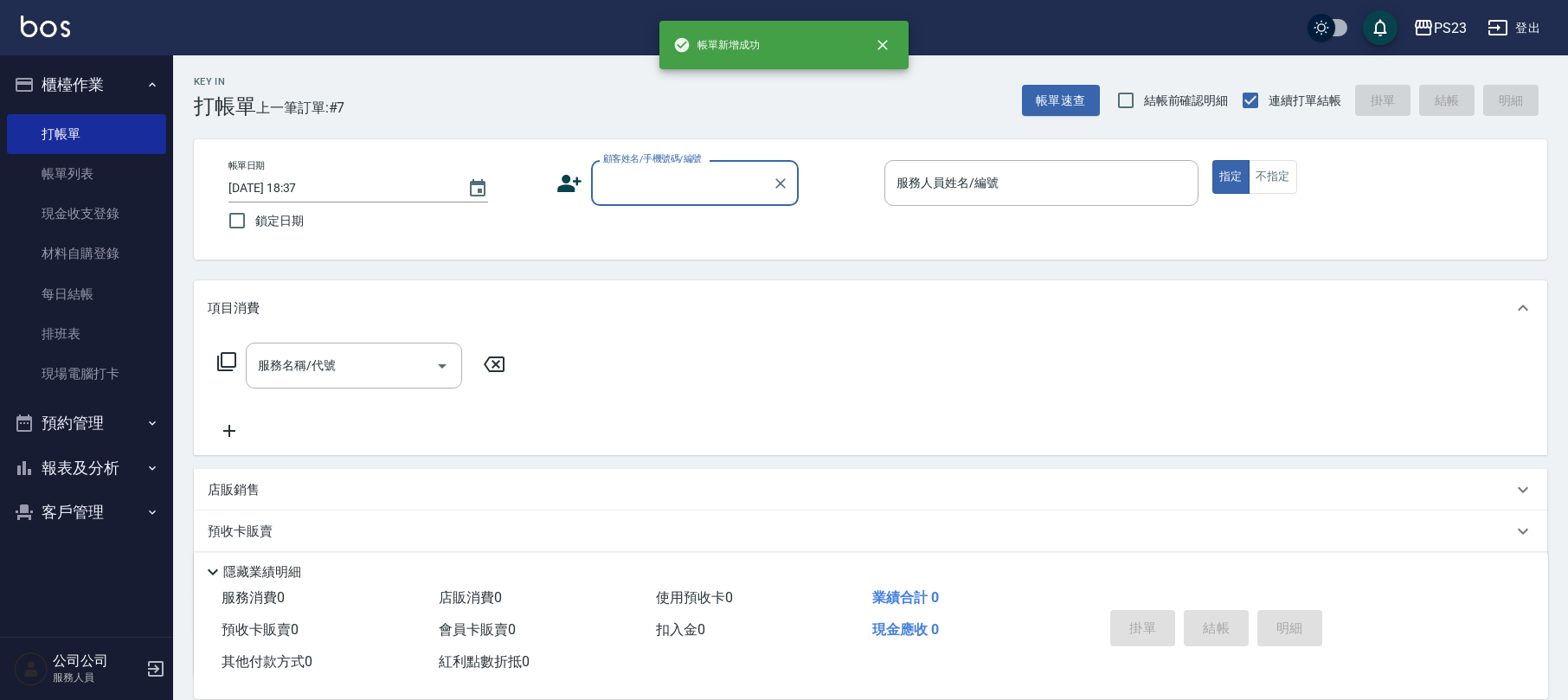
scroll to position [0, 0]
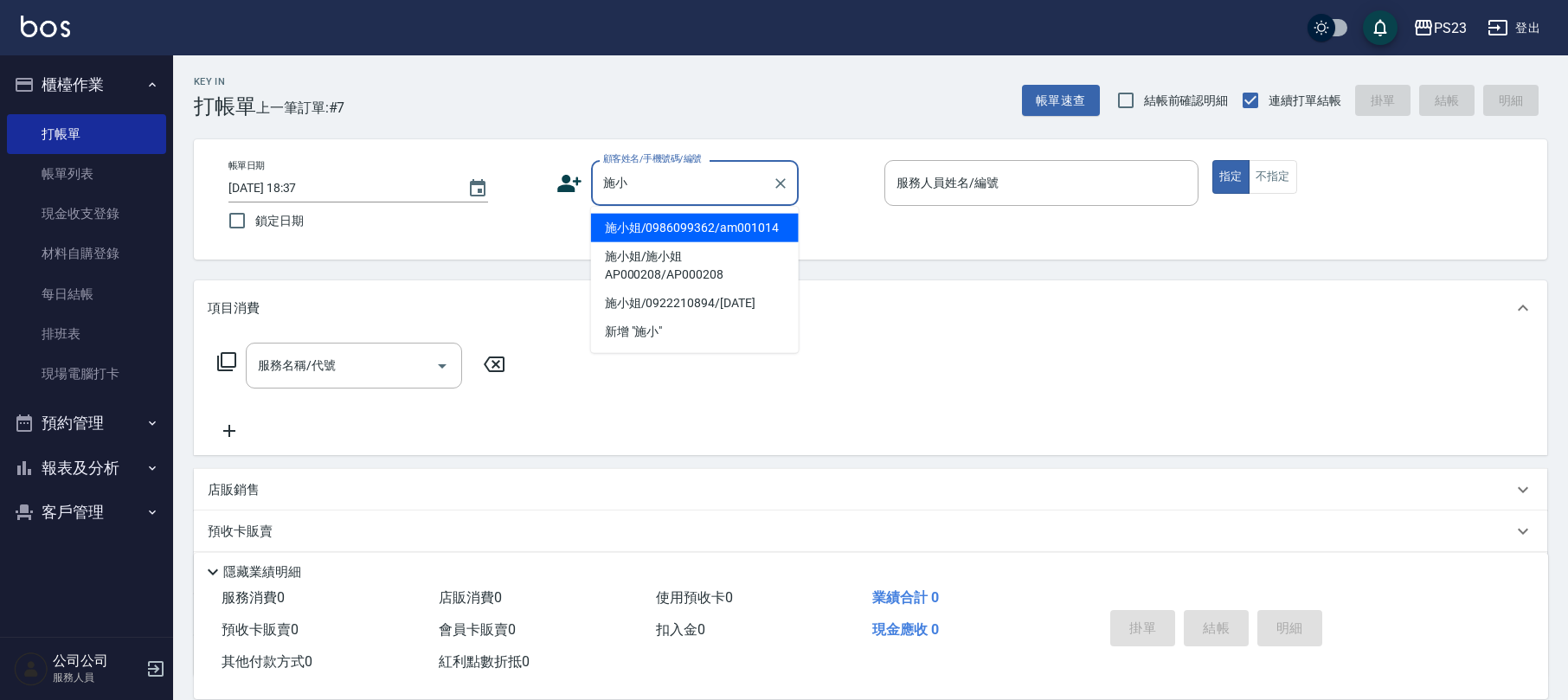
click at [676, 214] on li "施小姐/0986099362/am001014" at bounding box center [695, 228] width 208 height 29
type input "施小姐/0986099362/am001014"
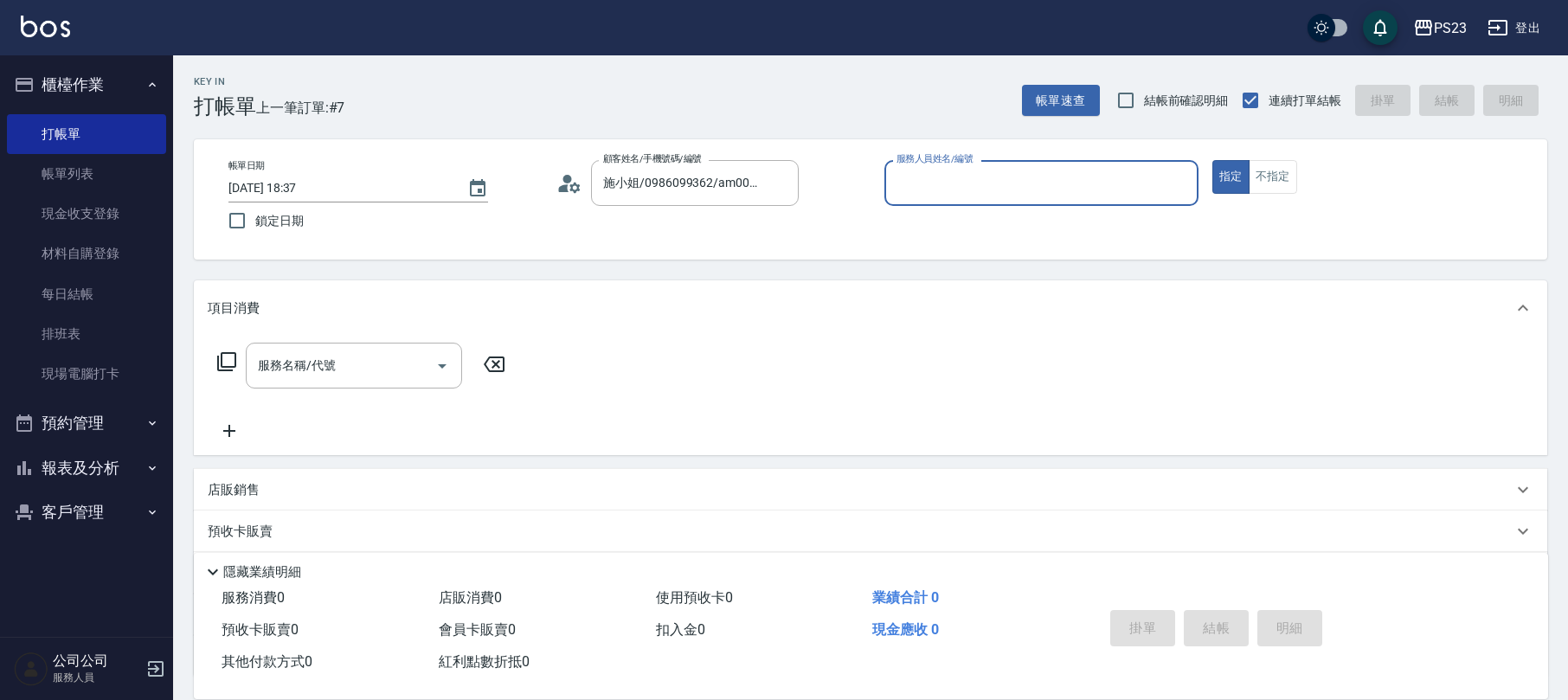
type input "[PERSON_NAME]-10"
click at [229, 355] on icon at bounding box center [226, 362] width 20 height 20
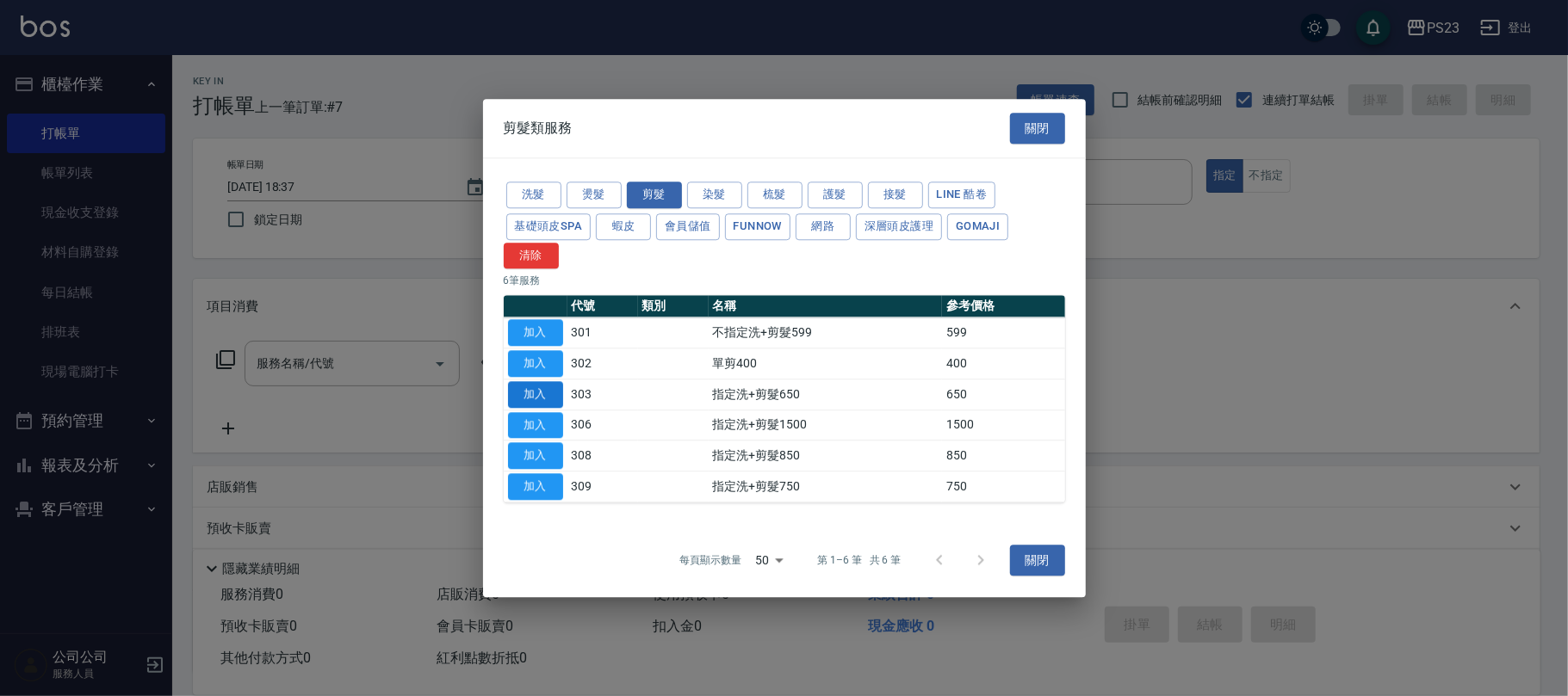
click at [532, 390] on button "加入" at bounding box center [536, 395] width 55 height 27
type input "指定洗+剪髮650(303)"
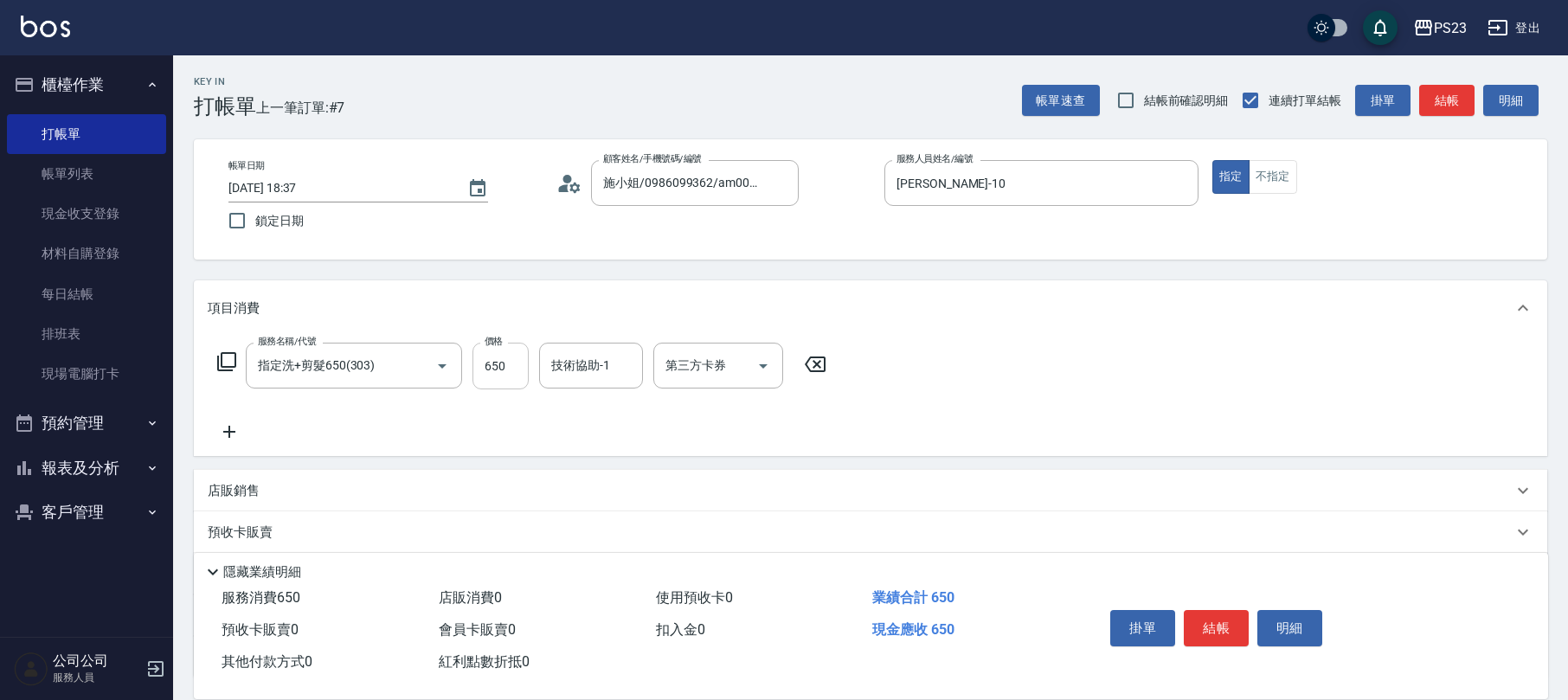
click at [507, 375] on input "650" at bounding box center [501, 366] width 57 height 46
type input "850"
type input "[PERSON_NAME]-10"
click at [1213, 624] on button "結帳" at bounding box center [1217, 628] width 65 height 36
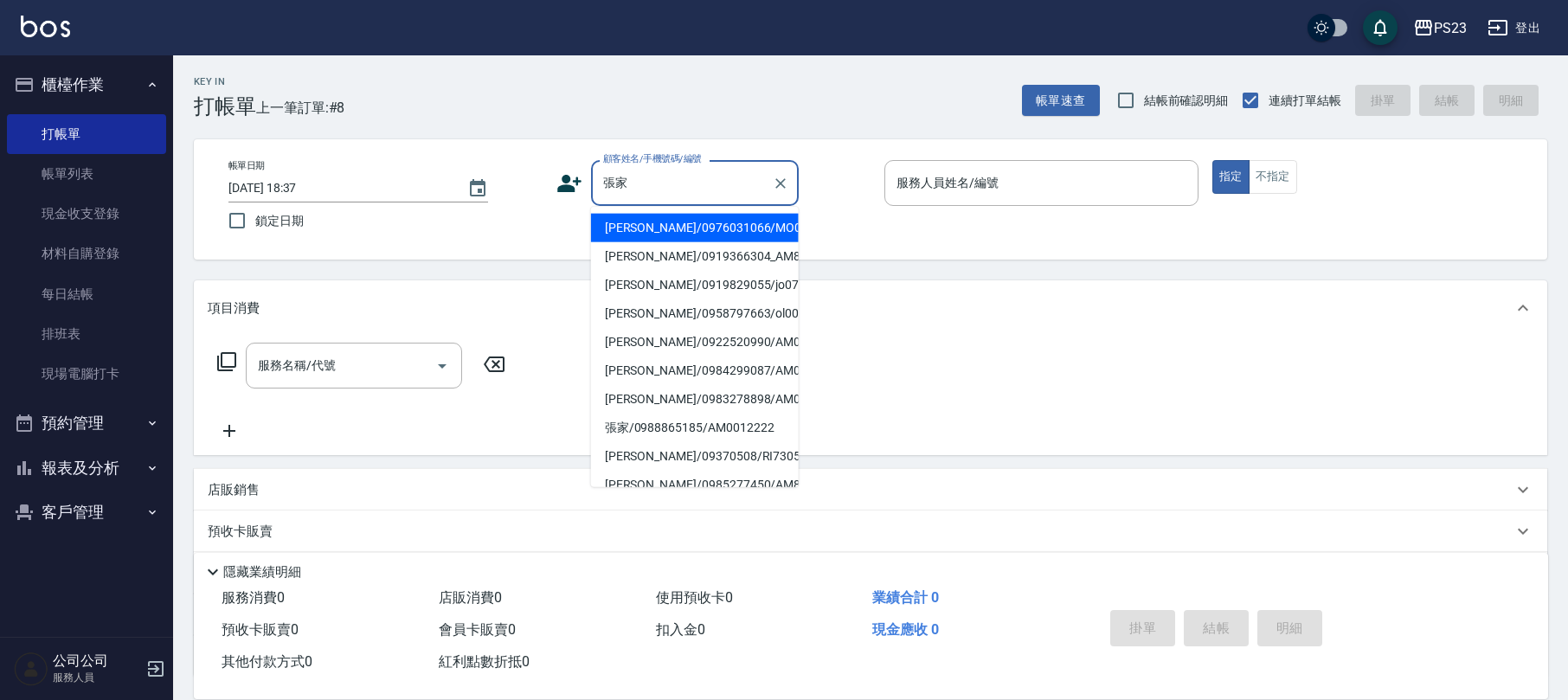
click at [687, 230] on li "[PERSON_NAME]/0976031066/MO00312" at bounding box center [695, 228] width 208 height 29
type input "[PERSON_NAME]/0976031066/MO00312"
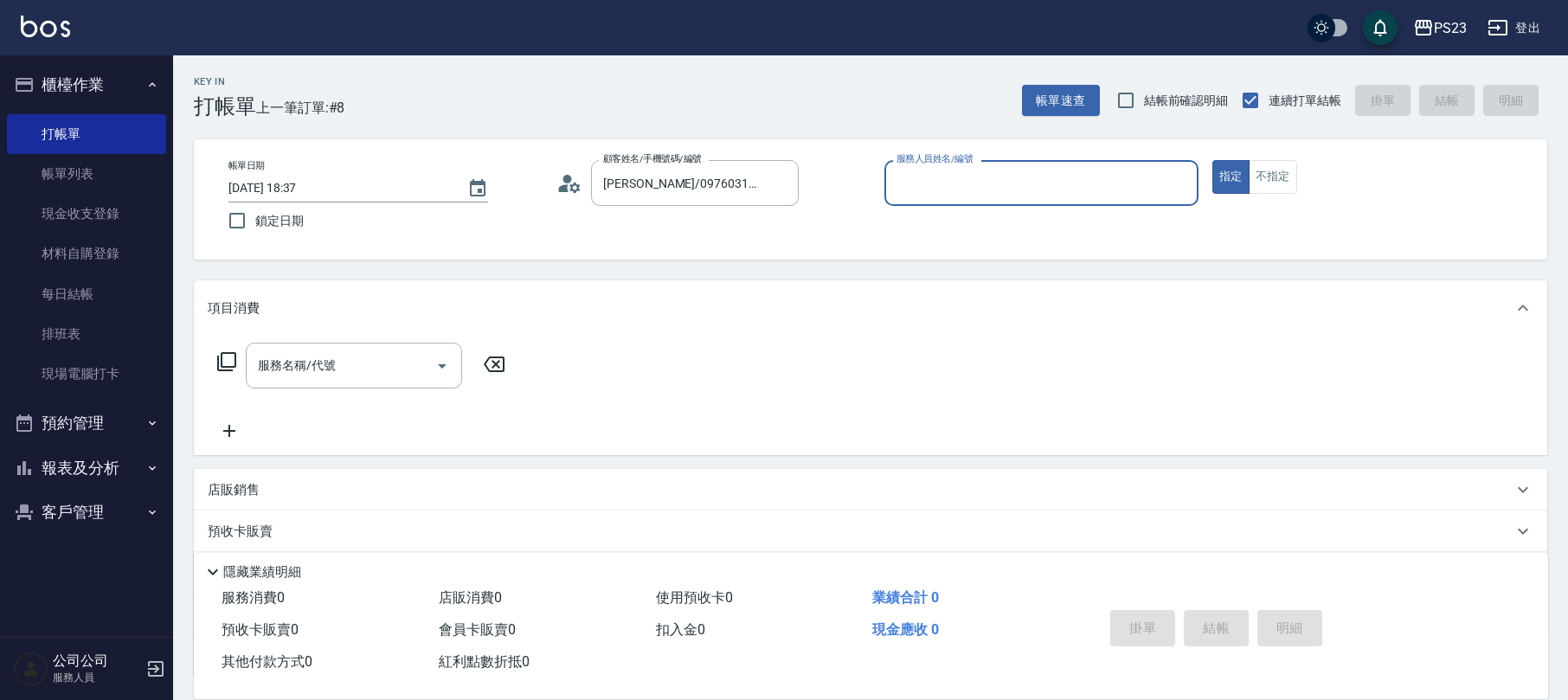
type input "[PERSON_NAME]-0"
click at [776, 173] on button "Clear" at bounding box center [781, 184] width 24 height 24
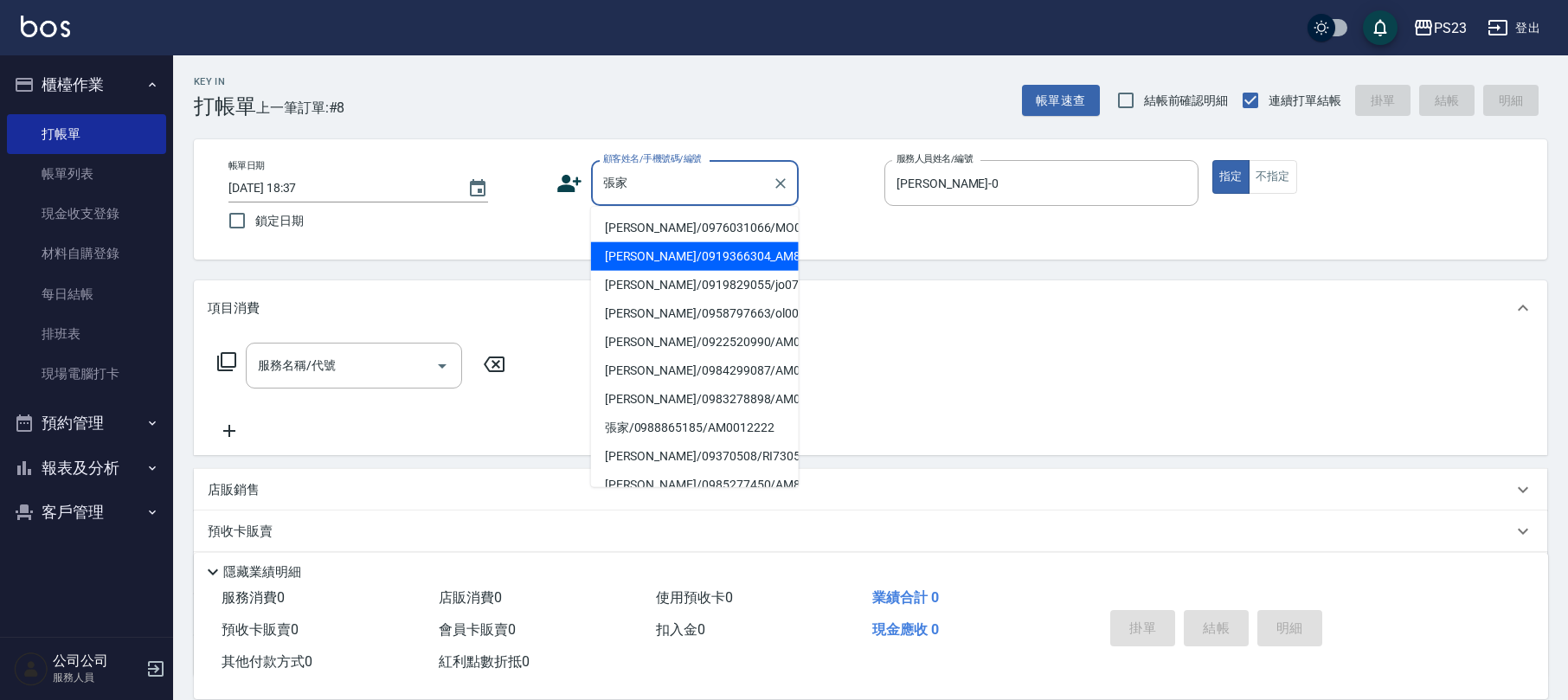
click at [710, 271] on li "[PERSON_NAME]/0919366304_AM800305_[PERSON_NAME]/AM800305" at bounding box center [695, 256] width 208 height 29
type input "[PERSON_NAME]/0919366304_AM800305_[PERSON_NAME]/AM800305"
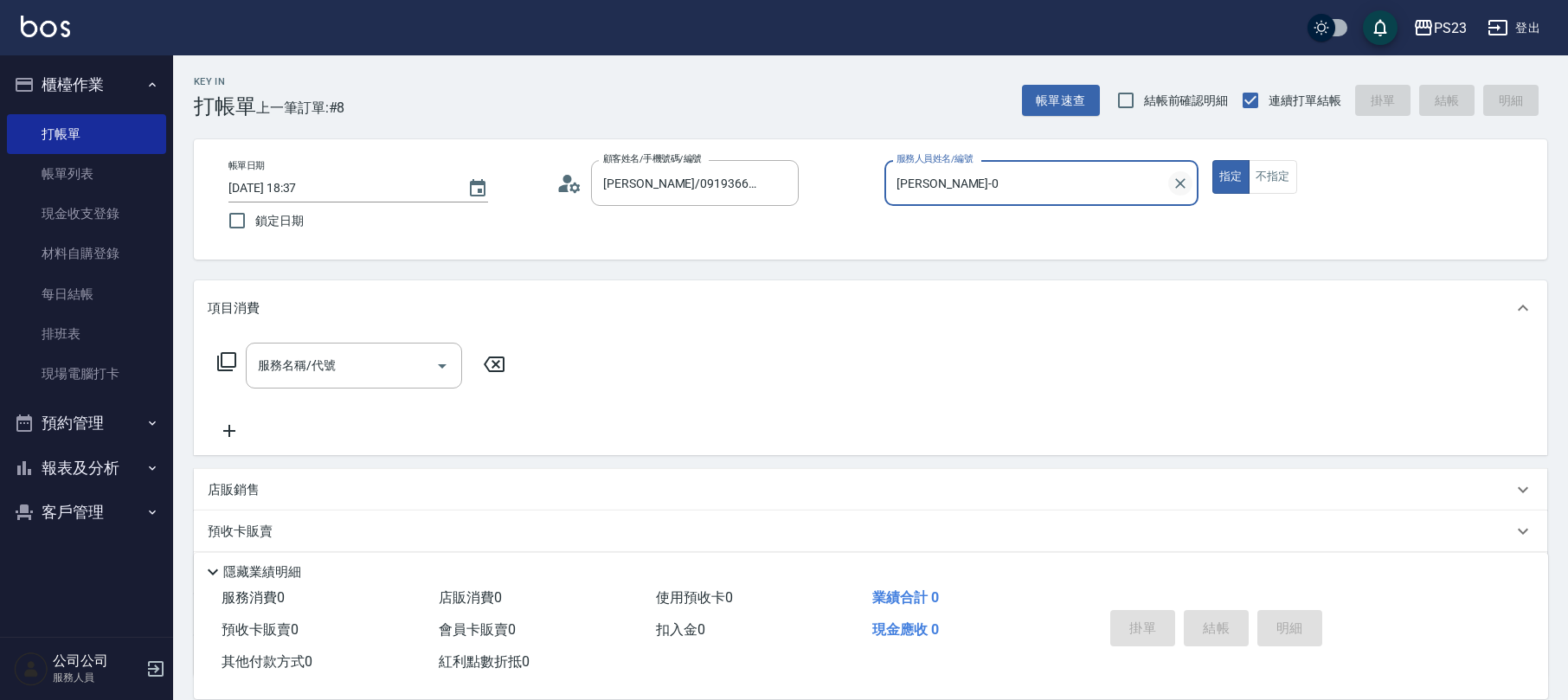
click at [1189, 175] on icon "Clear" at bounding box center [1180, 184] width 18 height 18
click at [566, 177] on circle at bounding box center [567, 179] width 8 height 8
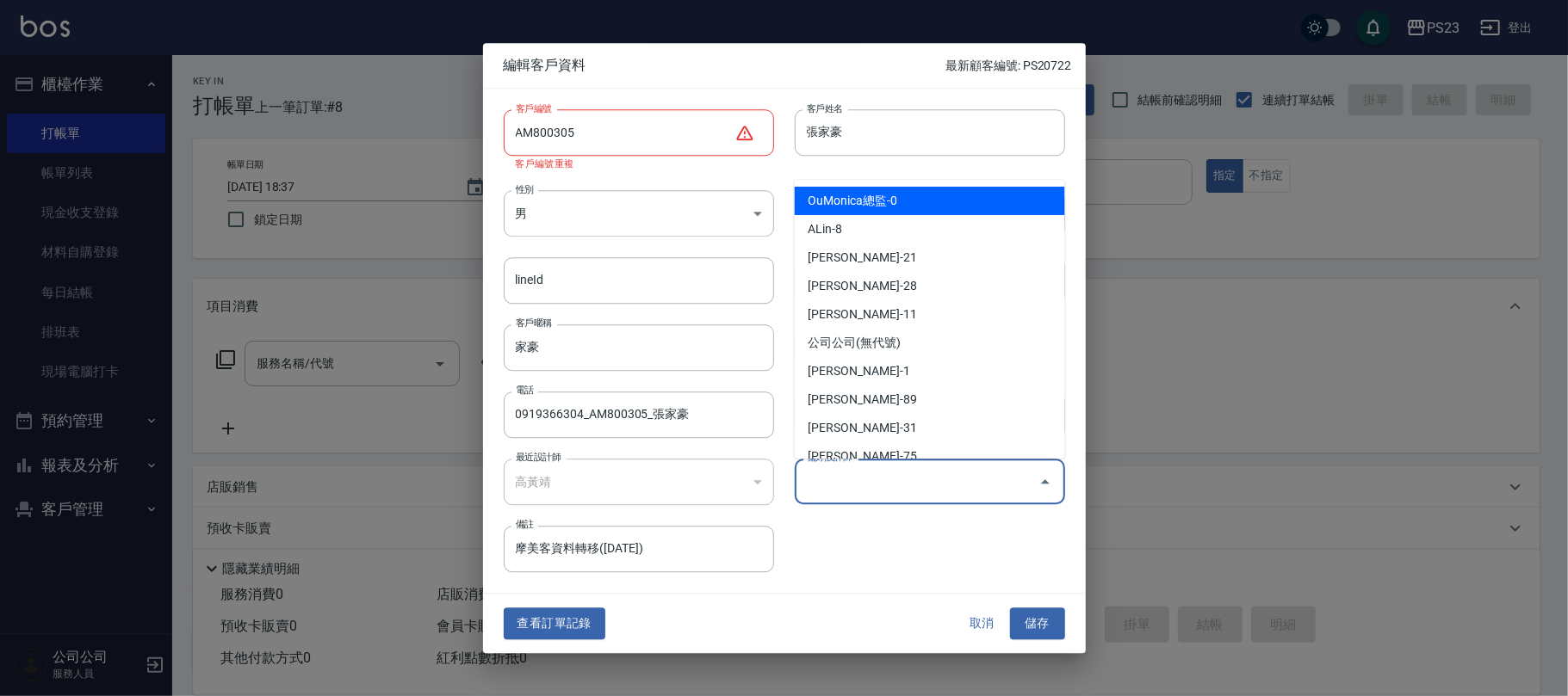
click at [933, 493] on input "偏好設計師" at bounding box center [917, 481] width 229 height 30
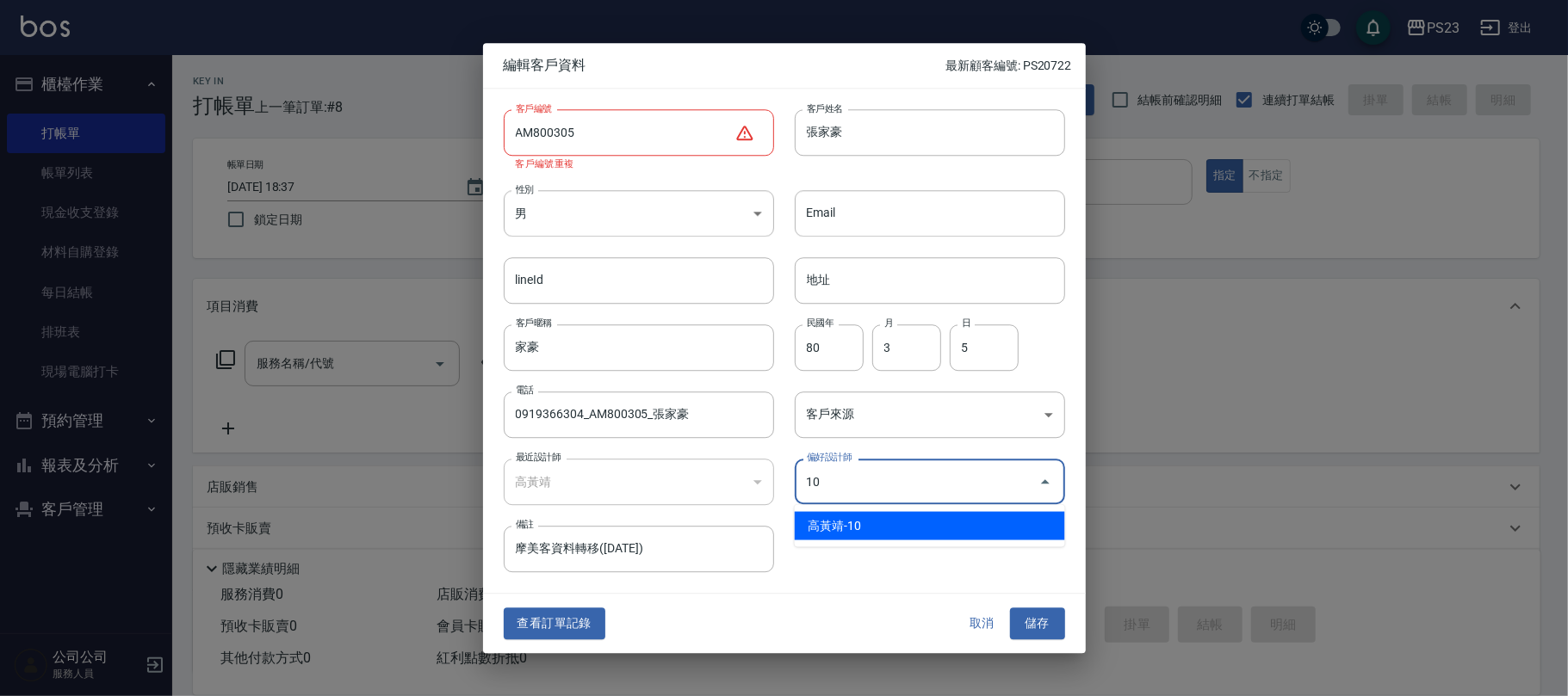
click at [928, 532] on li "高黃靖-10" at bounding box center [930, 525] width 270 height 29
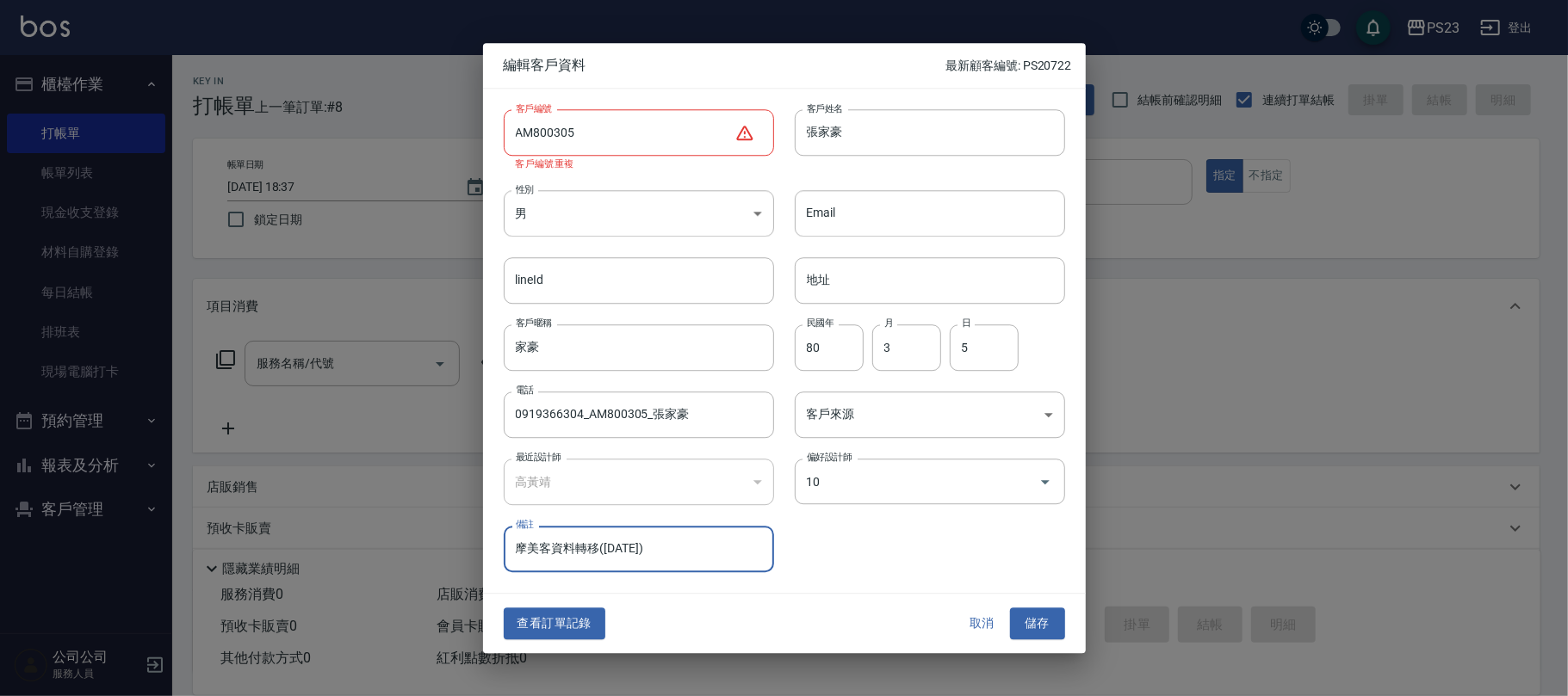
type input "高黃靖"
click at [1031, 619] on button "儲存" at bounding box center [1038, 624] width 55 height 32
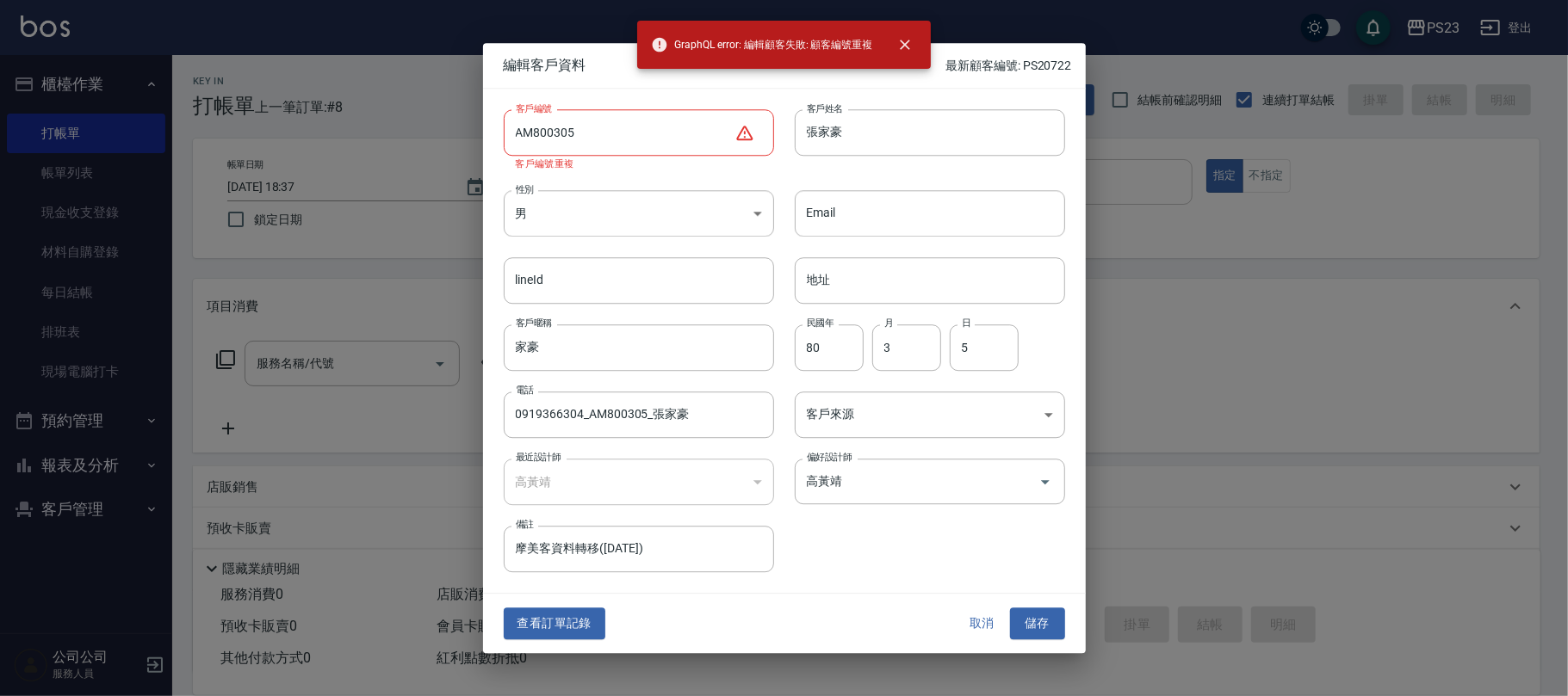
drag, startPoint x: 613, startPoint y: 127, endPoint x: 641, endPoint y: 127, distance: 28.0
click at [616, 124] on input "AM800305" at bounding box center [619, 133] width 231 height 46
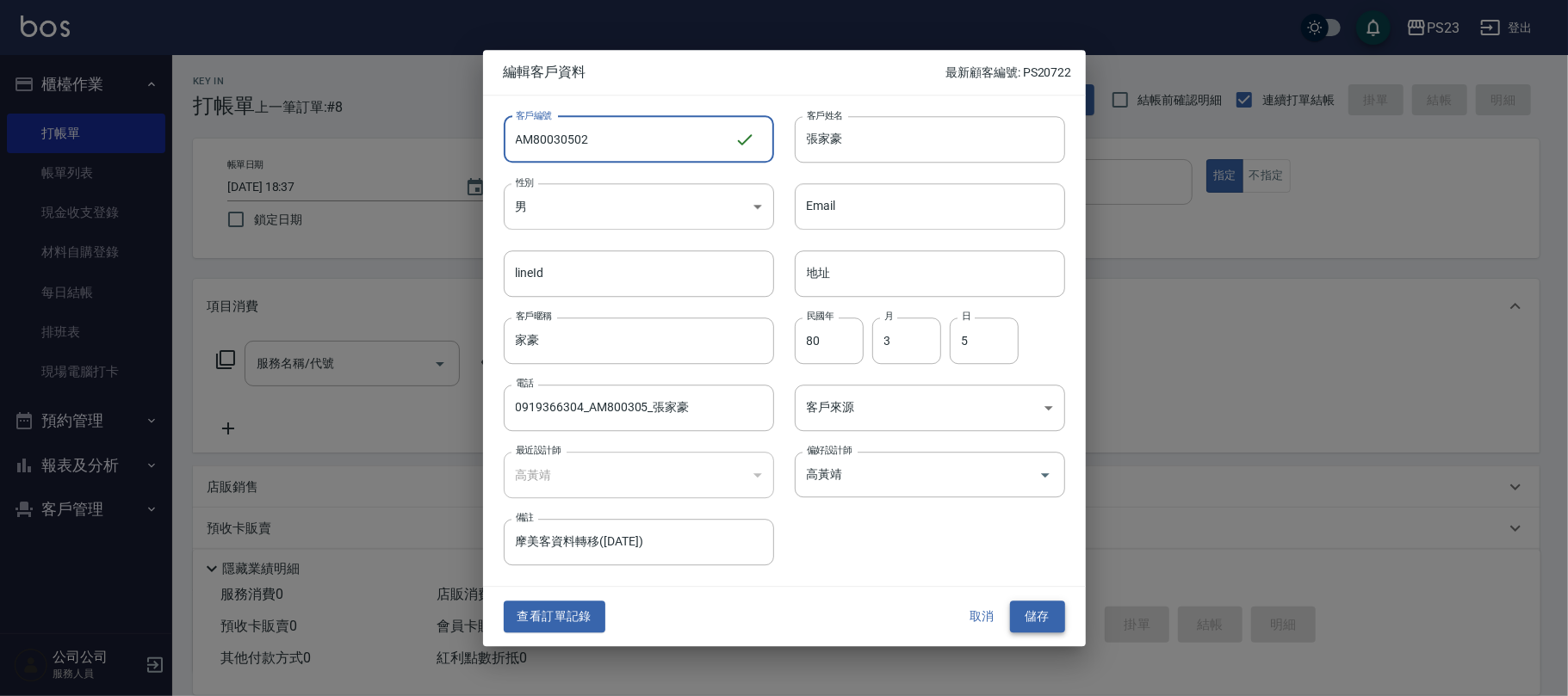
type input "AM80030502"
click at [1034, 617] on button "儲存" at bounding box center [1038, 617] width 55 height 32
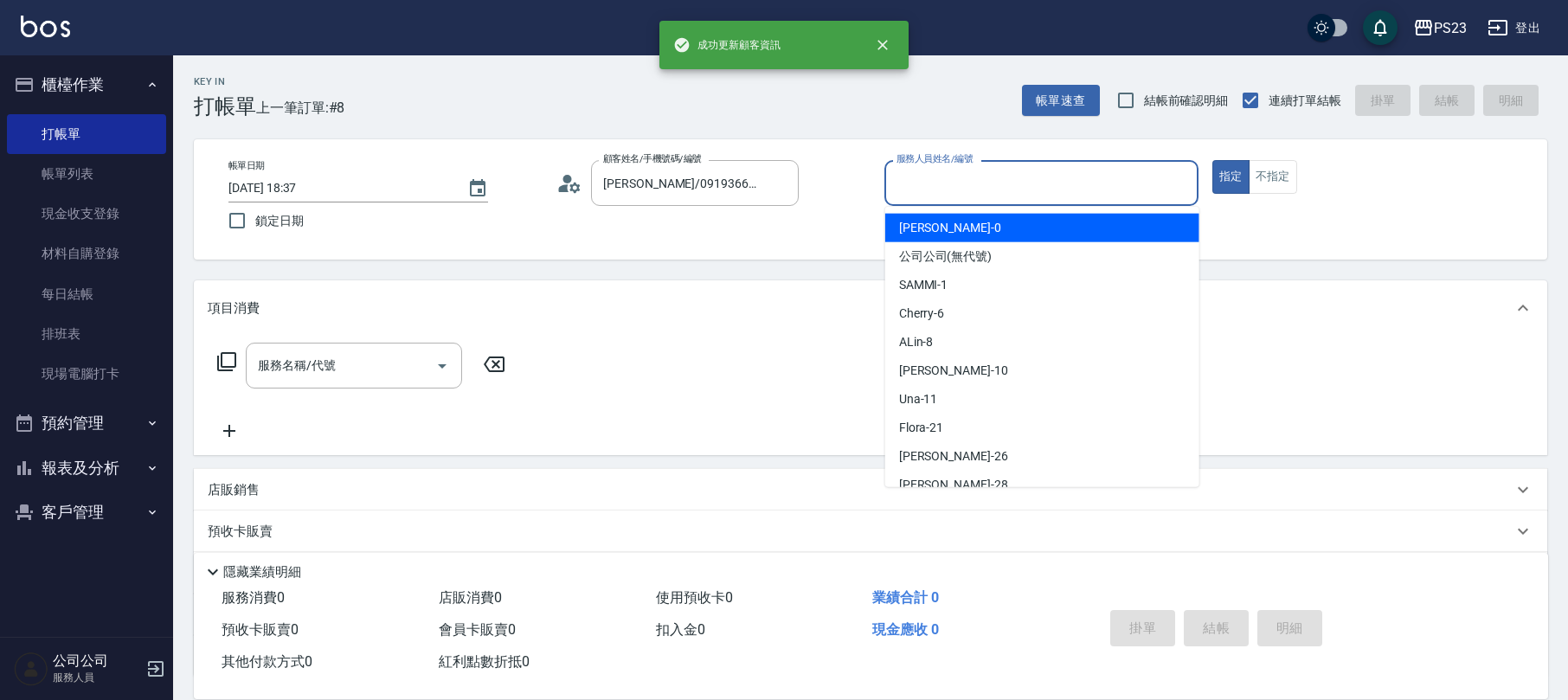
click at [966, 173] on input "服務人員姓名/編號" at bounding box center [1041, 183] width 299 height 31
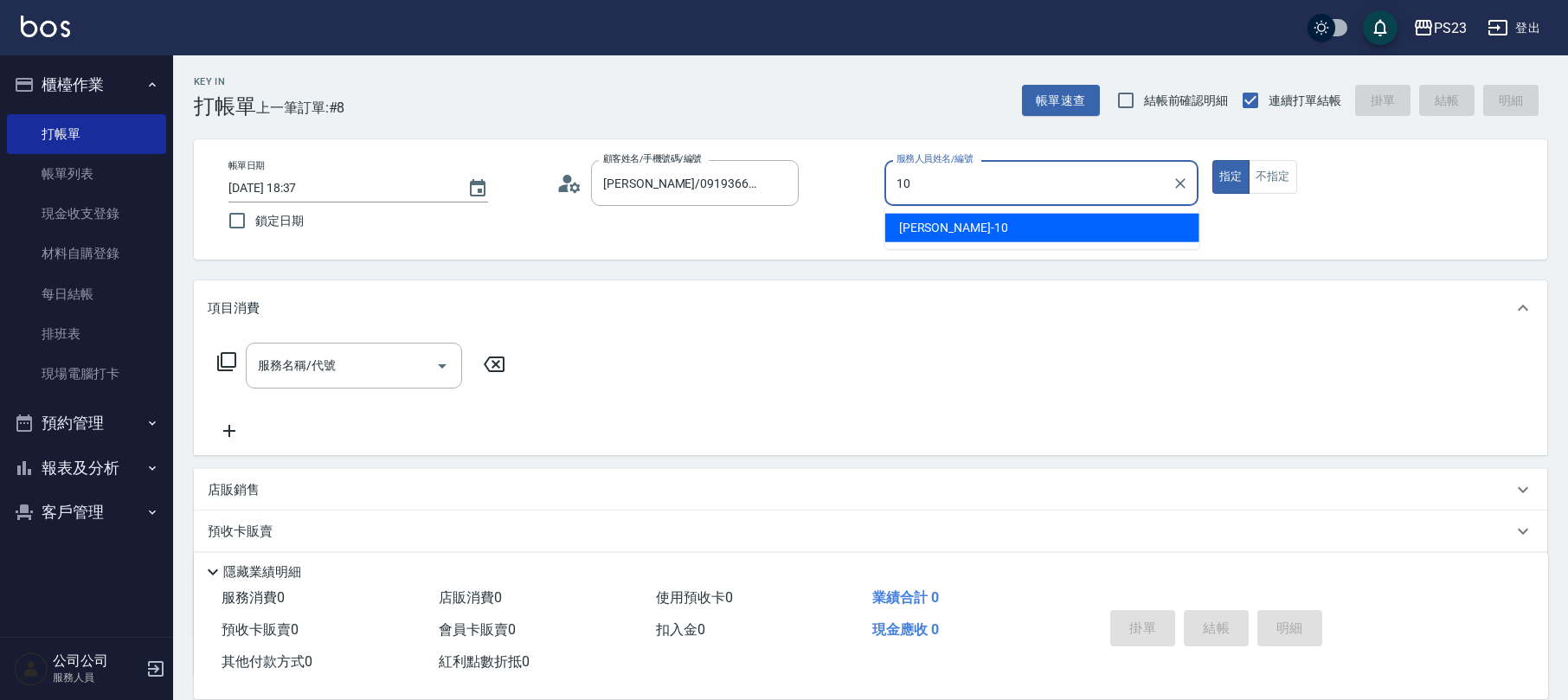
type input "[PERSON_NAME]-10"
type button "true"
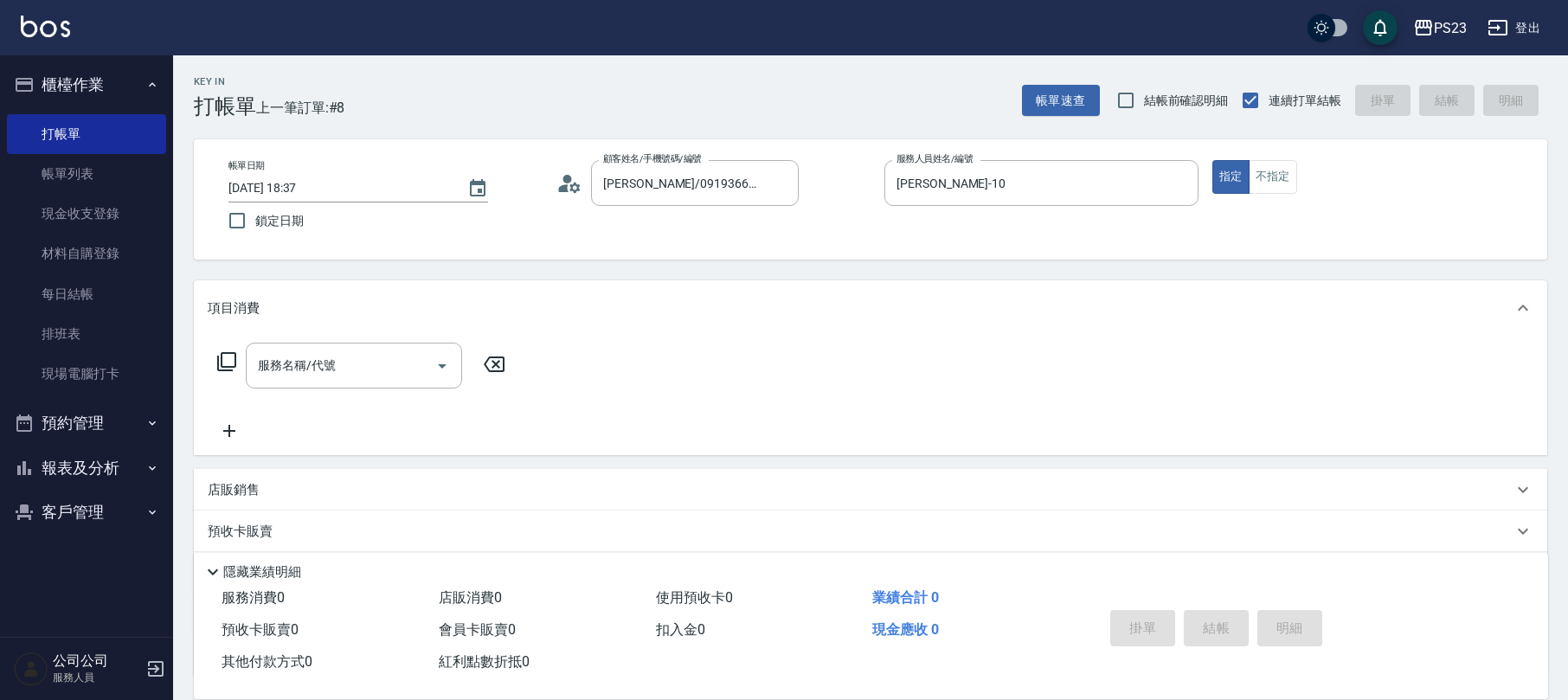
click at [228, 345] on div "服務名稱/代號 服務名稱/代號" at bounding box center [362, 365] width 308 height 45
click at [210, 365] on div "服務名稱/代號 服務名稱/代號" at bounding box center [362, 365] width 308 height 45
click at [226, 363] on icon at bounding box center [226, 362] width 20 height 20
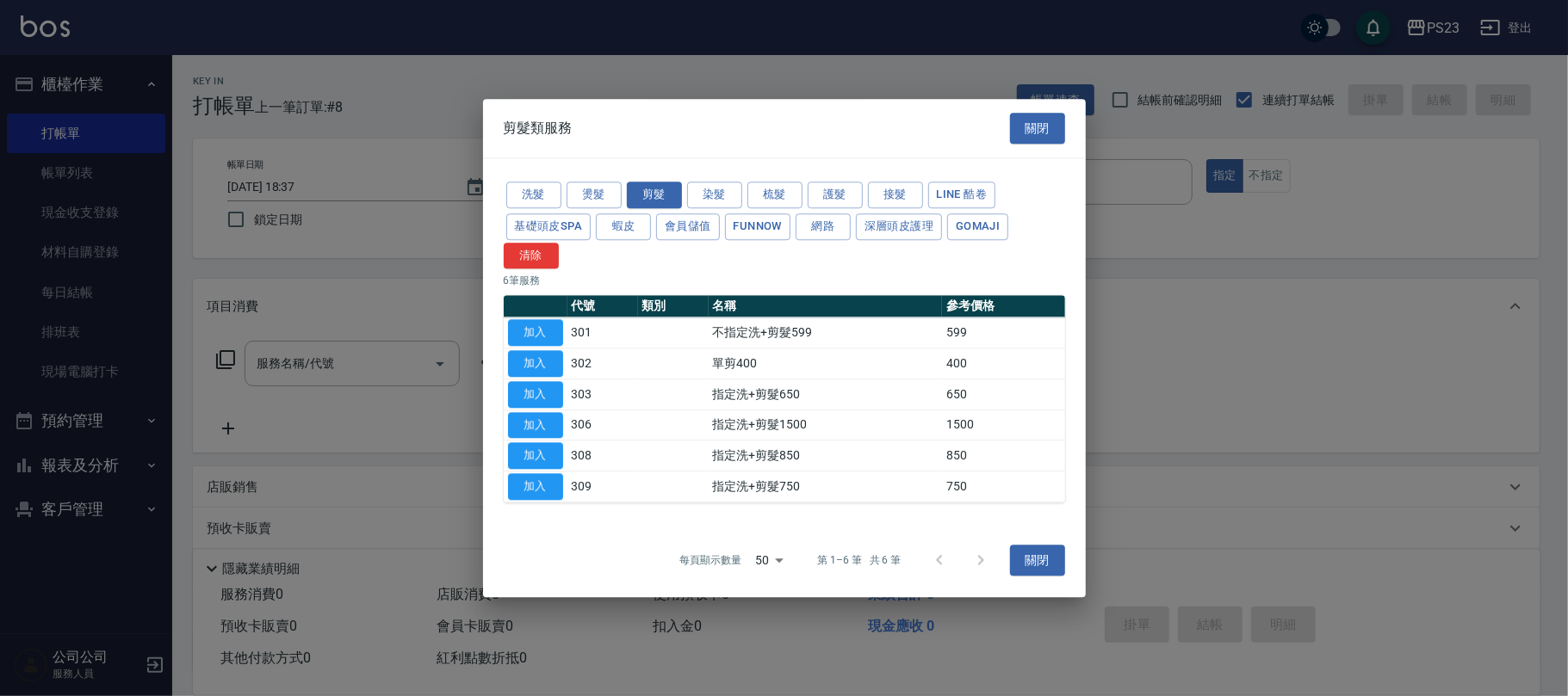
click at [567, 401] on td "303" at bounding box center [602, 395] width 71 height 31
click at [511, 393] on button "加入" at bounding box center [536, 395] width 55 height 27
type input "指定洗+剪髮650(303)"
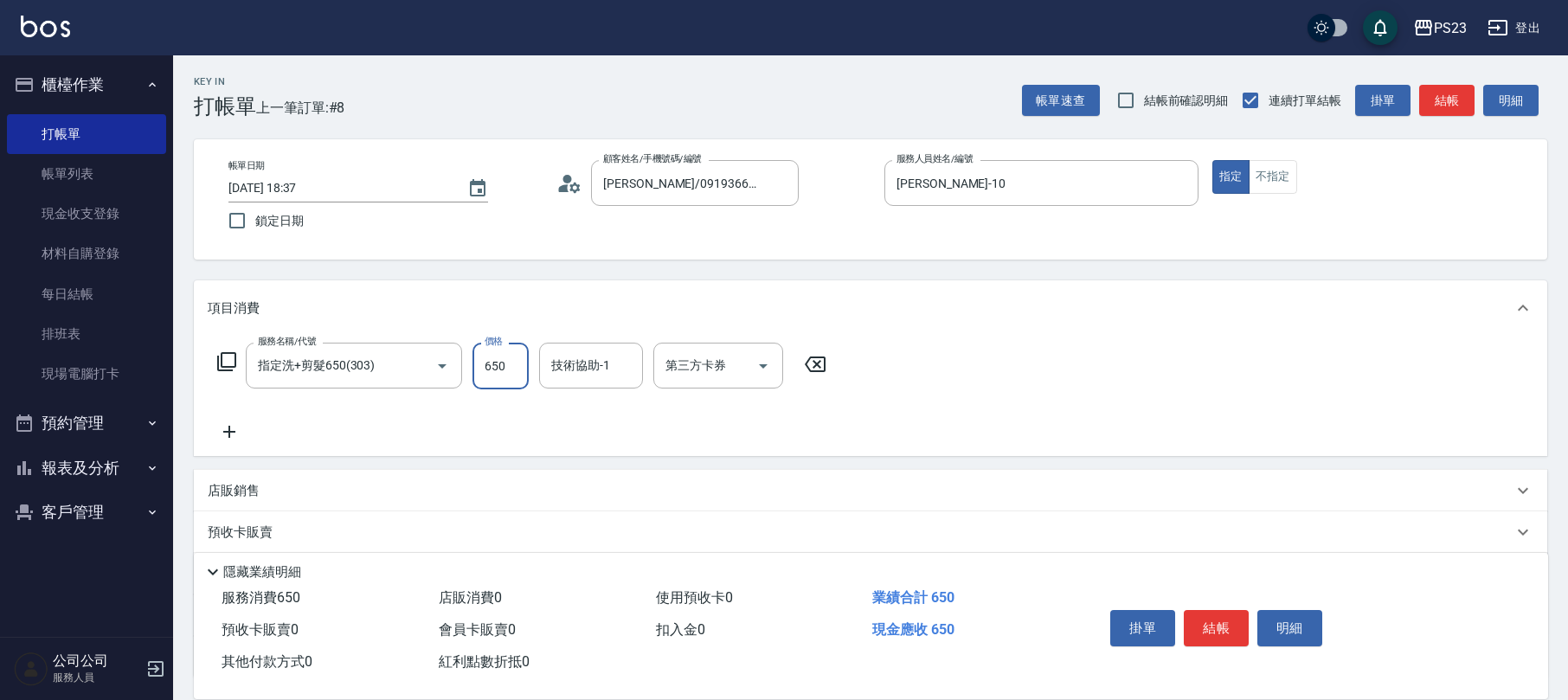
click at [520, 377] on input "650" at bounding box center [501, 366] width 57 height 46
type input "1000"
type input "8"
type input "[PERSON_NAME]-10"
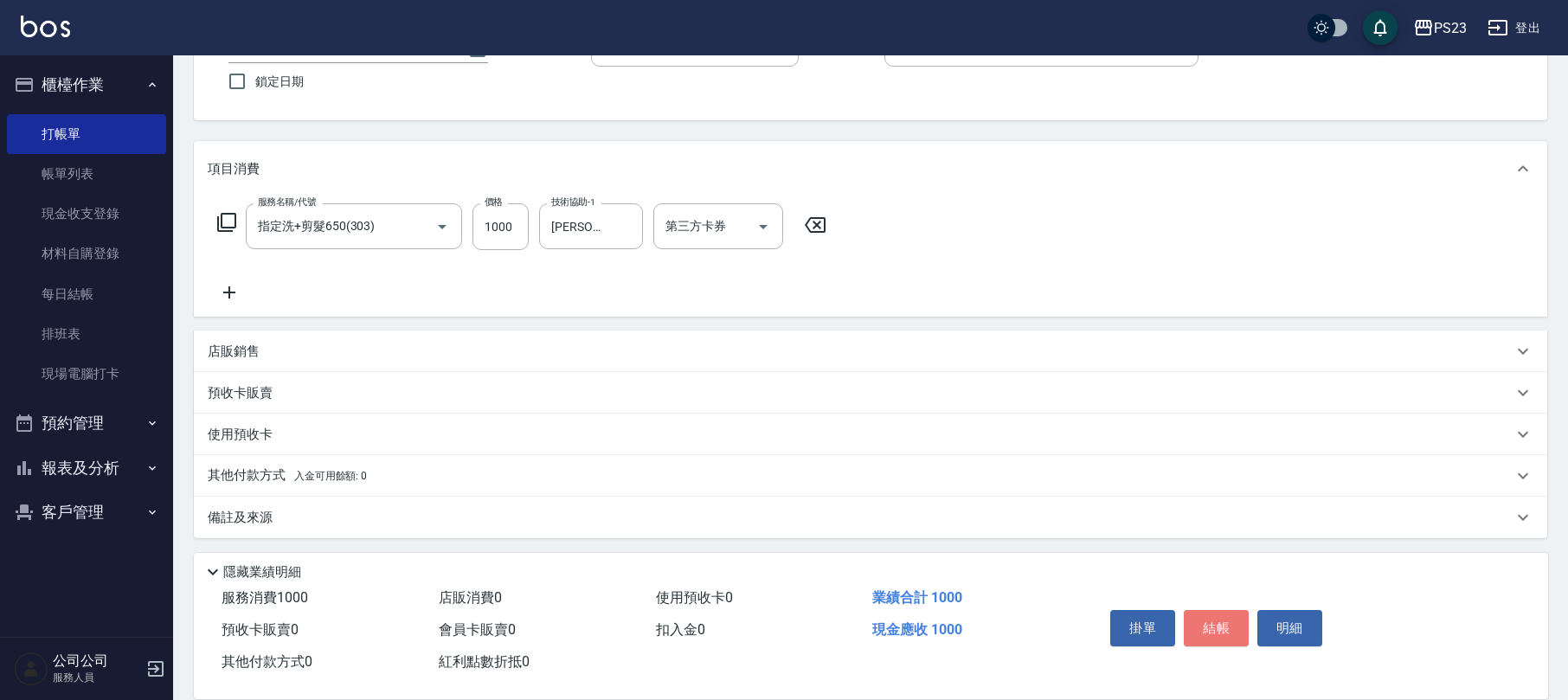
click at [1205, 615] on button "結帳" at bounding box center [1217, 628] width 65 height 36
type input "[DATE] 18:38"
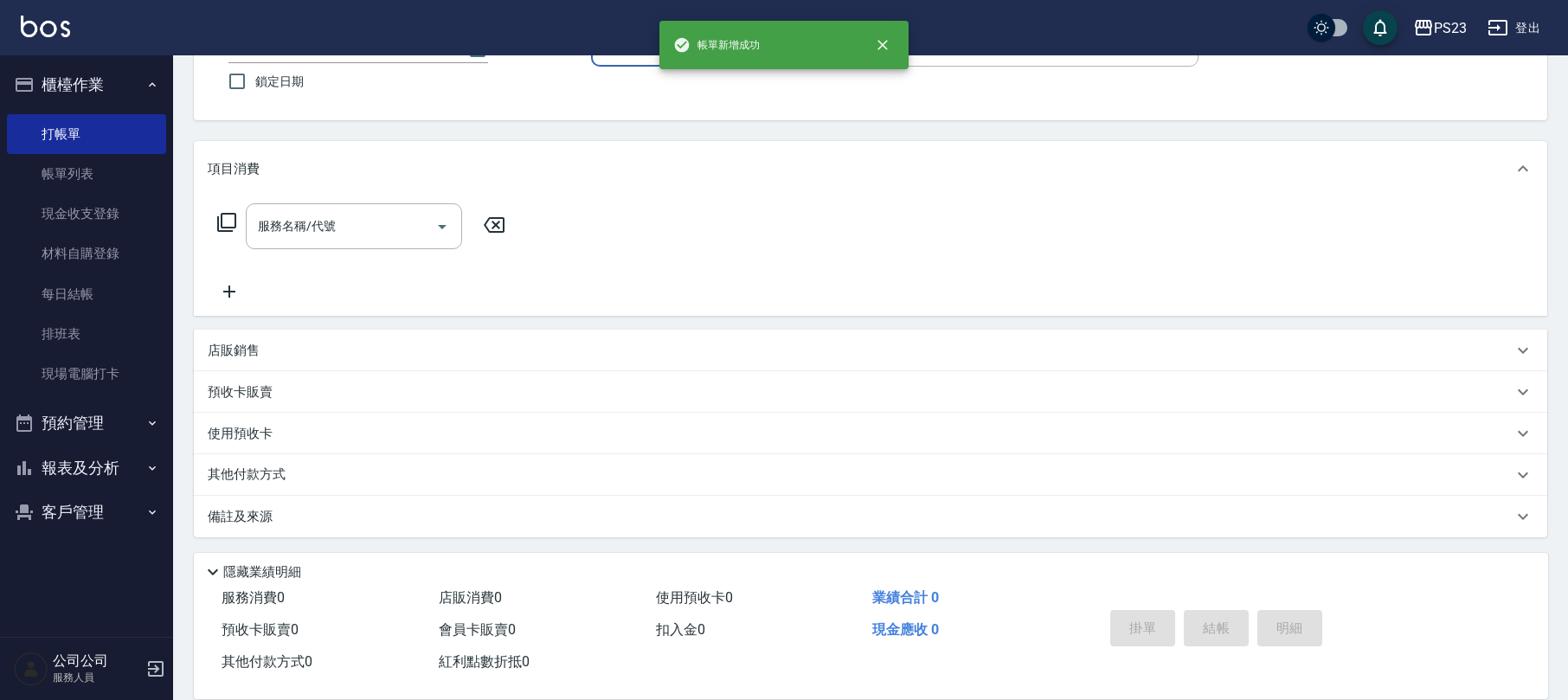
scroll to position [0, 0]
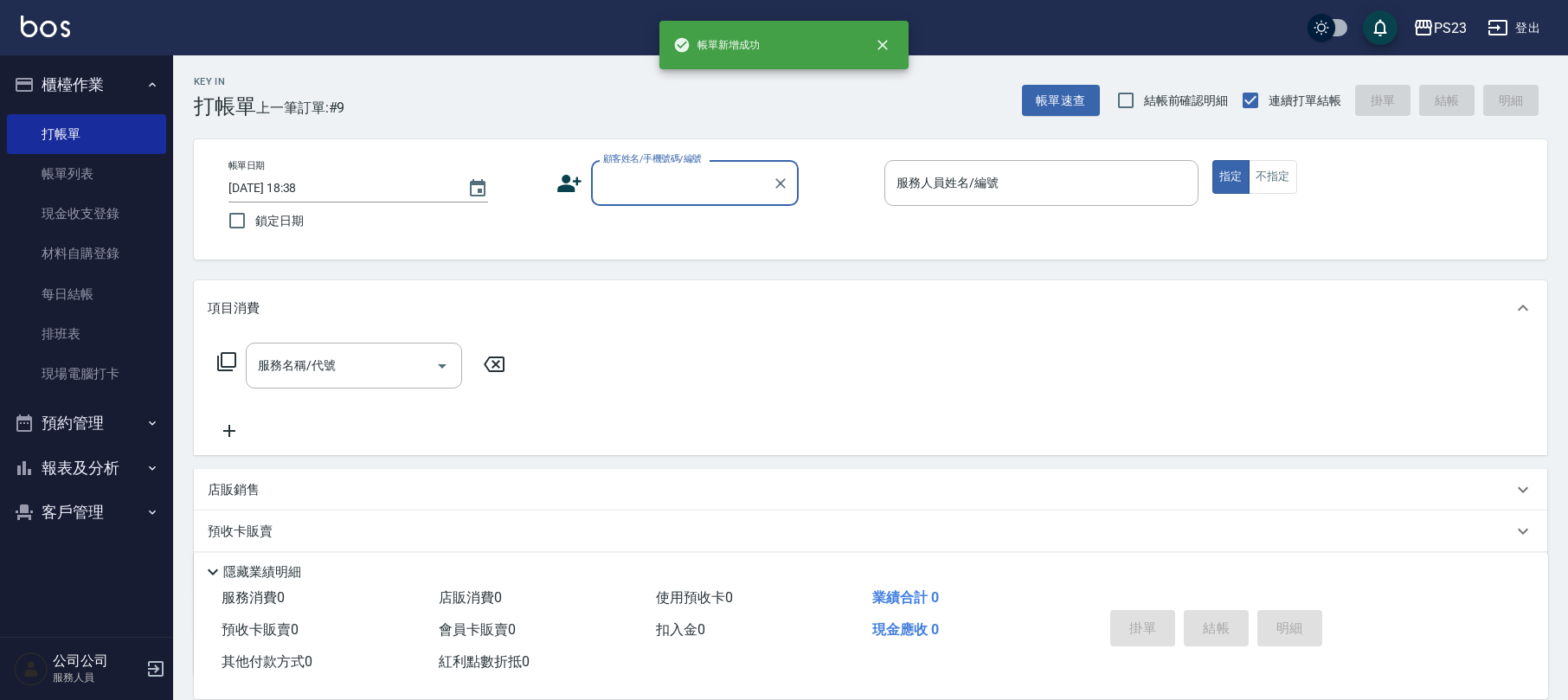
click at [645, 164] on label "顧客姓名/手機號碼/編號" at bounding box center [653, 159] width 98 height 13
click at [645, 168] on input "顧客姓名/手機號碼/編號" at bounding box center [682, 183] width 166 height 31
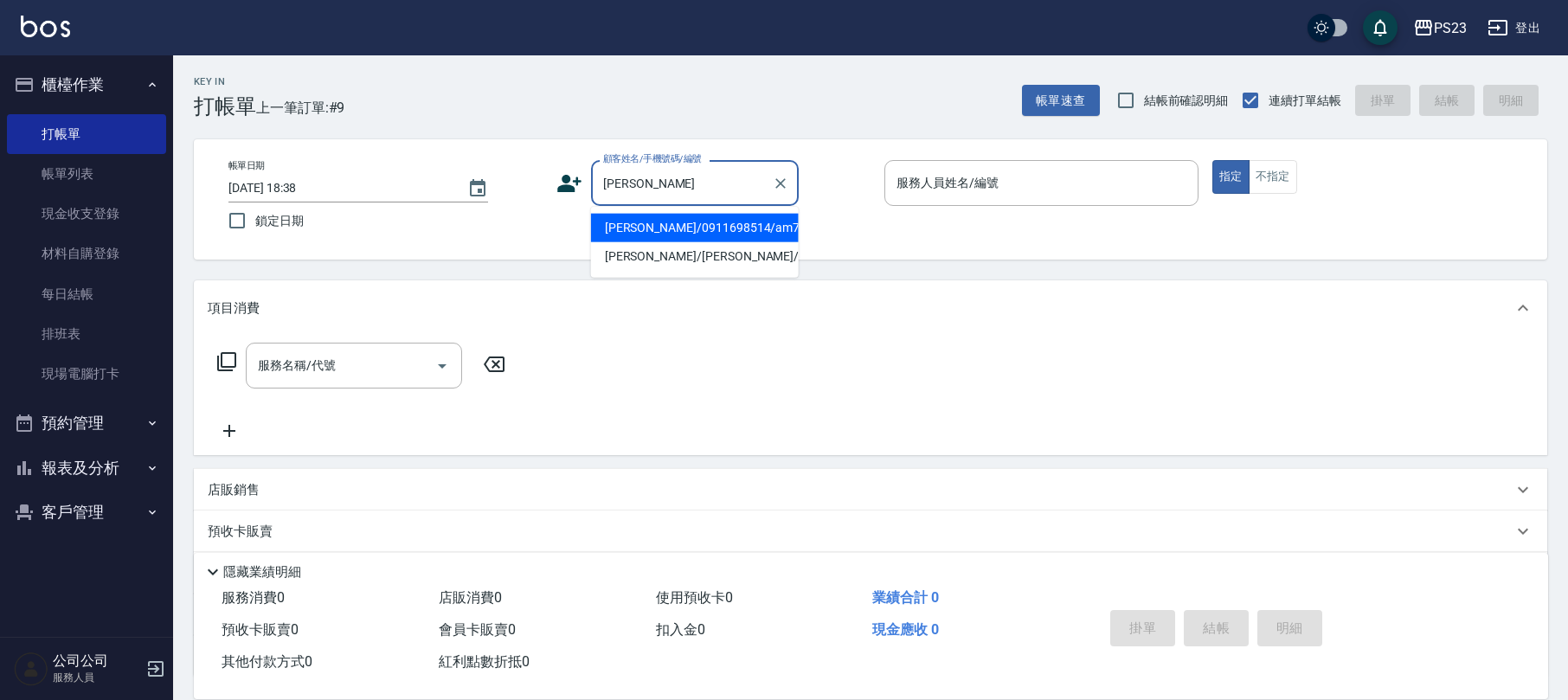
click at [686, 234] on li "[PERSON_NAME]/0911698514/am790302" at bounding box center [695, 228] width 208 height 29
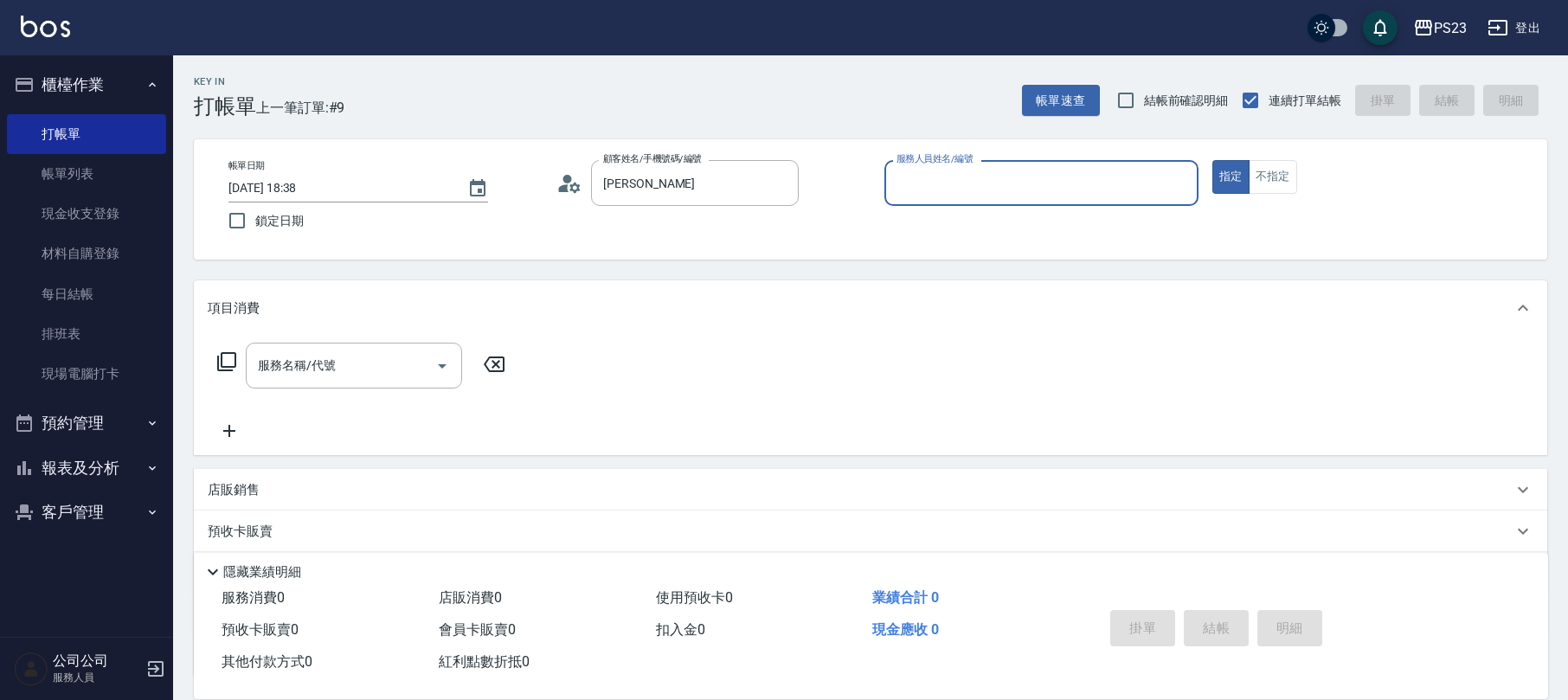
type input "[PERSON_NAME]/0911698514/am790302"
type input "[PERSON_NAME]-10"
click at [220, 360] on icon at bounding box center [226, 362] width 20 height 20
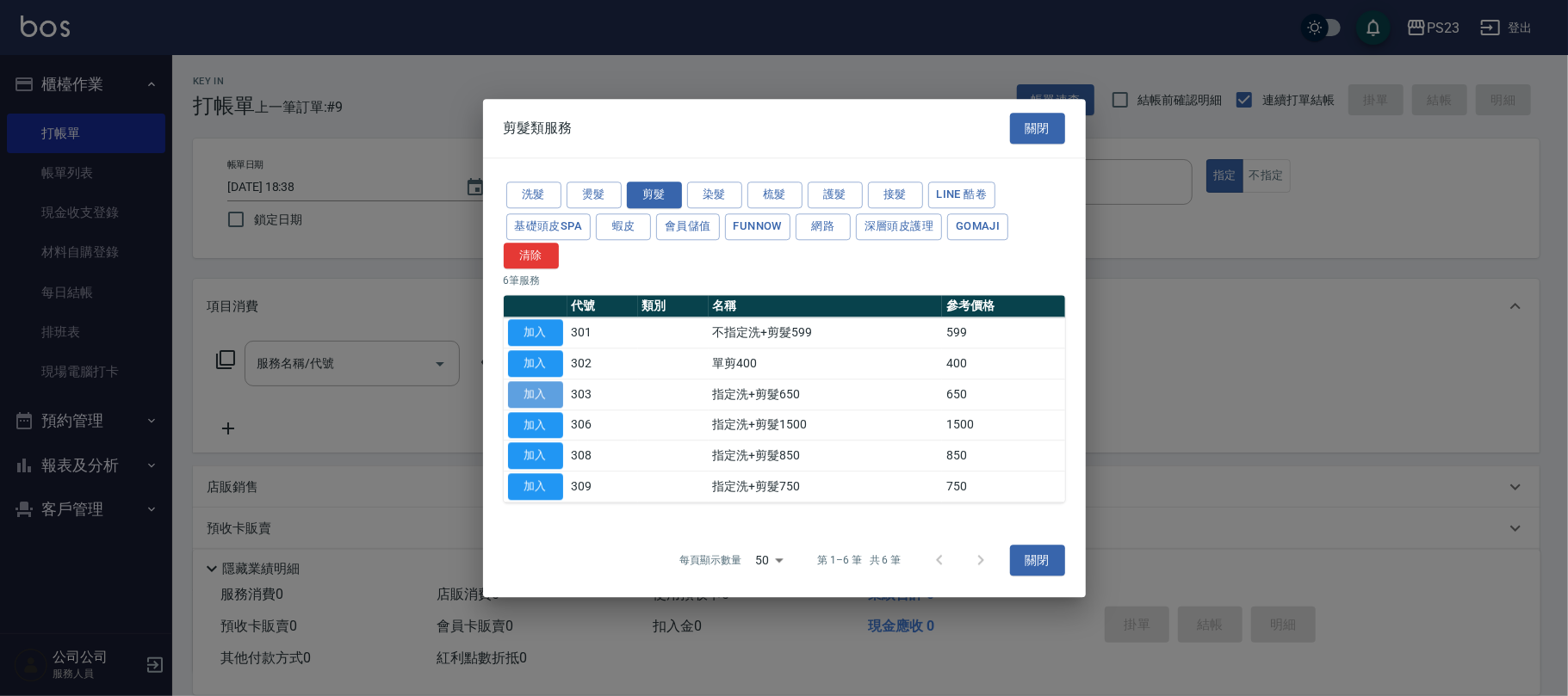
click at [527, 393] on button "加入" at bounding box center [536, 395] width 55 height 27
type input "指定洗+剪髮650(303)"
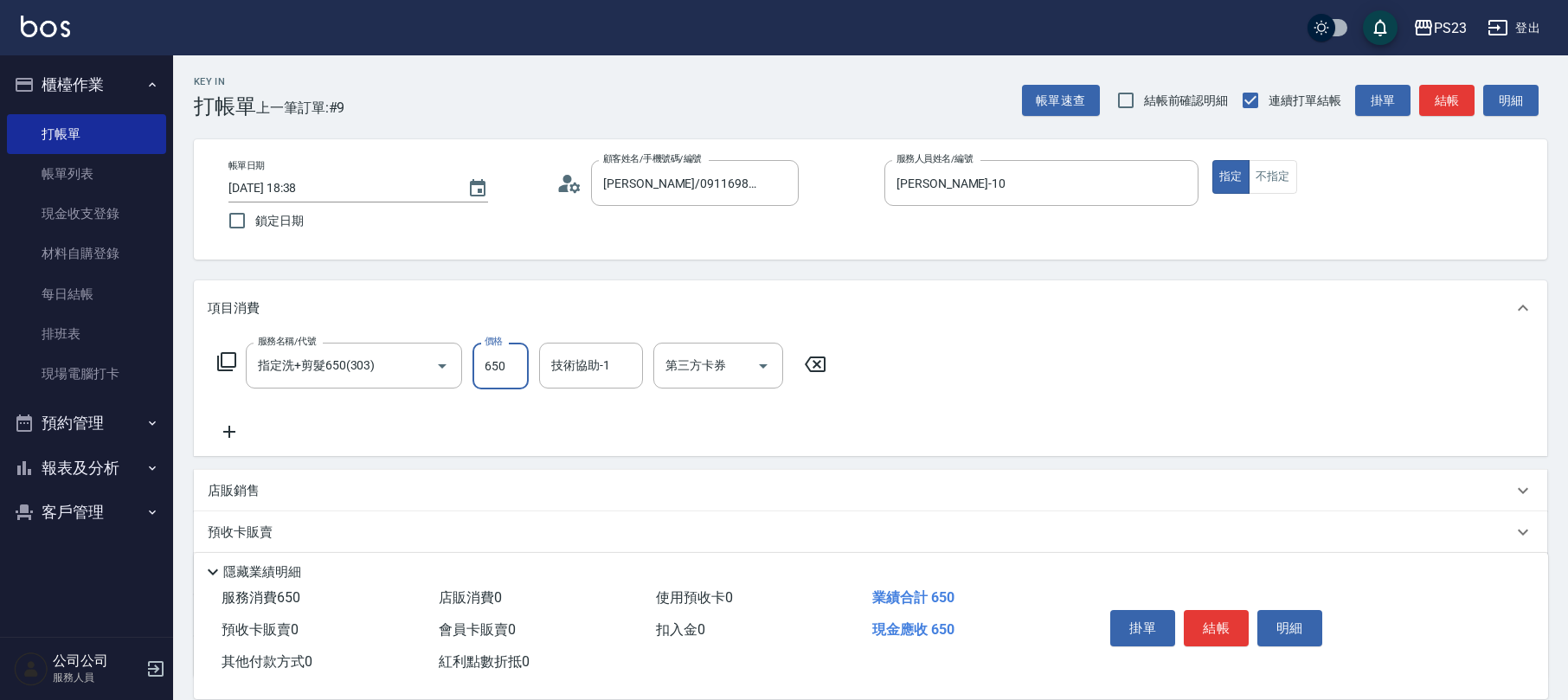
click at [525, 371] on input "650" at bounding box center [501, 366] width 57 height 46
type input "1000"
type input "[PERSON_NAME]-10"
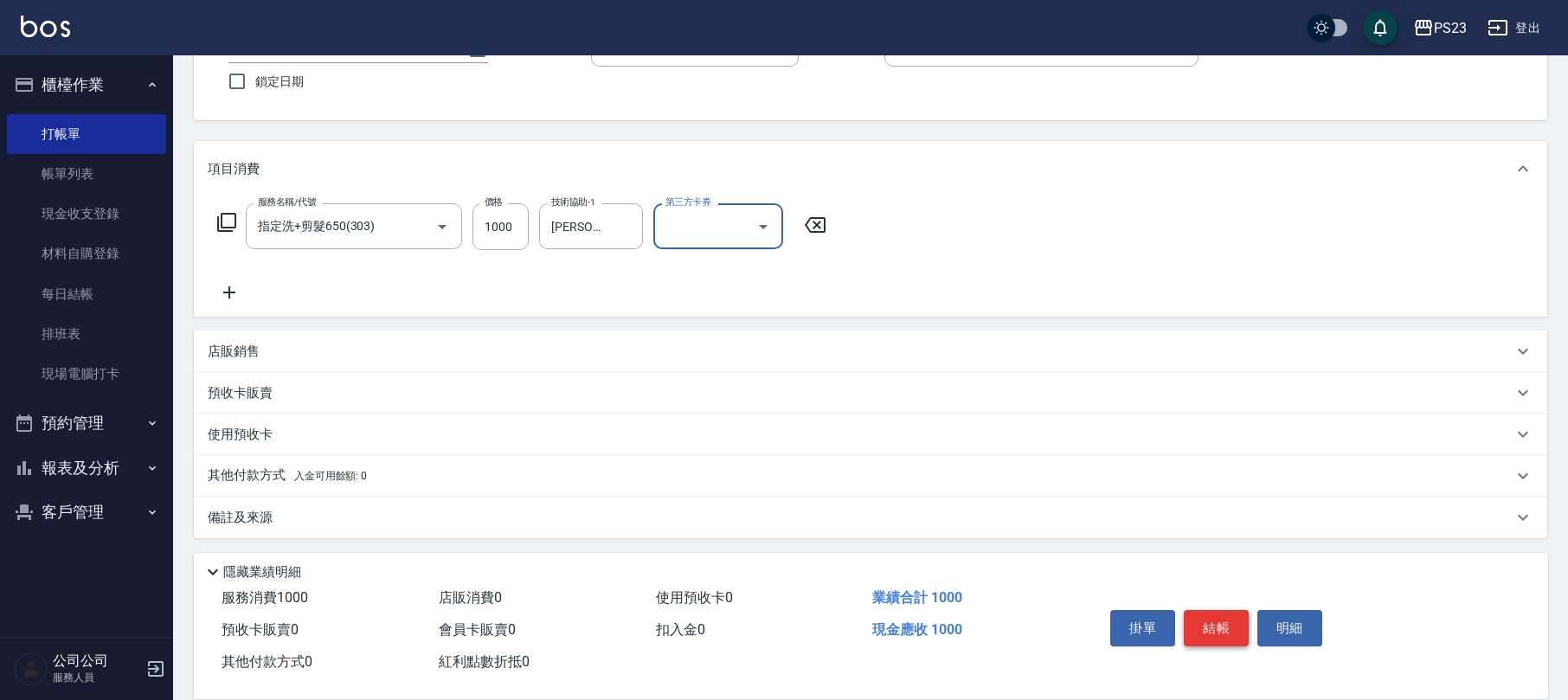
click at [1205, 630] on button "結帳" at bounding box center [1217, 628] width 65 height 36
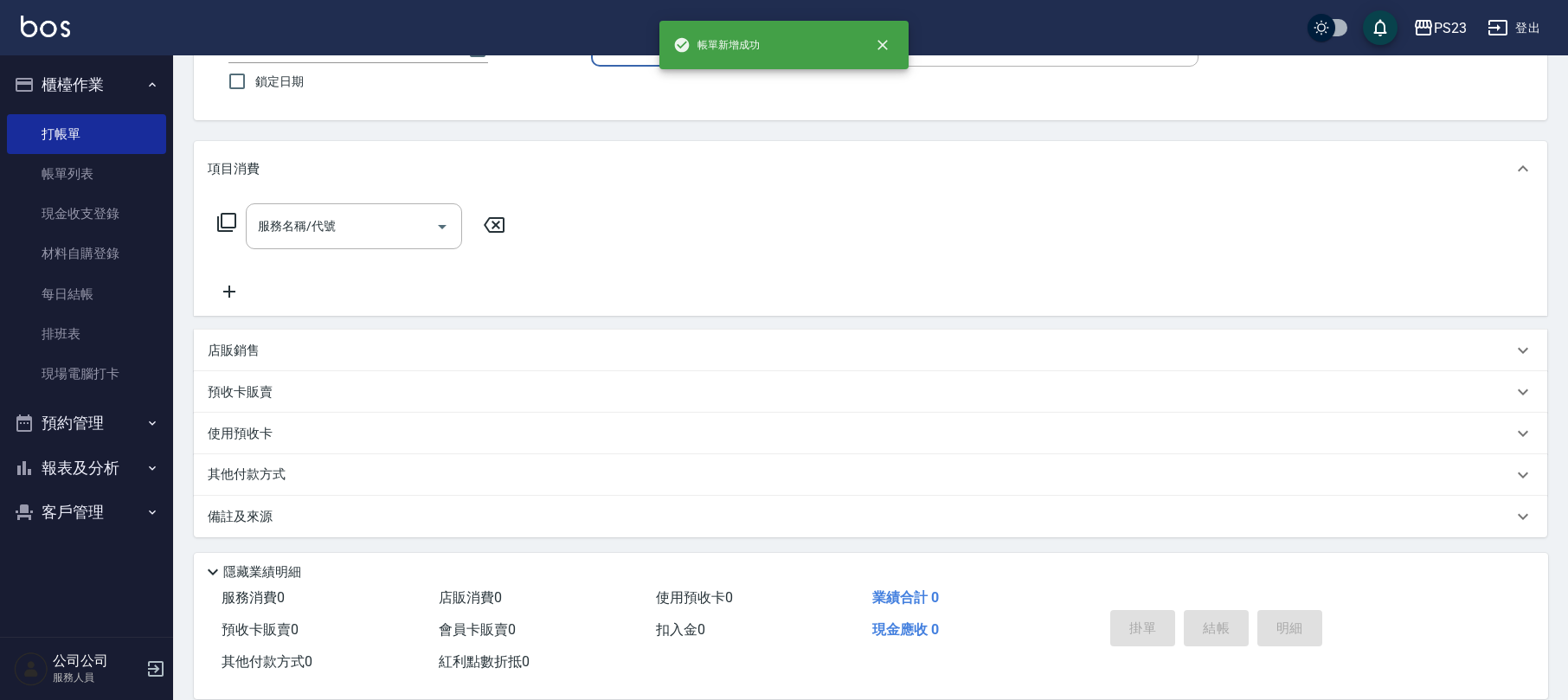
scroll to position [0, 0]
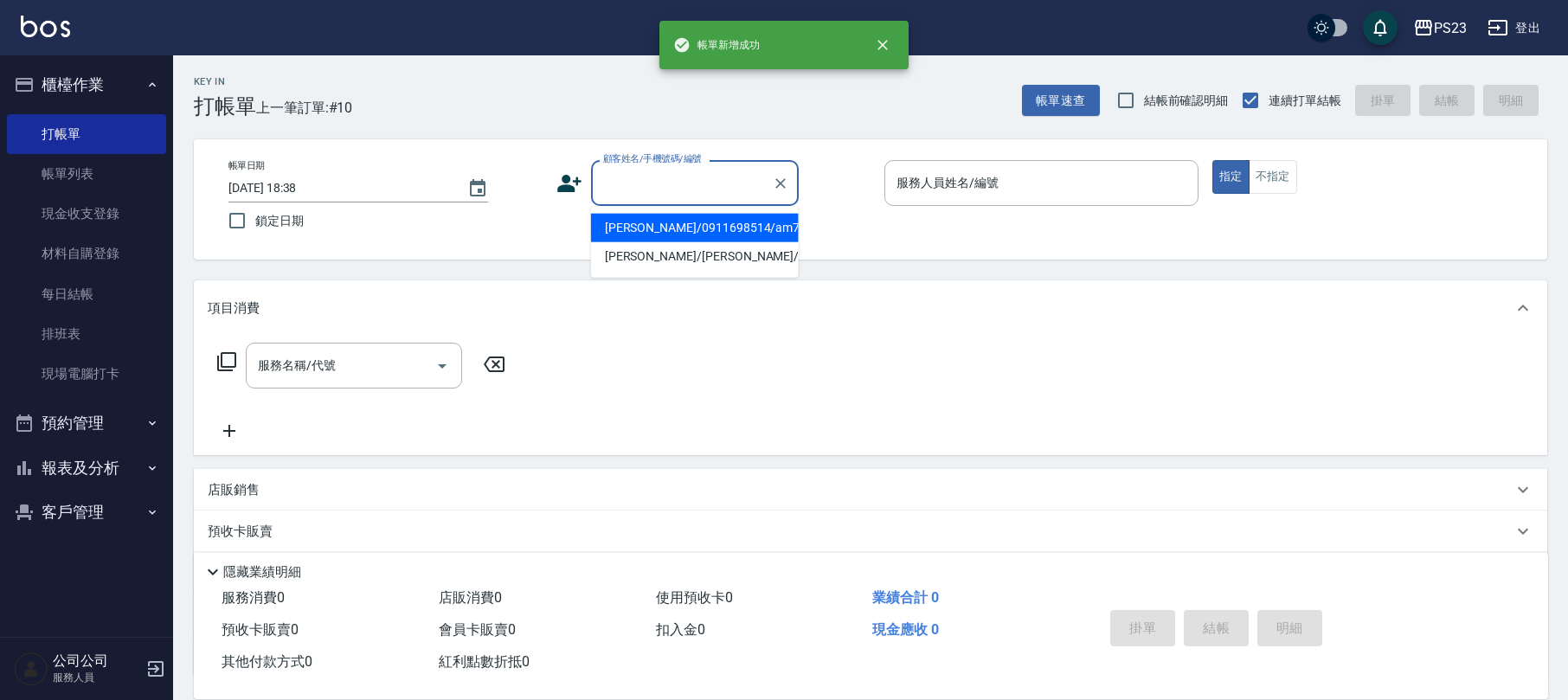
click at [687, 177] on input "顧客姓名/手機號碼/編號" at bounding box center [682, 183] width 166 height 31
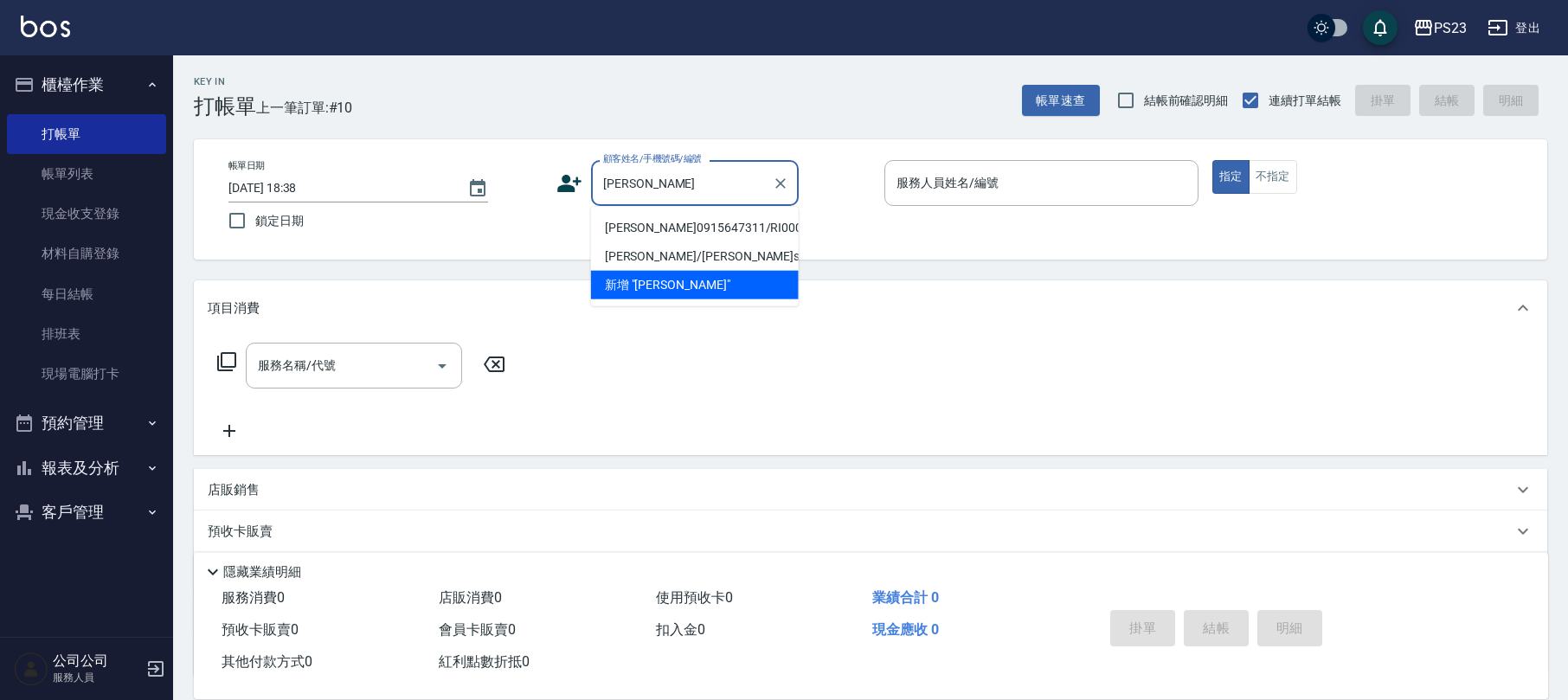
click at [644, 228] on li "[PERSON_NAME]0915647311/RI000507" at bounding box center [695, 228] width 208 height 29
type input "[PERSON_NAME]0915647311/RI000507"
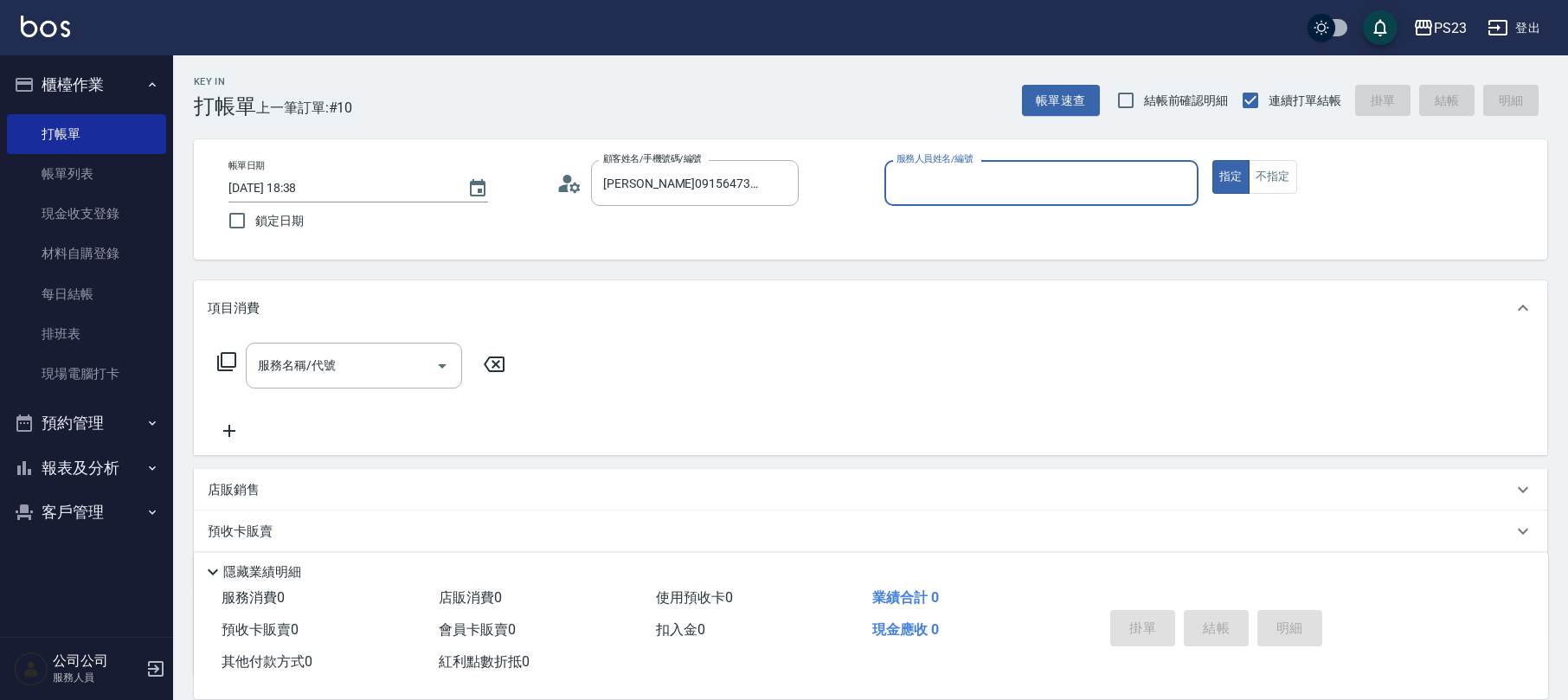
type input "[PERSON_NAME]-10"
click at [237, 363] on div "服務名稱/代號 服務名稱/代號" at bounding box center [362, 365] width 308 height 45
click at [219, 348] on div "服務名稱/代號 服務名稱/代號" at bounding box center [362, 365] width 308 height 45
click at [228, 363] on icon at bounding box center [226, 362] width 20 height 20
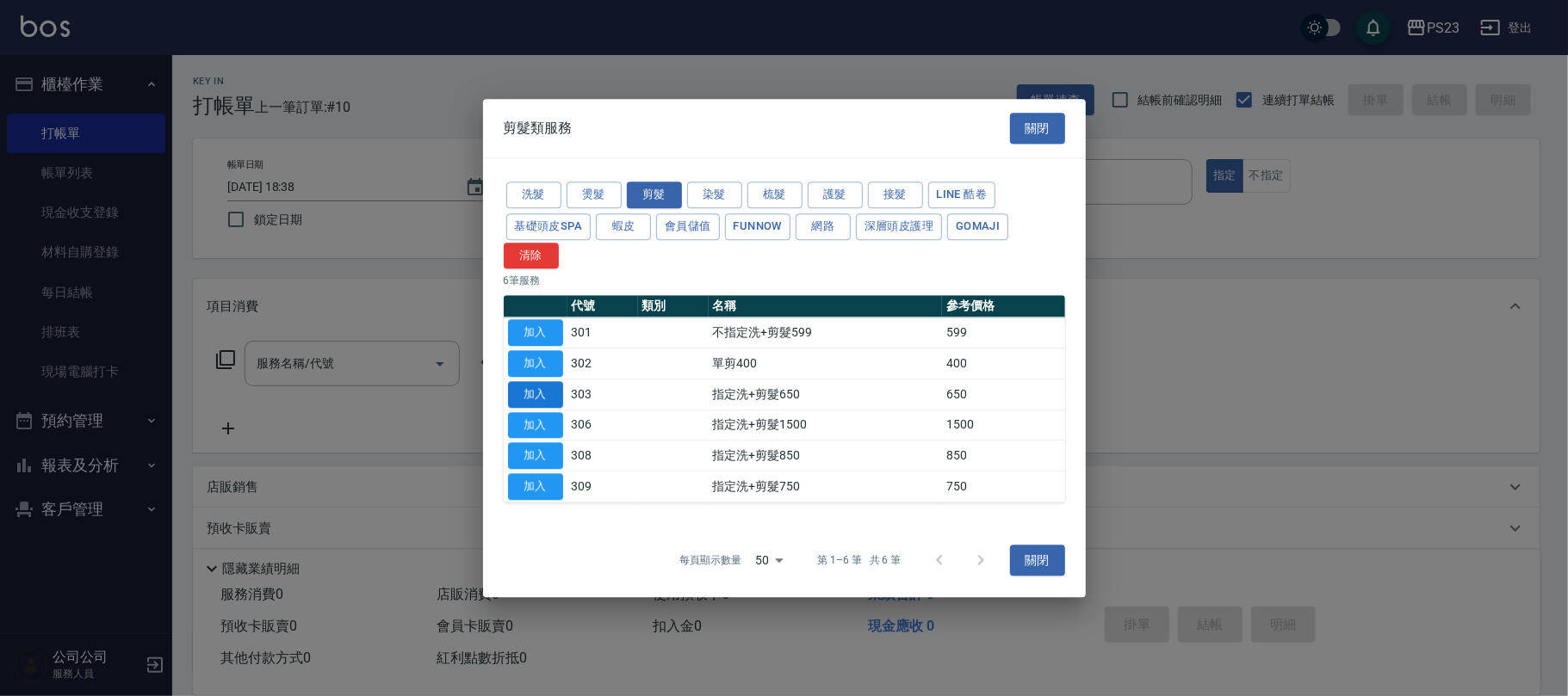
click at [514, 396] on button "加入" at bounding box center [536, 395] width 55 height 27
type input "指定洗+剪髮650(303)"
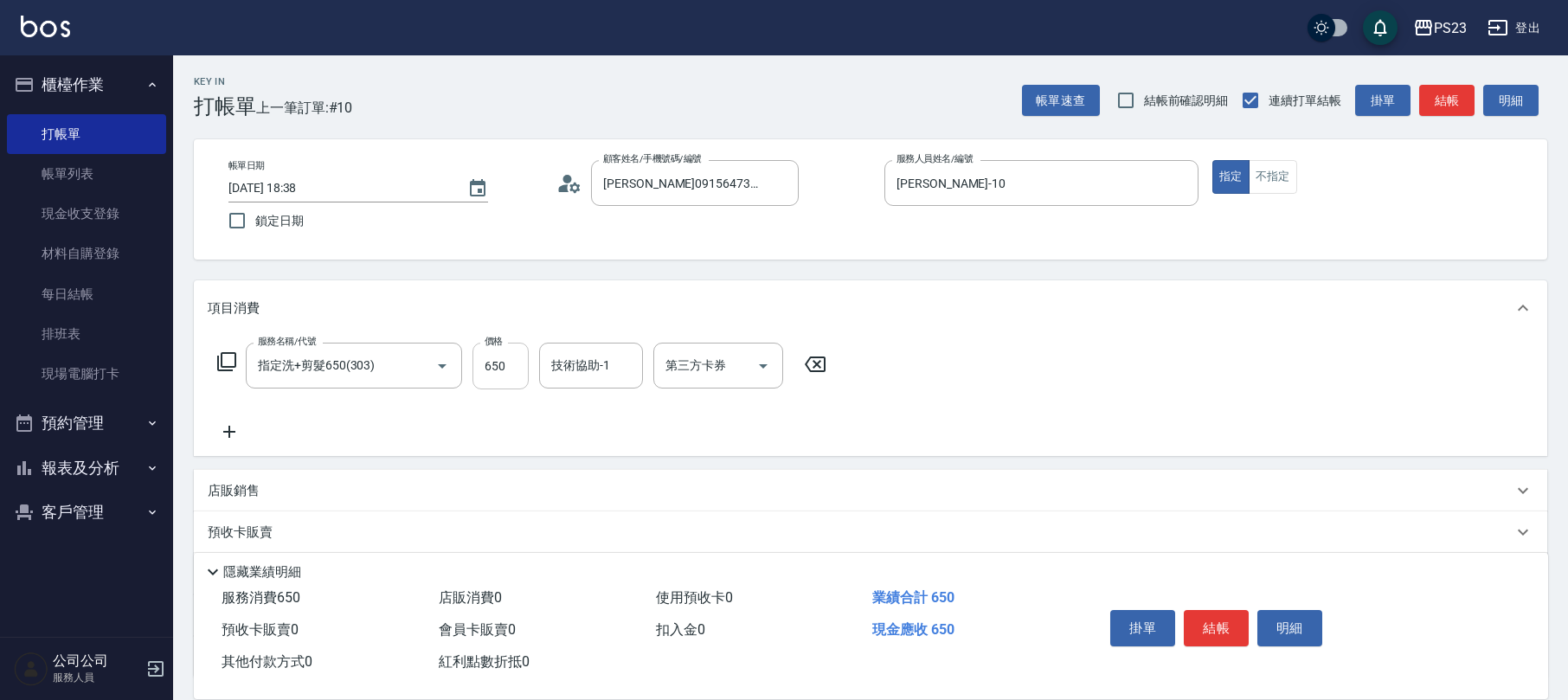
click at [514, 363] on input "650" at bounding box center [501, 366] width 57 height 46
type input "850"
type input "[PERSON_NAME]-10"
click at [233, 368] on icon at bounding box center [226, 362] width 20 height 20
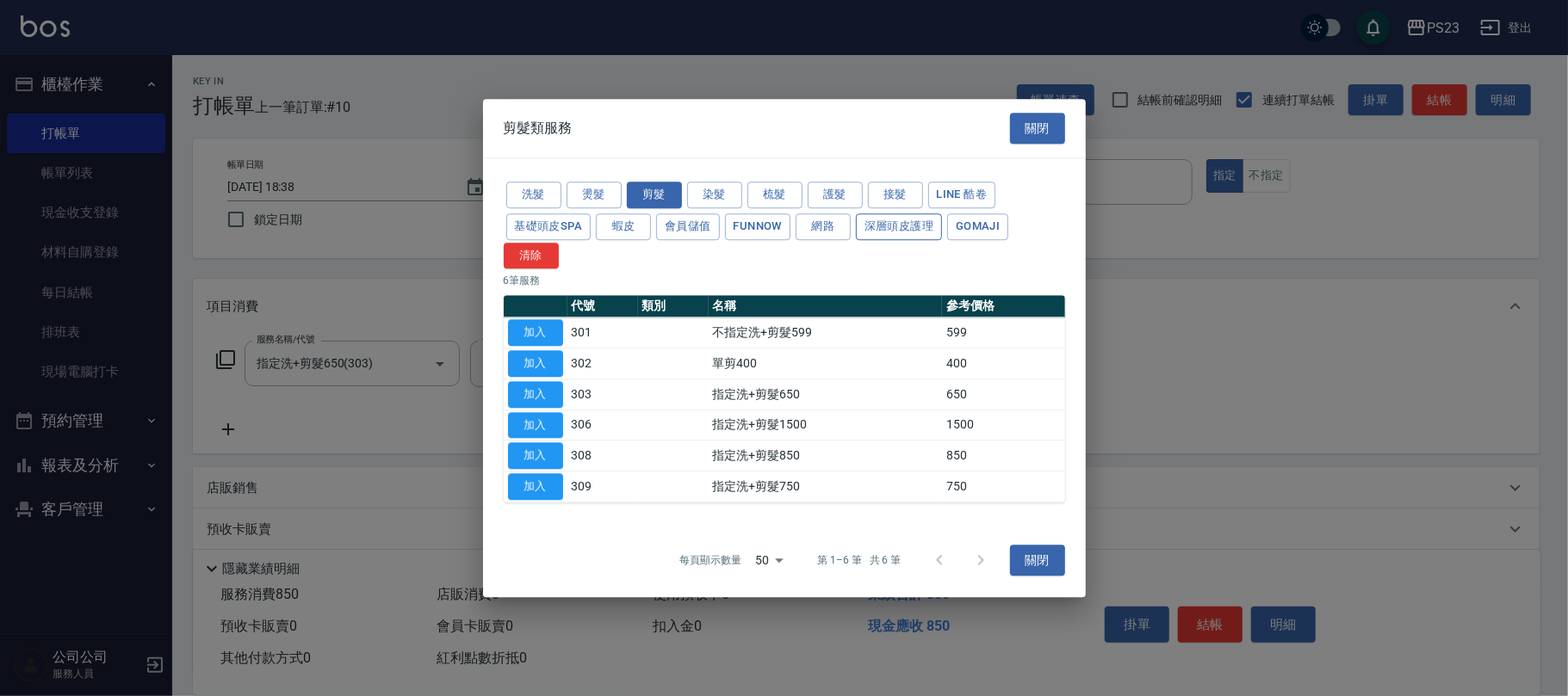
click at [914, 220] on button "深層頭皮護理" at bounding box center [898, 226] width 86 height 27
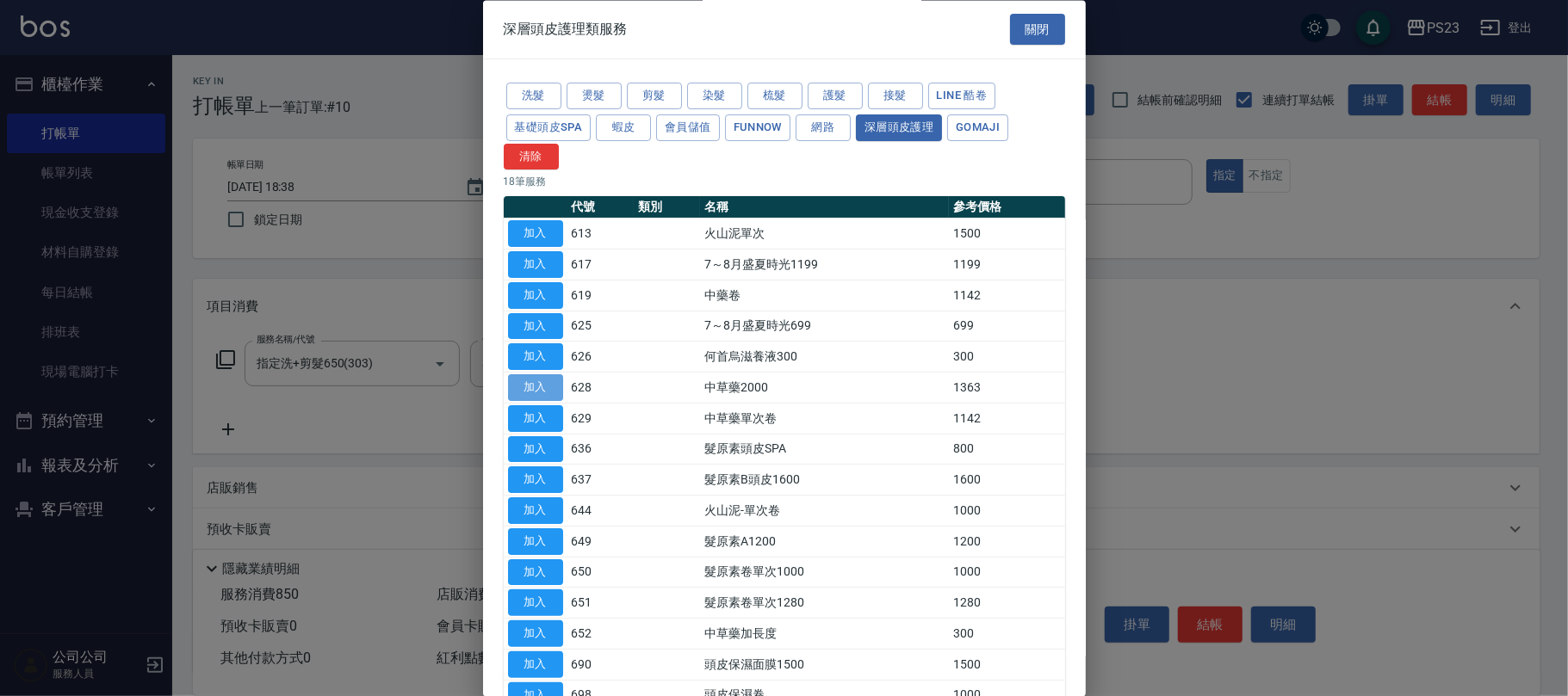
click at [535, 389] on button "加入" at bounding box center [536, 388] width 55 height 27
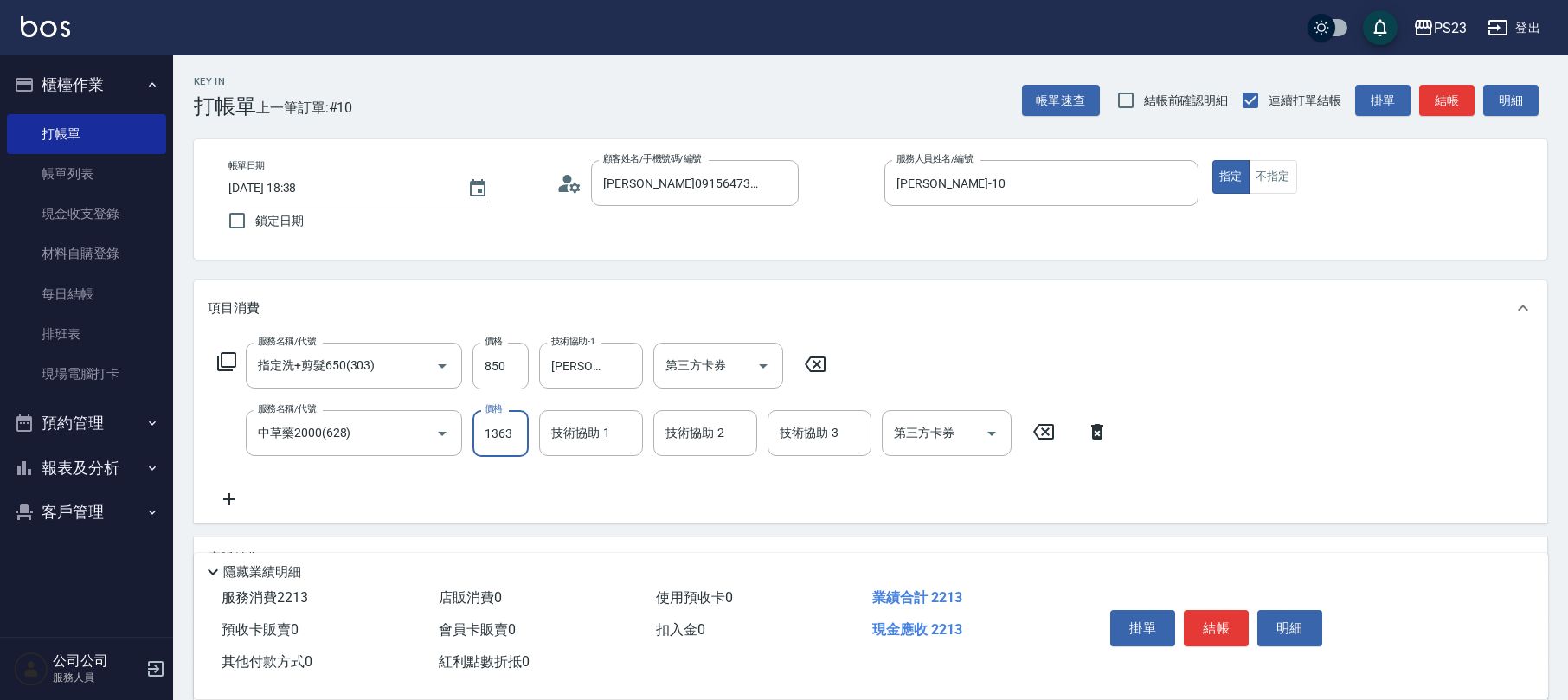
click at [491, 436] on input "1363" at bounding box center [501, 433] width 57 height 46
type input "1955"
type input "[PERSON_NAME]-10"
click at [1209, 629] on button "結帳" at bounding box center [1217, 628] width 65 height 36
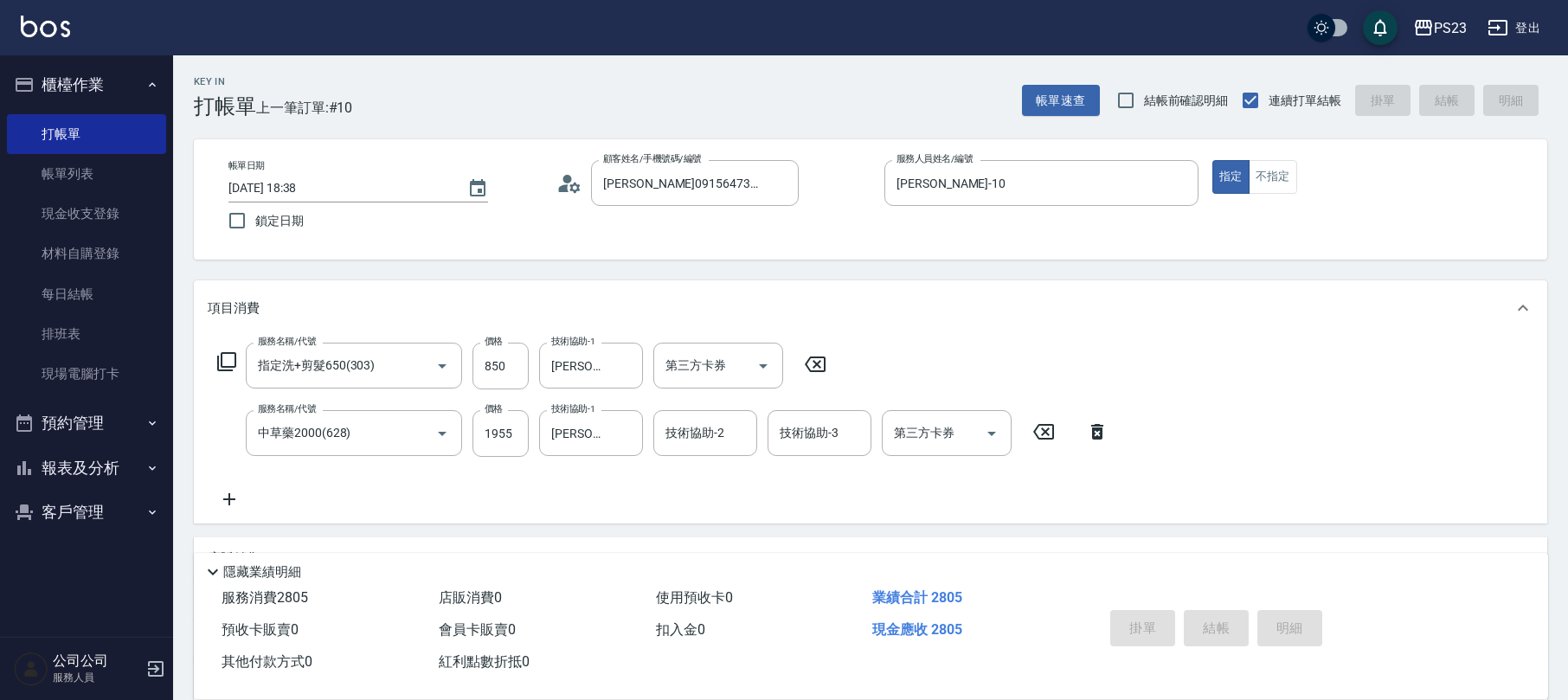
type input "[DATE] 18:39"
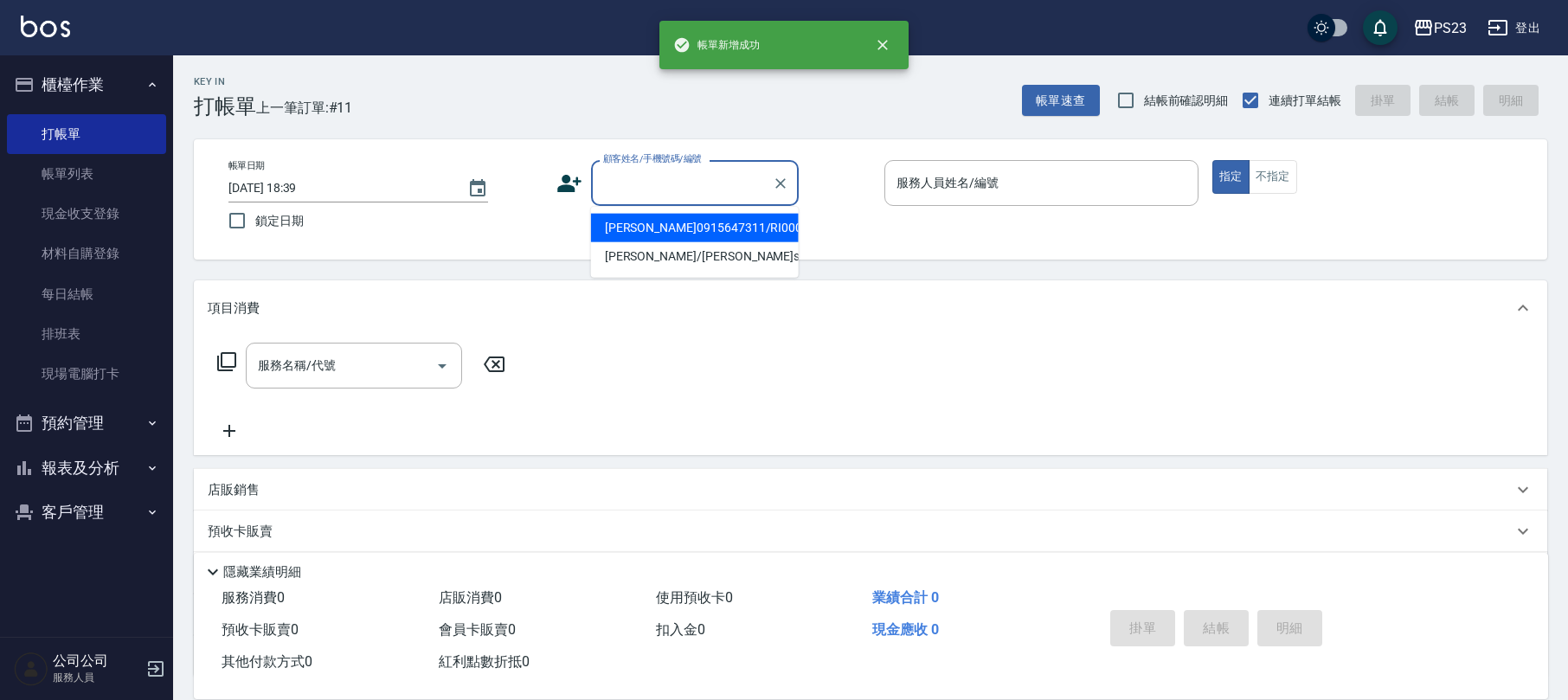
drag, startPoint x: 675, startPoint y: 176, endPoint x: 686, endPoint y: 168, distance: 13.6
click at [686, 168] on input "顧客姓名/手機號碼/編號" at bounding box center [682, 183] width 166 height 31
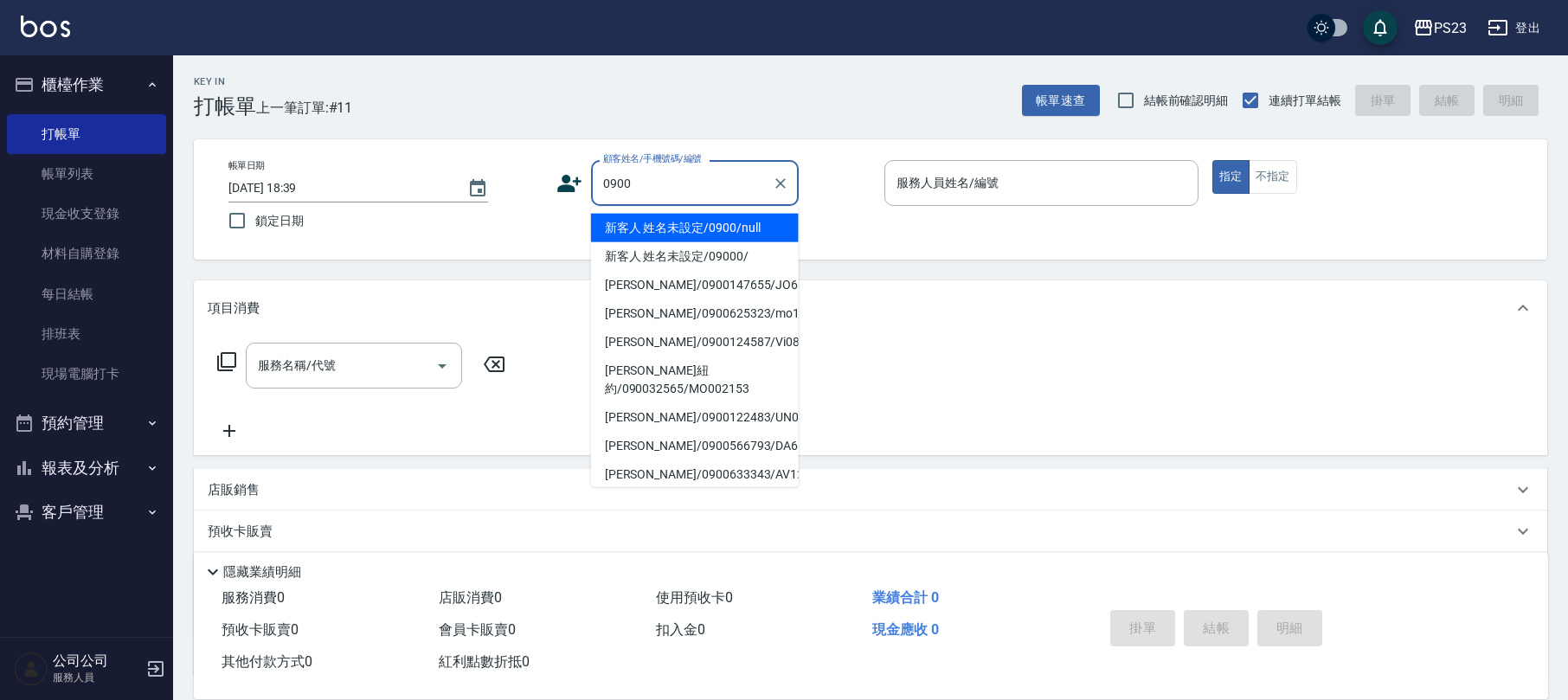
click at [710, 227] on li "新客人 姓名未設定/0900/null" at bounding box center [695, 228] width 208 height 29
type input "新客人 姓名未設定/0900/null"
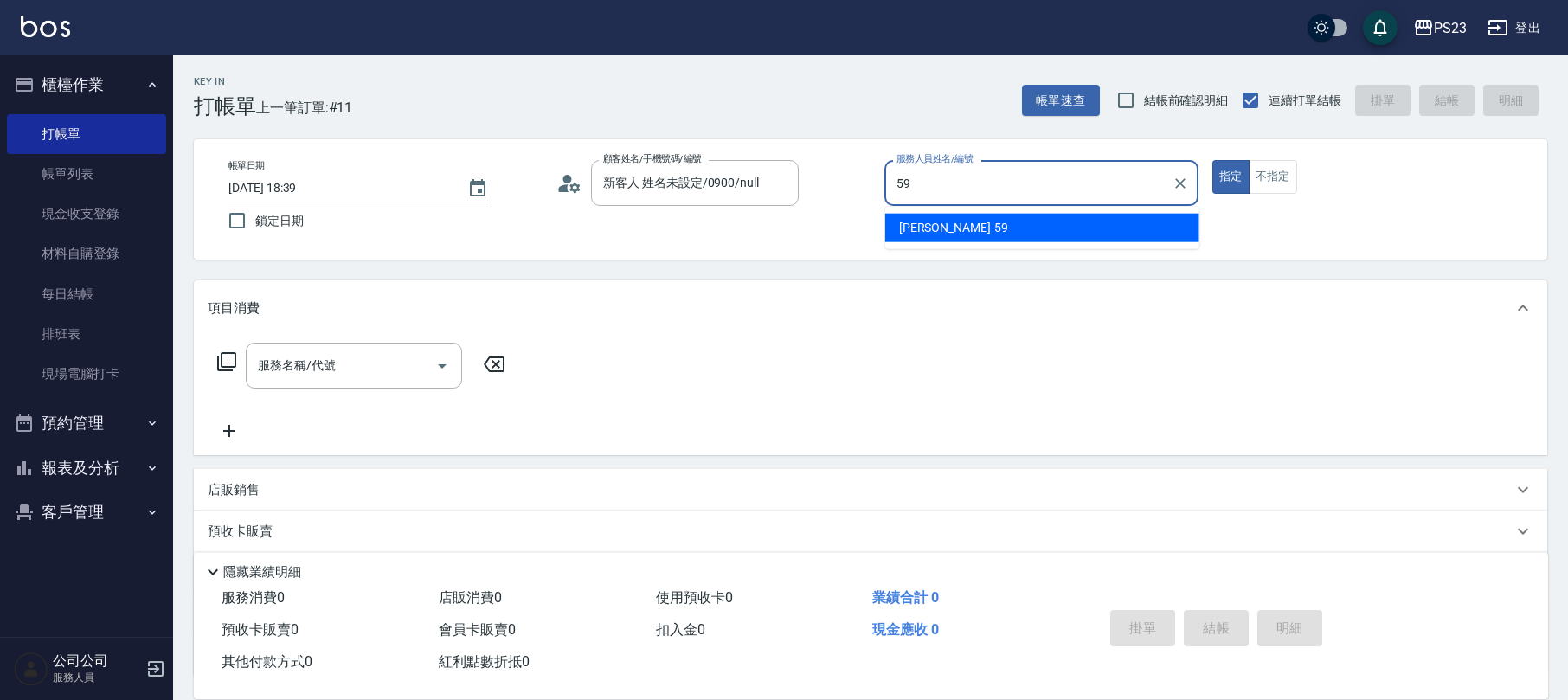
type input "Nanako-59"
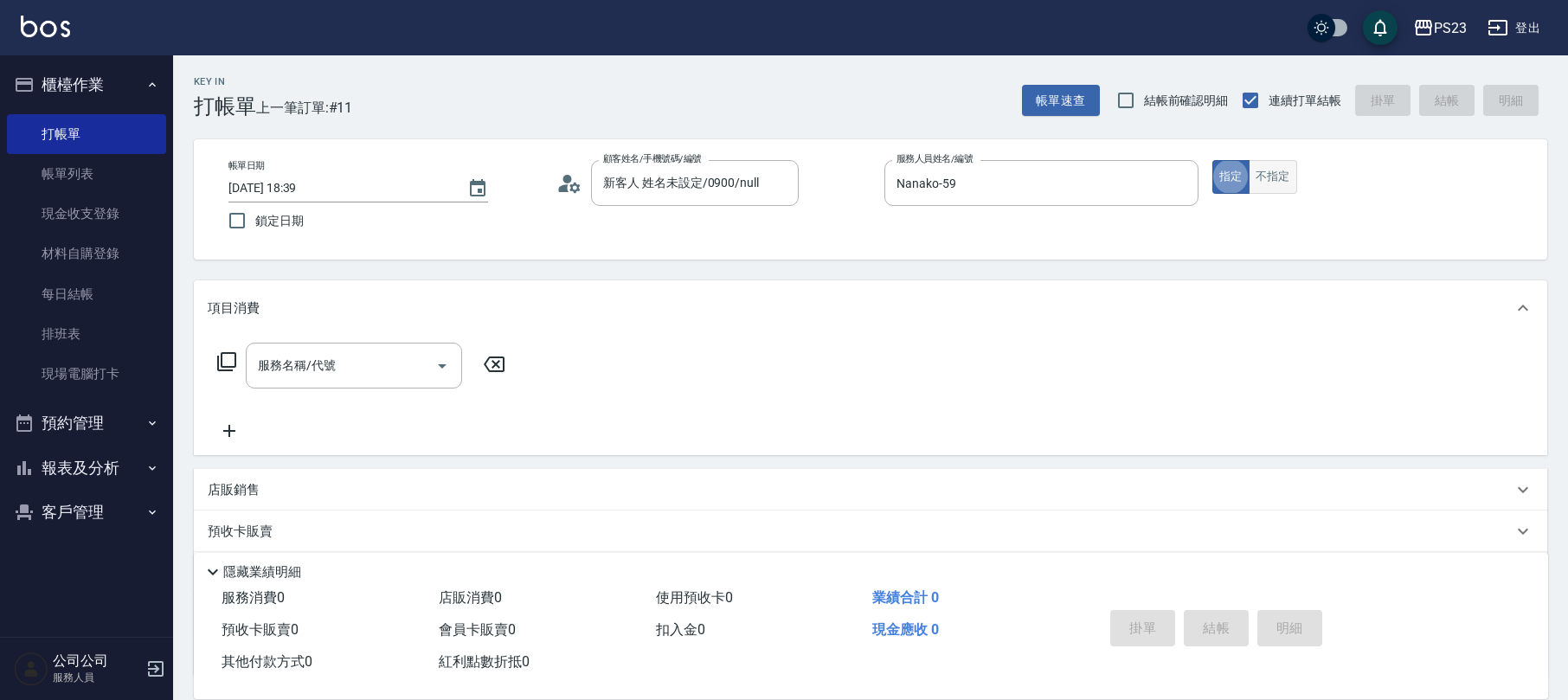
click at [1285, 177] on button "不指定" at bounding box center [1273, 177] width 48 height 33
click at [226, 358] on icon at bounding box center [226, 362] width 20 height 20
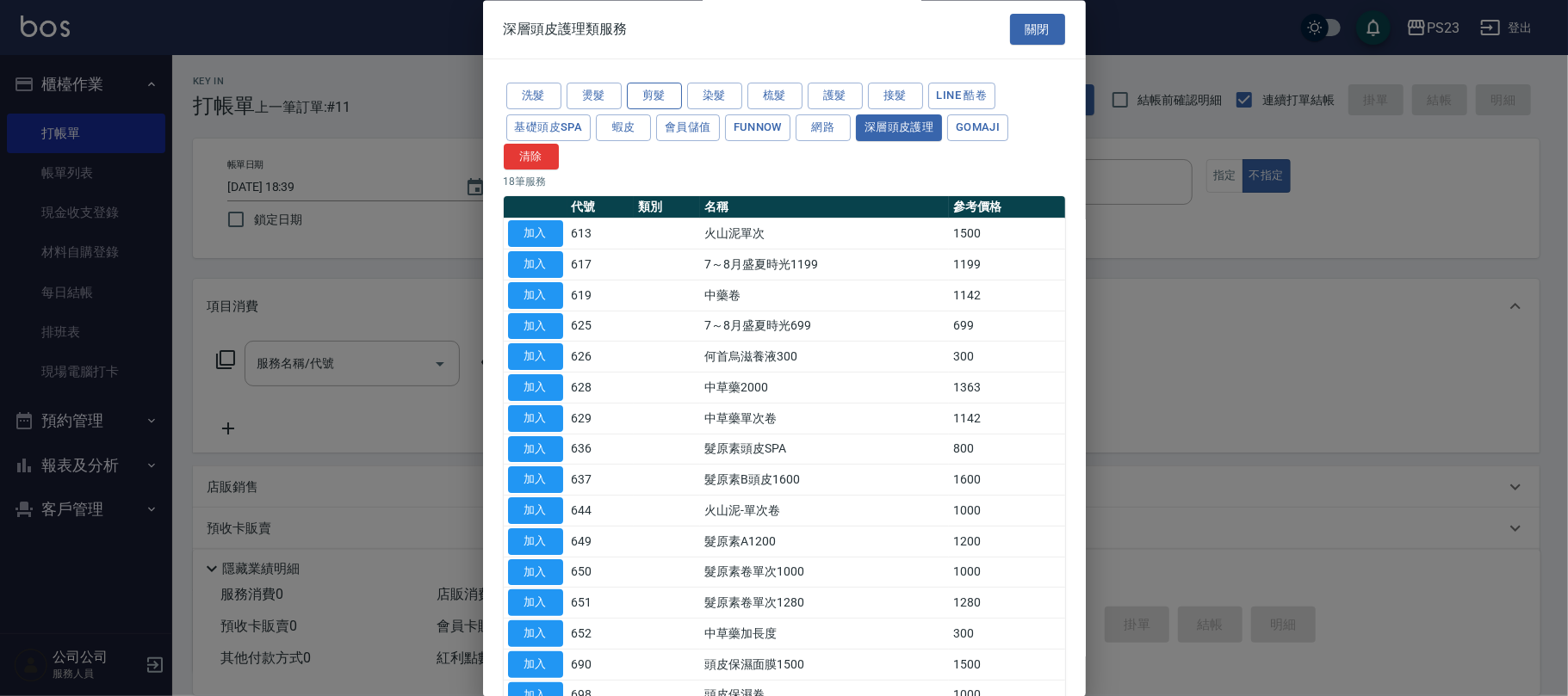
click at [645, 88] on button "剪髮" at bounding box center [655, 97] width 55 height 27
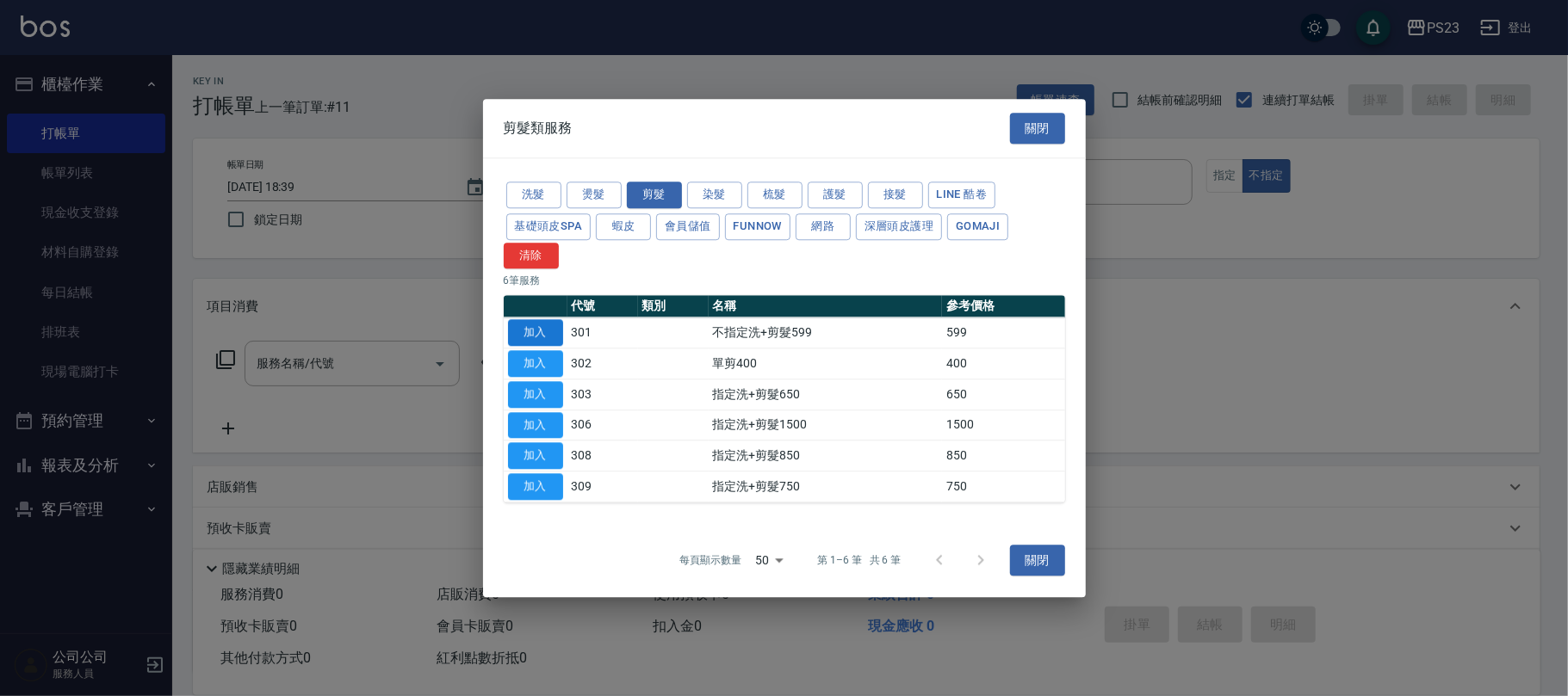
click at [534, 335] on button "加入" at bounding box center [536, 333] width 55 height 27
type input "不指定洗+剪髮599(301)"
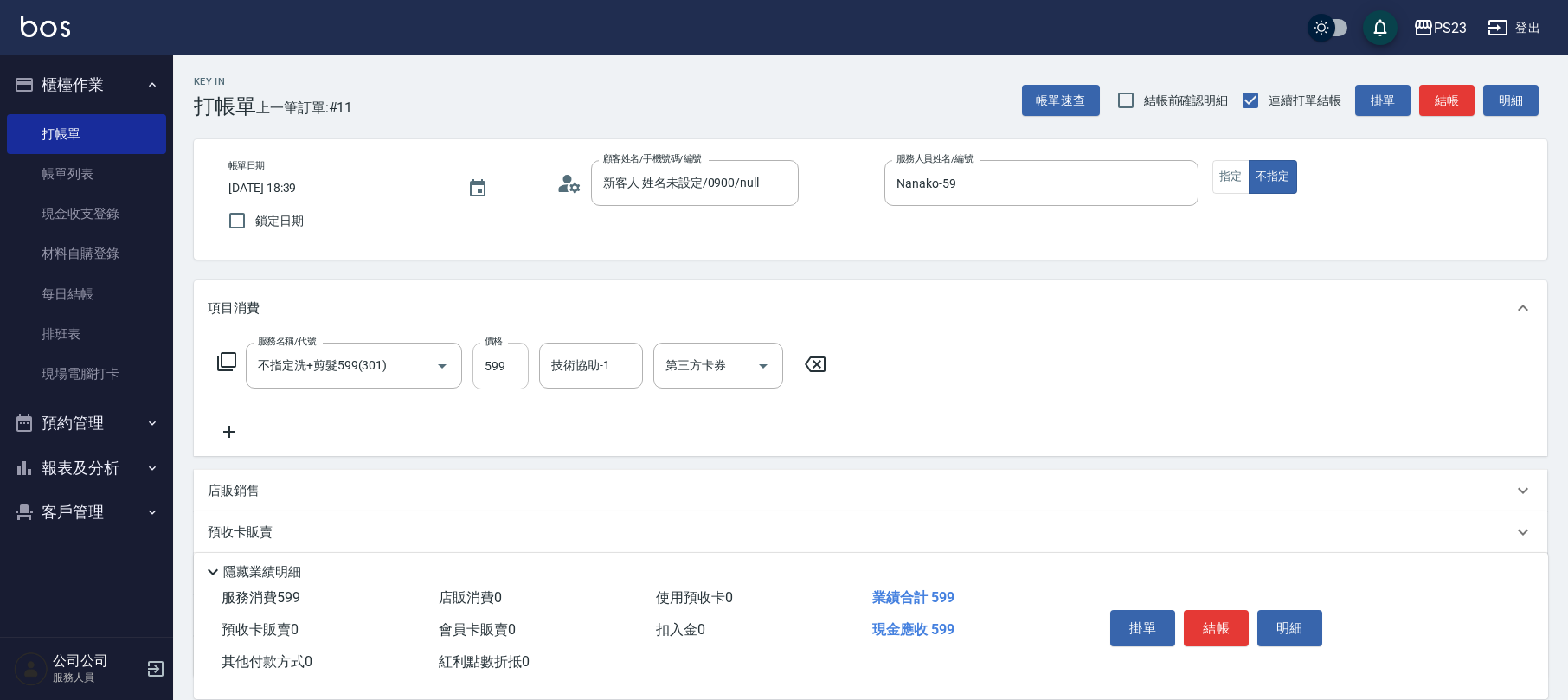
click at [513, 377] on input "599" at bounding box center [501, 366] width 57 height 46
type input "8000"
type input "Nanako-59"
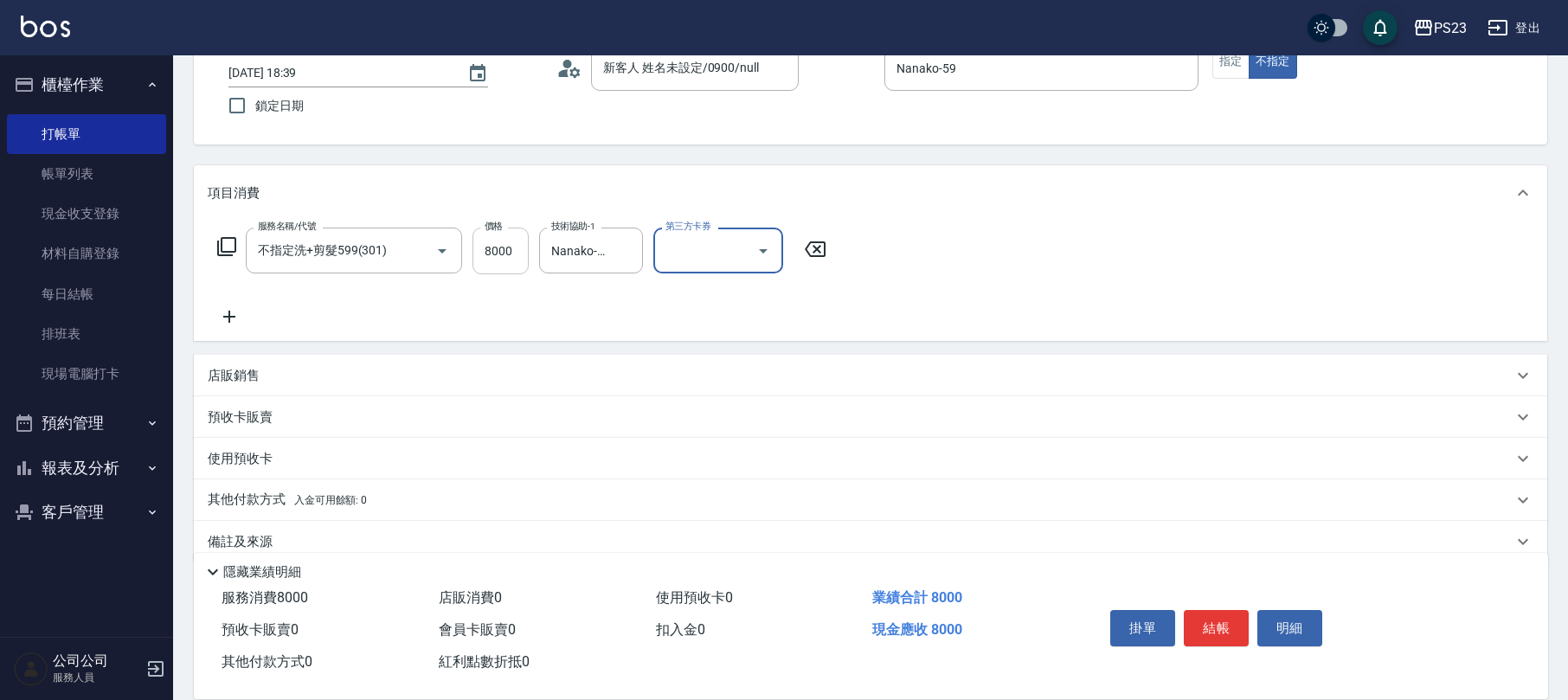
click at [514, 263] on input "8000" at bounding box center [501, 250] width 57 height 46
type input "800"
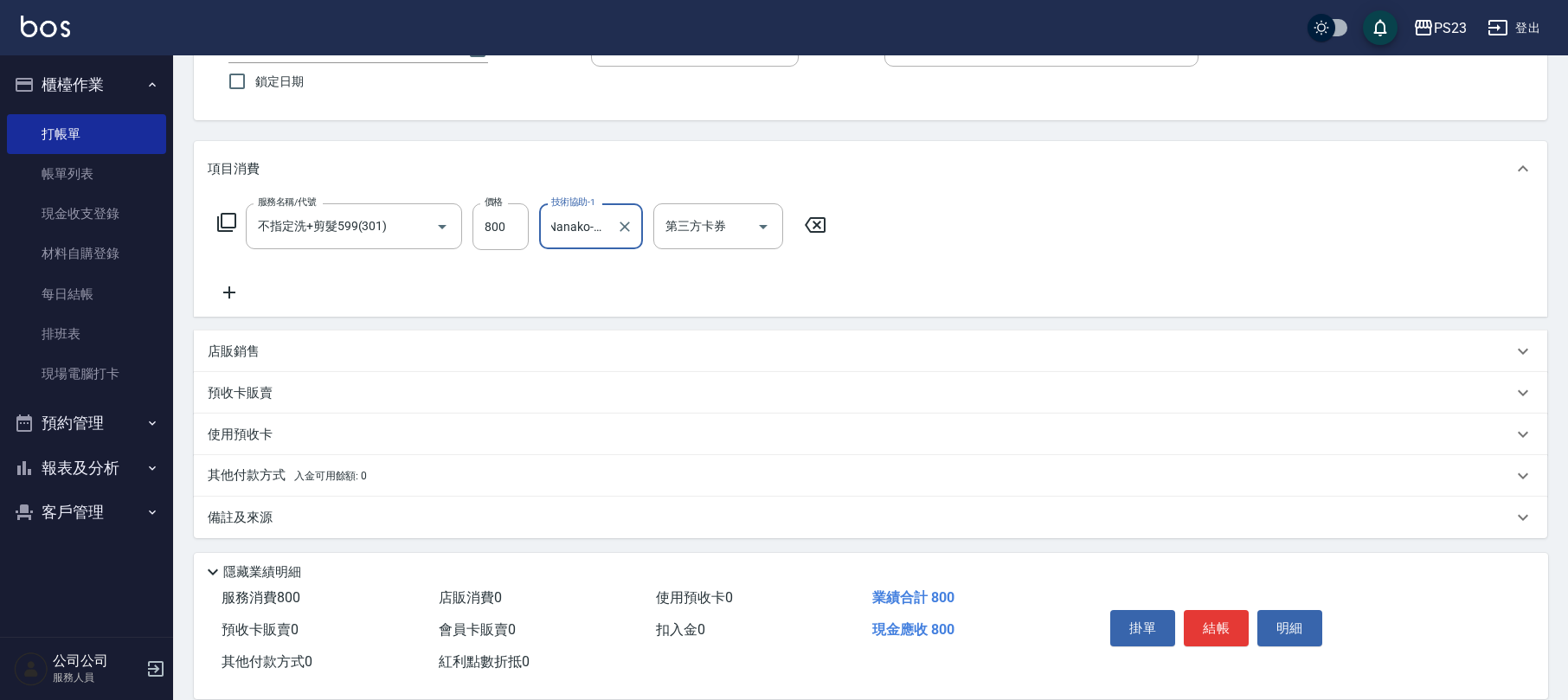
click at [426, 476] on div "其他付款方式 入金可用餘額: 0" at bounding box center [860, 476] width 1306 height 19
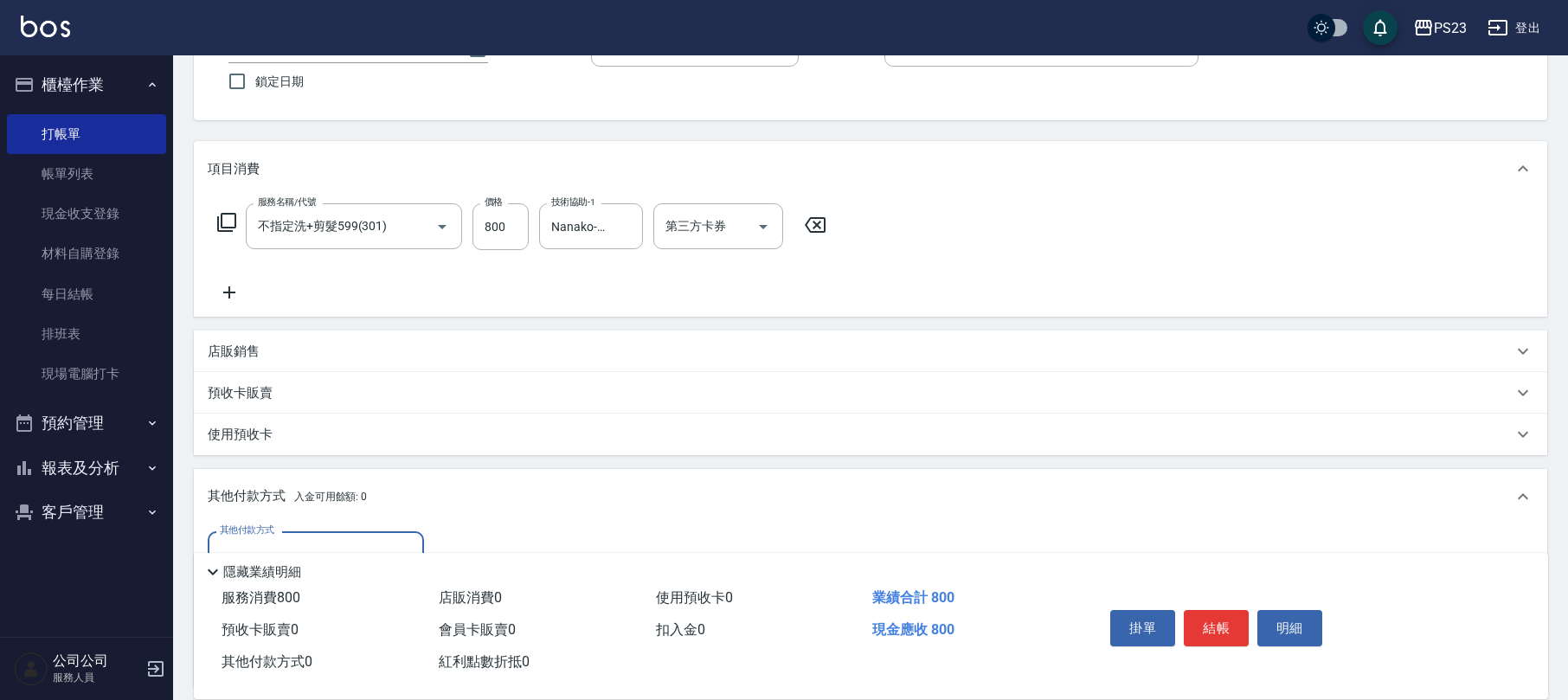
scroll to position [0, 0]
click at [676, 482] on div "其他付款方式 入金可用餘額: 0" at bounding box center [871, 497] width 1354 height 56
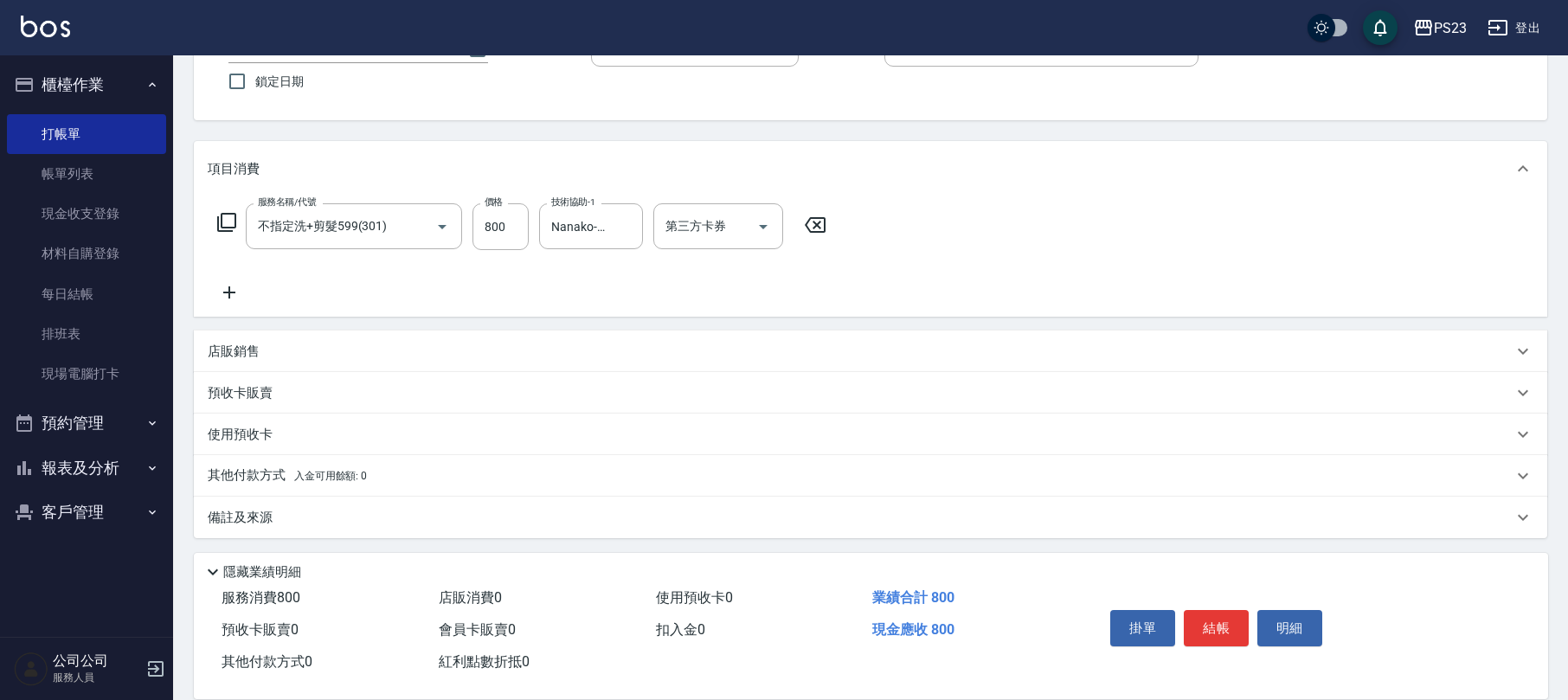
click at [501, 519] on div "備註及來源" at bounding box center [860, 518] width 1306 height 19
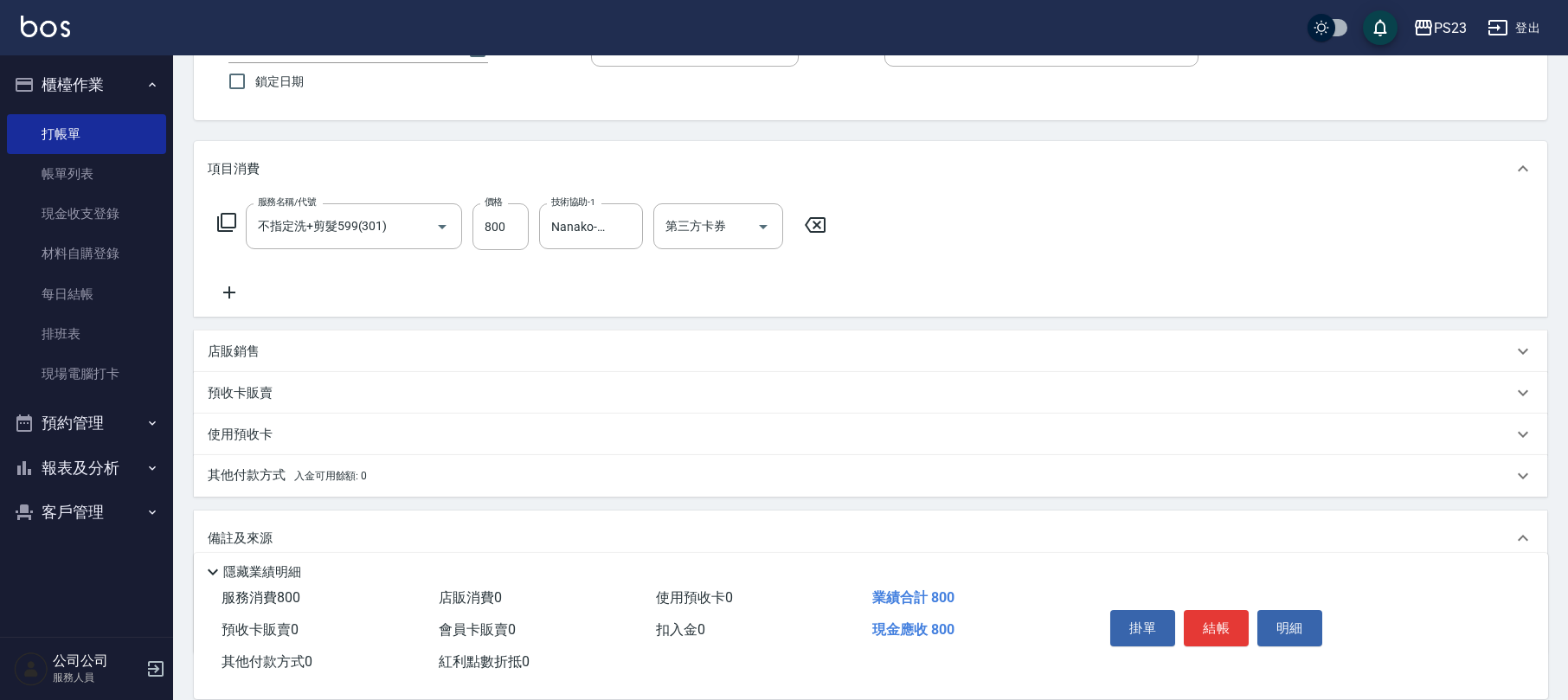
scroll to position [256, 0]
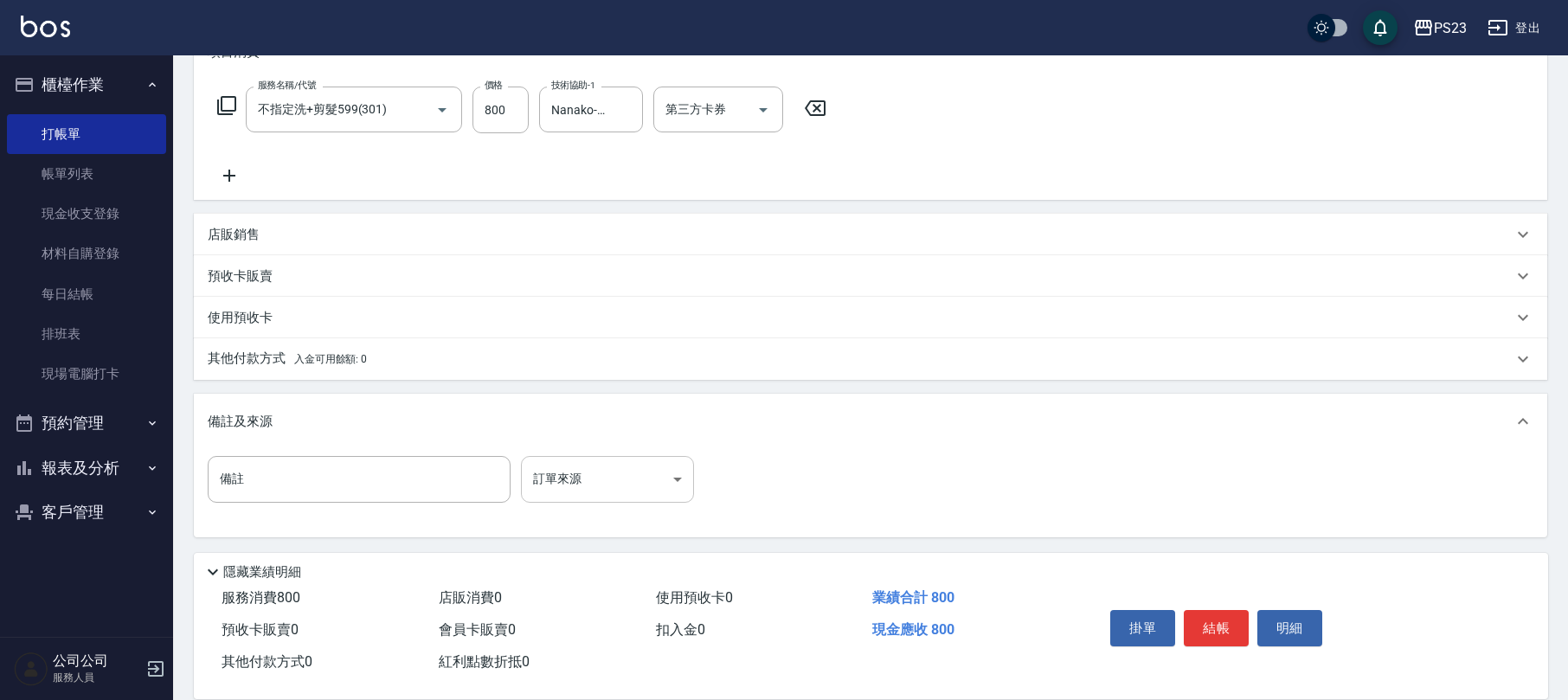
click at [613, 491] on body "PS23 登出 櫃檯作業 打帳單 帳單列表 現金收支登錄 材料自購登錄 每日結帳 排班表 現場電腦打卡 預約管理 預約管理 單日預約紀錄 單週預約紀錄 報表及…" at bounding box center [784, 222] width 1568 height 956
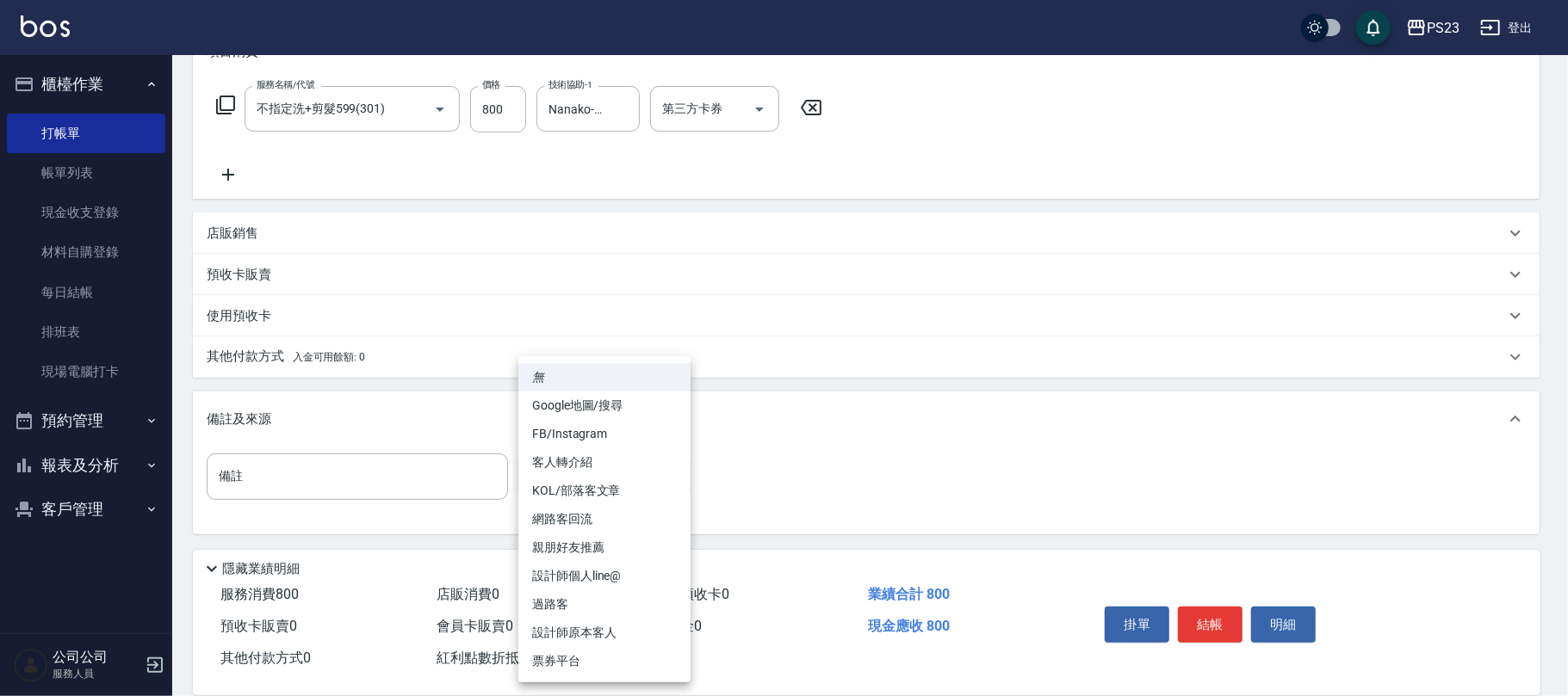
click at [594, 601] on li "過路客" at bounding box center [604, 604] width 172 height 29
type input "過路客"
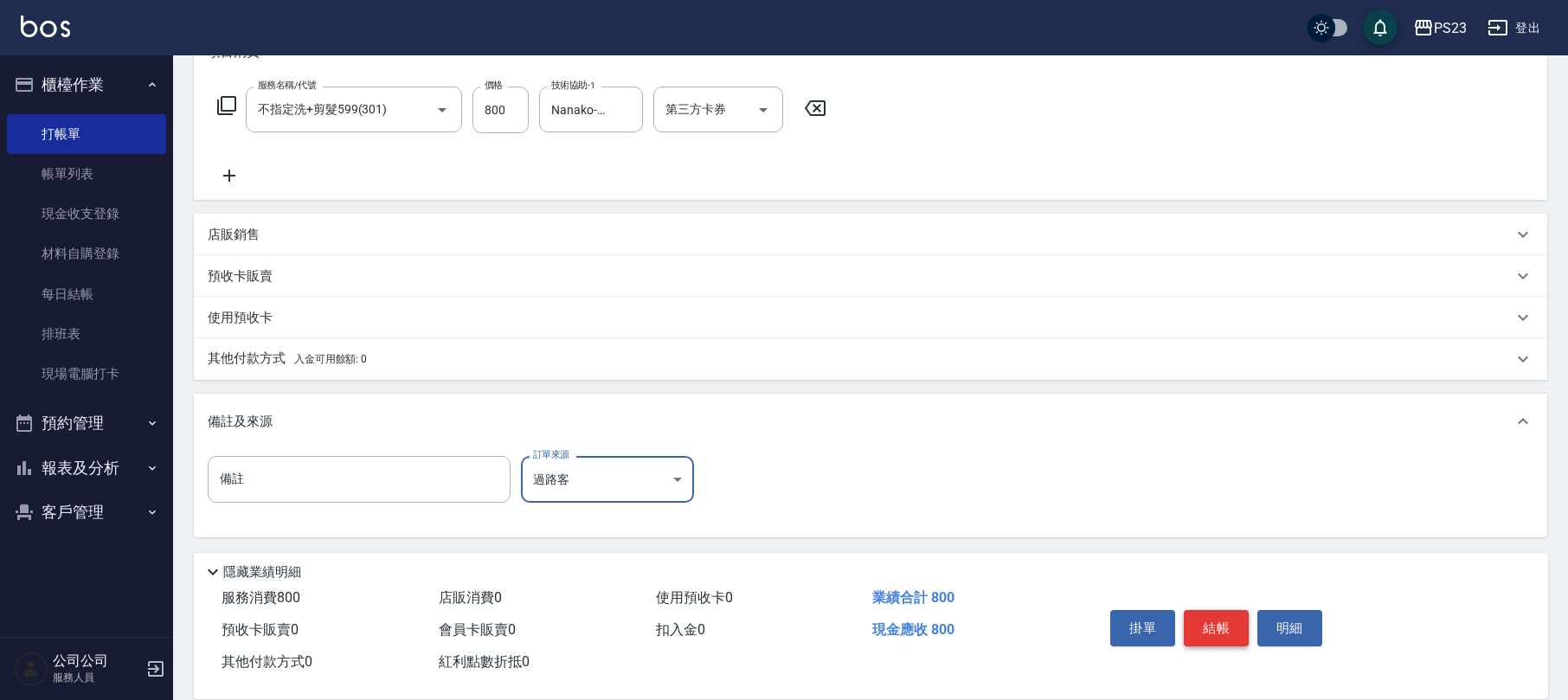
click at [1217, 628] on button "結帳" at bounding box center [1217, 628] width 65 height 36
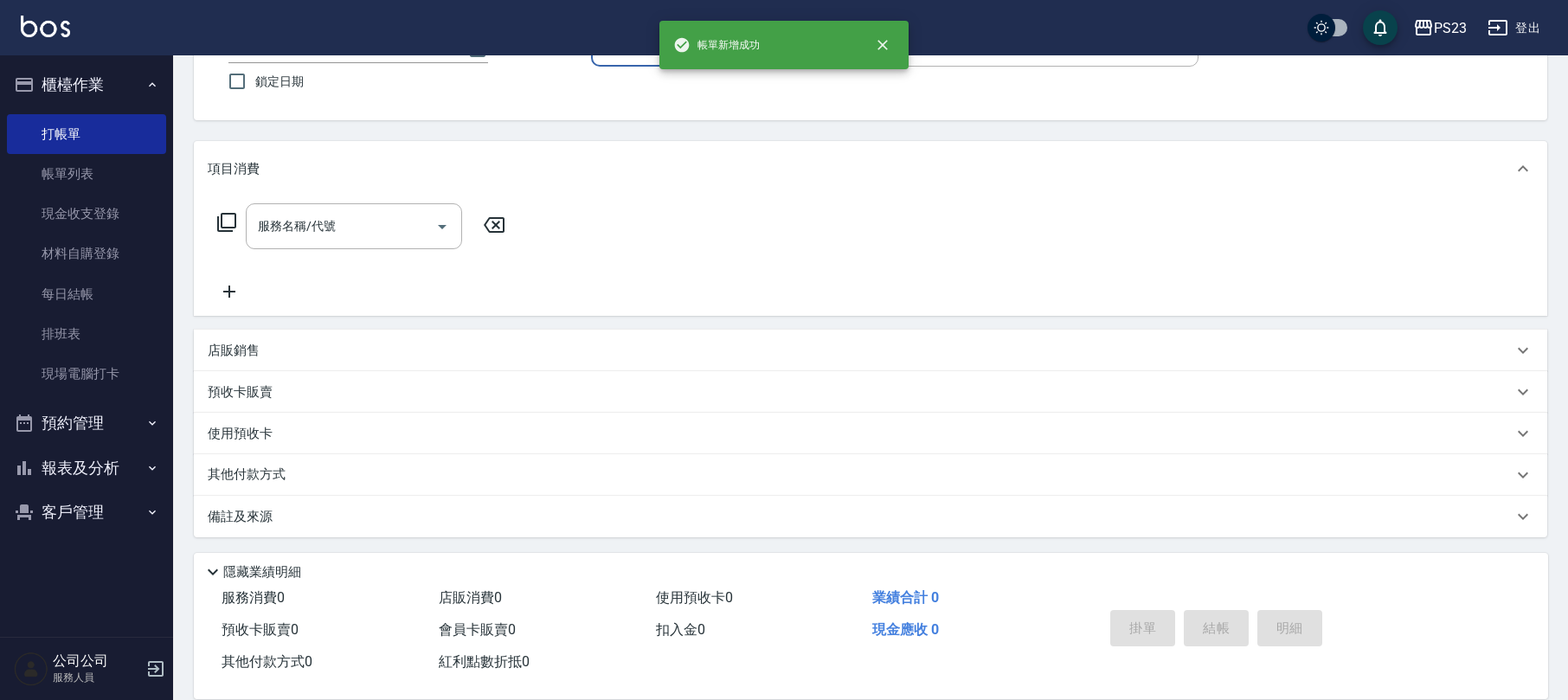
scroll to position [0, 0]
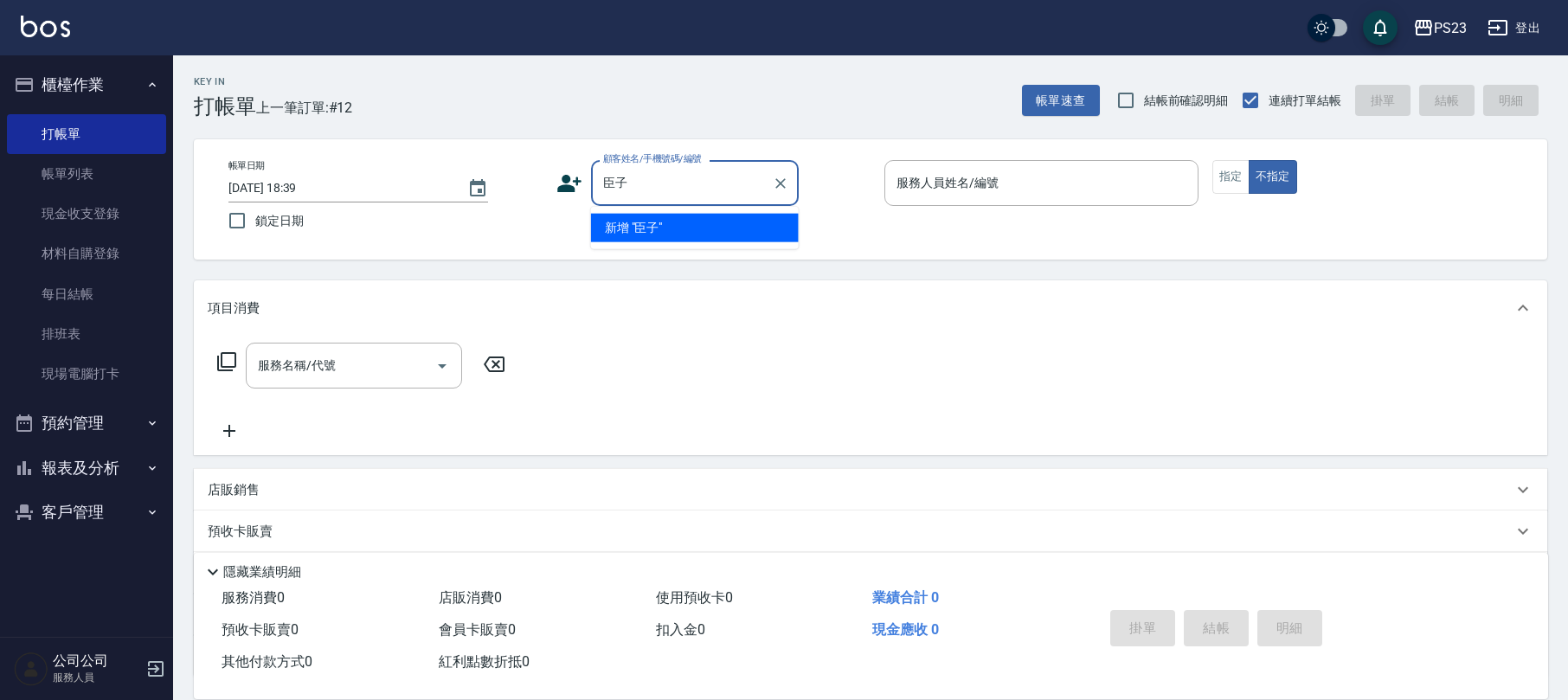
type input "陳"
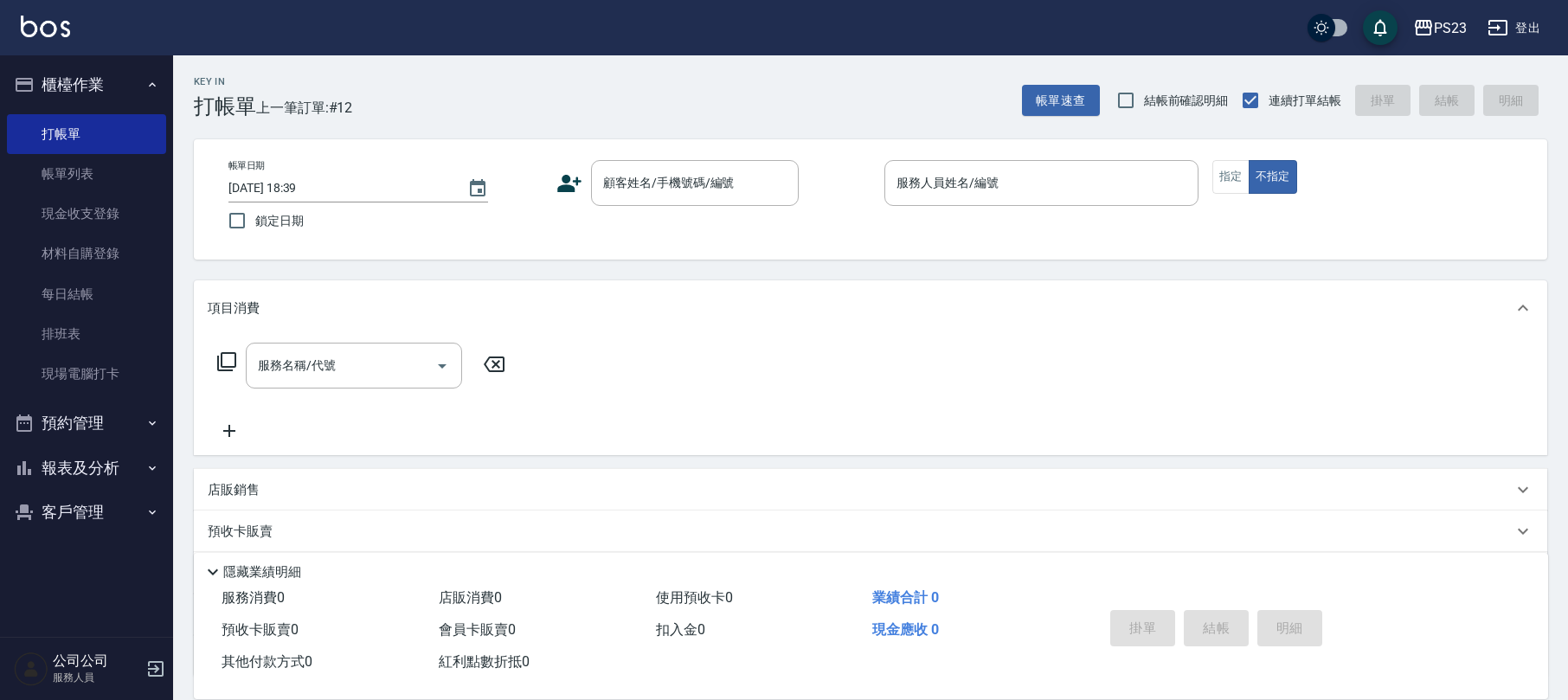
click at [576, 181] on icon at bounding box center [569, 184] width 24 height 18
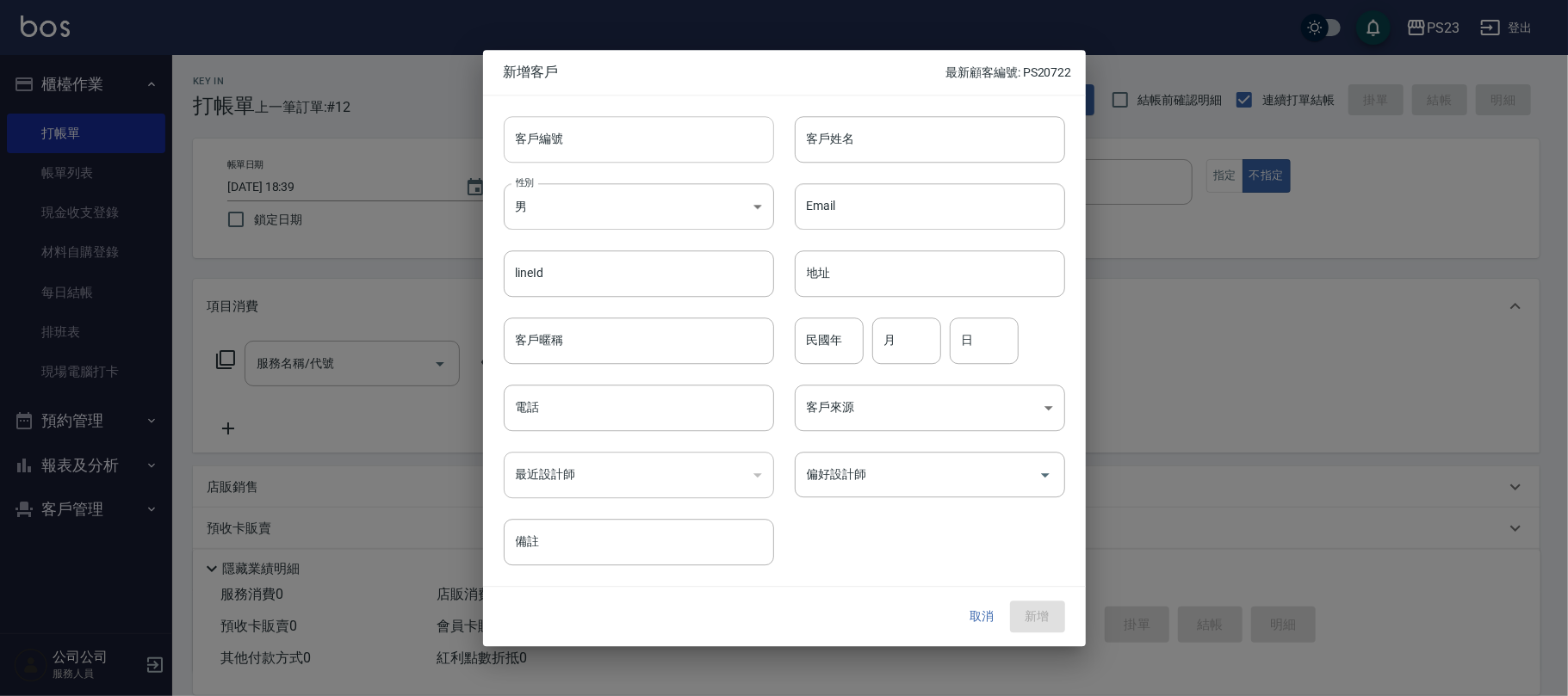
click at [598, 148] on input "客戶編號" at bounding box center [638, 139] width 270 height 46
type input "dojk"
click at [598, 215] on body "PS23 登出 櫃檯作業 打帳單 帳單列表 現金收支登錄 材料自購登錄 每日結帳 排班表 現場電腦打卡 預約管理 預約管理 單日預約紀錄 單週預約紀錄 報表及…" at bounding box center [784, 417] width 1568 height 834
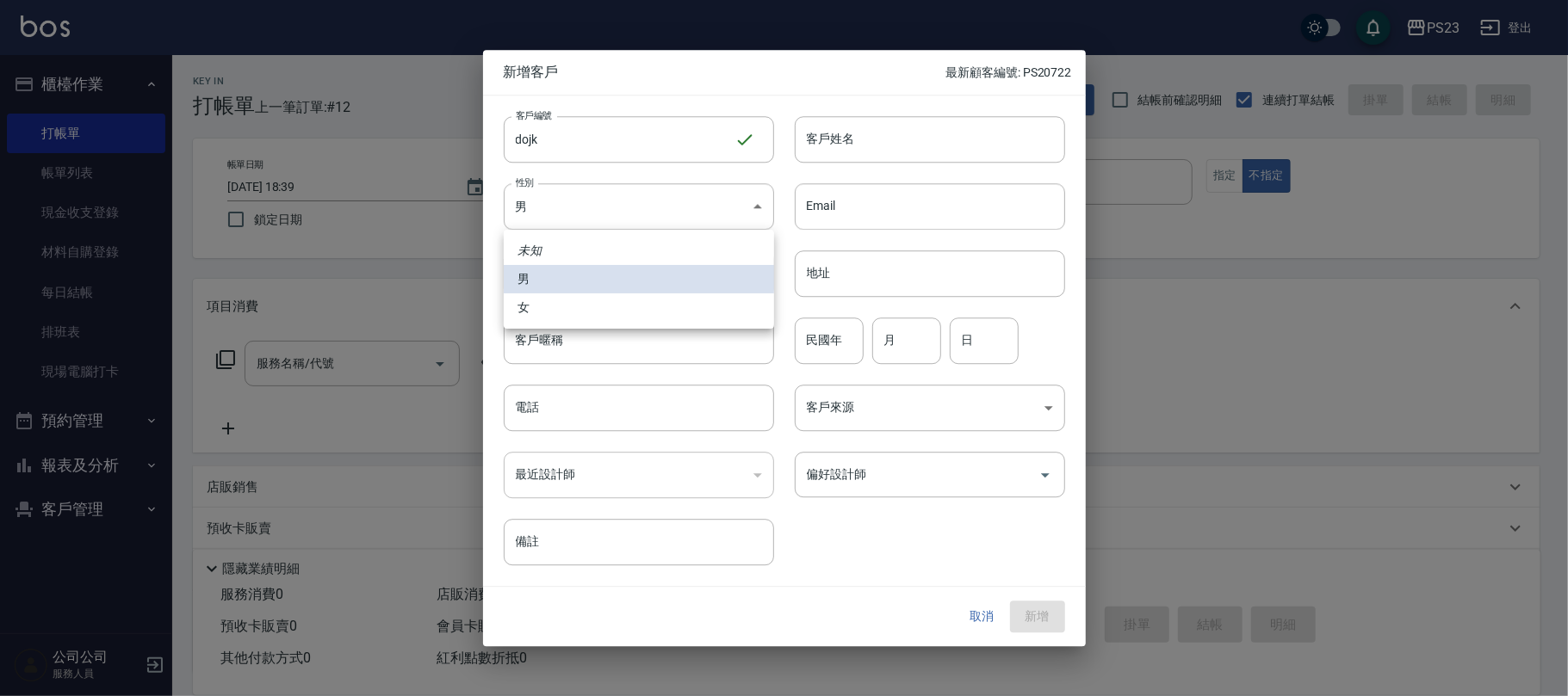
click at [555, 303] on li "女" at bounding box center [638, 307] width 270 height 29
type input "[DEMOGRAPHIC_DATA]"
click at [916, 139] on input "客戶姓名" at bounding box center [930, 139] width 270 height 46
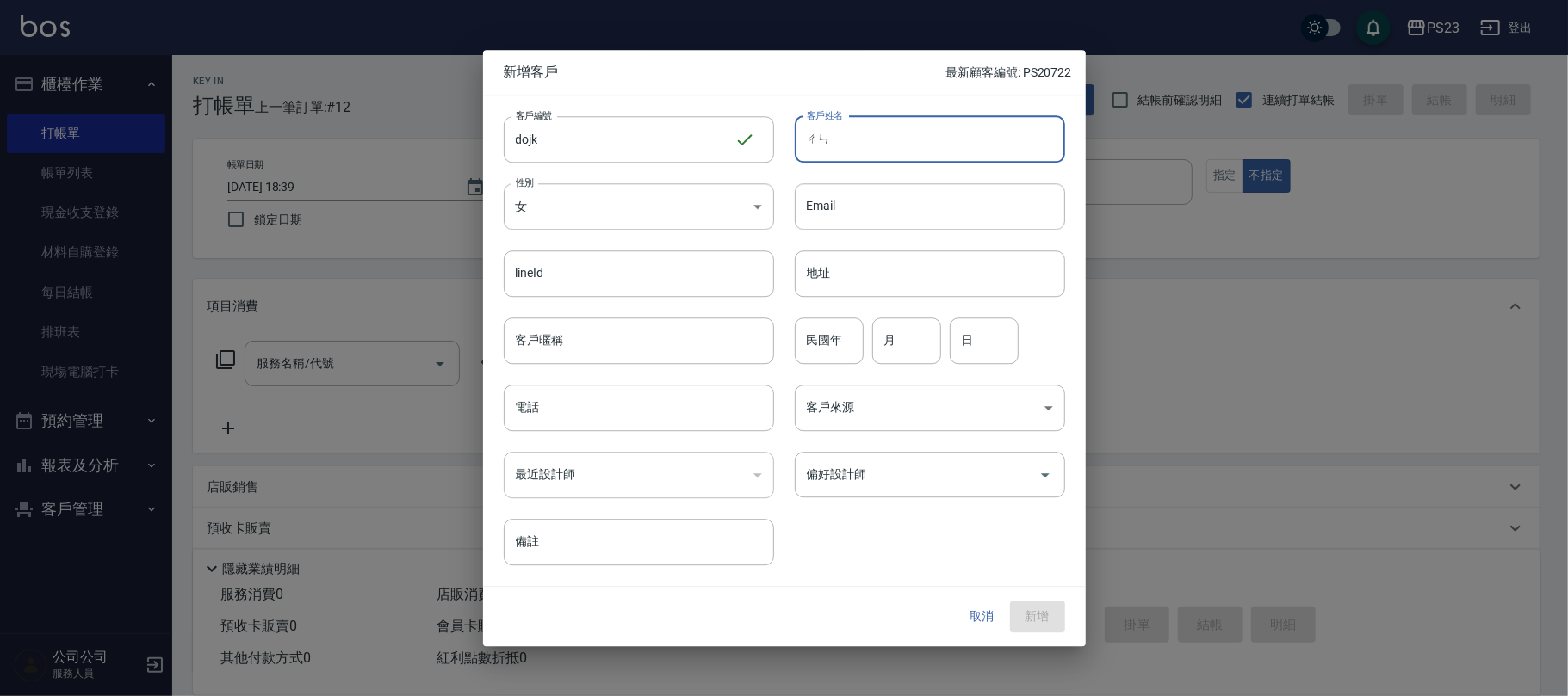
type input "伧"
type input "陳紫娟"
click at [608, 420] on input "電話" at bounding box center [638, 407] width 270 height 46
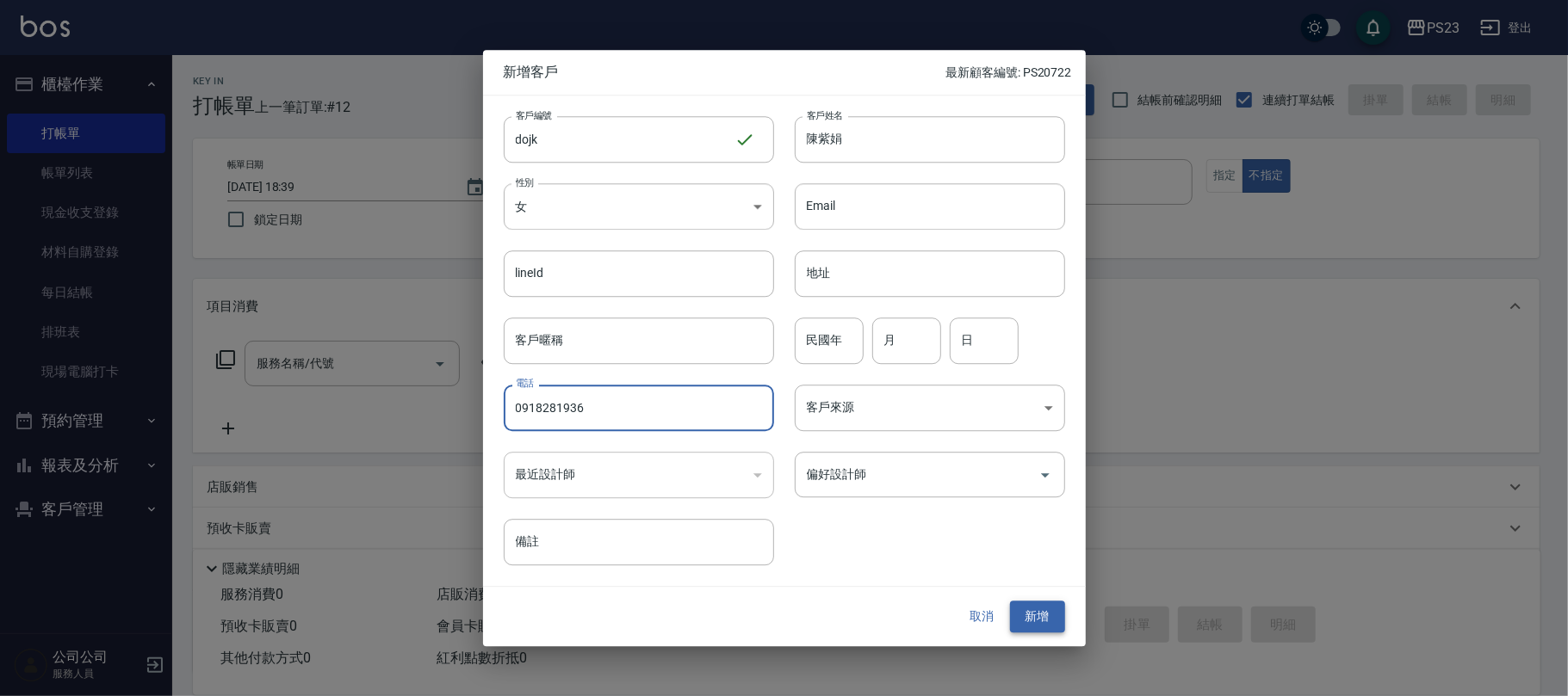
type input "0918281936"
click at [1038, 614] on button "新增" at bounding box center [1038, 617] width 55 height 32
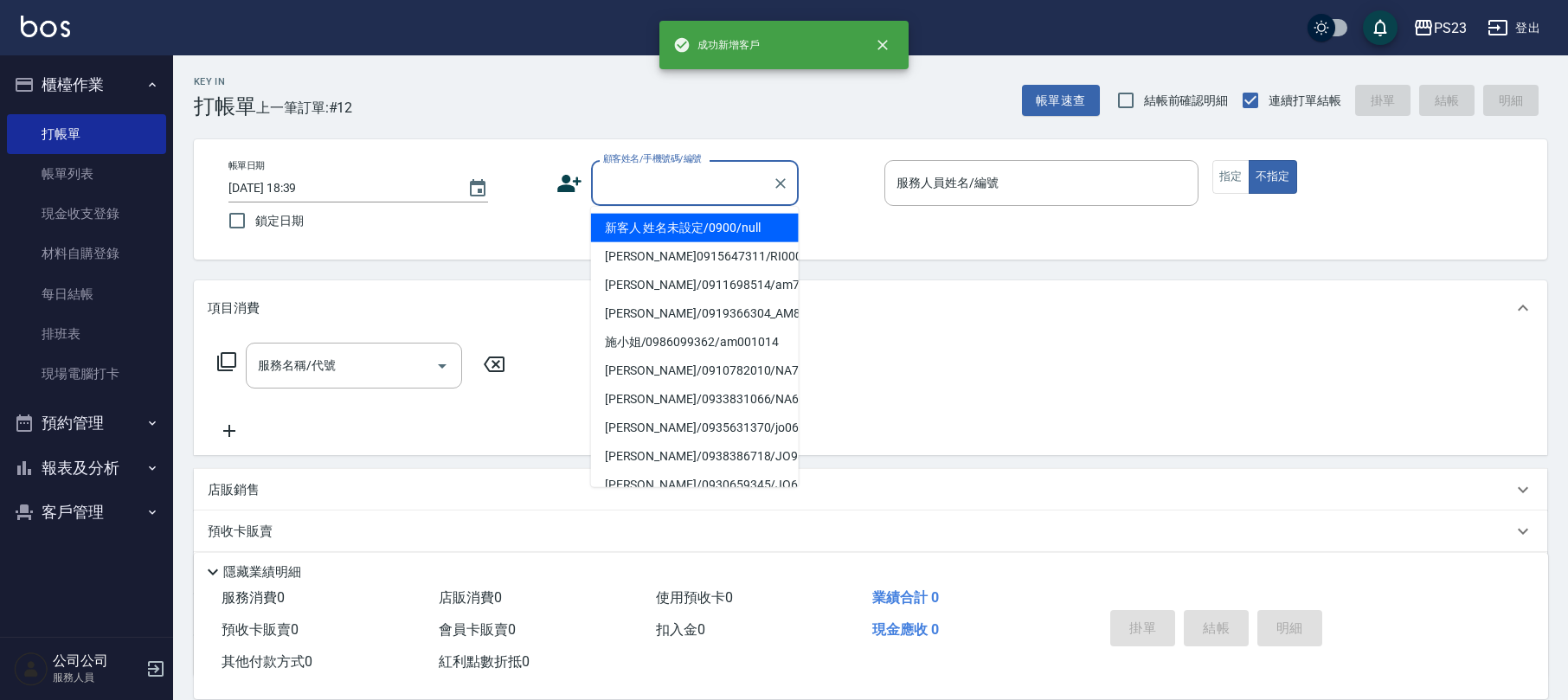
click at [669, 177] on div "顧客姓名/手機號碼/編號 顧客姓名/手機號碼/編號" at bounding box center [695, 183] width 208 height 45
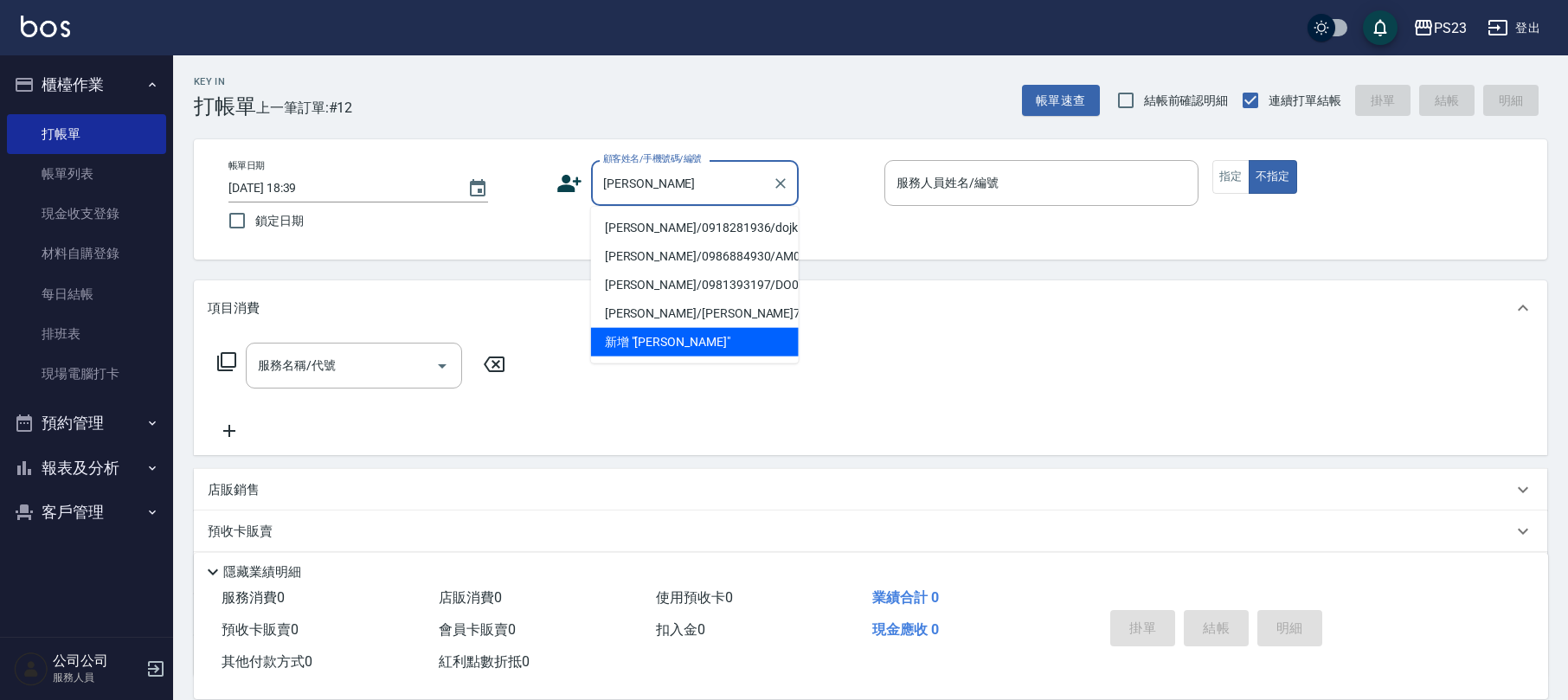
click at [658, 227] on li "[PERSON_NAME]/0918281936/dojk" at bounding box center [695, 228] width 208 height 29
type input "[PERSON_NAME]/0918281936/dojk"
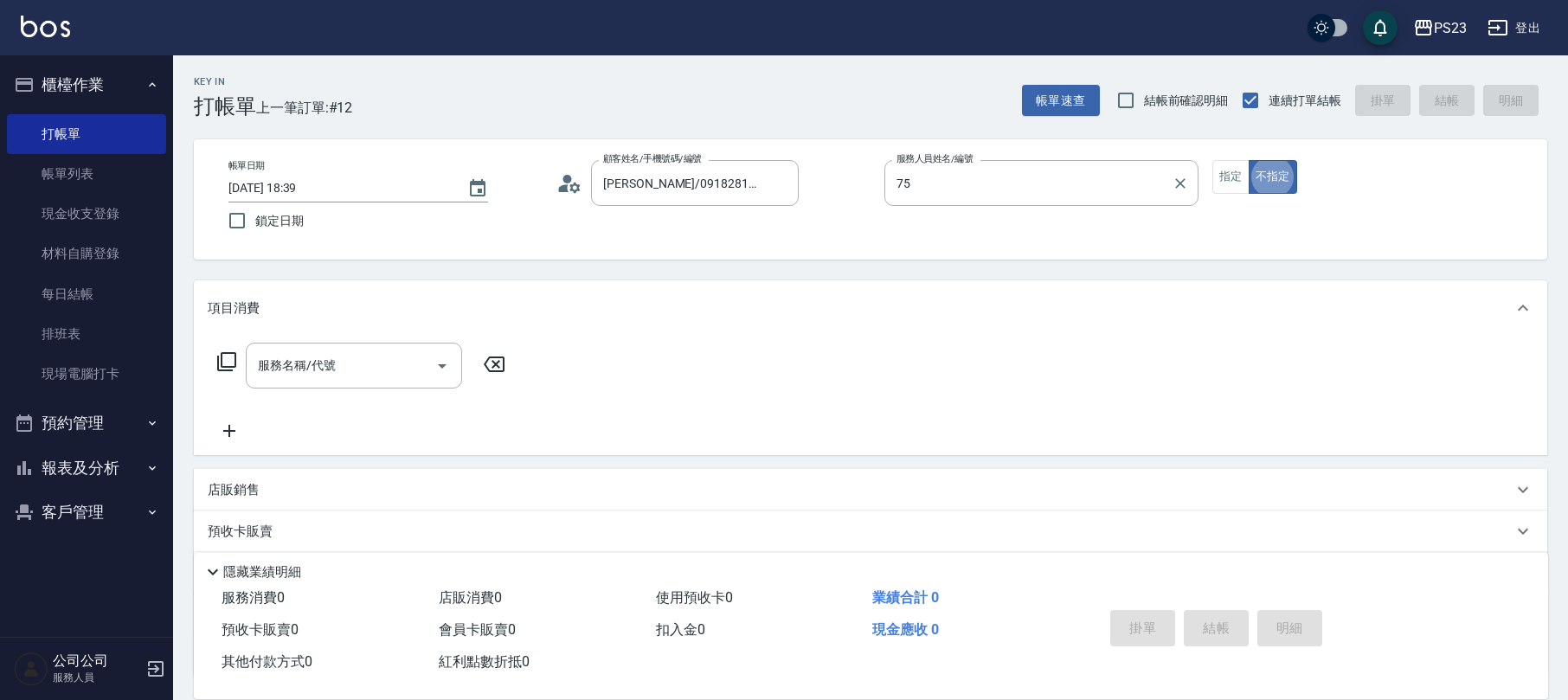
type input "Donna-75"
type button "false"
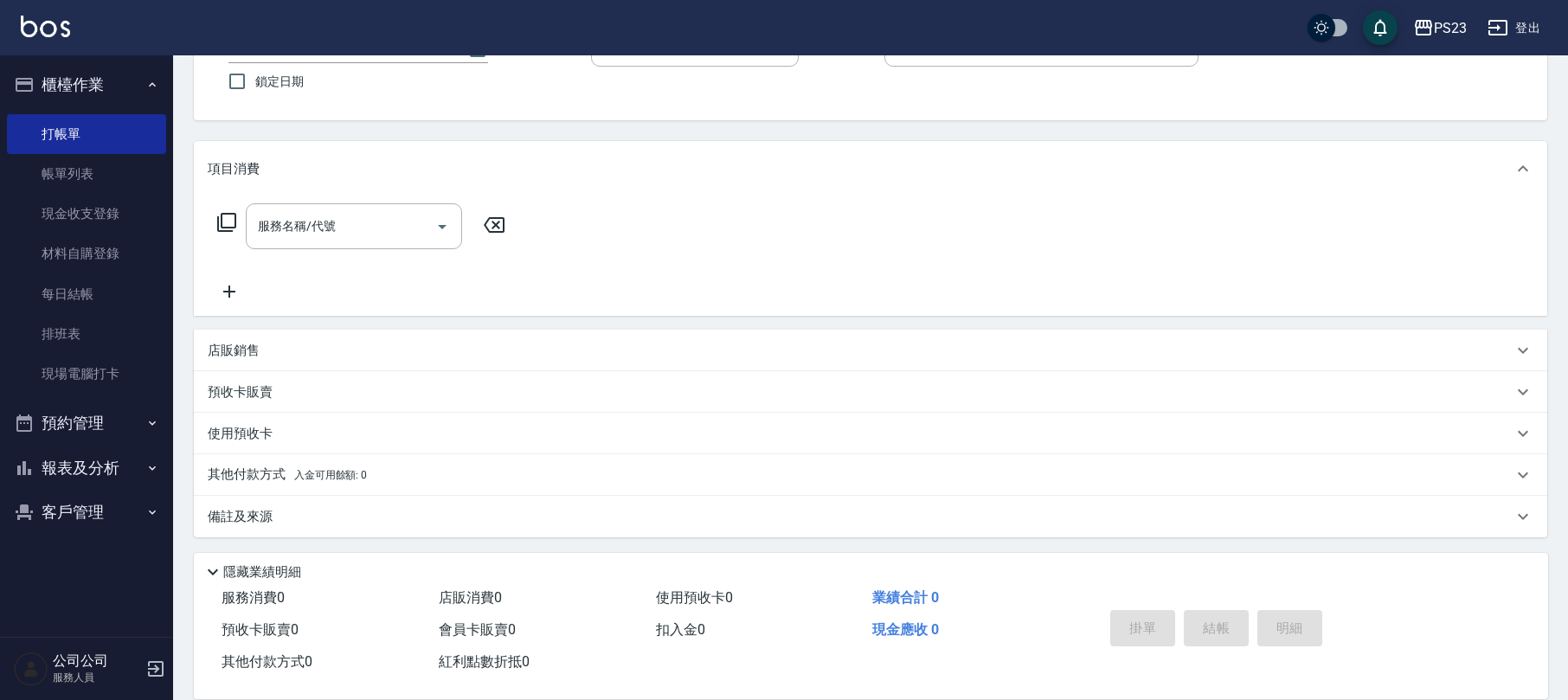
click at [445, 509] on div "備註及來源" at bounding box center [860, 517] width 1306 height 19
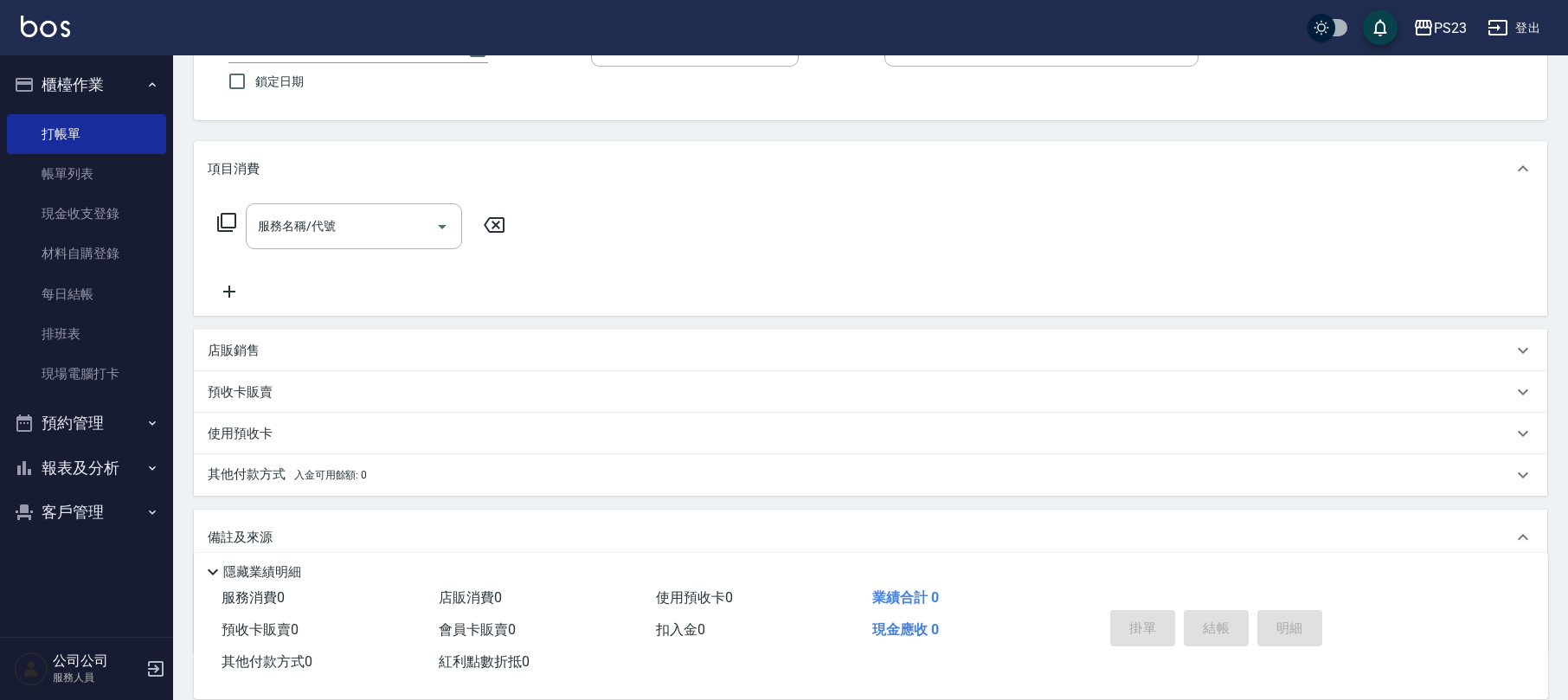
scroll to position [254, 0]
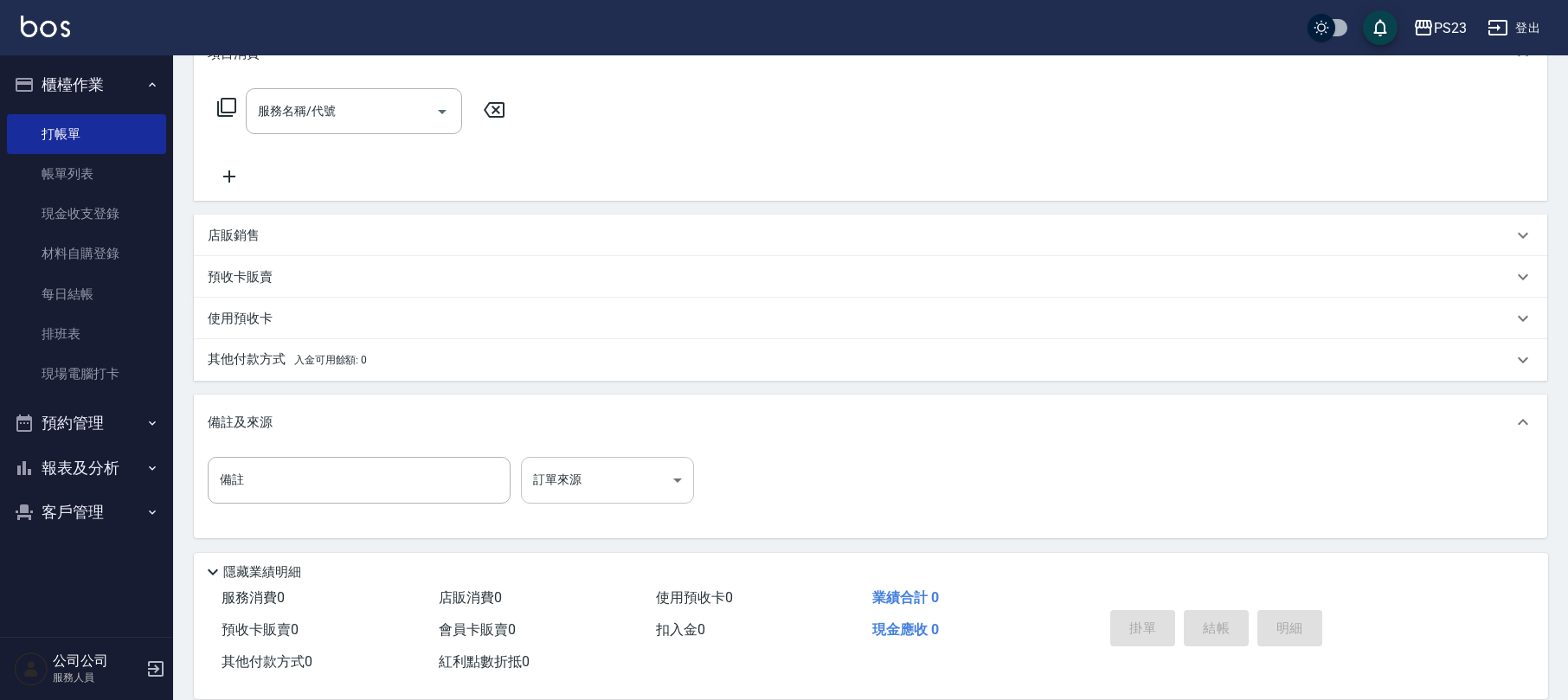
click at [569, 489] on body "PS23 登出 櫃檯作業 打帳單 帳單列表 現金收支登錄 材料自購登錄 每日結帳 排班表 現場電腦打卡 預約管理 預約管理 單日預約紀錄 單週預約紀錄 報表及…" at bounding box center [784, 223] width 1568 height 956
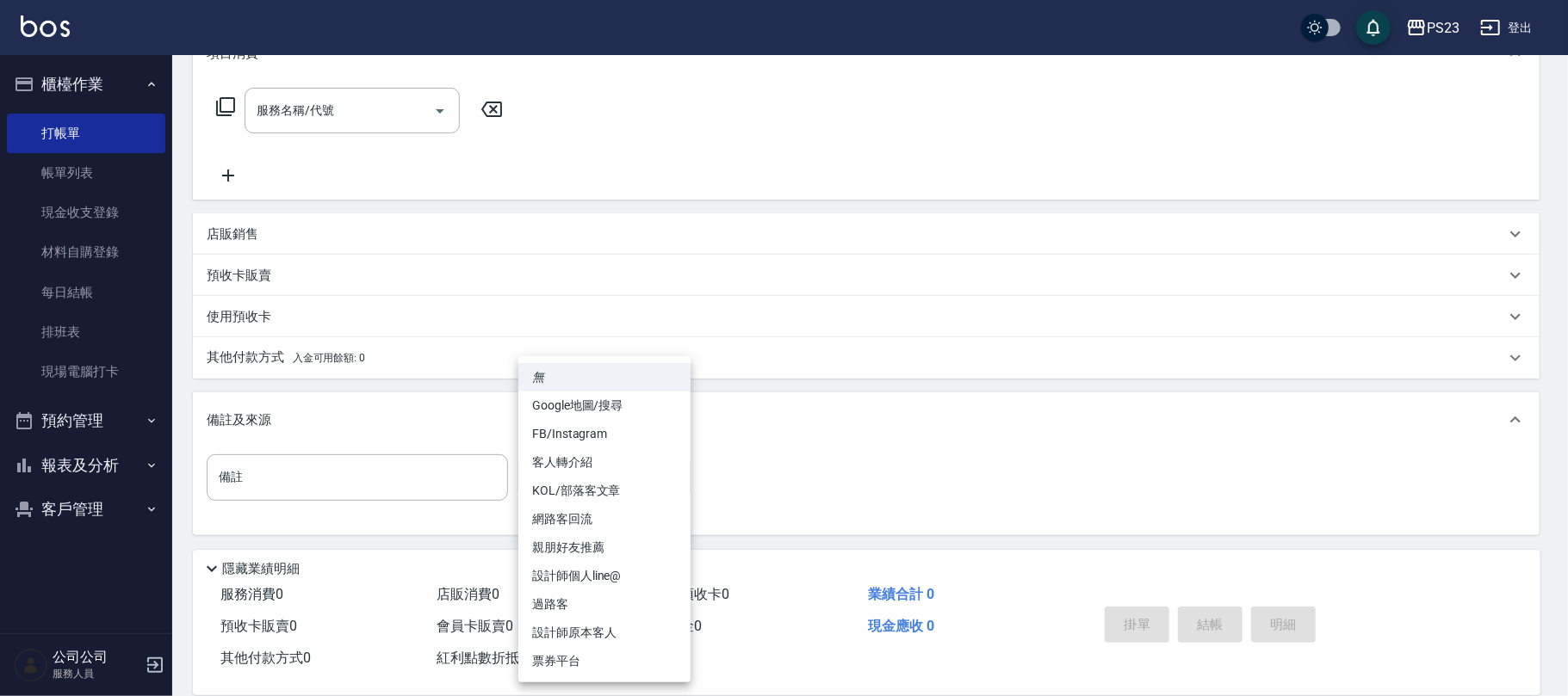
click at [589, 431] on li "FB/Instagram" at bounding box center [604, 434] width 172 height 29
type input "FB/Instagram"
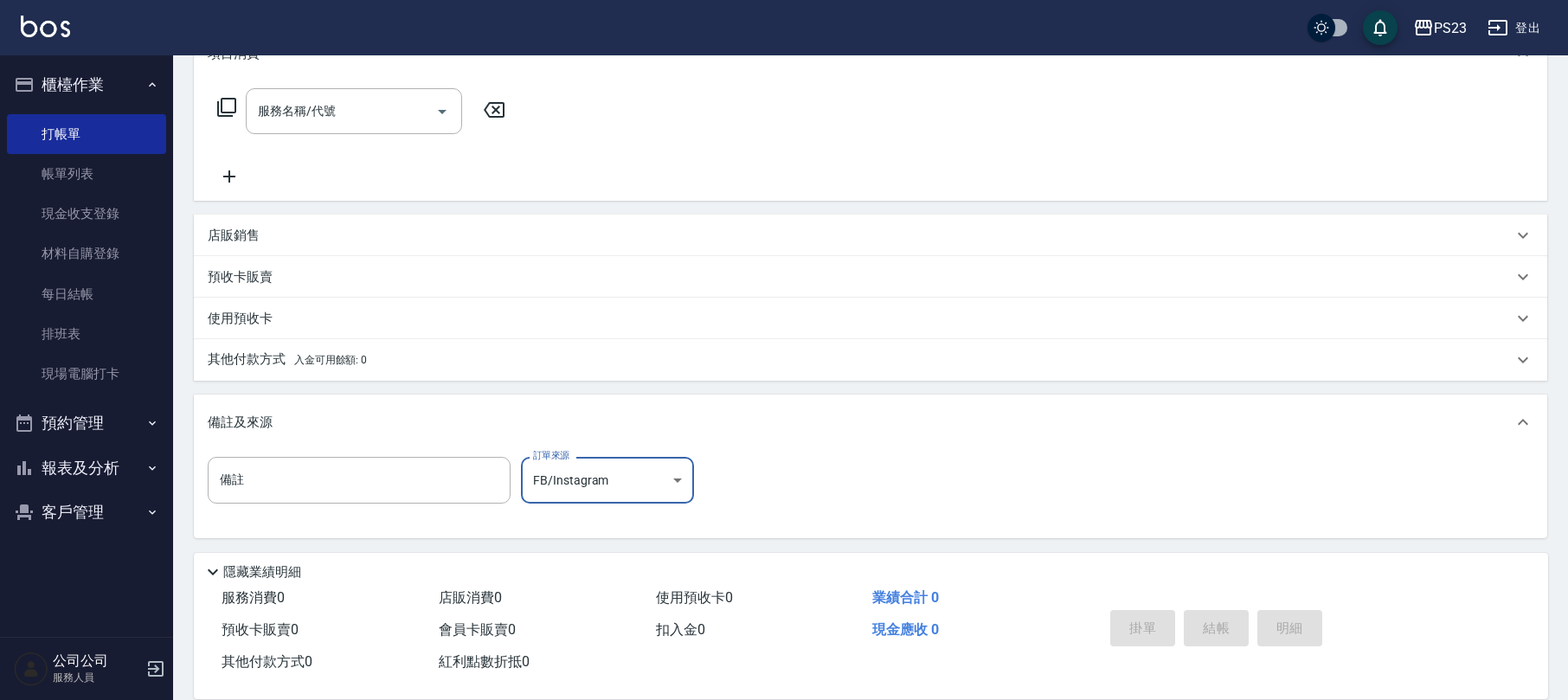
scroll to position [0, 0]
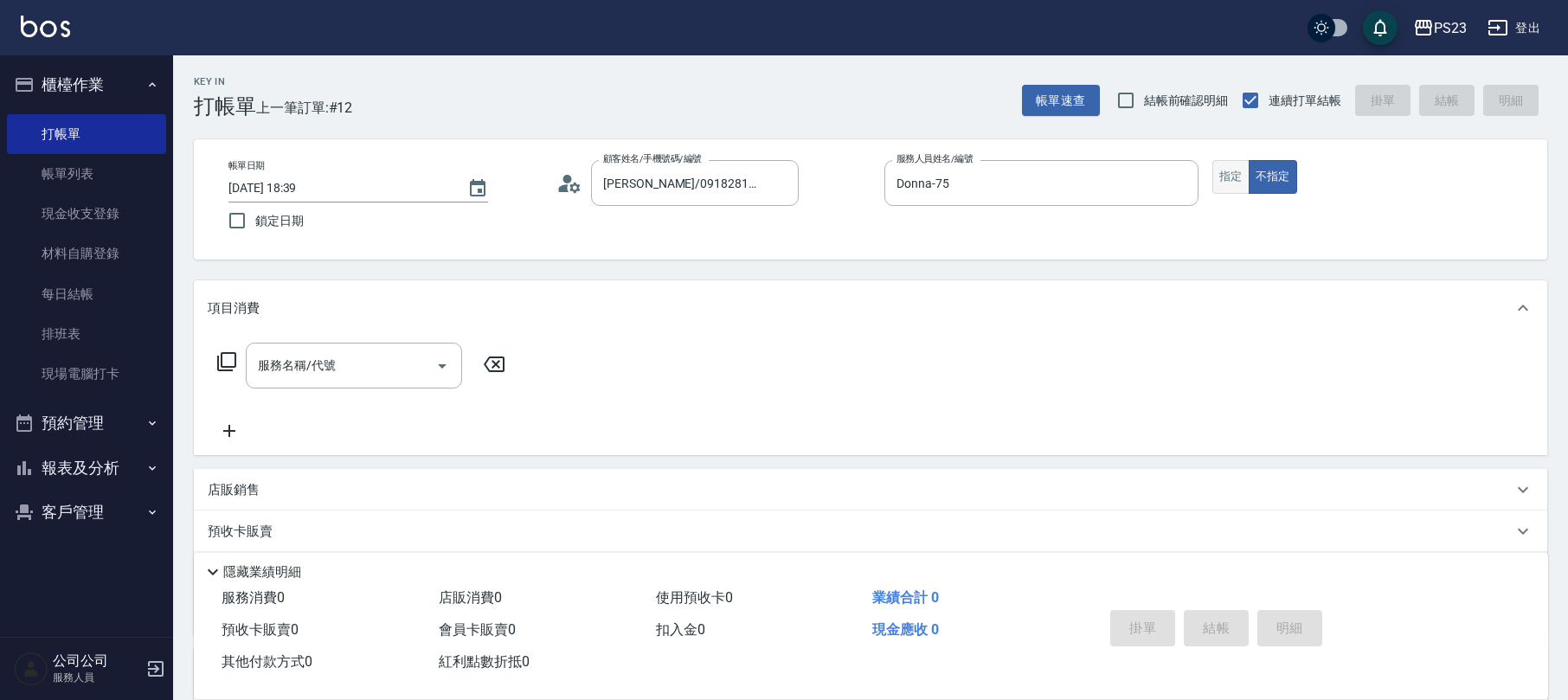
click at [1227, 184] on button "指定" at bounding box center [1231, 177] width 37 height 33
click at [228, 354] on icon at bounding box center [226, 362] width 20 height 20
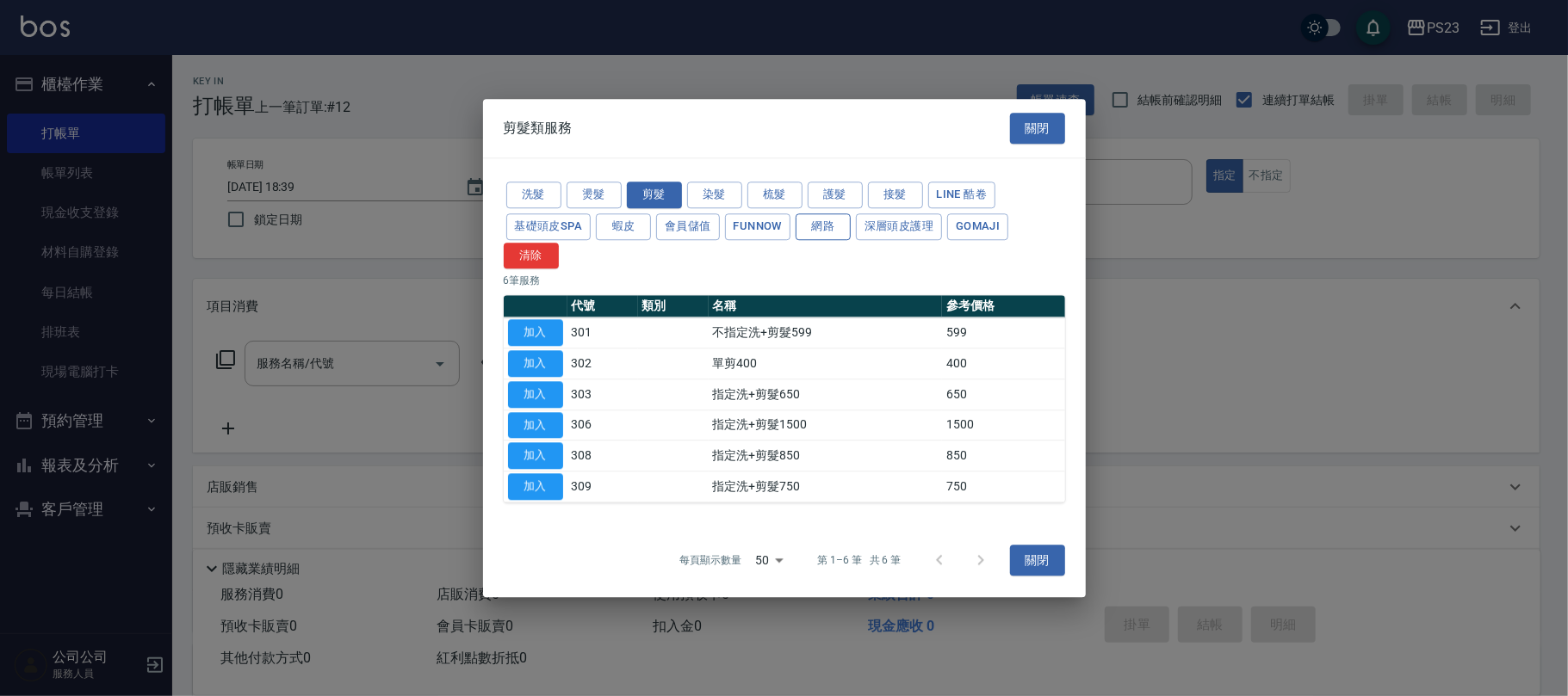
click at [825, 218] on button "網路" at bounding box center [824, 226] width 55 height 27
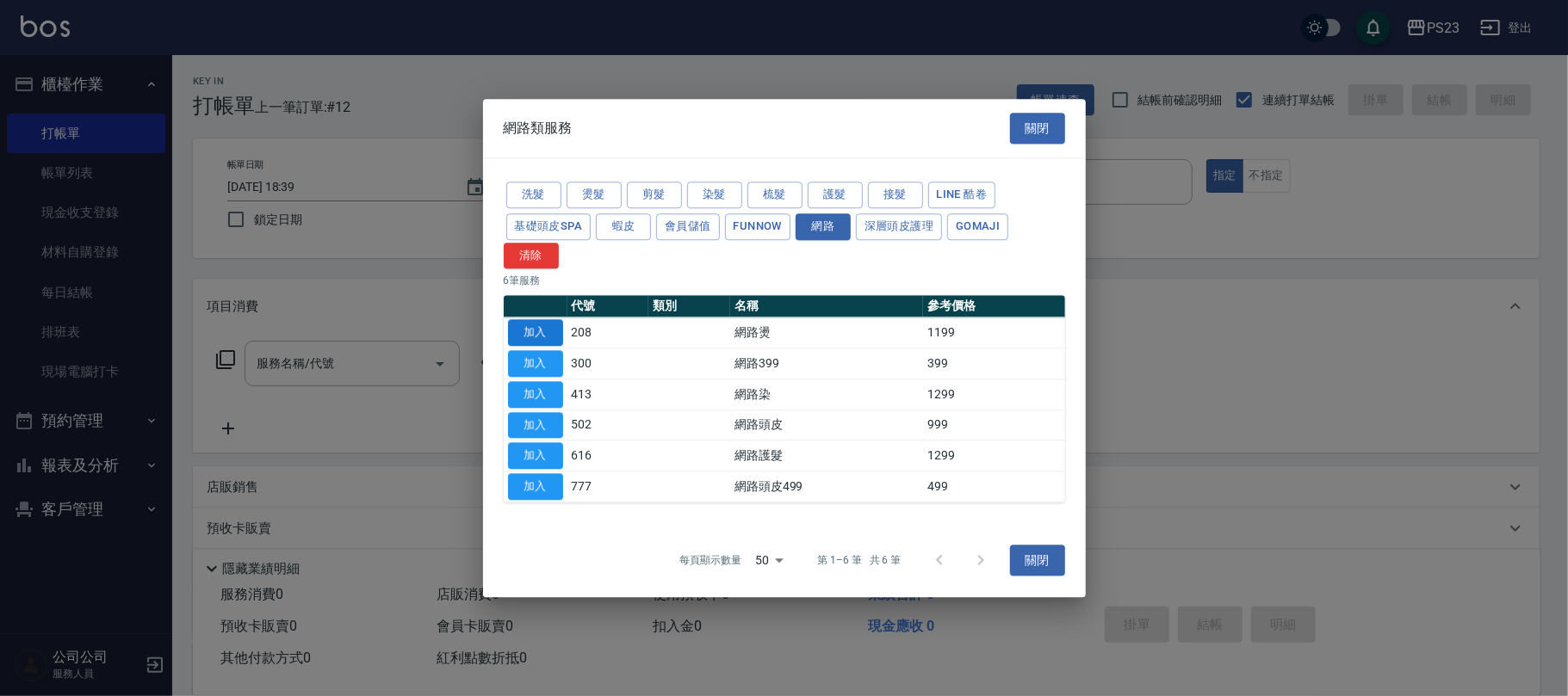
click at [518, 328] on button "加入" at bounding box center [536, 333] width 55 height 27
type input "網路燙(208)"
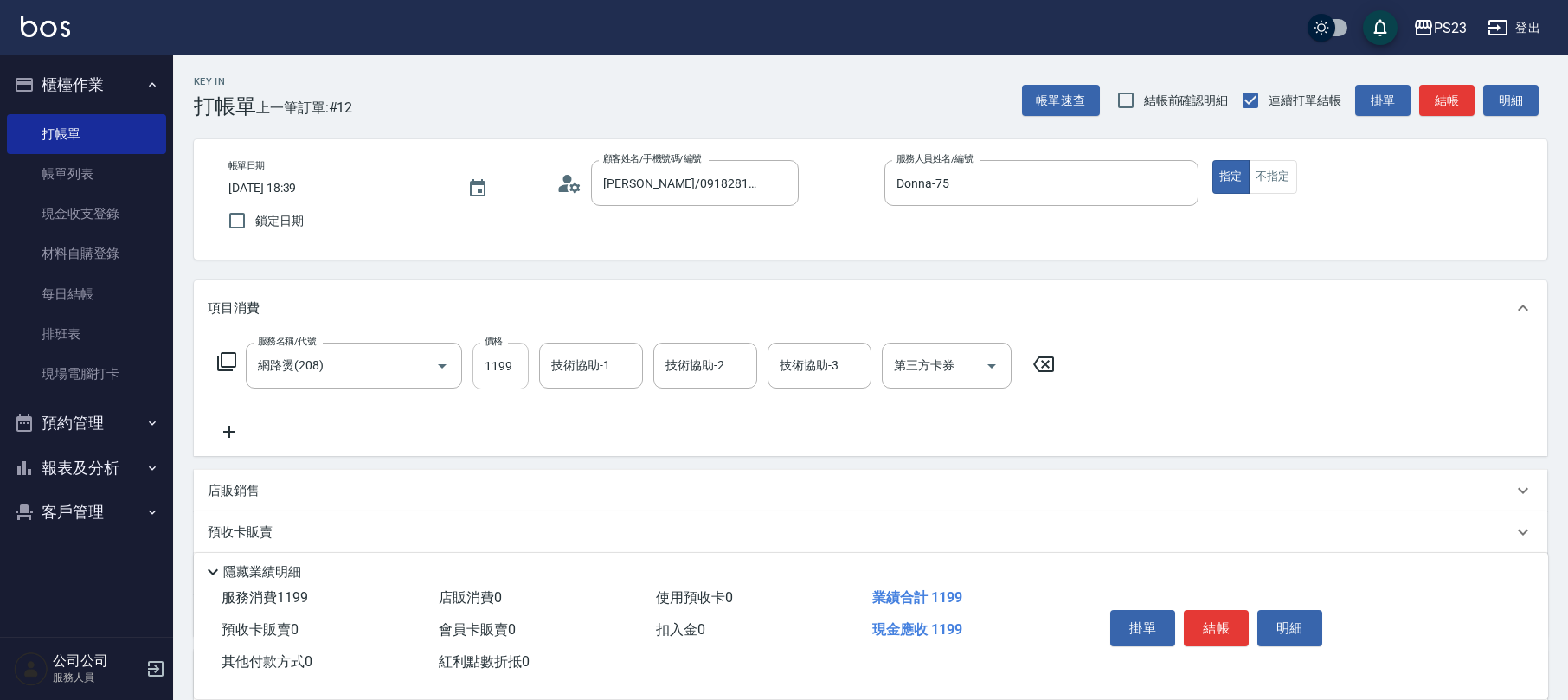
click at [503, 369] on input "1199" at bounding box center [501, 366] width 57 height 46
type input "1799"
type input "Donna-75"
click at [1213, 614] on button "結帳" at bounding box center [1217, 628] width 65 height 36
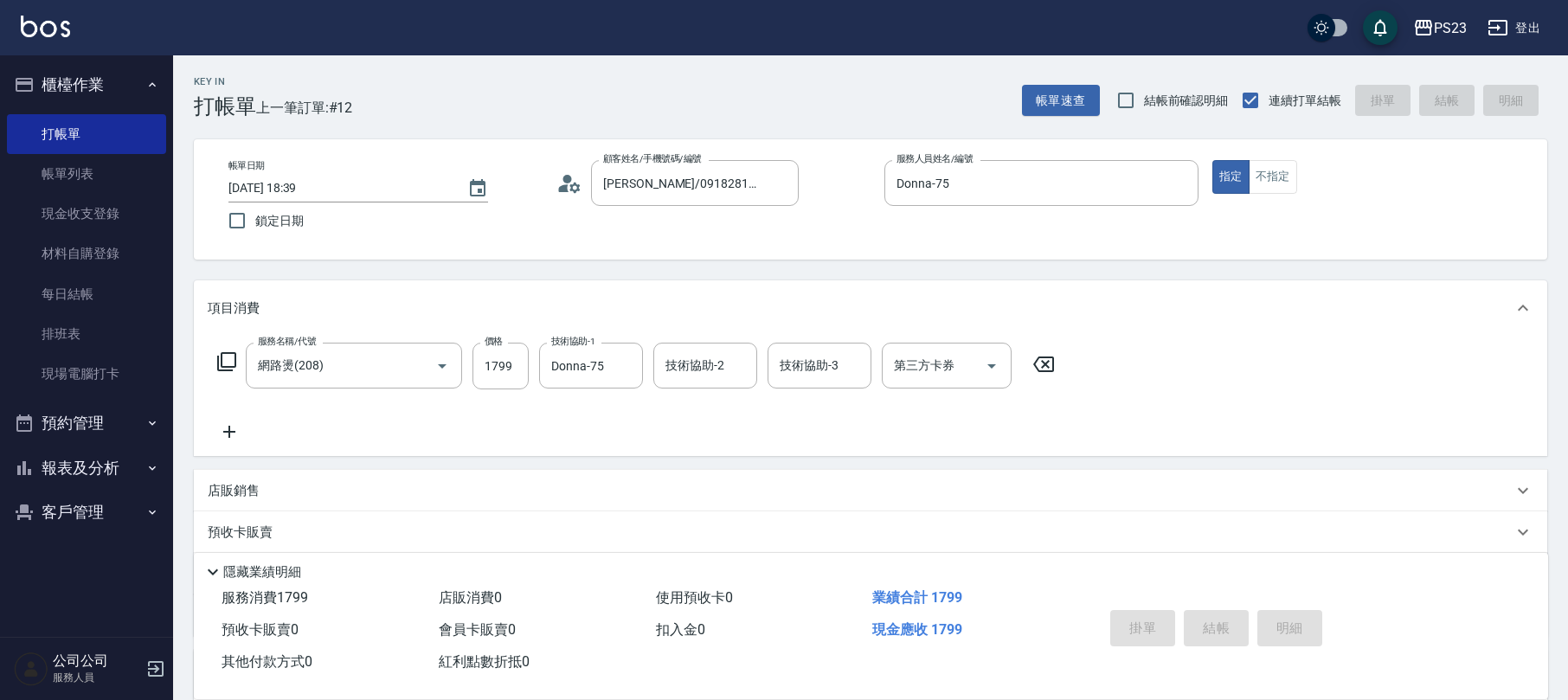
type input "[DATE] 18:40"
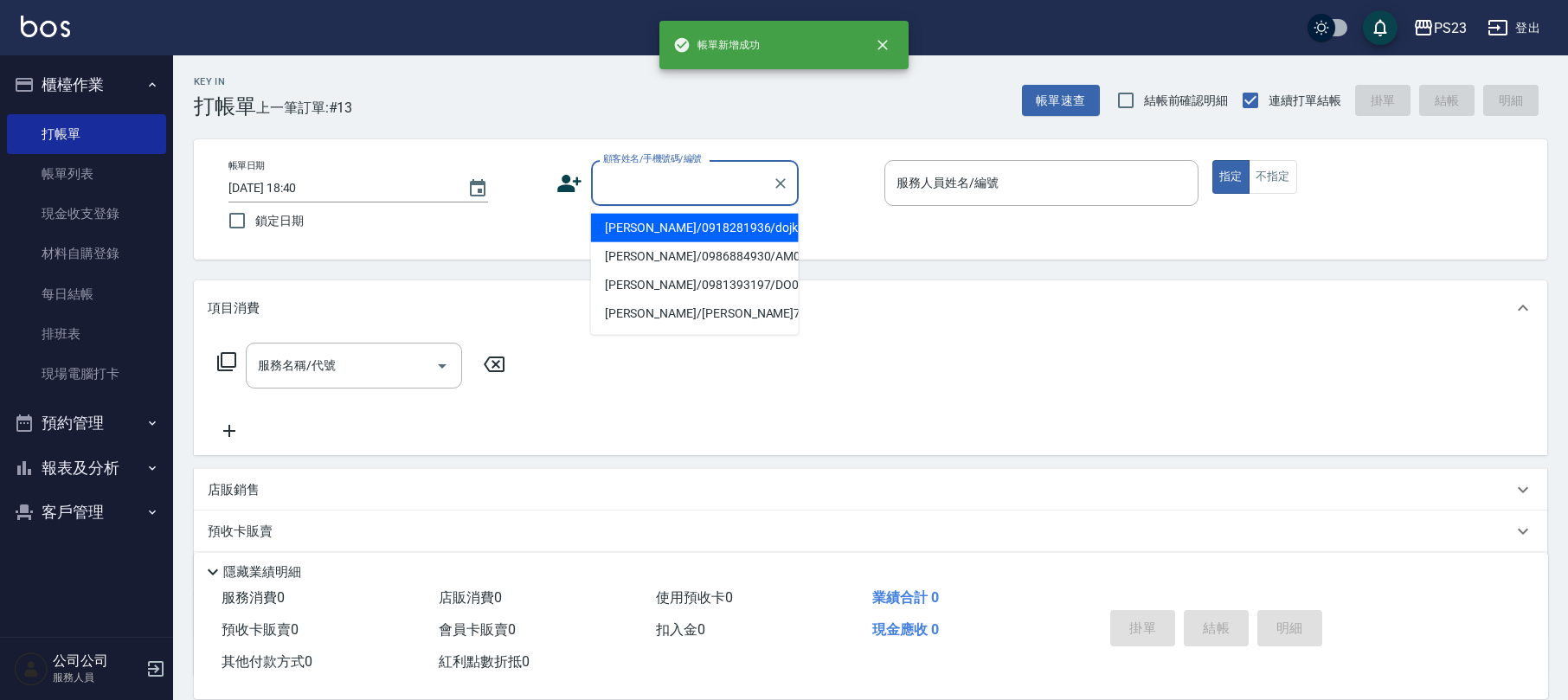
click at [675, 185] on input "顧客姓名/手機號碼/編號" at bounding box center [682, 183] width 166 height 31
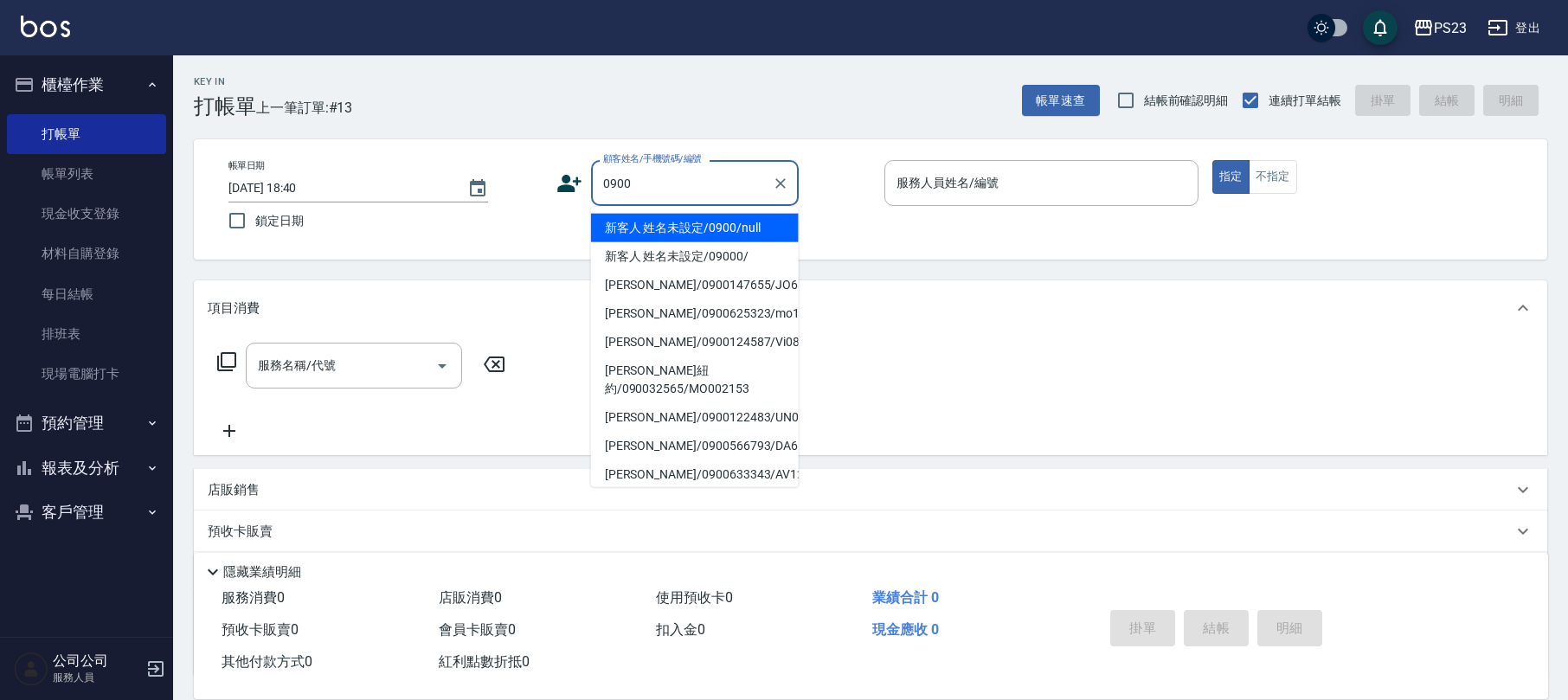
click at [708, 223] on li "新客人 姓名未設定/0900/null" at bounding box center [695, 228] width 208 height 29
type input "新客人 姓名未設定/0900/null"
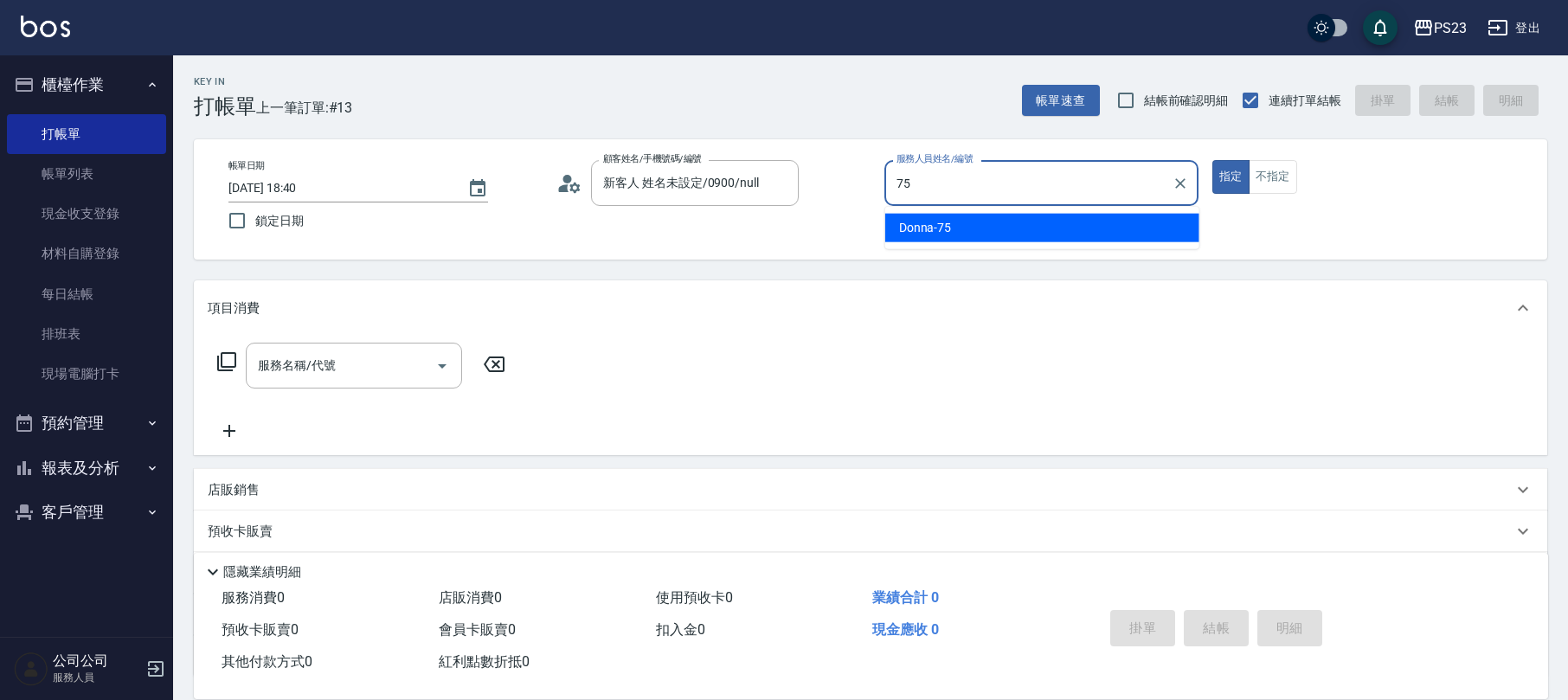
type input "Donna-75"
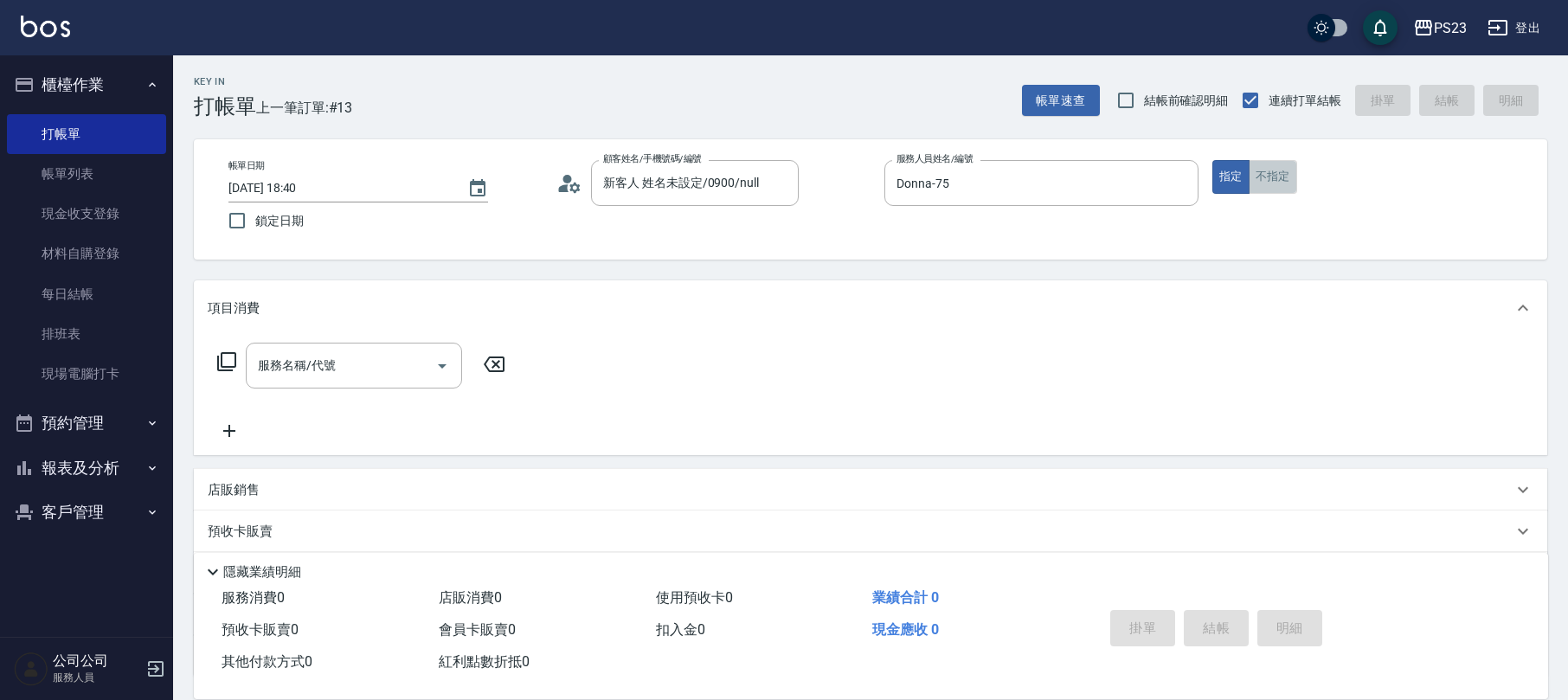
click at [1278, 175] on button "不指定" at bounding box center [1273, 177] width 48 height 33
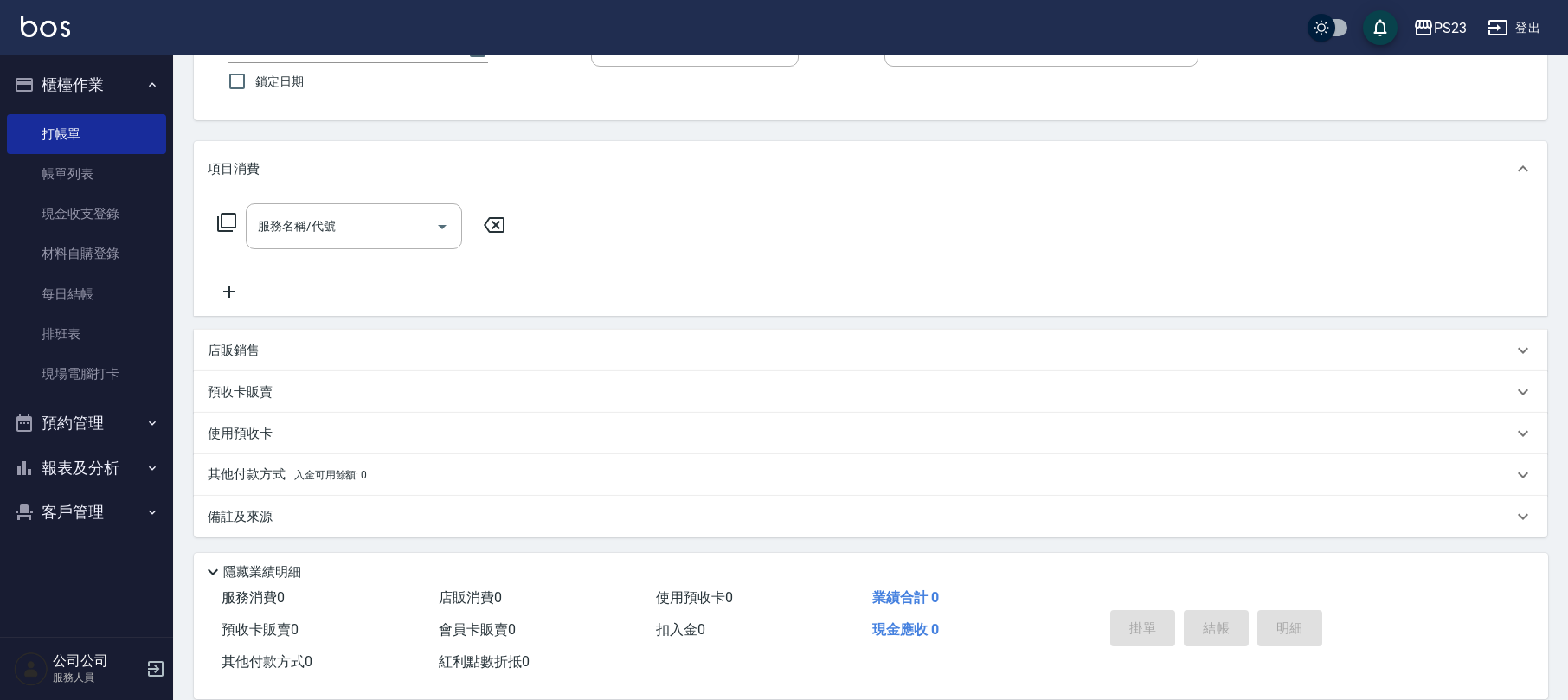
click at [601, 527] on div "備註及來源" at bounding box center [871, 516] width 1354 height 42
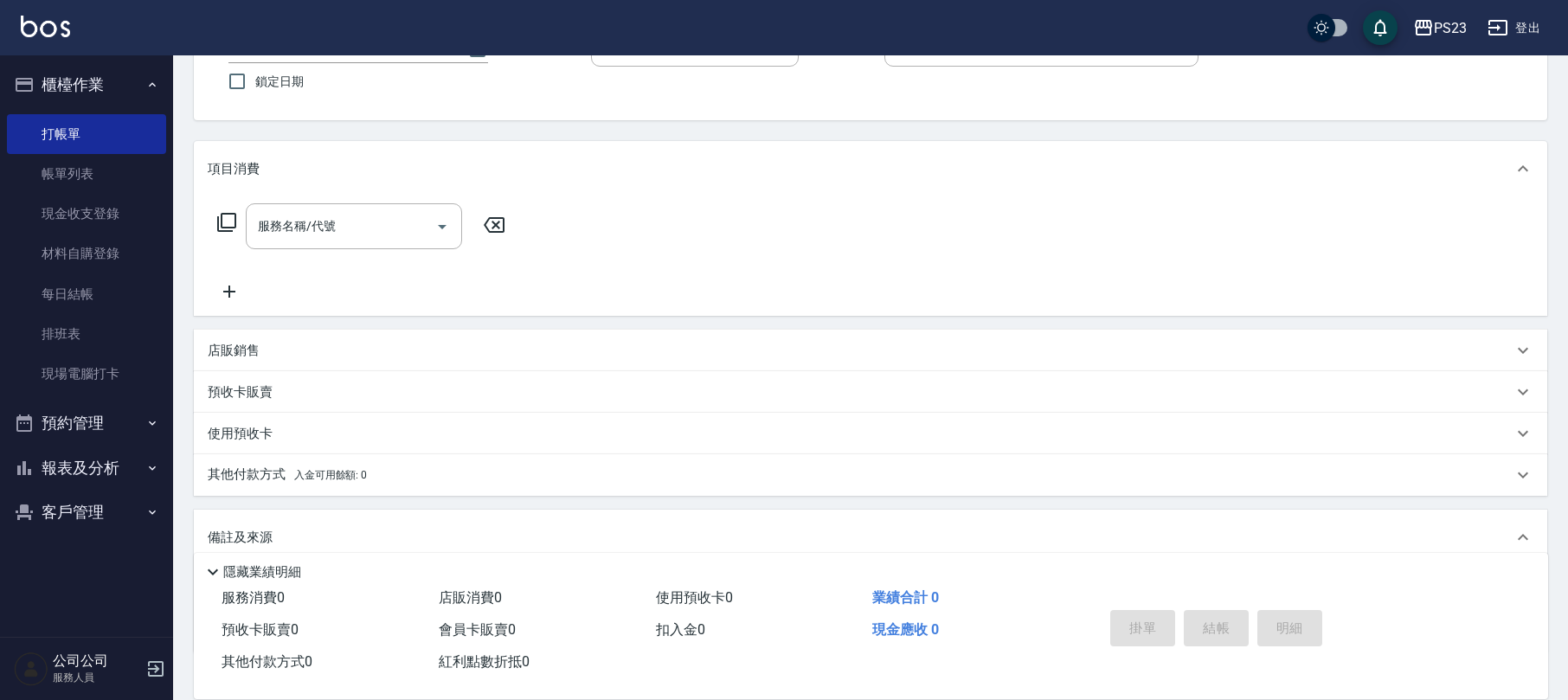
scroll to position [254, 0]
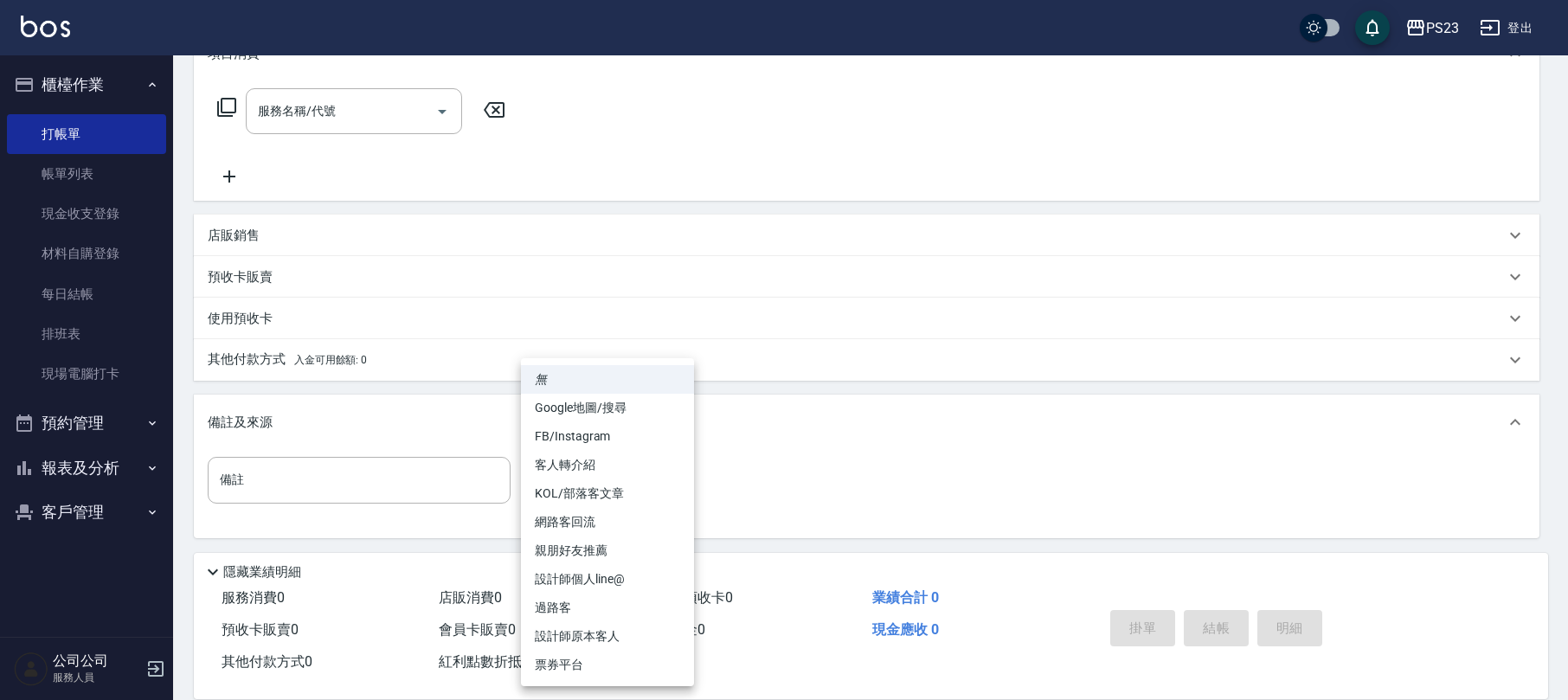
click at [606, 492] on body "PS23 登出 櫃檯作業 打帳單 帳單列表 現金收支登錄 材料自購登錄 每日結帳 排班表 現場電腦打卡 預約管理 預約管理 單日預約紀錄 單週預約紀錄 報表及…" at bounding box center [784, 223] width 1568 height 956
click at [585, 597] on li "過路客" at bounding box center [607, 607] width 173 height 29
type input "過路客"
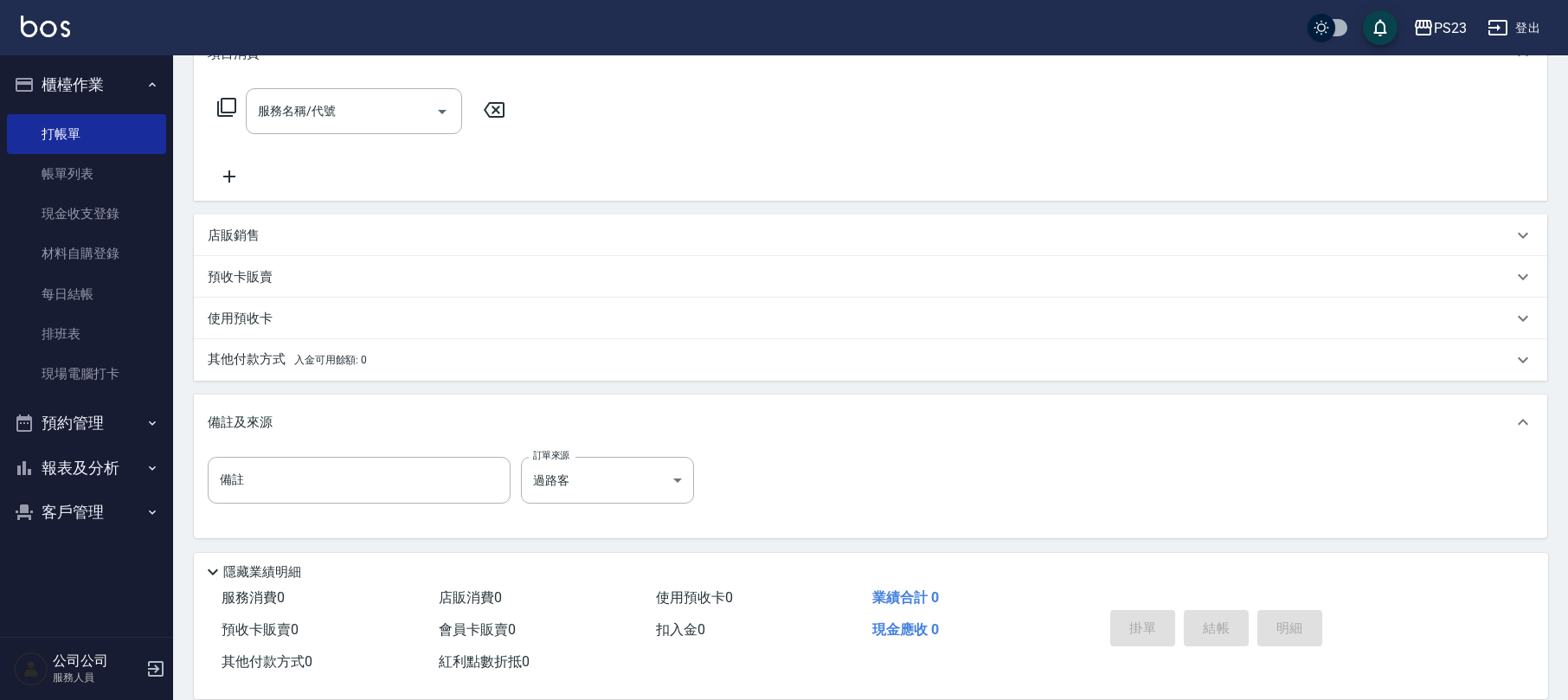
click at [227, 108] on icon at bounding box center [226, 108] width 20 height 20
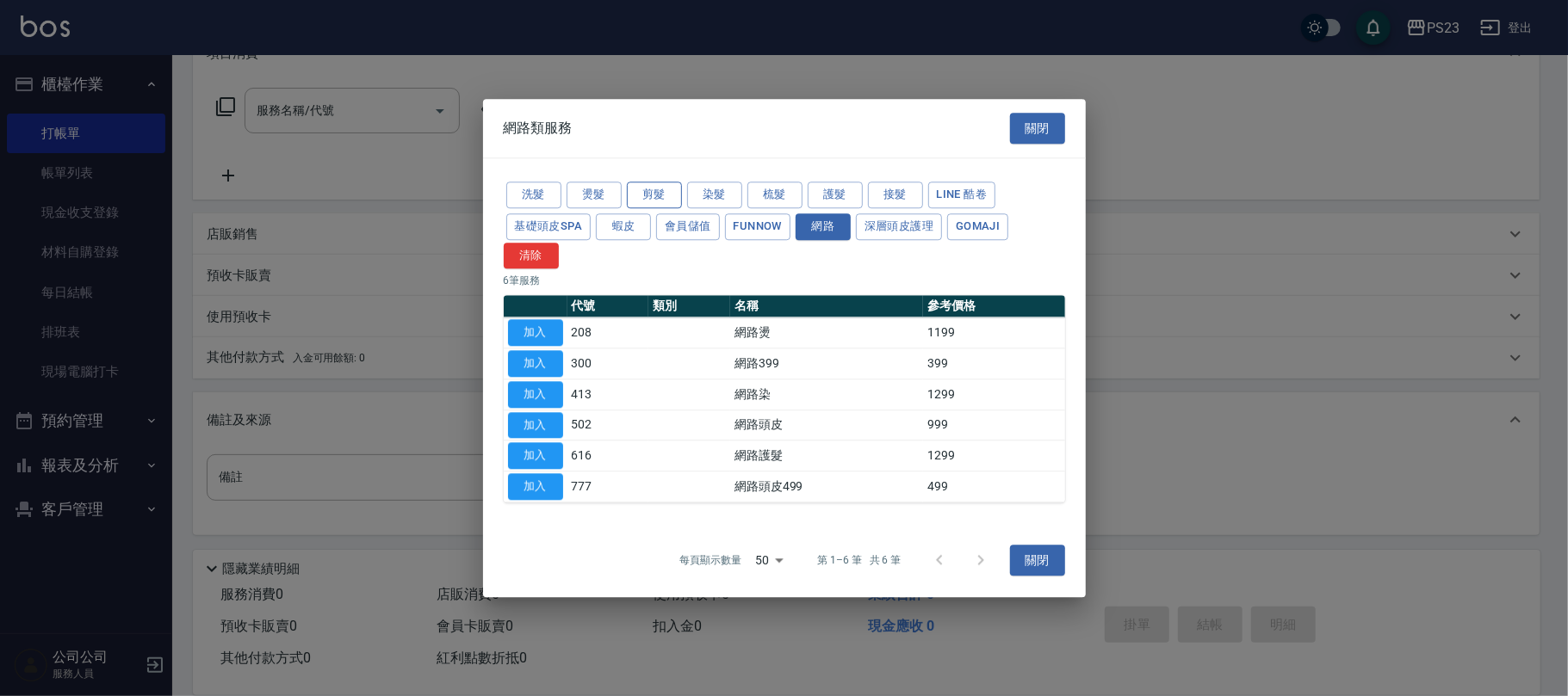
click at [666, 186] on button "剪髮" at bounding box center [655, 195] width 55 height 27
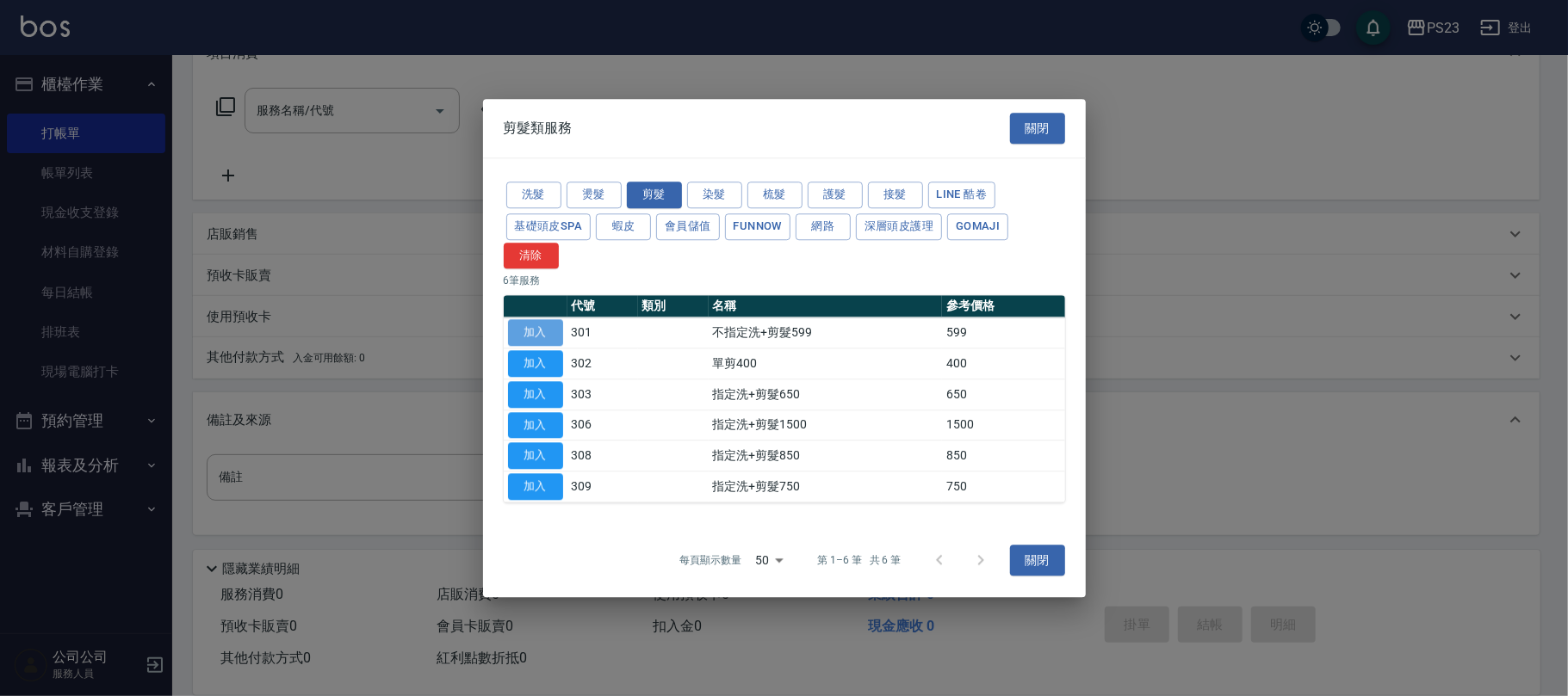
click at [542, 329] on button "加入" at bounding box center [536, 333] width 55 height 27
type input "不指定洗+剪髮599(301)"
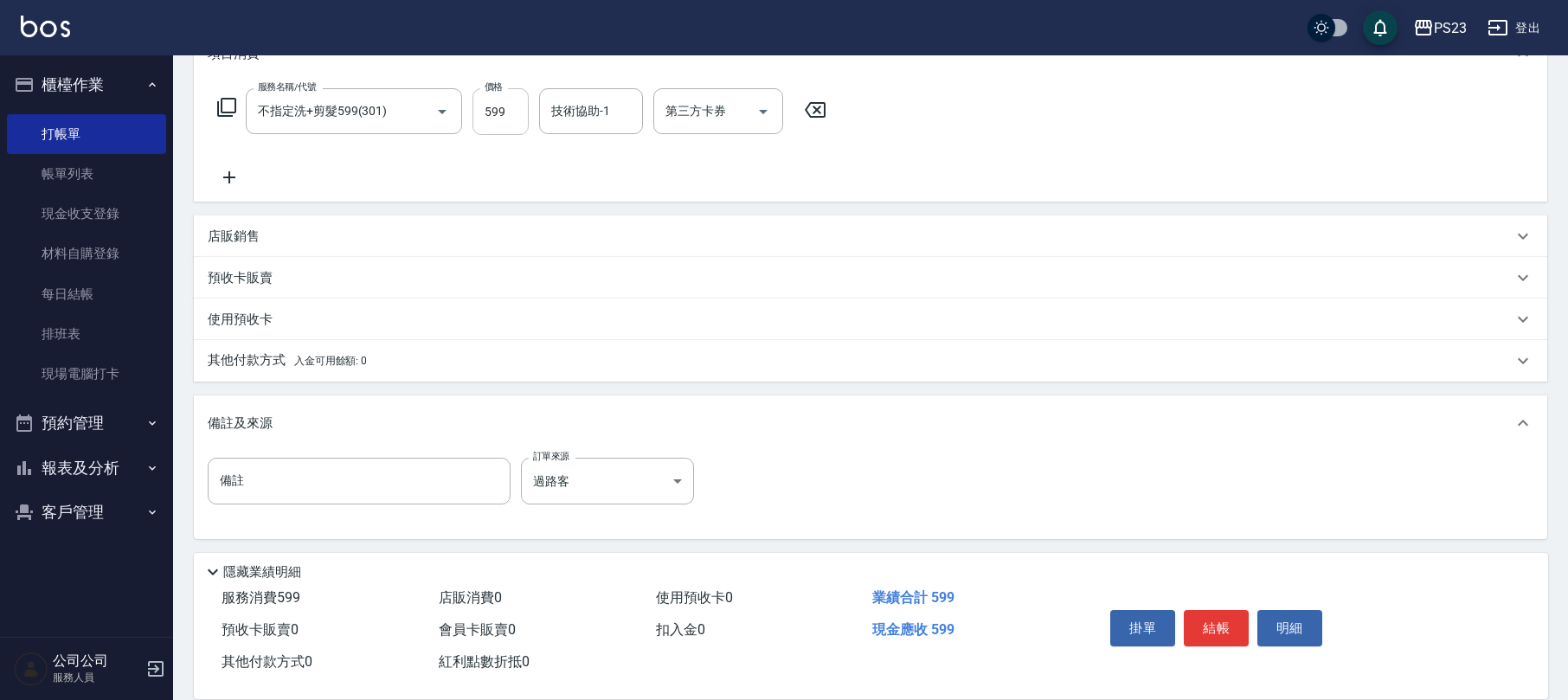
click at [514, 108] on input "599" at bounding box center [501, 111] width 57 height 46
type input "700"
type input "Donna-75"
click at [1223, 625] on button "結帳" at bounding box center [1217, 628] width 65 height 36
type input "[DATE] 18:41"
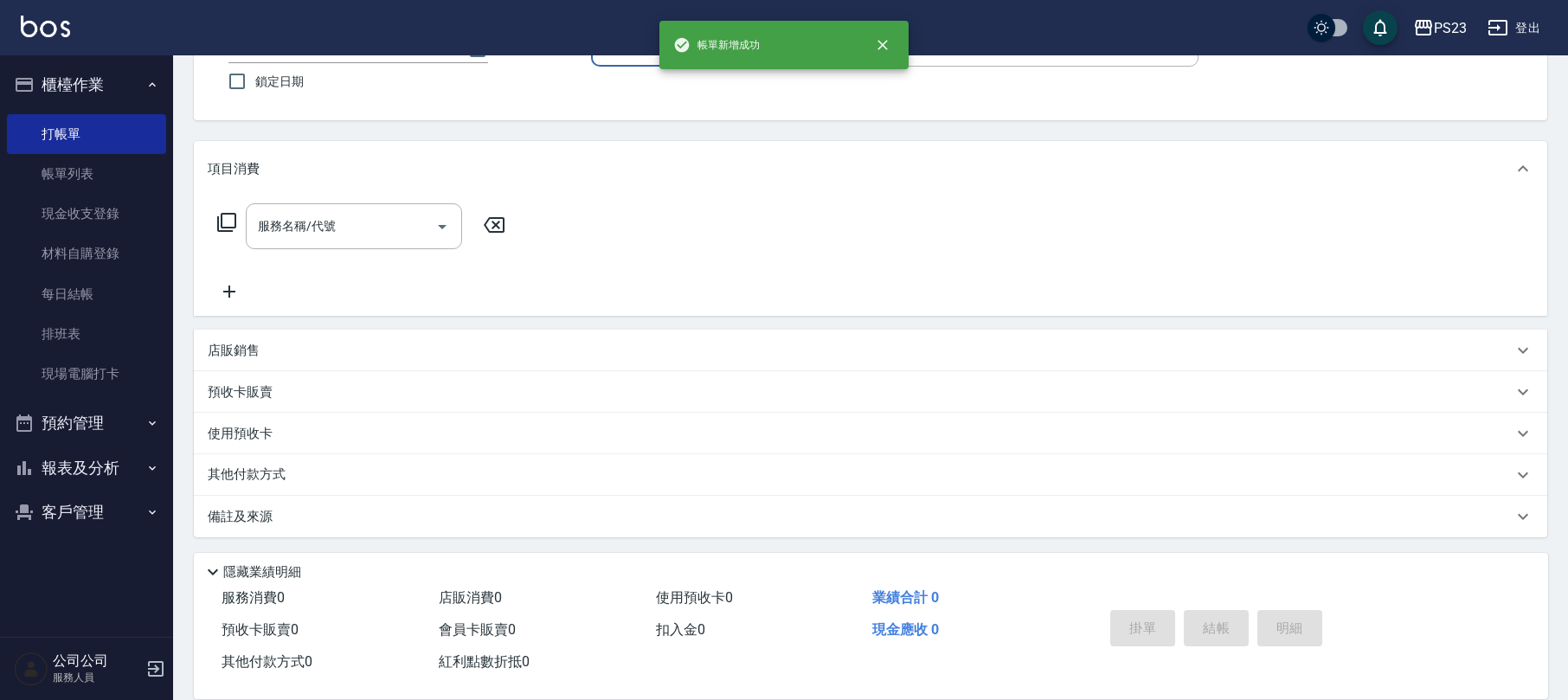
scroll to position [0, 0]
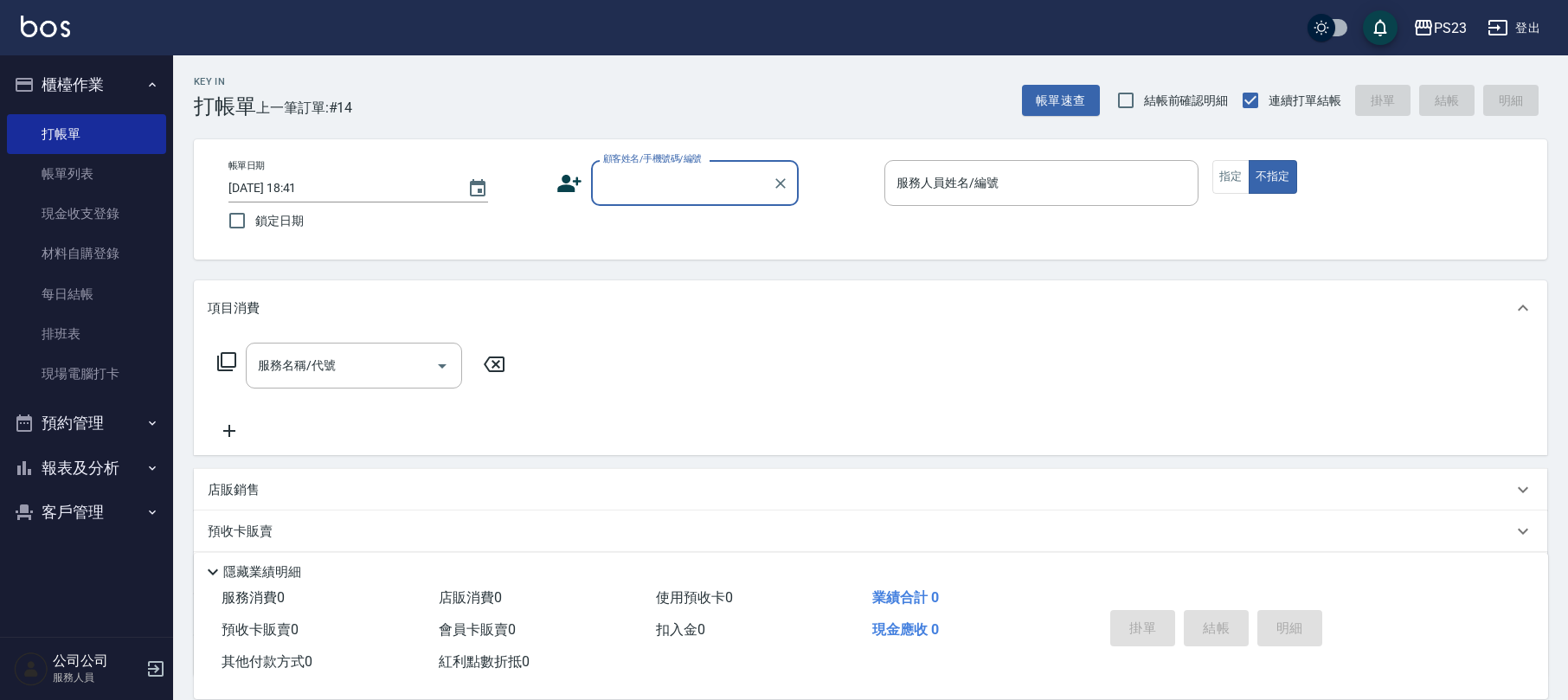
click at [133, 67] on button "櫃檯作業" at bounding box center [86, 84] width 159 height 45
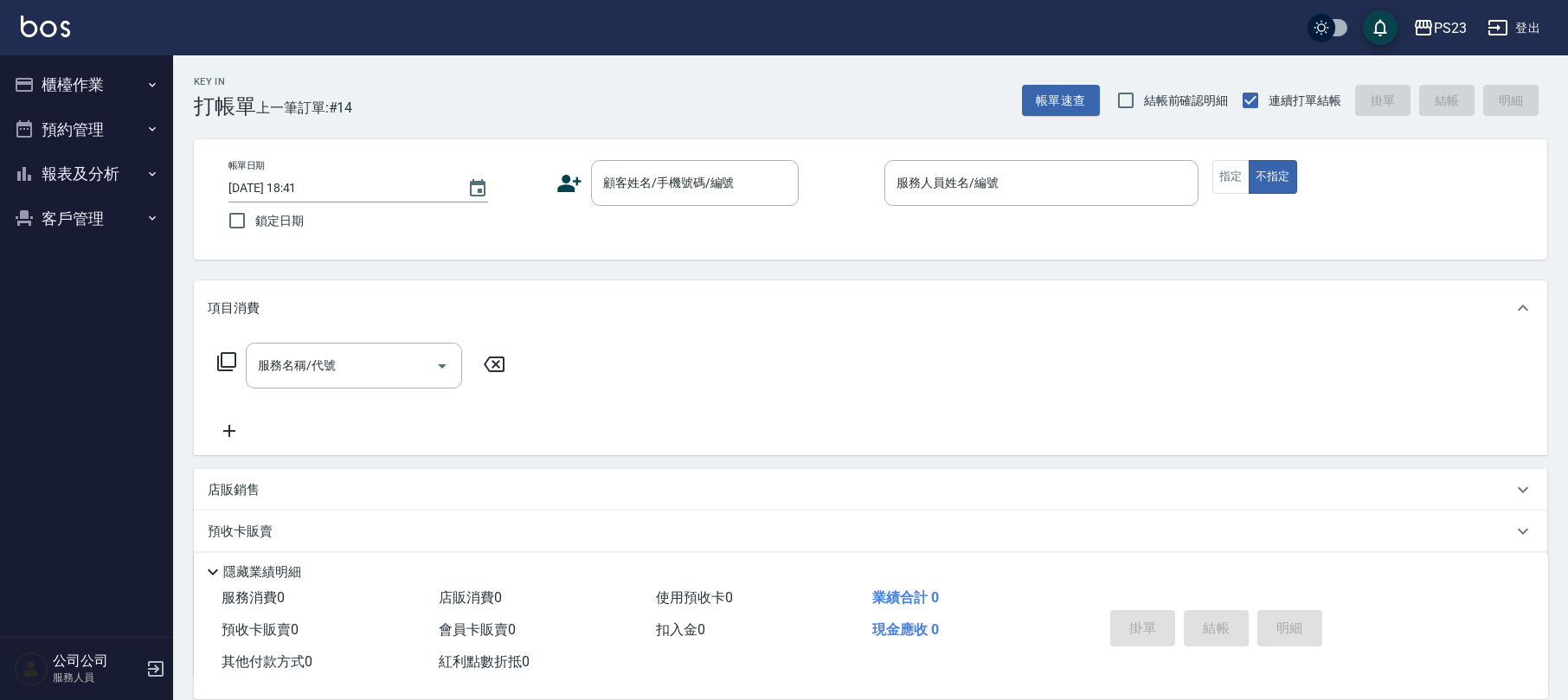
click at [102, 170] on button "報表及分析" at bounding box center [86, 173] width 159 height 45
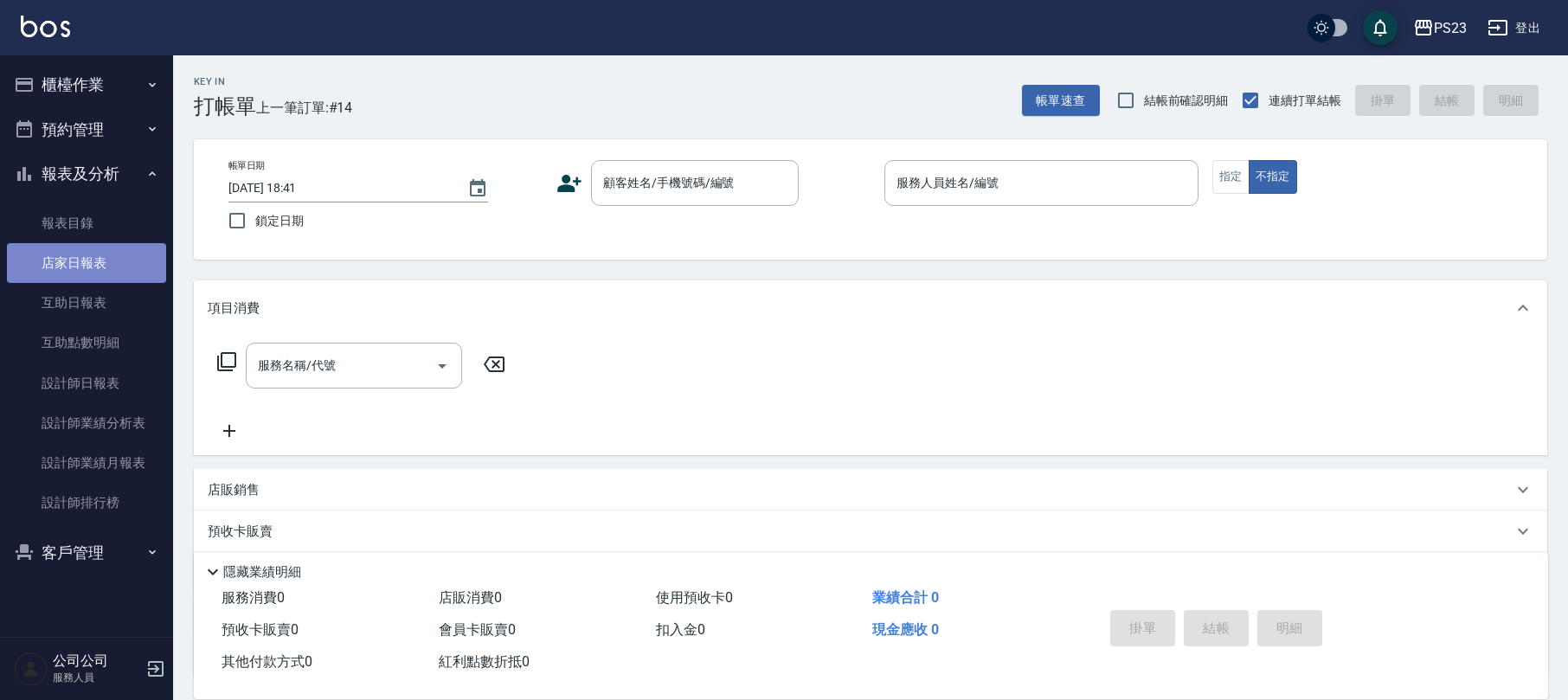
click at [70, 275] on link "店家日報表" at bounding box center [86, 262] width 159 height 40
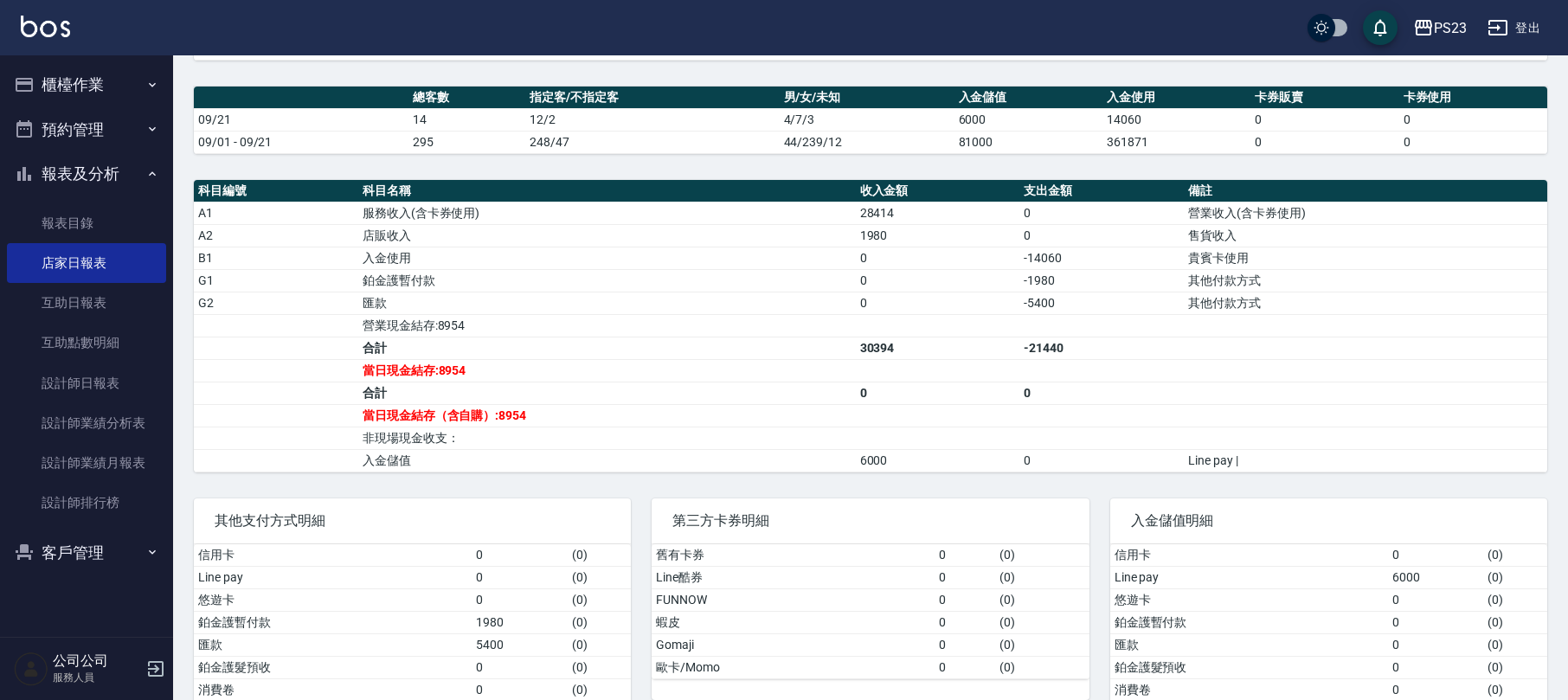
scroll to position [493, 0]
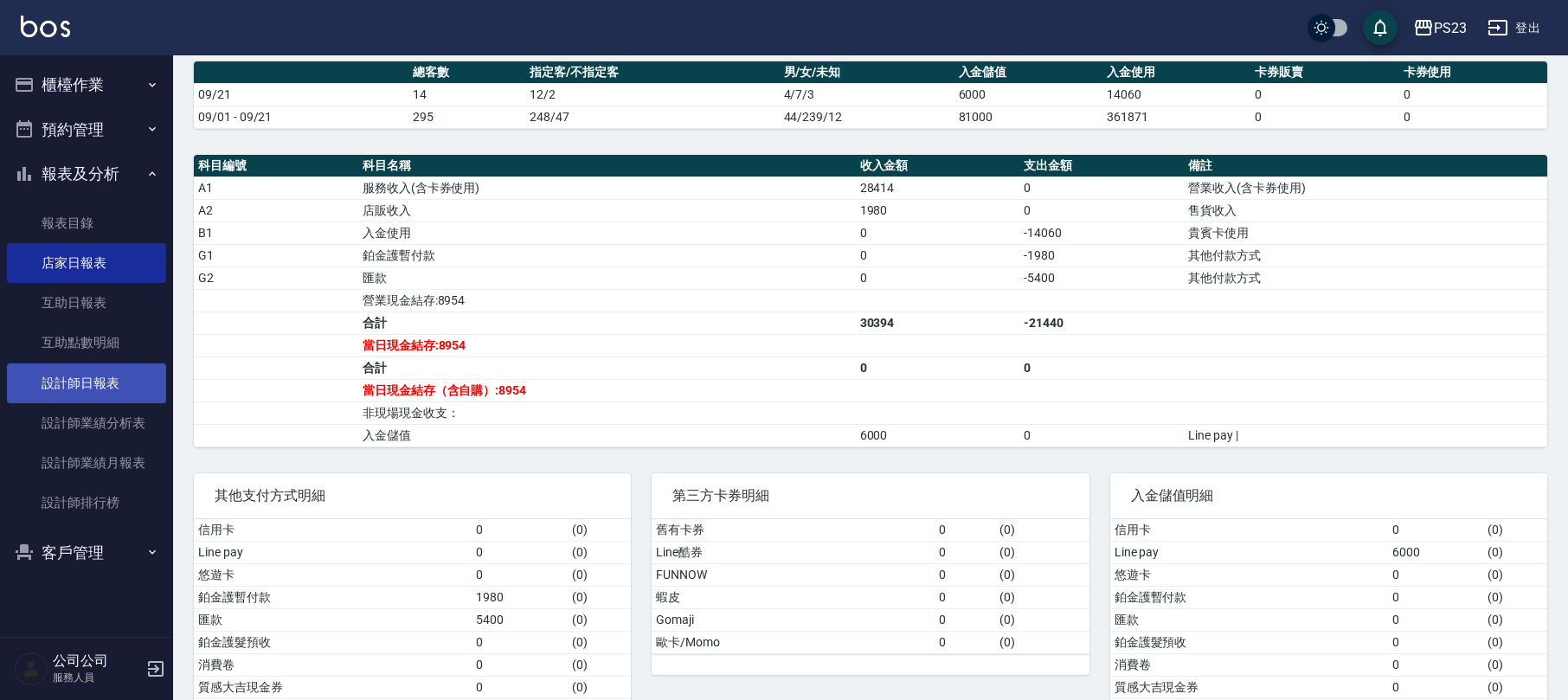
click at [105, 375] on link "設計師日報表" at bounding box center [86, 383] width 159 height 40
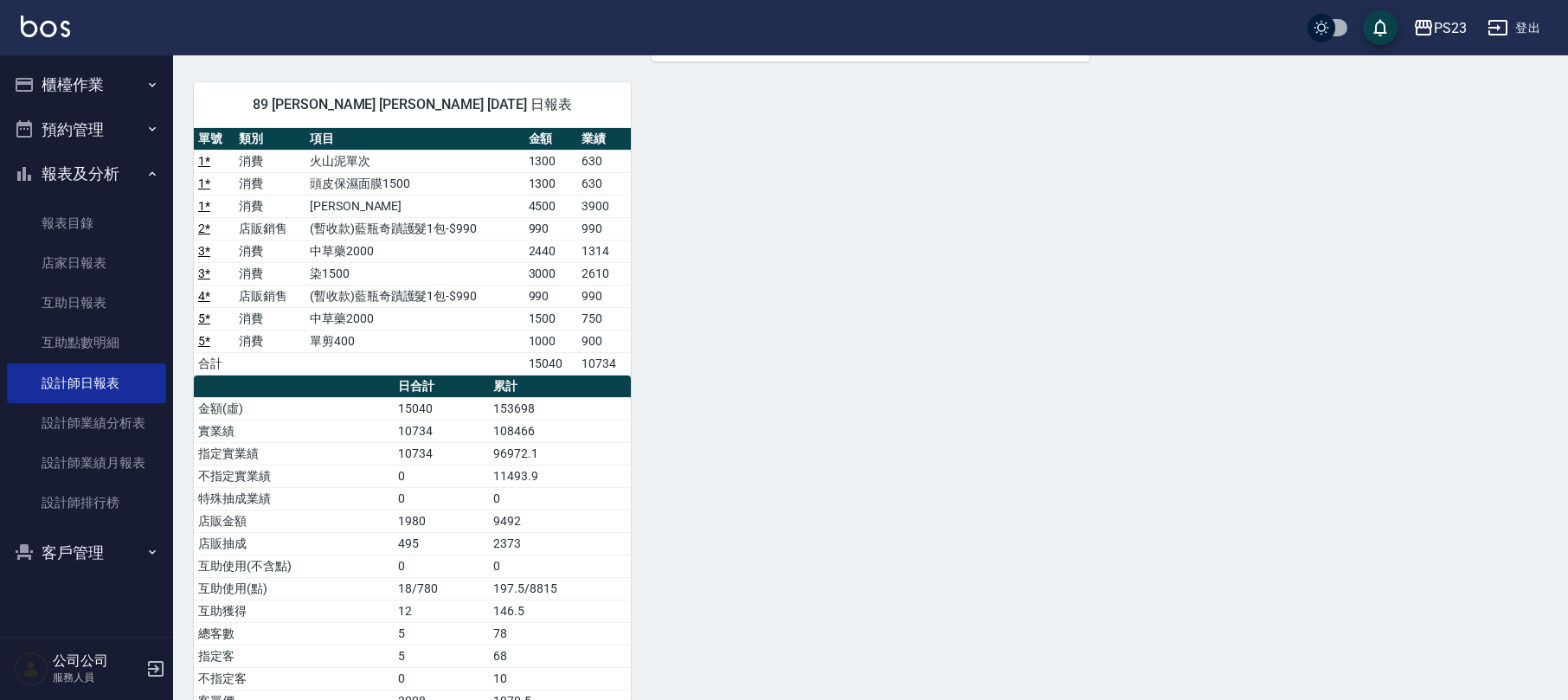
scroll to position [696, 0]
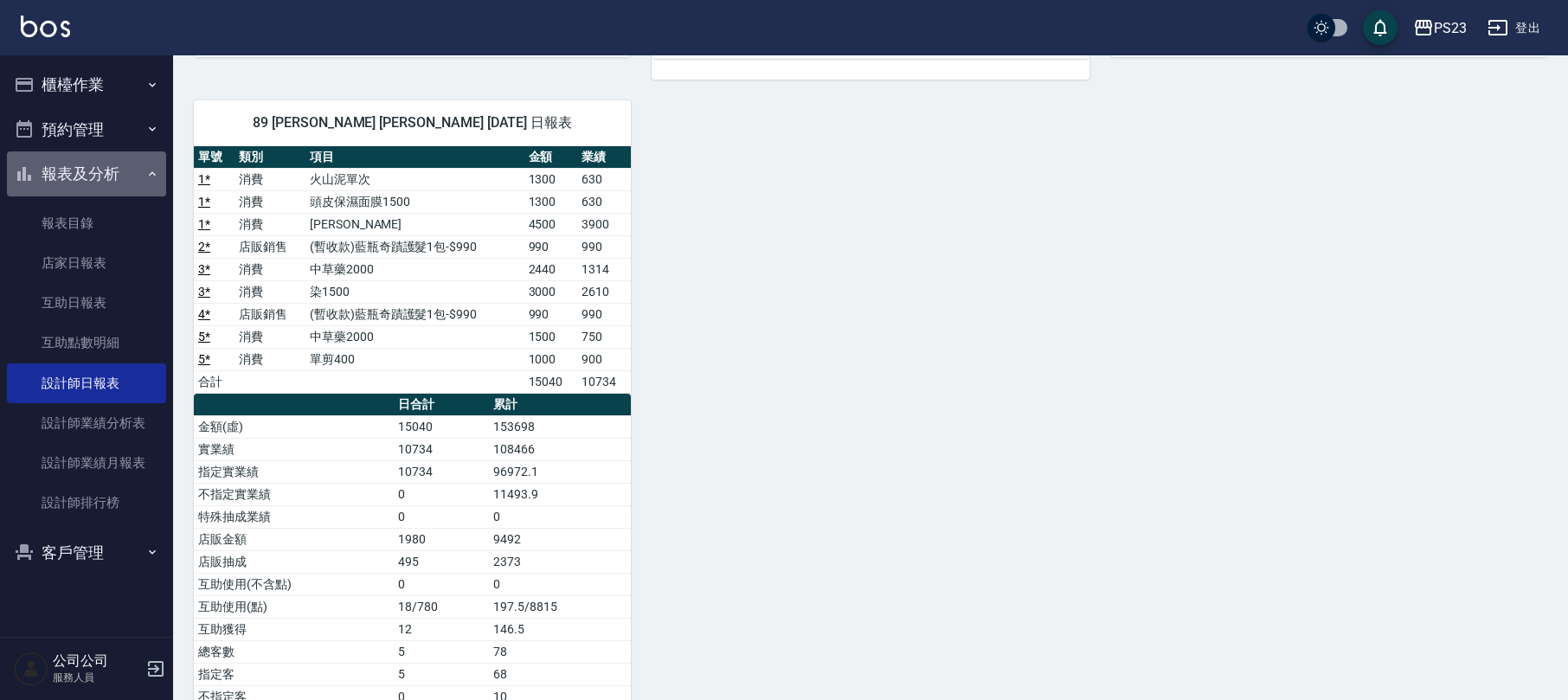
click at [124, 171] on button "報表及分析" at bounding box center [86, 173] width 159 height 45
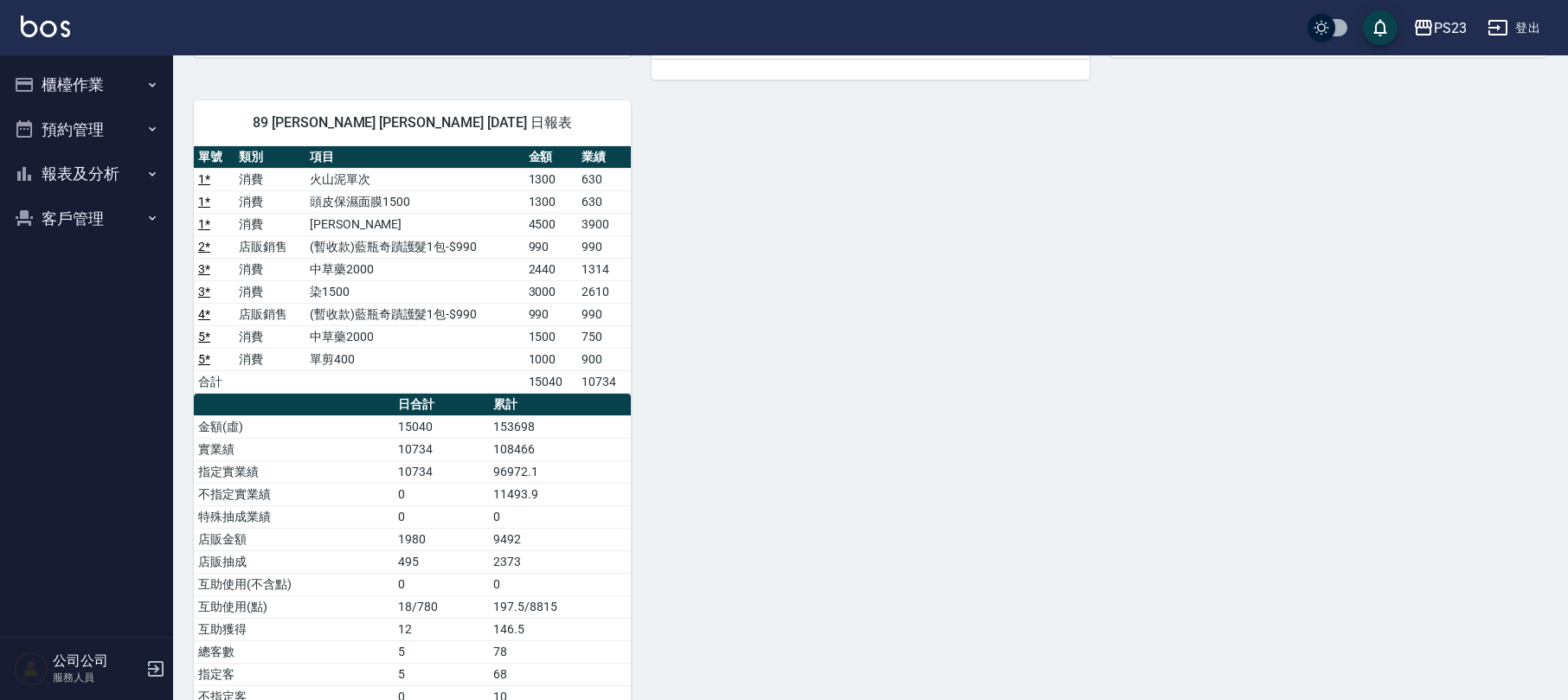
click at [94, 182] on button "報表及分析" at bounding box center [86, 173] width 159 height 45
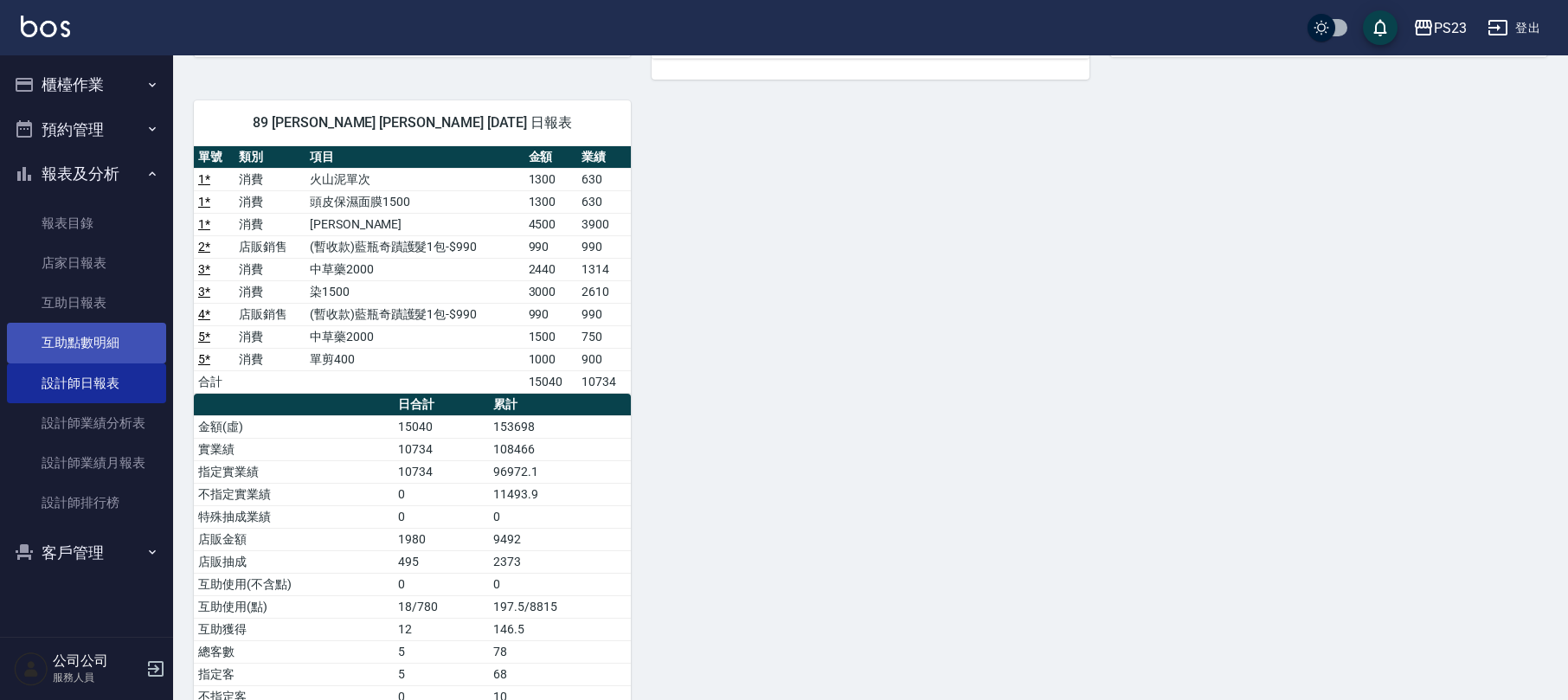
click at [110, 339] on link "互助點數明細" at bounding box center [86, 342] width 159 height 40
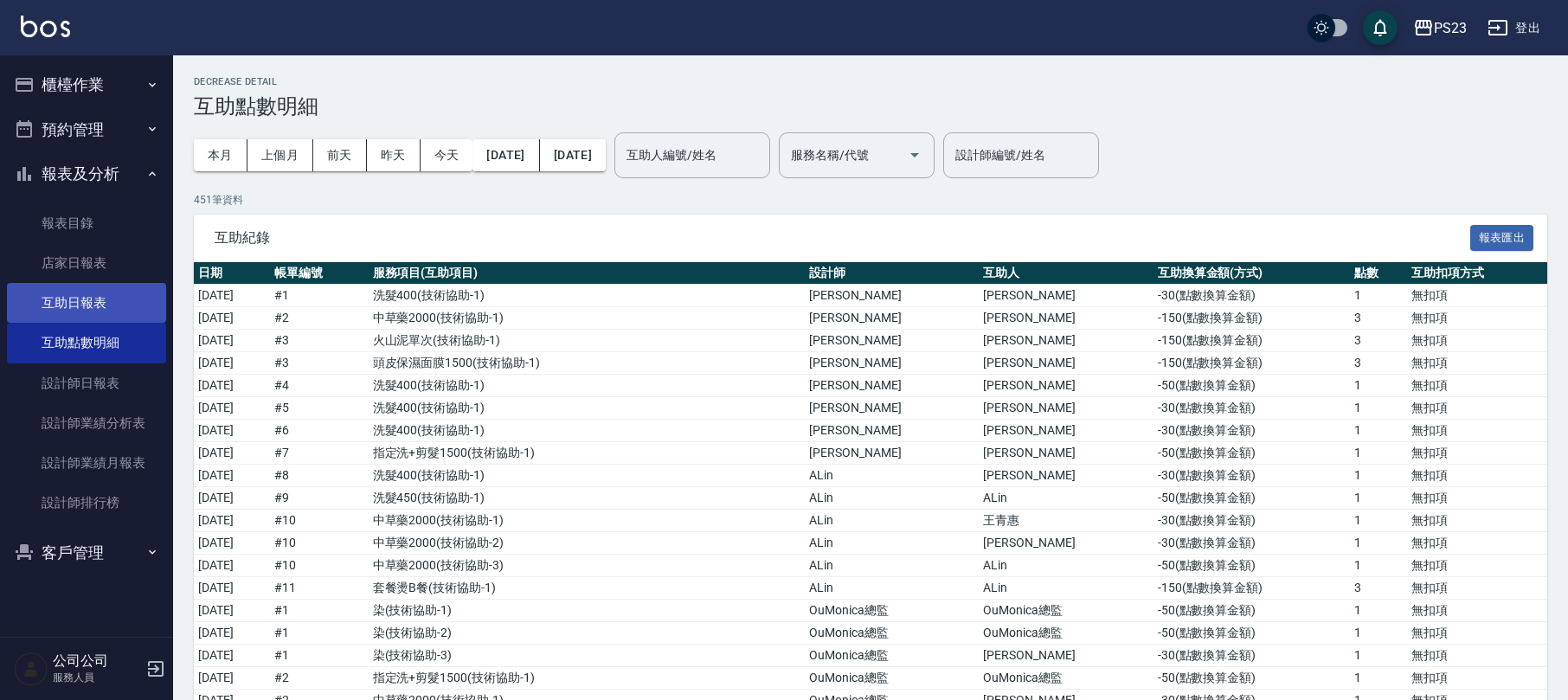
click at [121, 288] on link "互助日報表" at bounding box center [86, 302] width 159 height 40
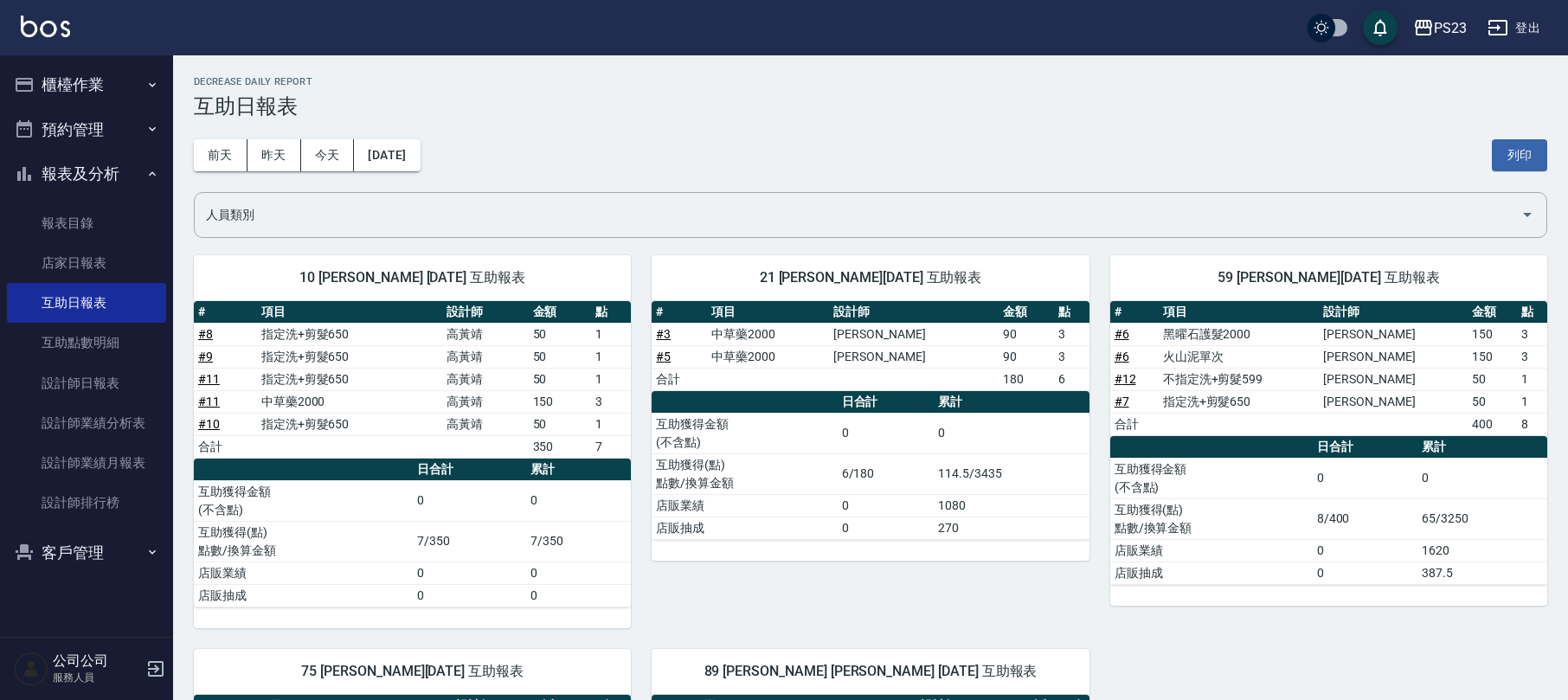
scroll to position [372, 0]
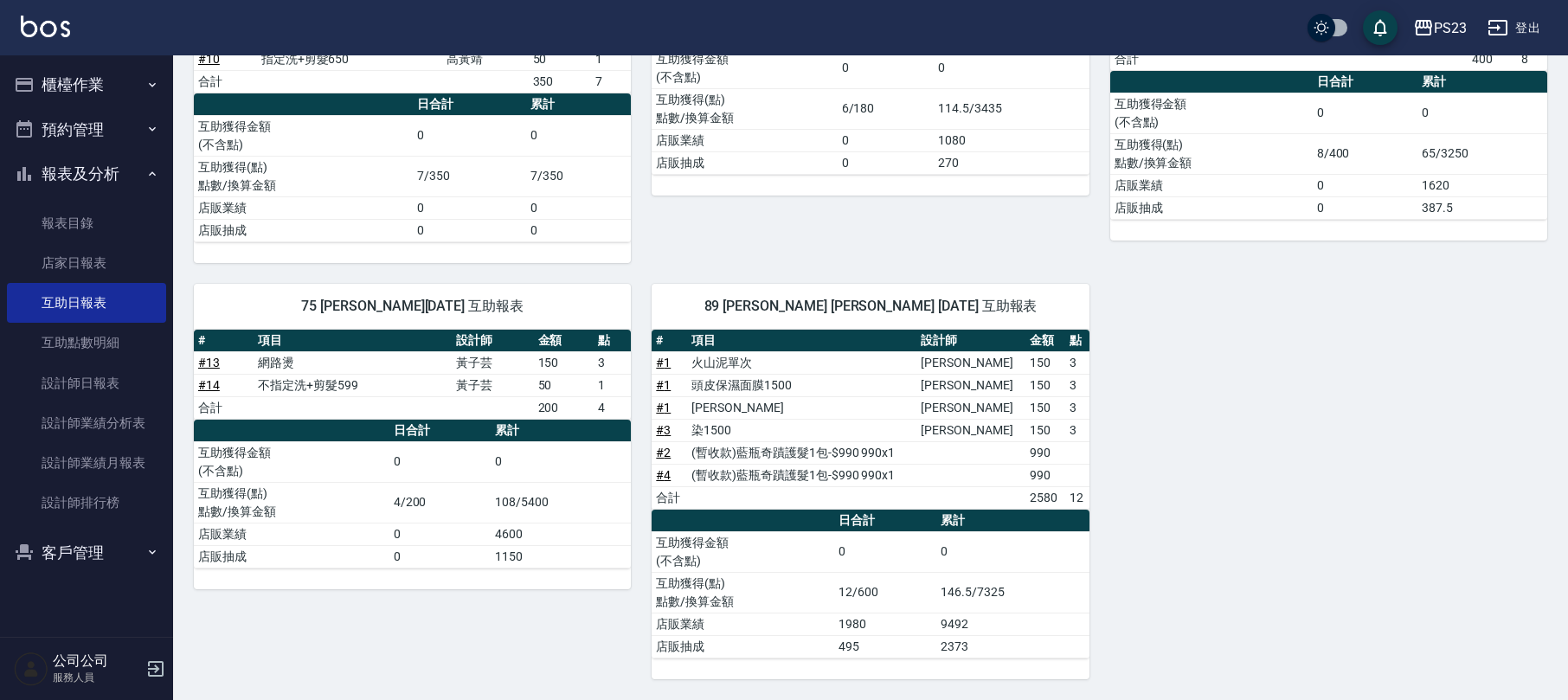
click at [63, 168] on button "報表及分析" at bounding box center [86, 173] width 159 height 45
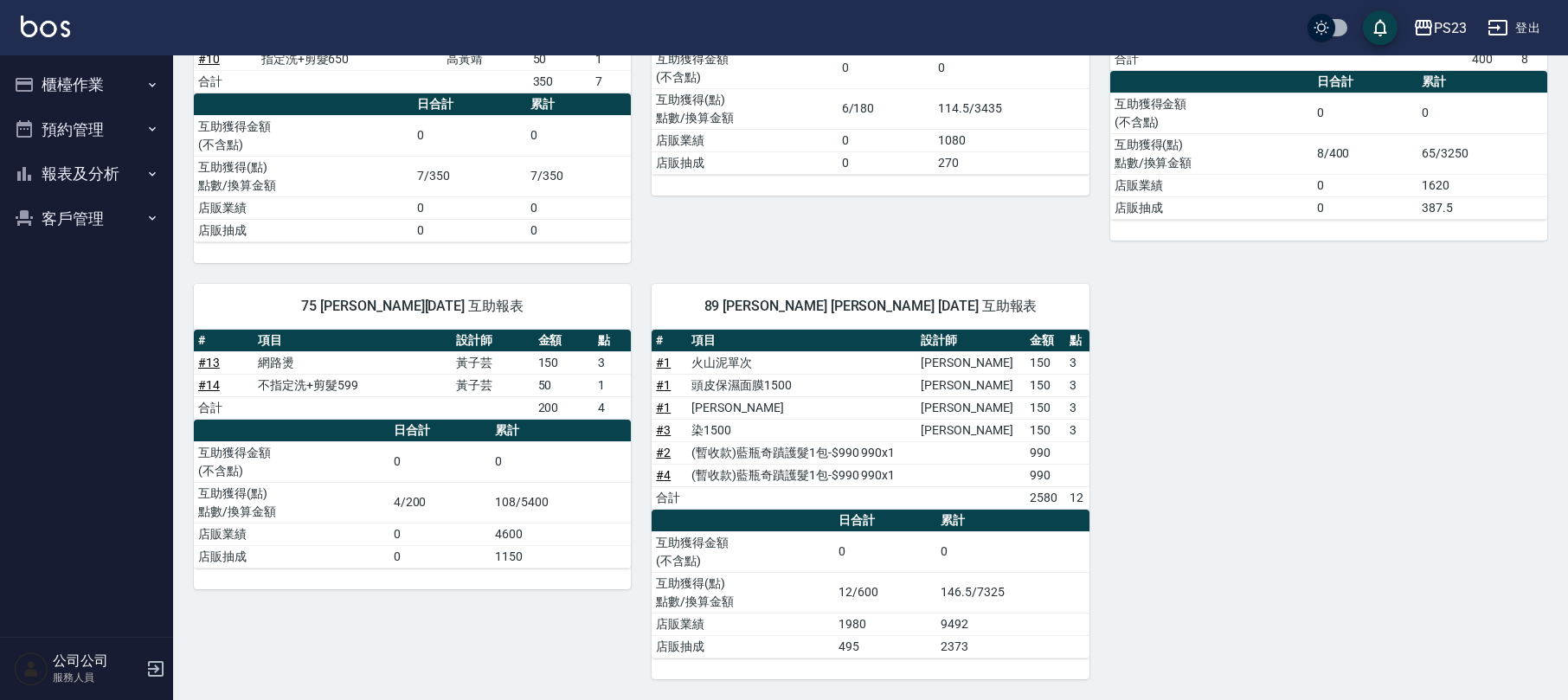
click at [91, 90] on button "櫃檯作業" at bounding box center [86, 84] width 159 height 45
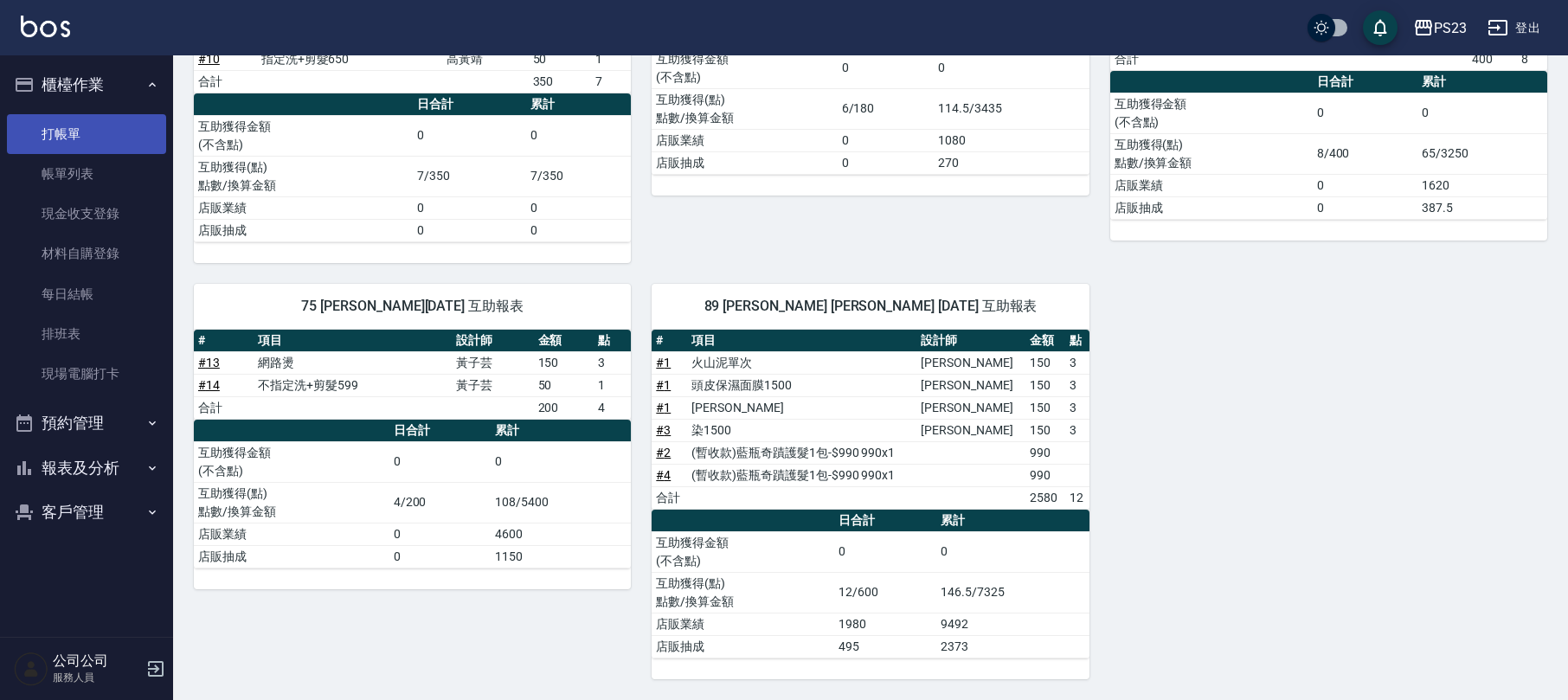
click at [71, 135] on link "打帳單" at bounding box center [86, 134] width 159 height 40
